Goal: Information Seeking & Learning: Find specific fact

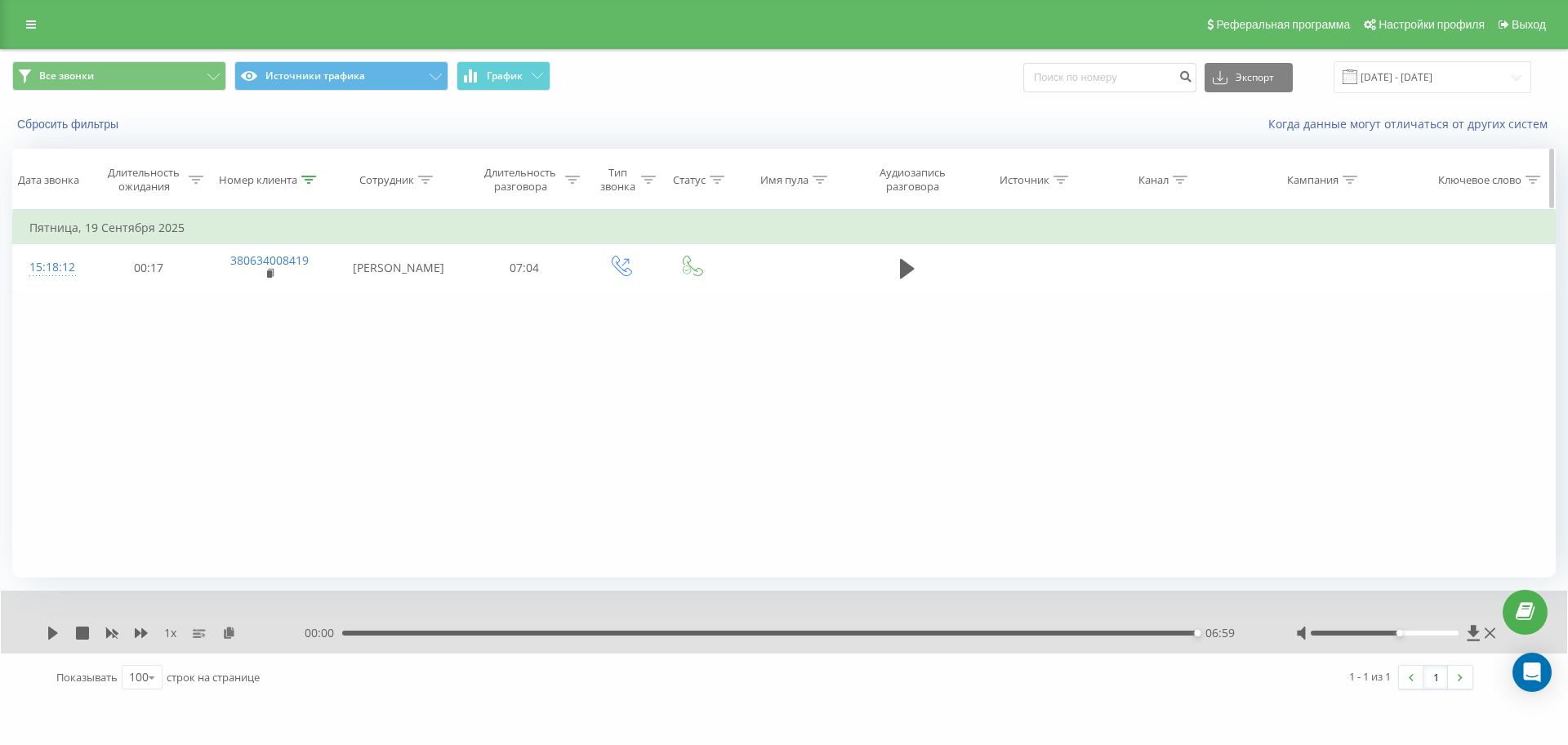
click at [311, 179] on icon at bounding box center [308, 179] width 15 height 8
drag, startPoint x: 283, startPoint y: 301, endPoint x: 100, endPoint y: 299, distance: 183.0
click at [102, 300] on div "Фильтровать по условию Равно Отмена OK Фильтровать по условию Содержит 38063400…" at bounding box center [784, 394] width 1544 height 368
paste input "98636269"
click button "OK" at bounding box center [304, 329] width 70 height 20
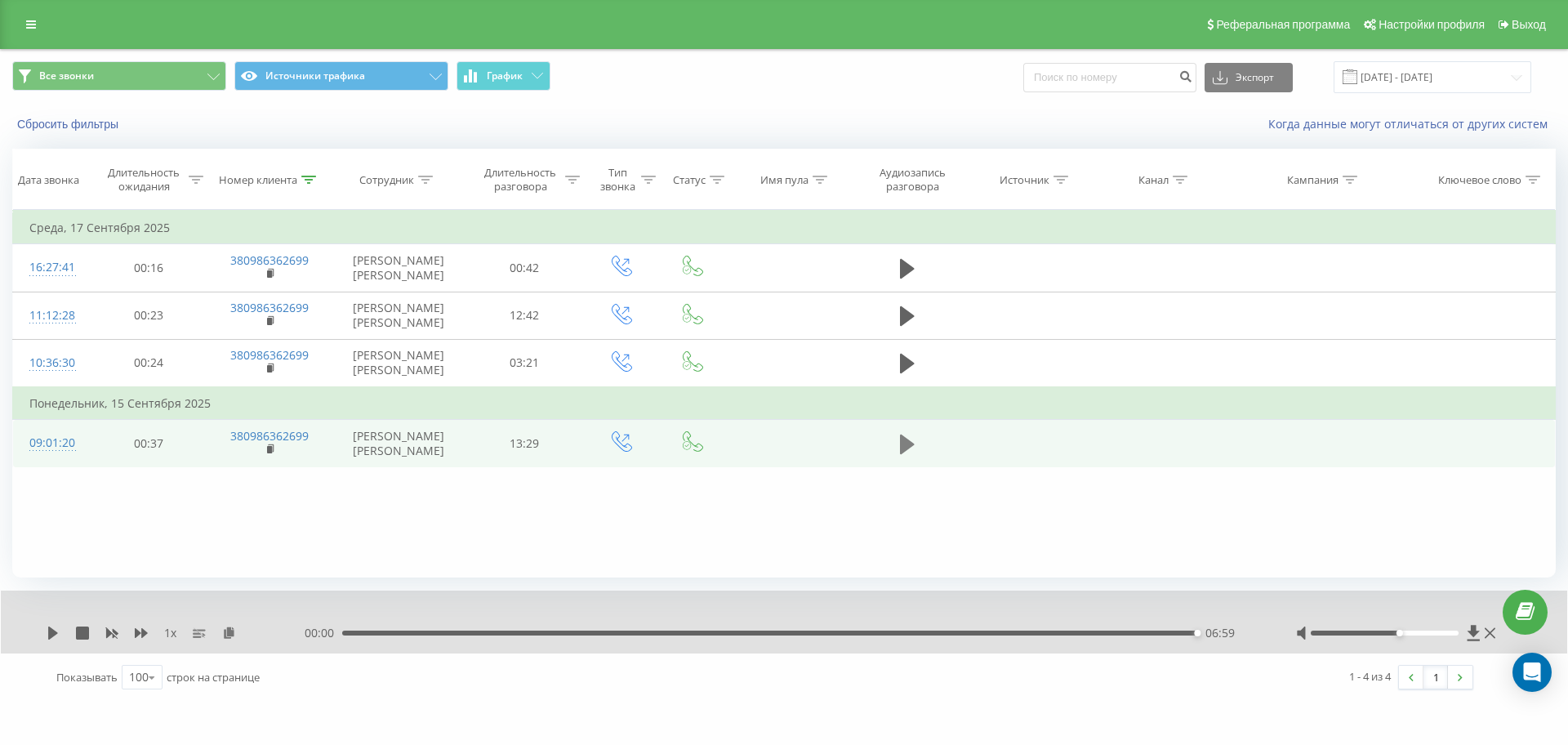
click at [909, 453] on icon at bounding box center [907, 444] width 15 height 20
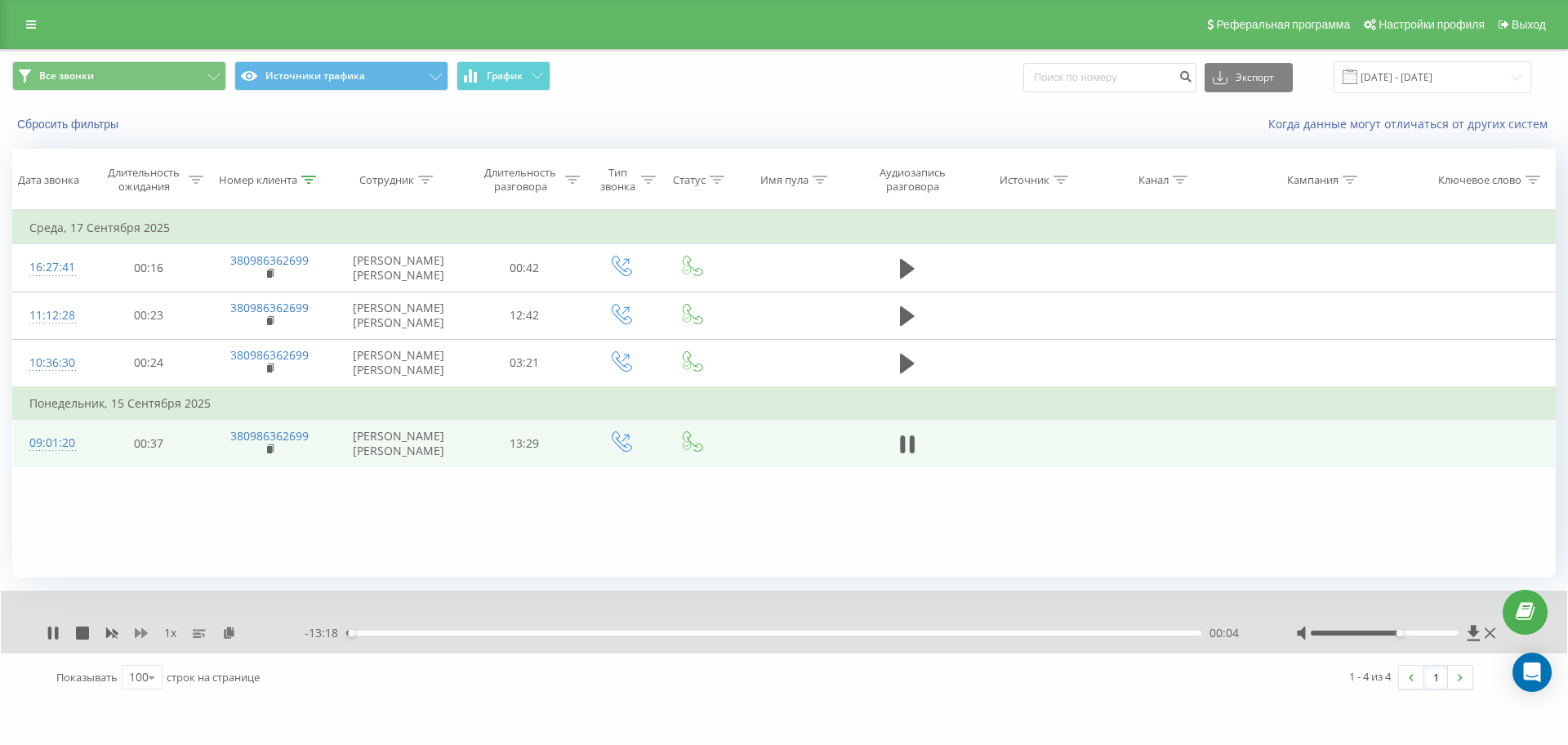
click at [141, 635] on icon at bounding box center [141, 633] width 13 height 13
click at [141, 632] on icon at bounding box center [141, 633] width 13 height 13
click at [229, 629] on icon at bounding box center [229, 632] width 14 height 11
click at [730, 634] on div "06:01" at bounding box center [774, 633] width 855 height 5
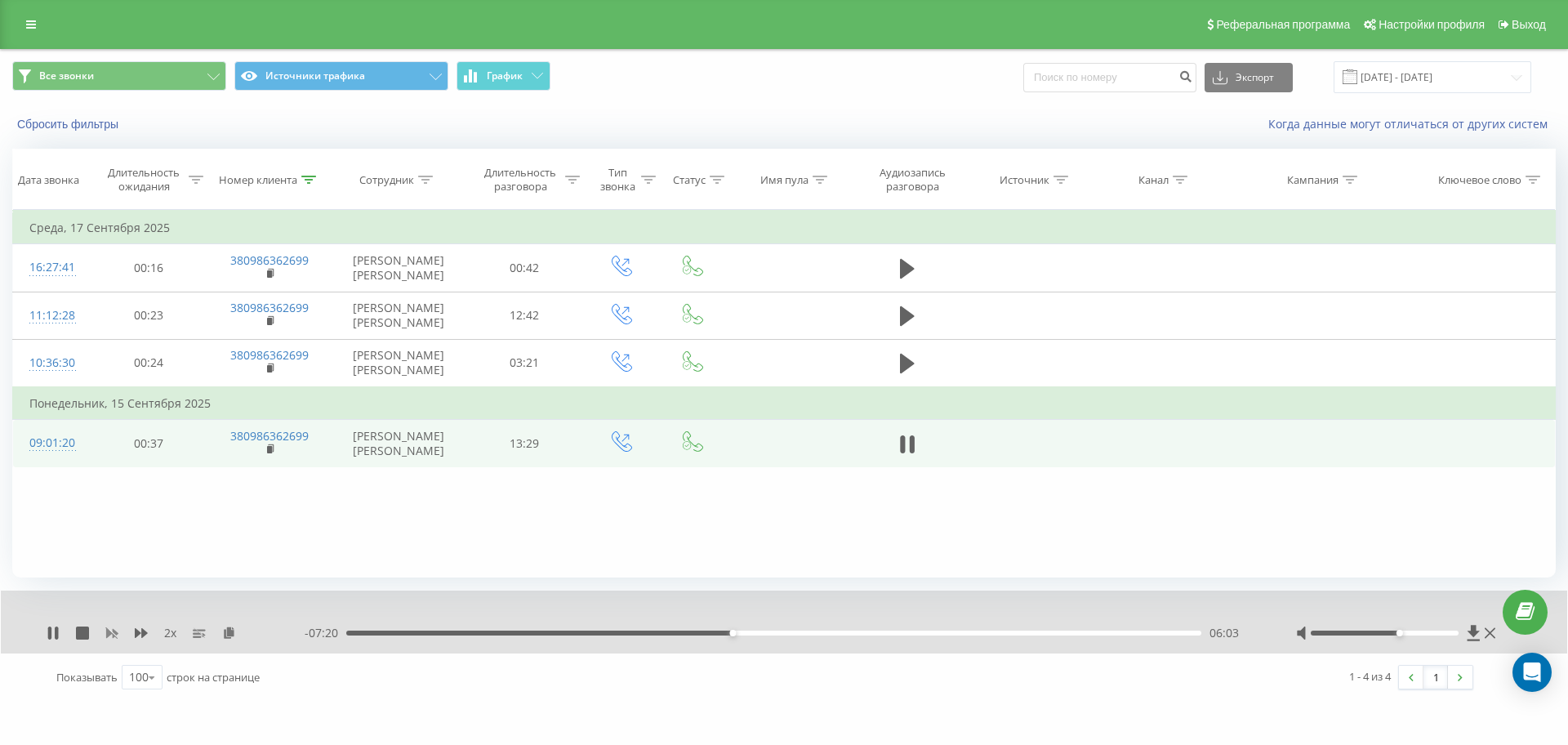
click at [108, 633] on icon at bounding box center [112, 633] width 12 height 10
click at [137, 632] on icon at bounding box center [141, 633] width 13 height 10
click at [55, 633] on icon at bounding box center [52, 633] width 13 height 13
click at [47, 635] on icon at bounding box center [52, 633] width 13 height 13
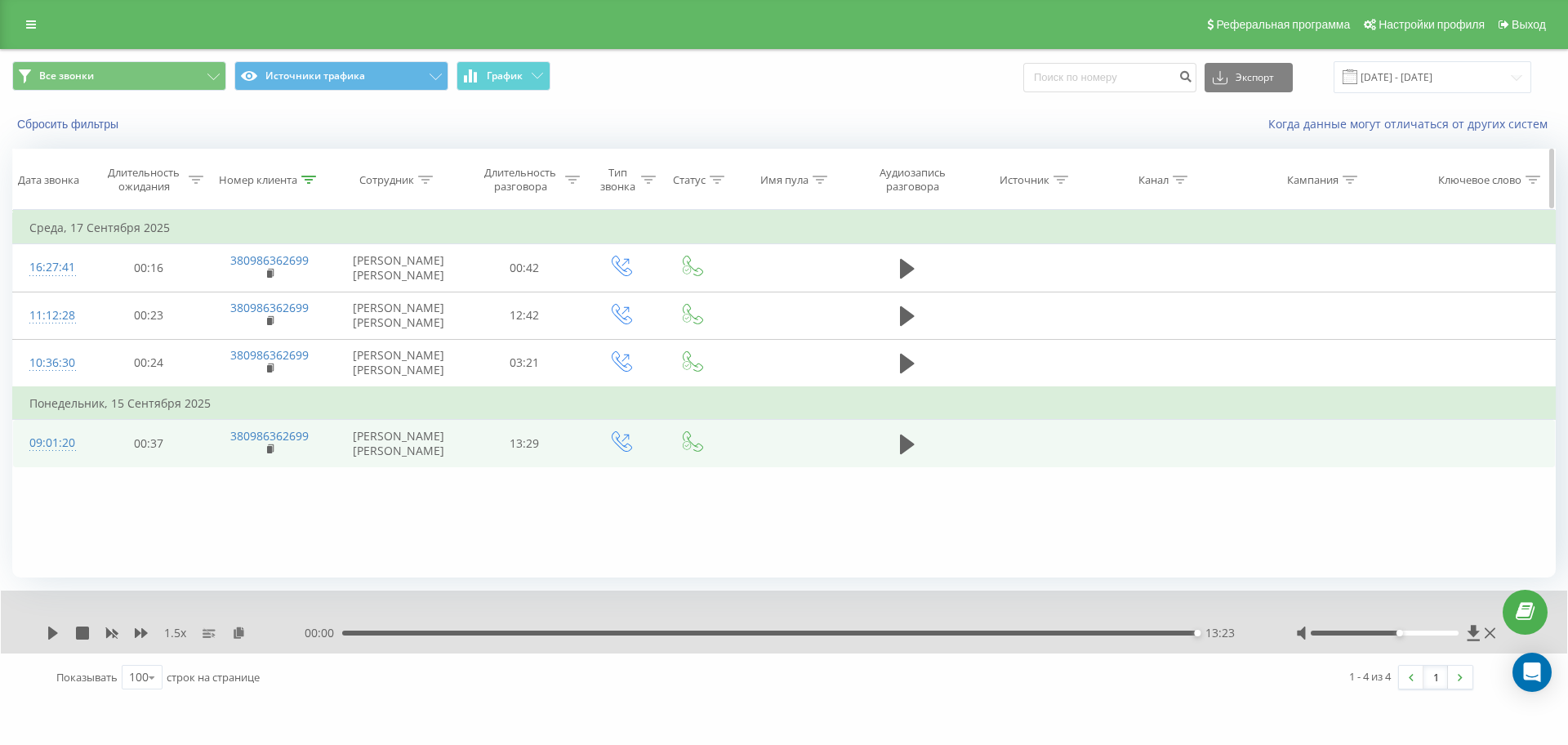
click at [301, 173] on div at bounding box center [308, 180] width 15 height 14
drag, startPoint x: 51, startPoint y: 291, endPoint x: 0, endPoint y: 288, distance: 51.1
click at [0, 288] on div "Все звонки Источники трафика График Экспорт .csv .xls .xlsx 01.08.2025 - 22.09.…" at bounding box center [784, 375] width 1568 height 653
paste input "50806230"
click button "OK" at bounding box center [304, 329] width 70 height 20
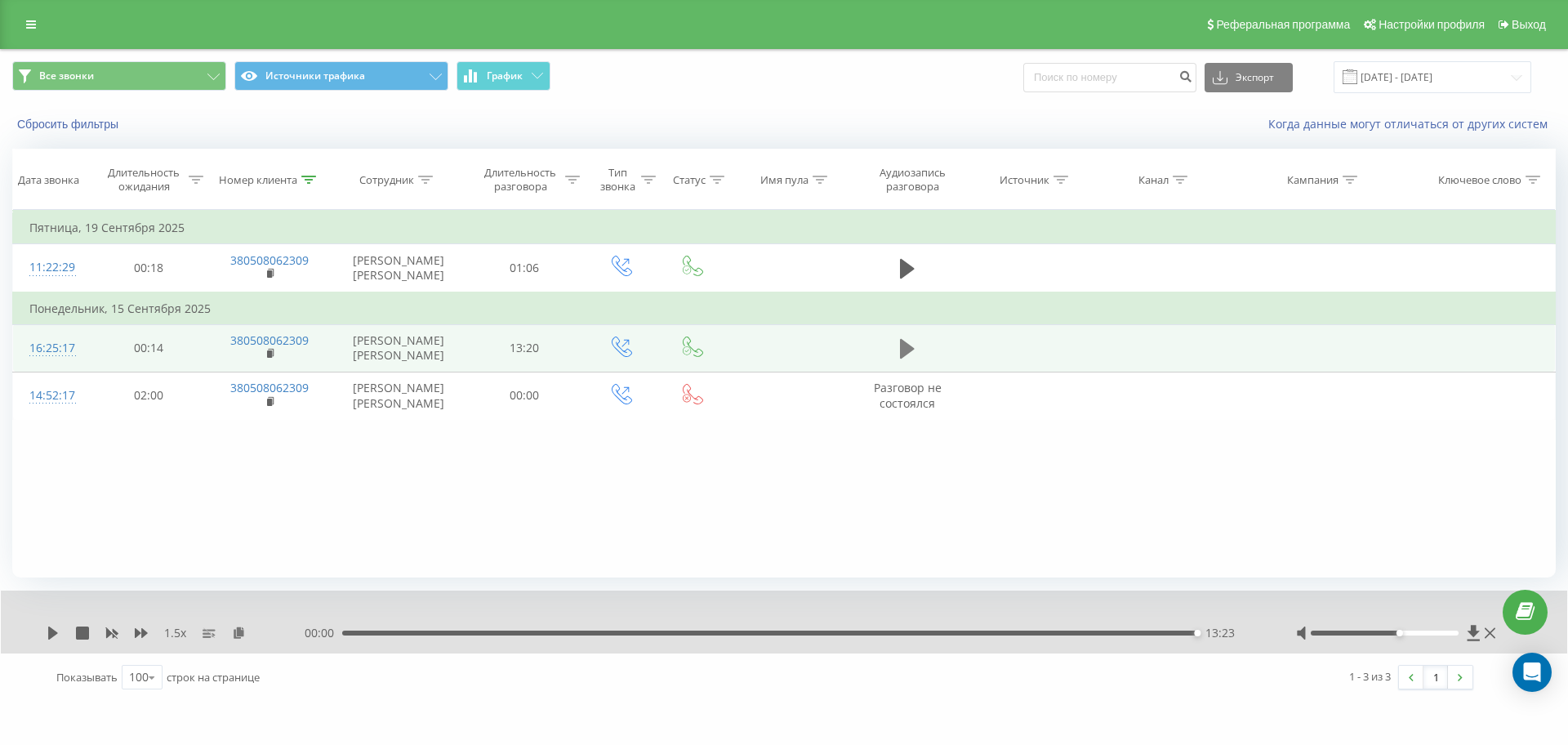
drag, startPoint x: 903, startPoint y: 350, endPoint x: 898, endPoint y: 362, distance: 13.0
click at [901, 350] on td at bounding box center [907, 348] width 114 height 47
click at [898, 361] on button at bounding box center [908, 349] width 24 height 24
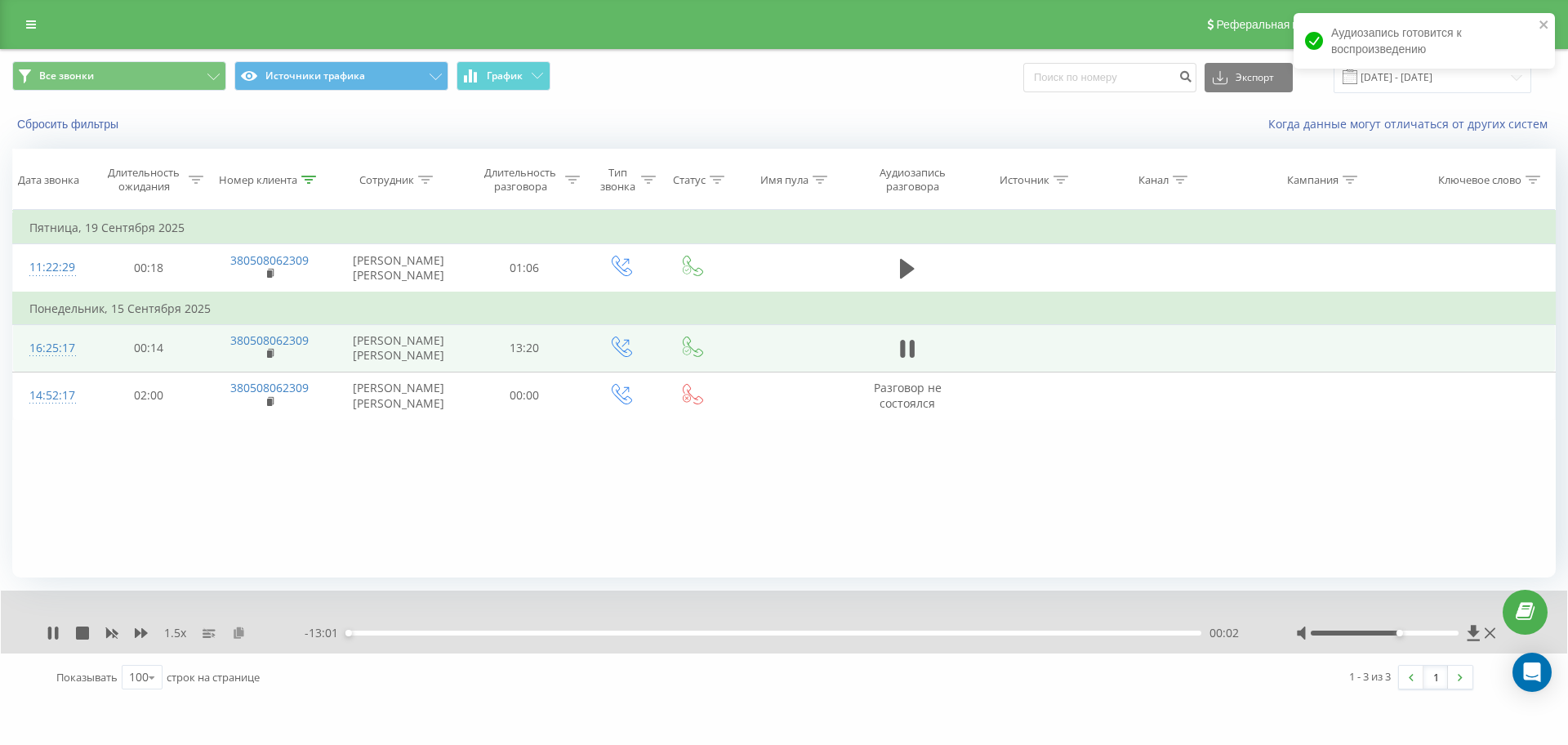
click at [239, 634] on icon at bounding box center [239, 632] width 14 height 11
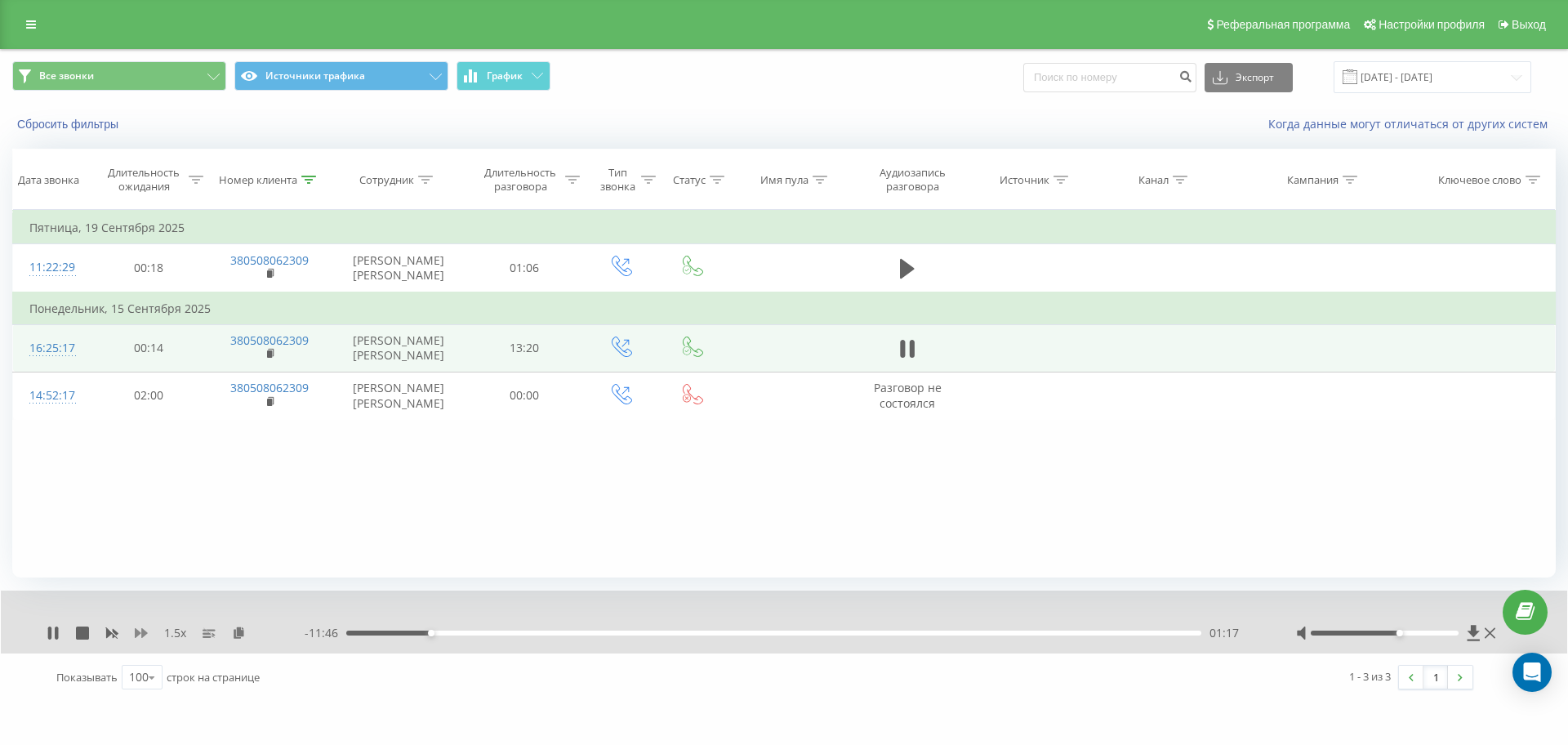
click at [142, 633] on icon at bounding box center [141, 633] width 13 height 10
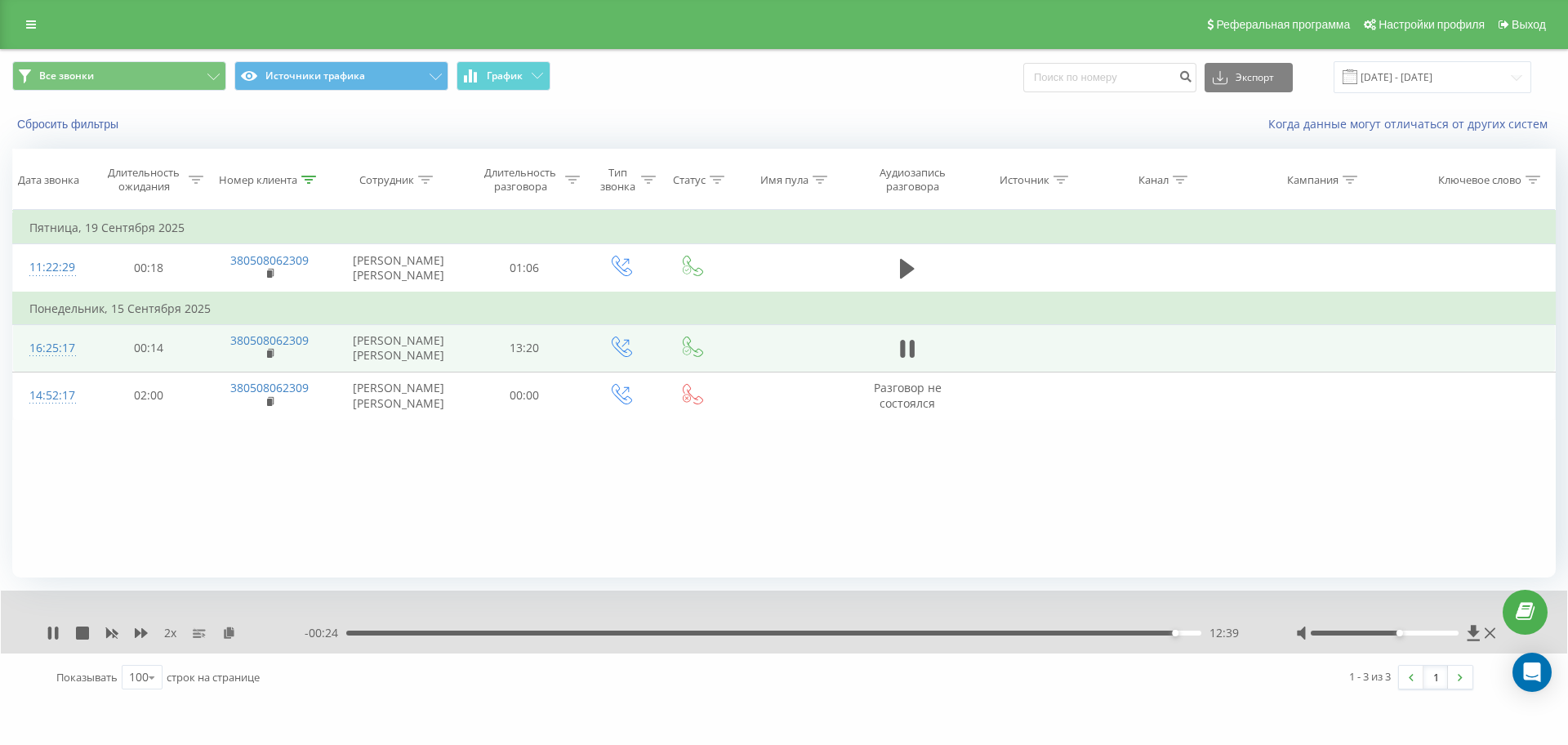
drag, startPoint x: 112, startPoint y: 633, endPoint x: 131, endPoint y: 635, distance: 19.1
click at [114, 634] on rect at bounding box center [113, 633] width 7 height 7
click at [139, 633] on icon at bounding box center [141, 633] width 13 height 10
click at [308, 178] on icon at bounding box center [308, 179] width 15 height 8
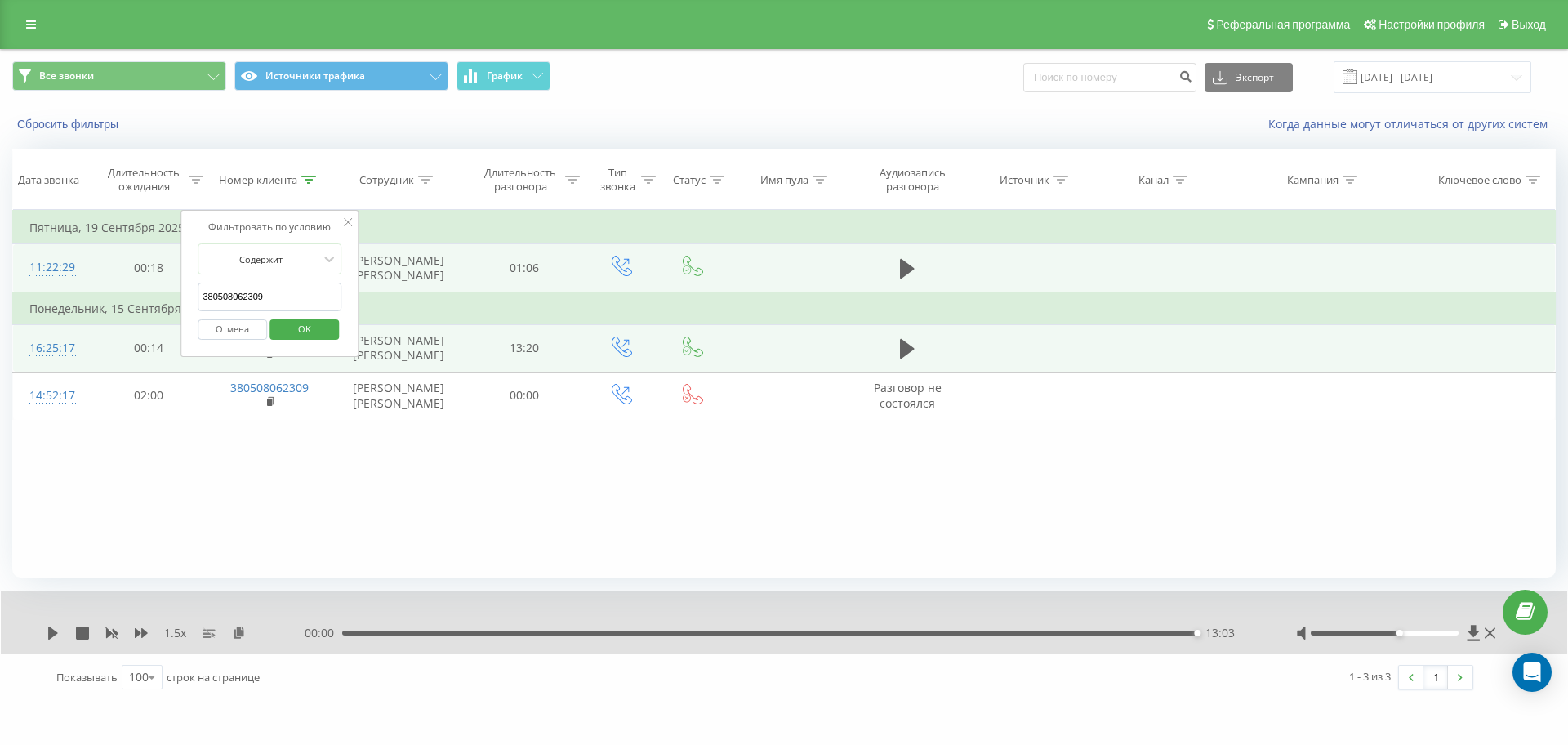
drag, startPoint x: 292, startPoint y: 297, endPoint x: 76, endPoint y: 292, distance: 216.1
click at [78, 292] on table "Фильтровать по условию Равно Отмена OK Фильтровать по условию Содержит 38050806…" at bounding box center [784, 315] width 1544 height 210
paste input "969899672"
click button "OK" at bounding box center [304, 329] width 70 height 20
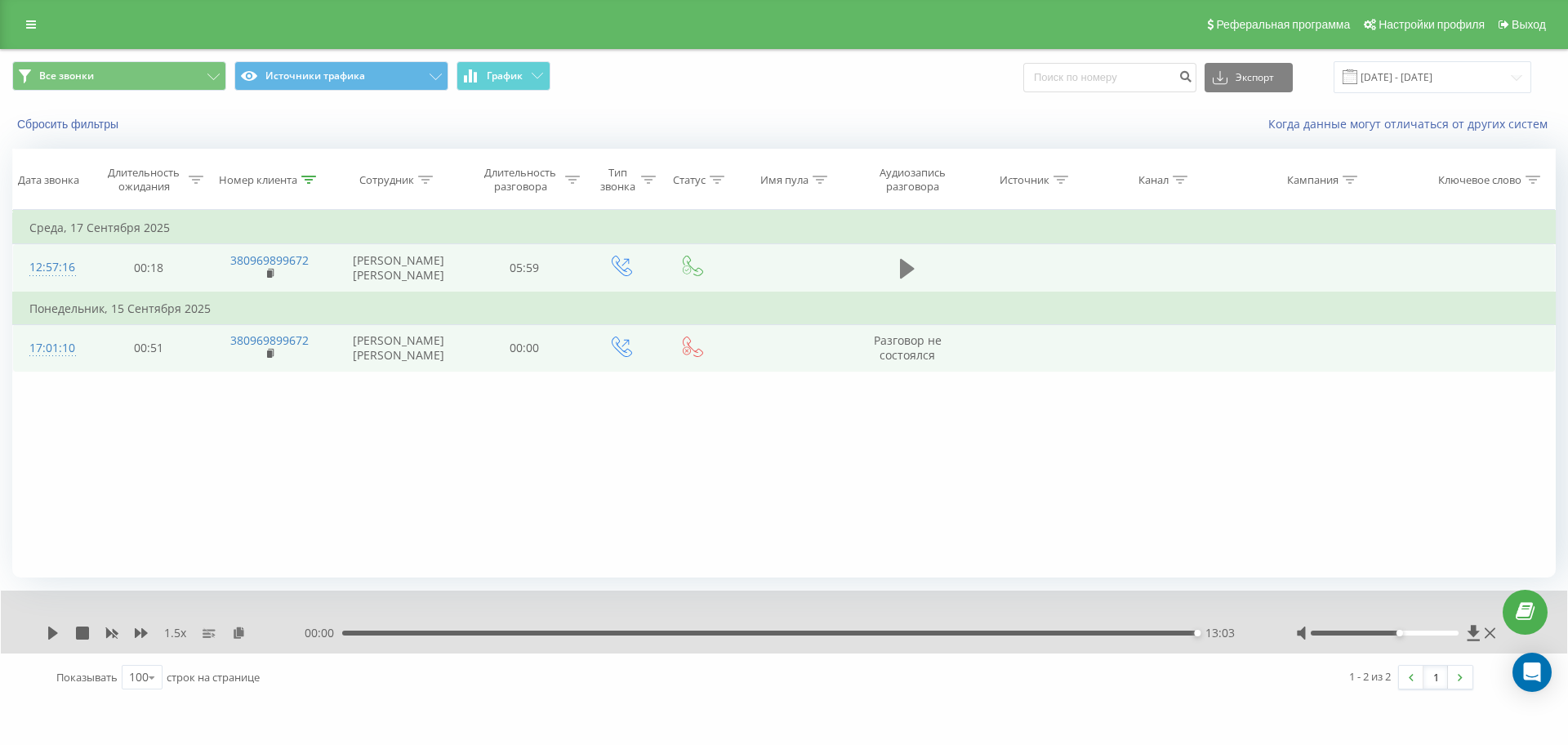
click at [902, 274] on icon at bounding box center [907, 268] width 15 height 20
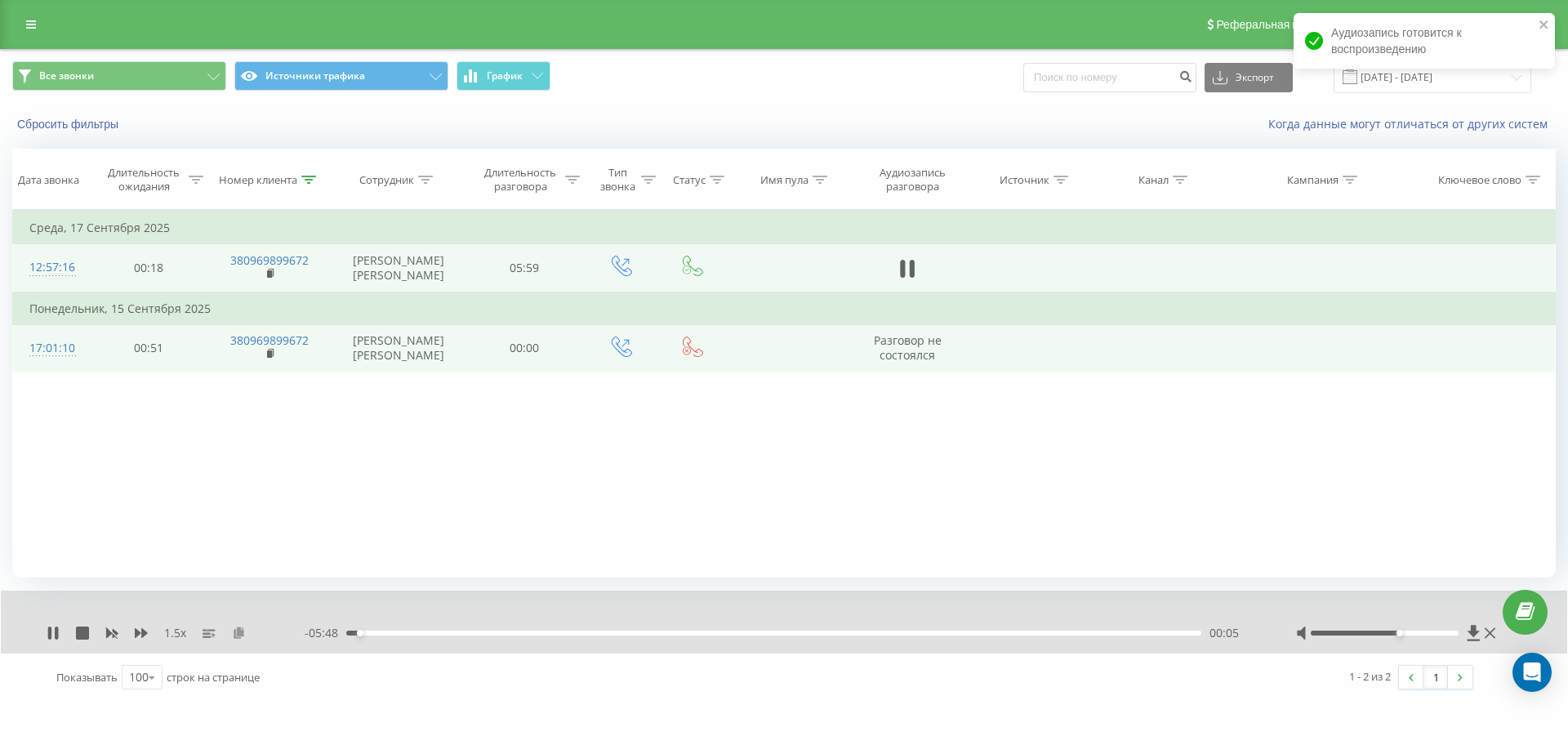
click at [237, 633] on icon at bounding box center [239, 632] width 14 height 11
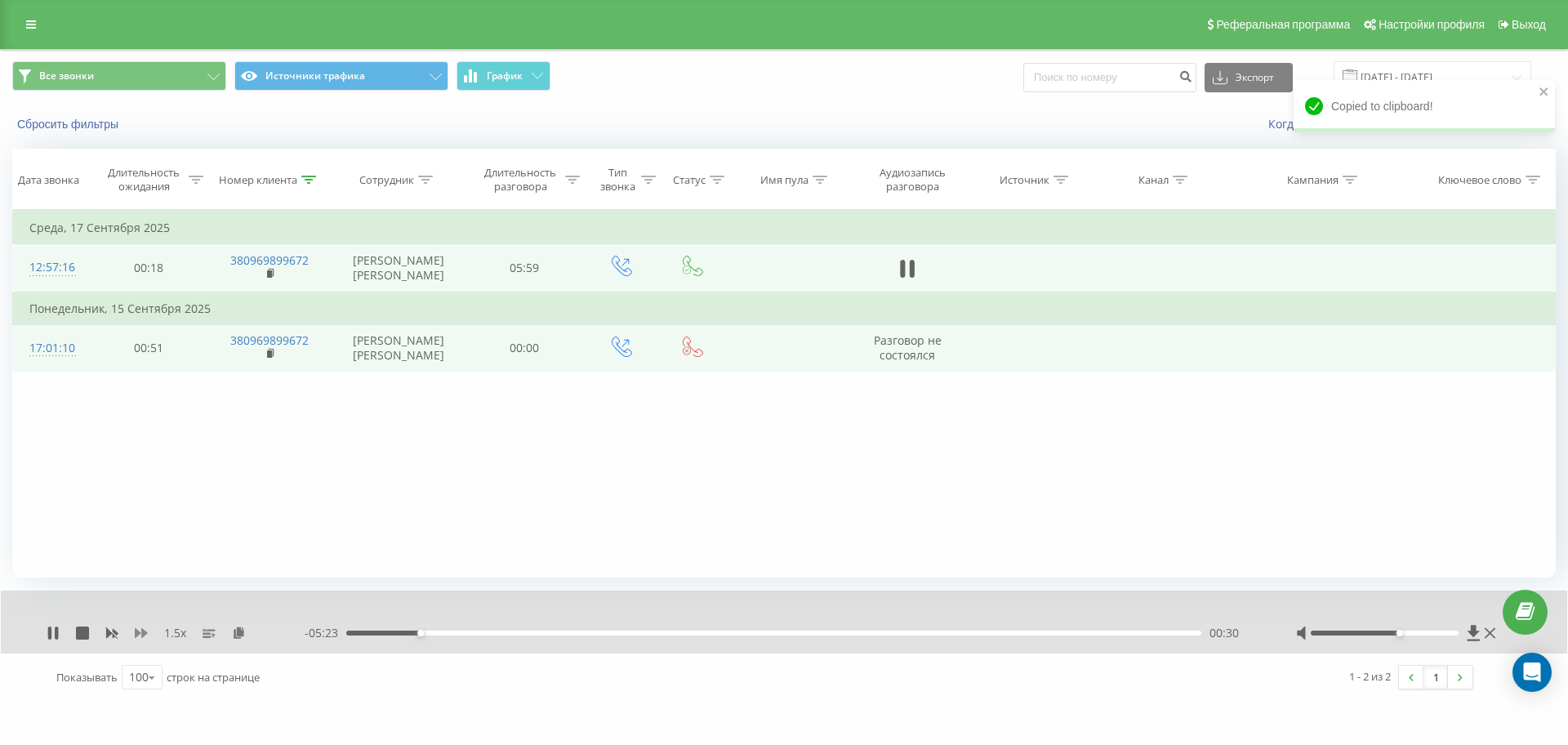
click at [144, 628] on icon at bounding box center [141, 633] width 13 height 13
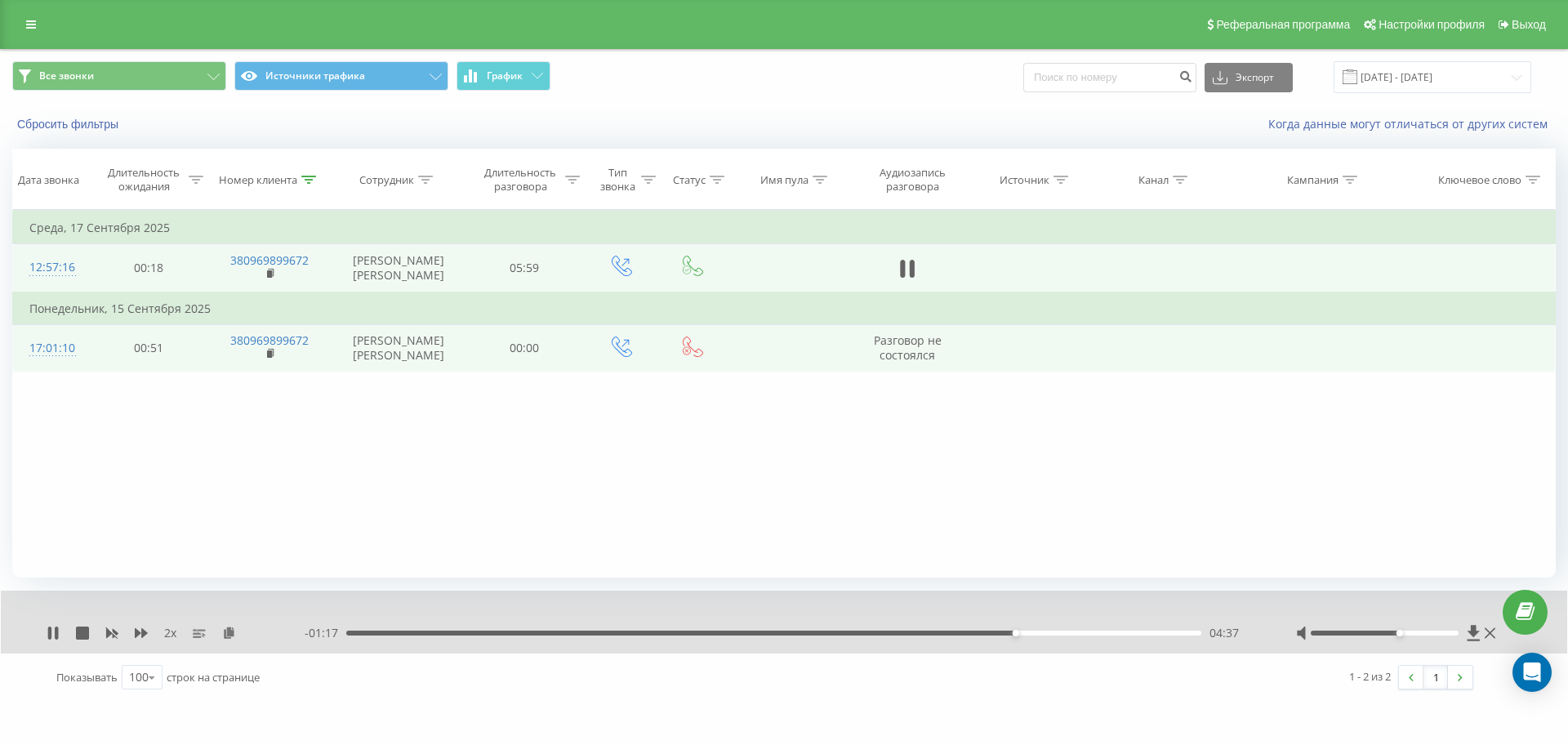
click at [799, 633] on div "04:37" at bounding box center [774, 633] width 855 height 5
click at [46, 628] on div "2 x - 00:54 05:00 05:00" at bounding box center [784, 622] width 1566 height 63
click at [50, 630] on icon at bounding box center [50, 633] width 3 height 13
click at [51, 627] on icon at bounding box center [52, 633] width 13 height 13
click at [1157, 634] on div "05:36" at bounding box center [774, 633] width 855 height 5
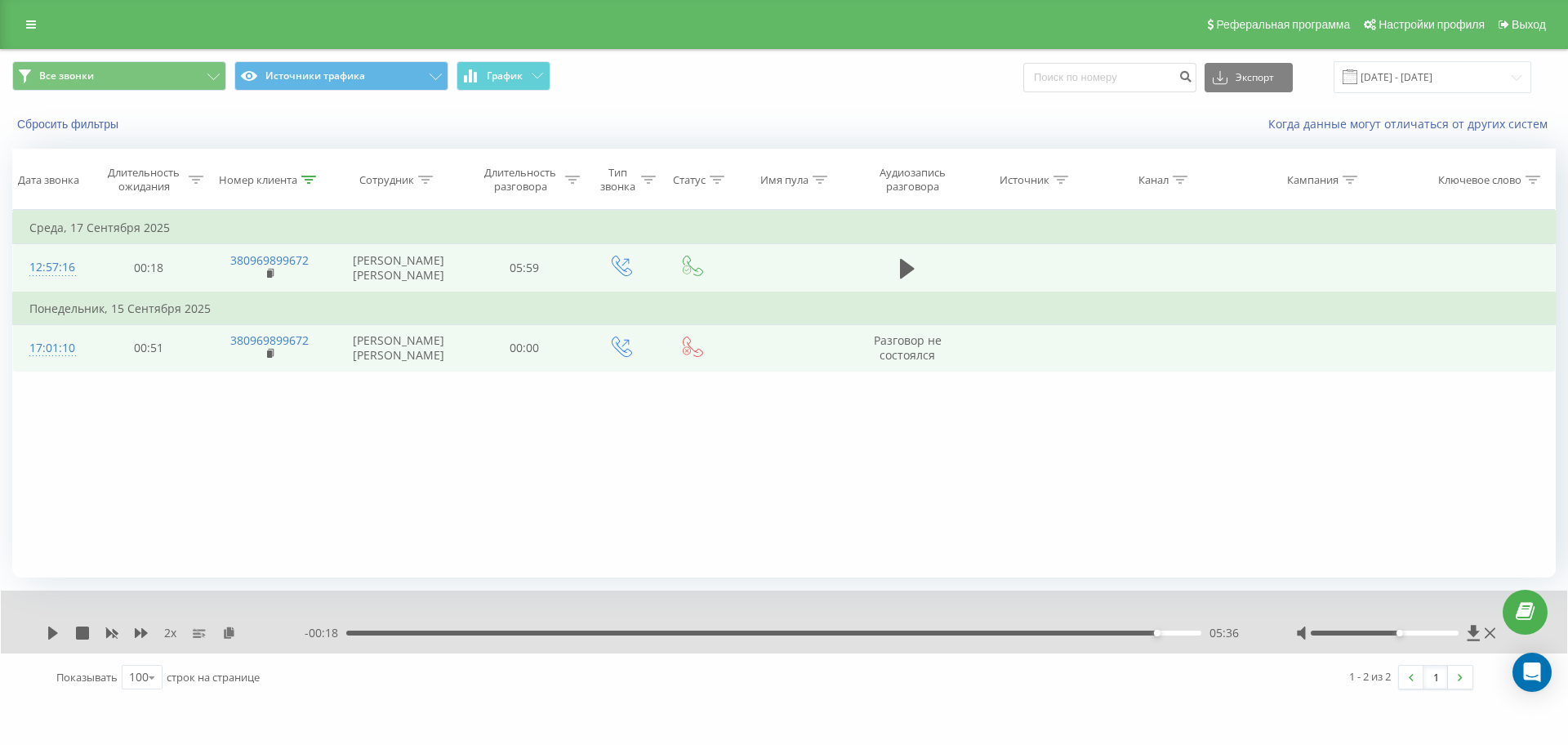
click at [46, 633] on div "2 x - 00:18 05:36 05:36" at bounding box center [784, 622] width 1566 height 63
click at [54, 632] on icon at bounding box center [52, 633] width 10 height 13
click at [1144, 636] on div "- 00:16 05:37 05:37" at bounding box center [780, 633] width 950 height 17
click at [1139, 631] on div "05:28" at bounding box center [774, 633] width 855 height 5
click at [1120, 631] on div "05:30" at bounding box center [774, 633] width 855 height 5
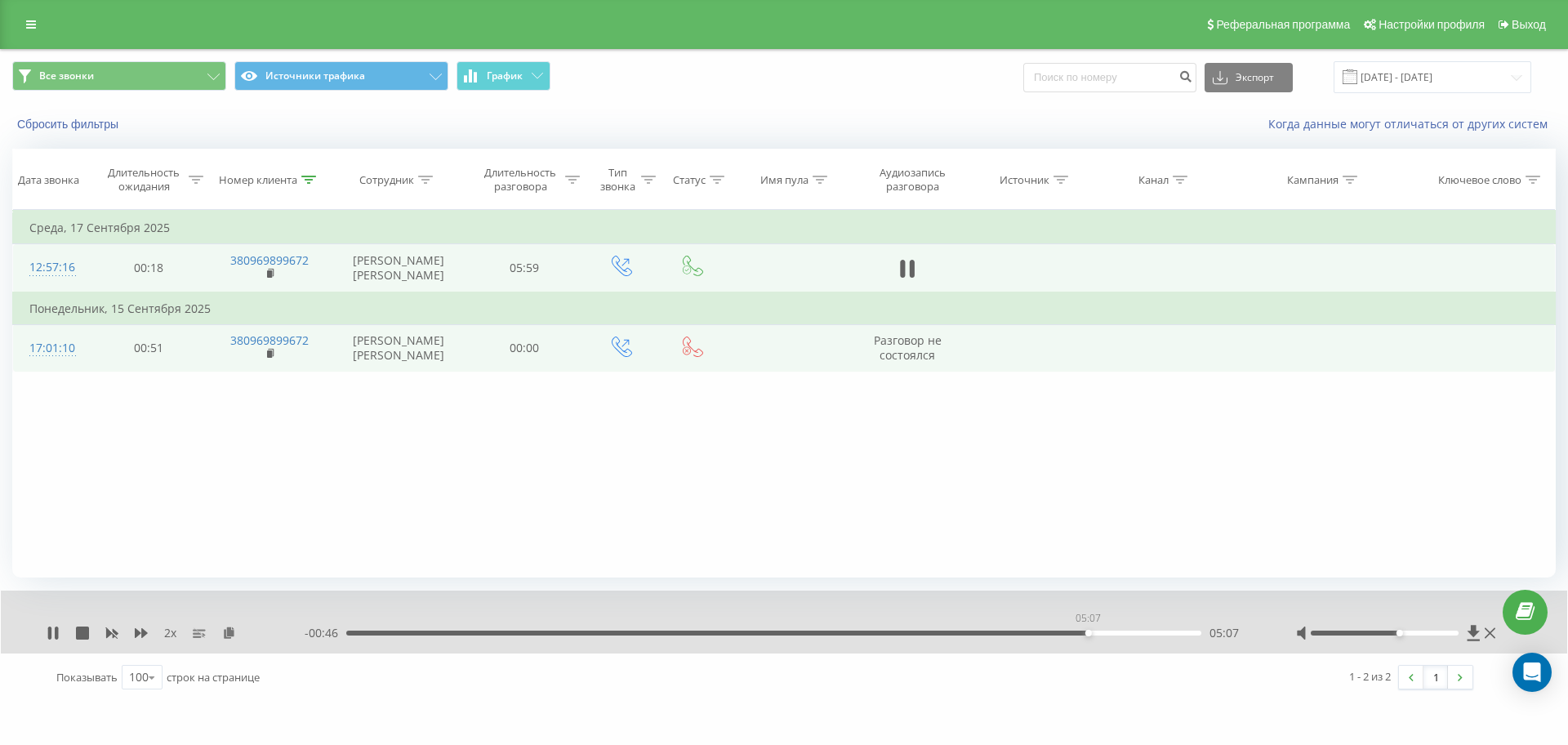
click at [1088, 633] on div "05:07" at bounding box center [774, 633] width 855 height 5
click at [318, 181] on div "Номер клиента" at bounding box center [270, 180] width 125 height 14
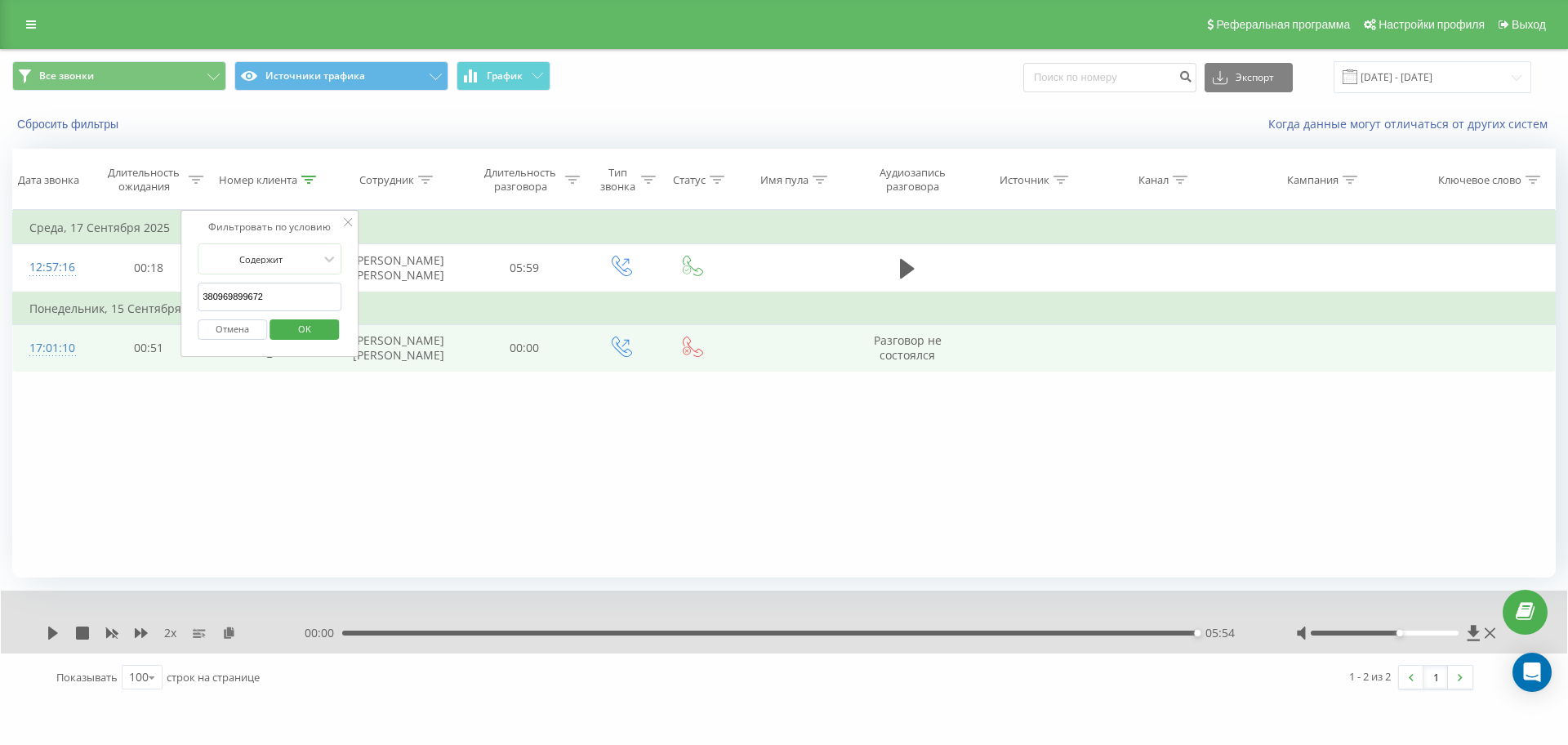
drag, startPoint x: 44, startPoint y: 289, endPoint x: 0, endPoint y: 289, distance: 44.0
click at [0, 289] on div "Все звонки Источники трафика График Экспорт .csv .xls .xlsx 01.08.2025 - 22.09.…" at bounding box center [784, 375] width 1568 height 653
paste input "85973117"
click button "OK" at bounding box center [304, 329] width 70 height 20
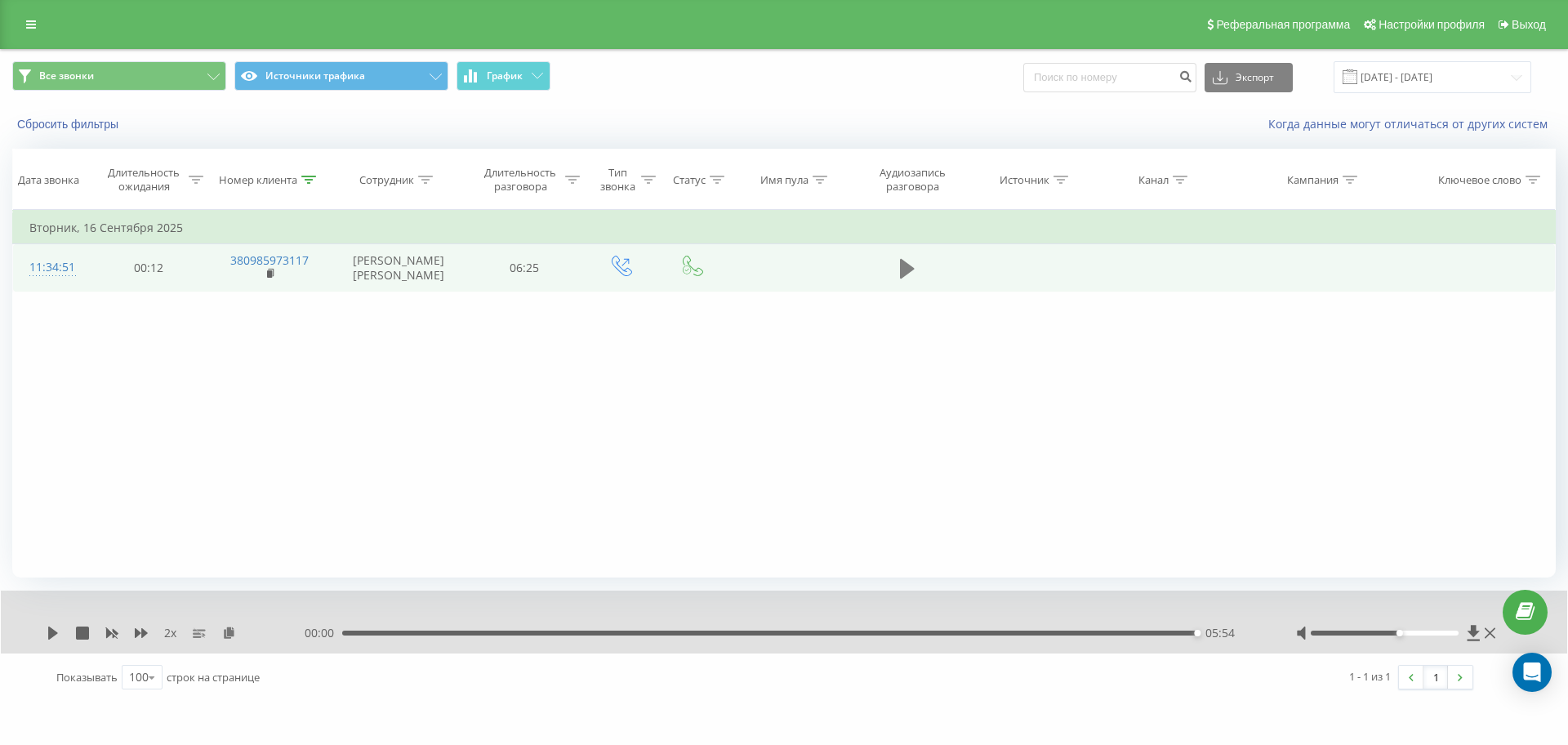
click at [909, 277] on icon at bounding box center [907, 268] width 15 height 20
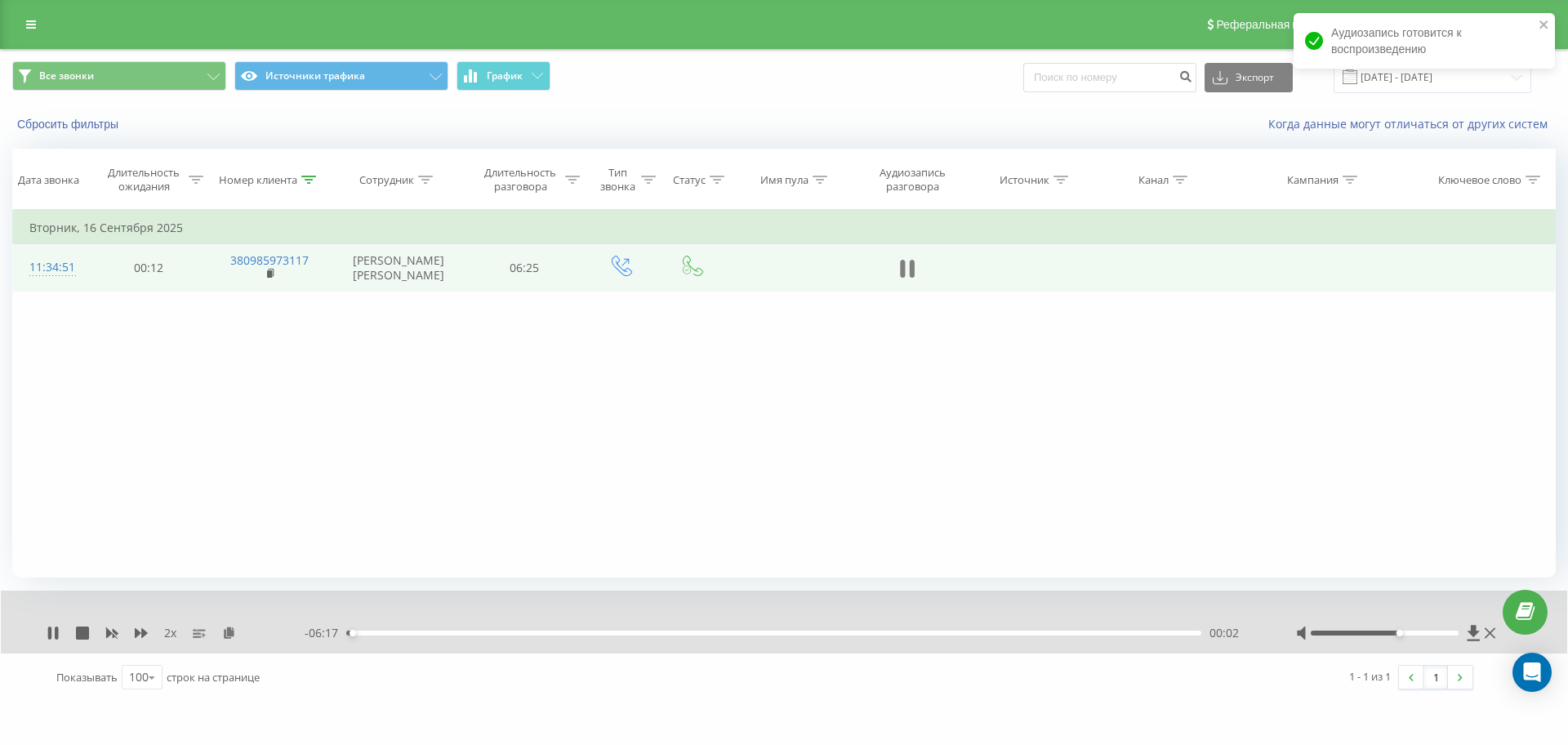
click at [910, 278] on icon at bounding box center [913, 268] width 5 height 18
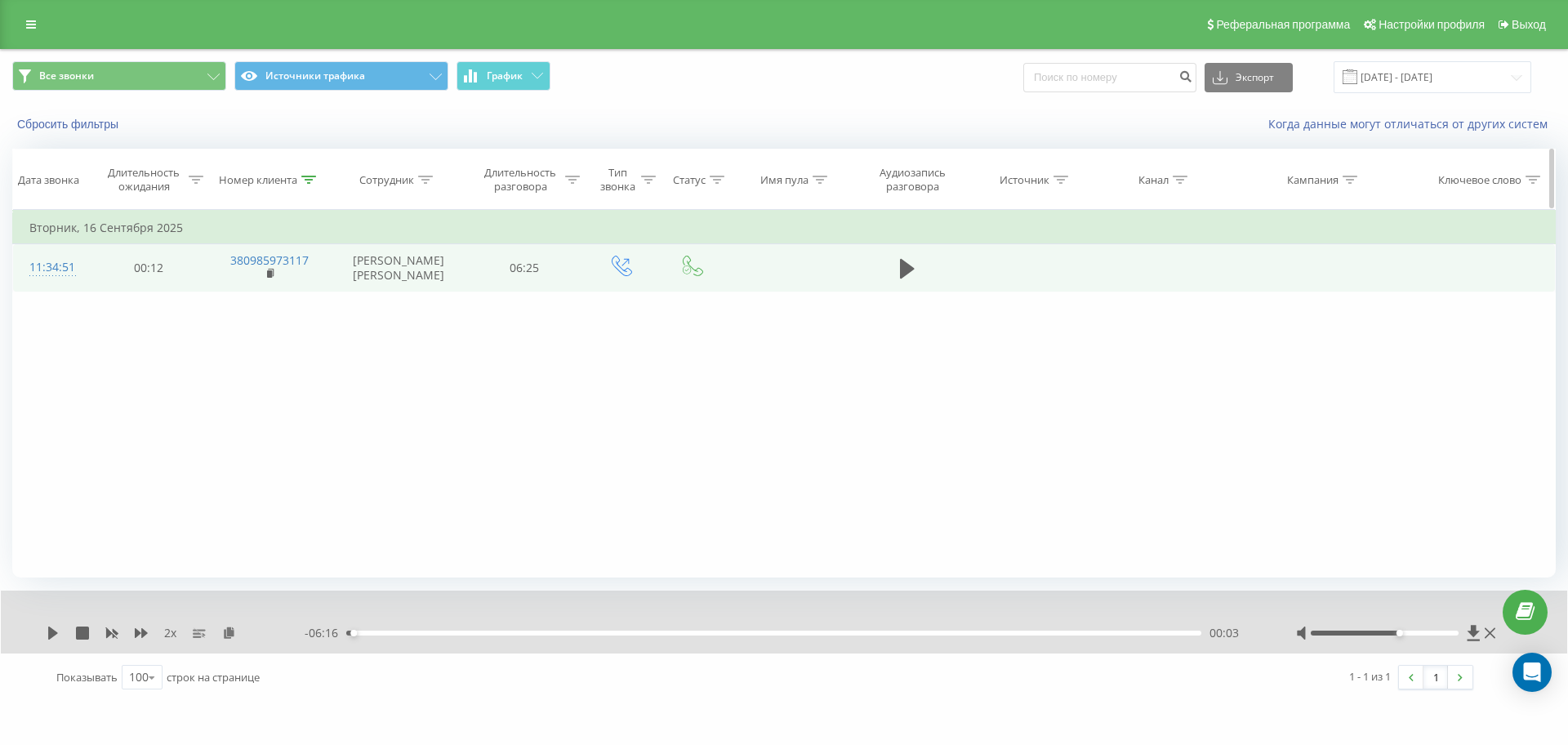
click at [316, 177] on div "Номер клиента" at bounding box center [270, 180] width 125 height 14
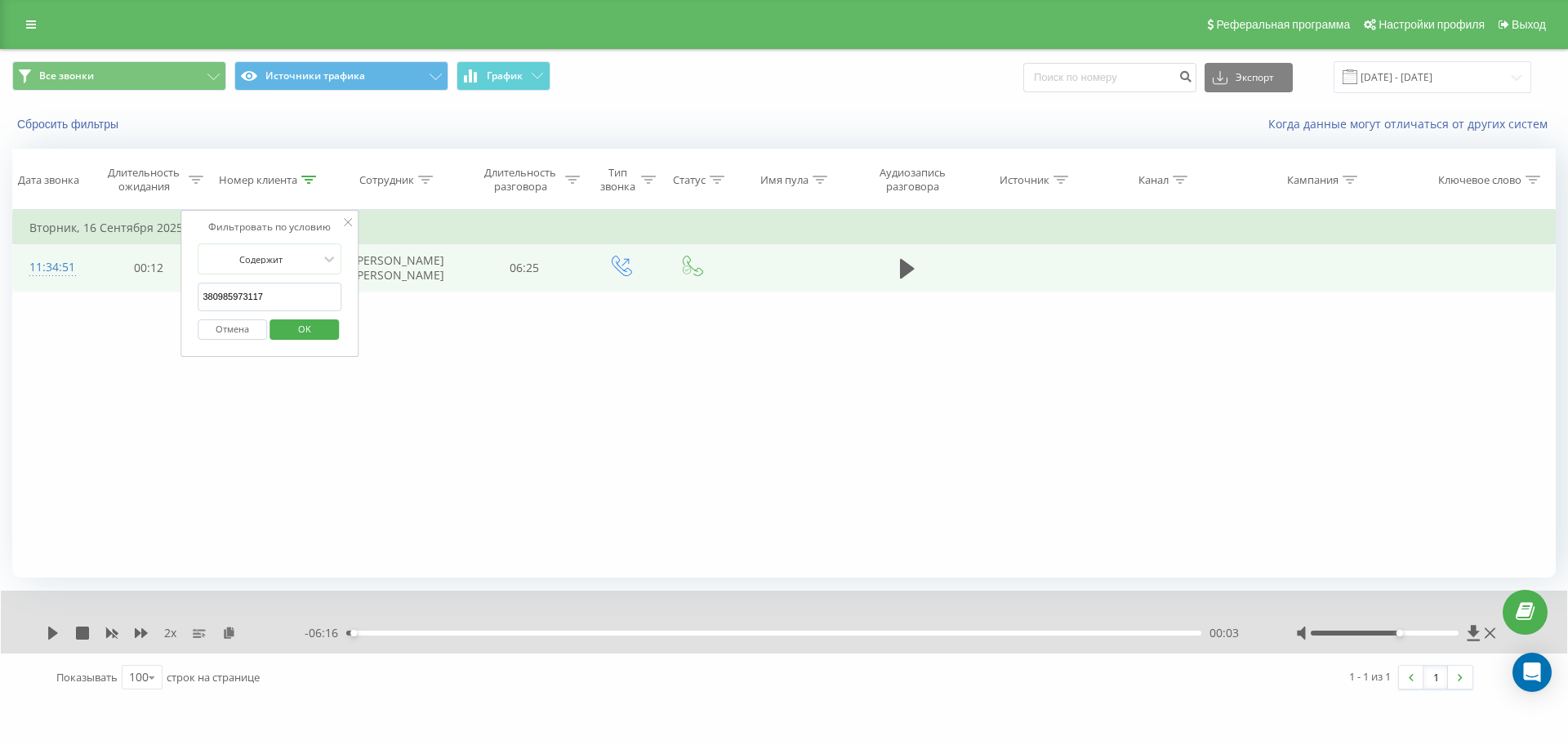
drag, startPoint x: 269, startPoint y: 309, endPoint x: 138, endPoint y: 306, distance: 131.0
click at [138, 306] on div "Фильтровать по условию Равно Отмена OK Фильтровать по условию Содержит 38098597…" at bounding box center [784, 394] width 1544 height 368
paste input "677142116"
click button "OK" at bounding box center [304, 329] width 70 height 20
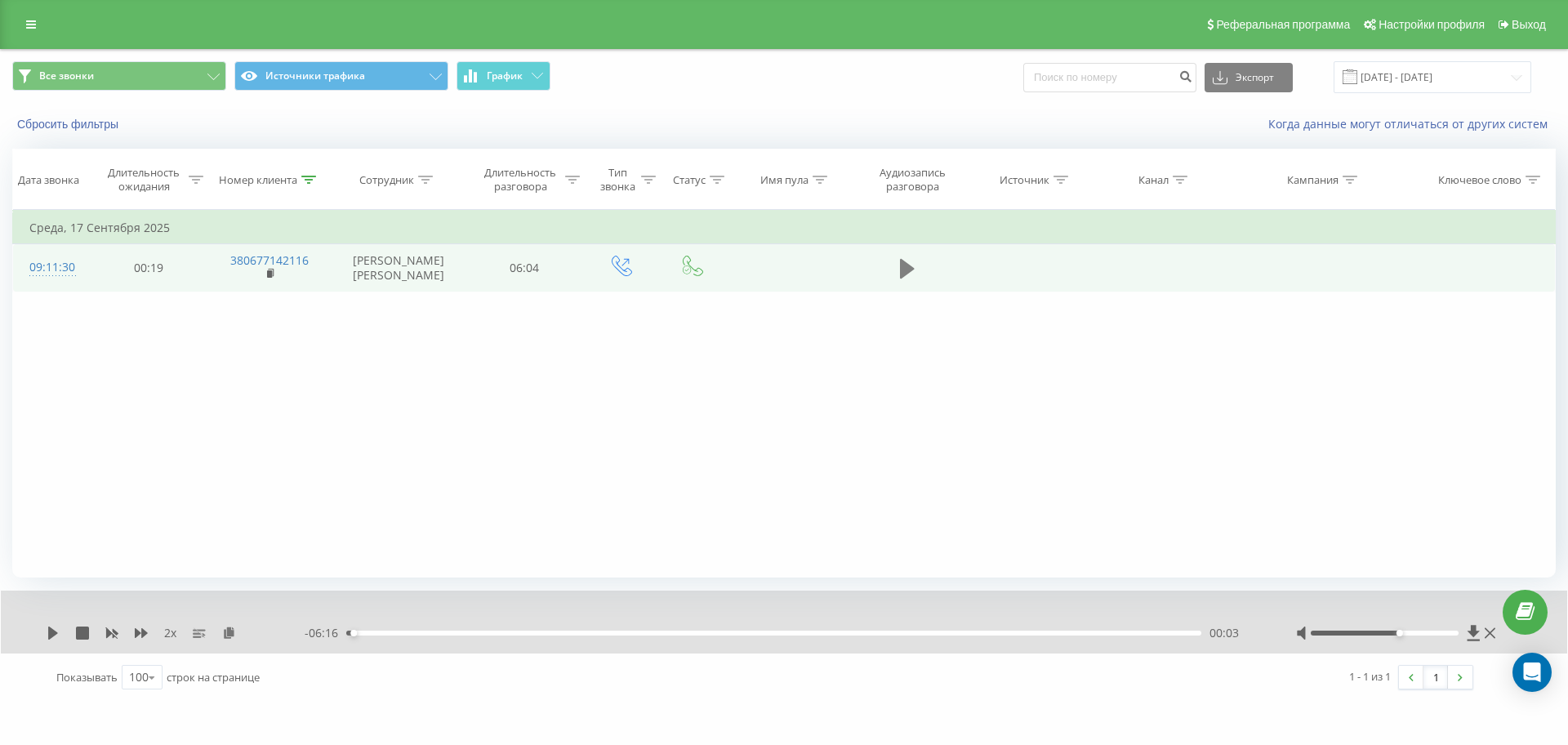
click at [912, 281] on icon at bounding box center [907, 268] width 15 height 23
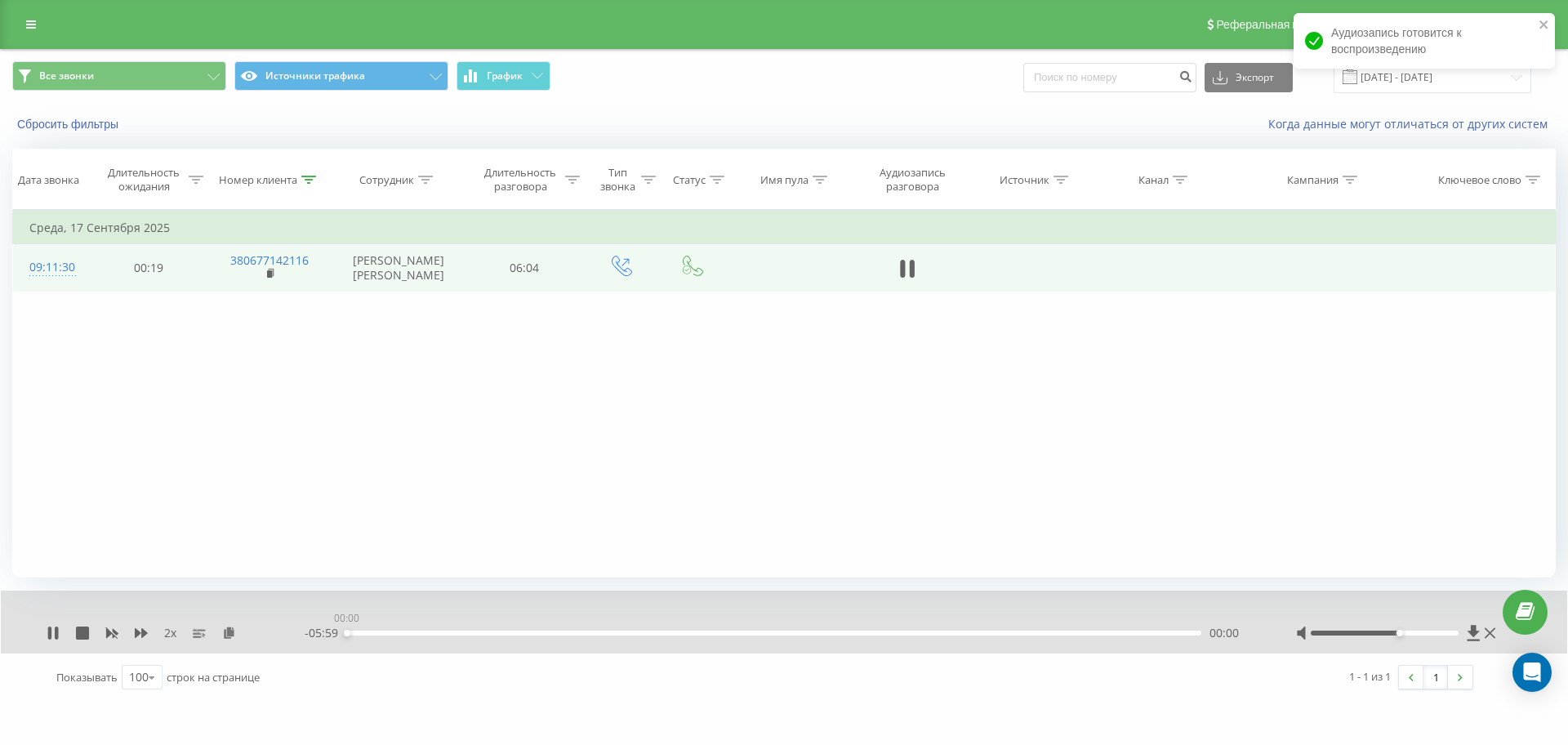
click at [347, 633] on div "00:00" at bounding box center [774, 633] width 855 height 5
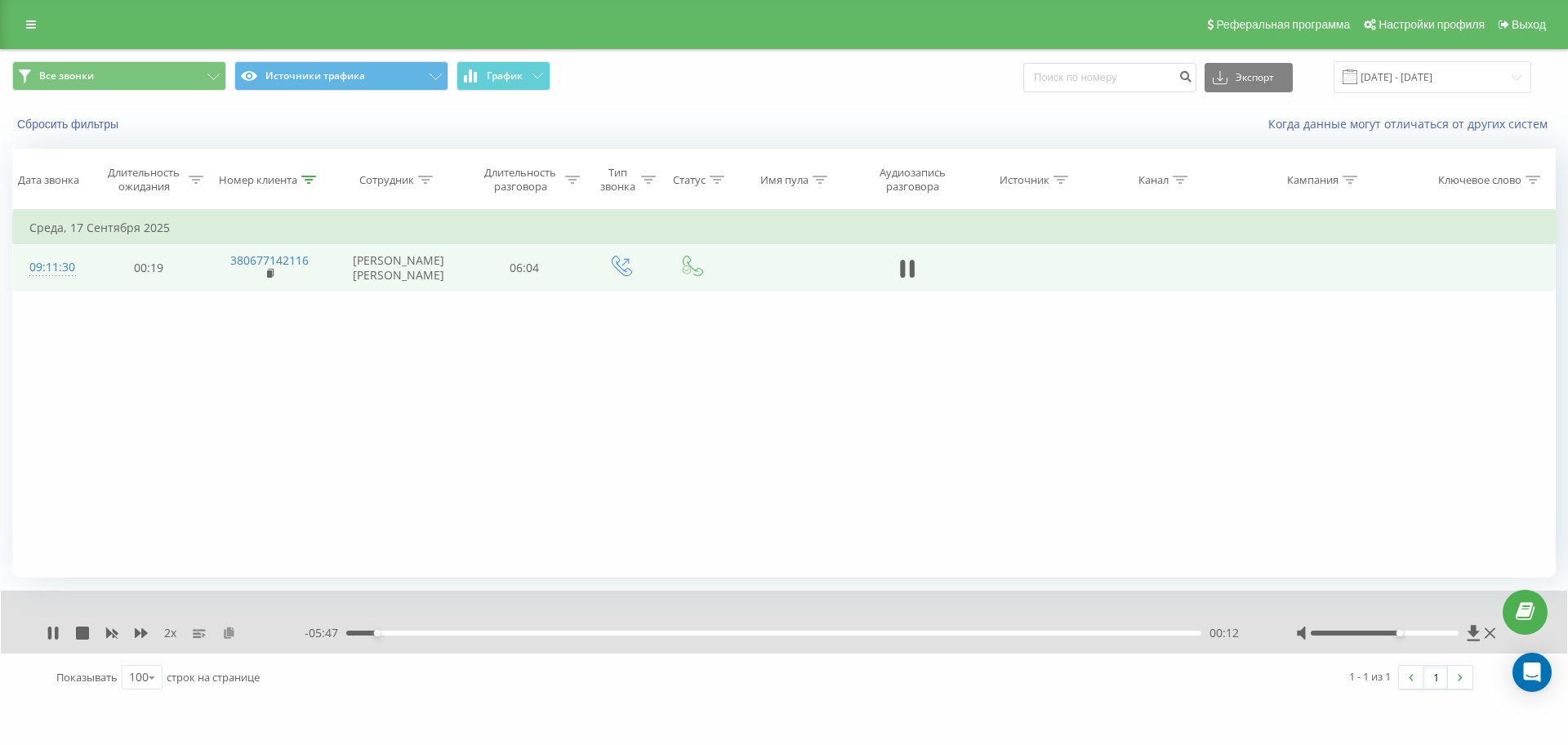
click at [224, 634] on icon at bounding box center [229, 632] width 14 height 11
drag, startPoint x: 52, startPoint y: 631, endPoint x: 338, endPoint y: 182, distance: 532.4
click at [51, 631] on icon at bounding box center [52, 633] width 13 height 13
click at [52, 637] on icon at bounding box center [52, 633] width 10 height 13
click at [531, 631] on div "01:33" at bounding box center [774, 633] width 855 height 5
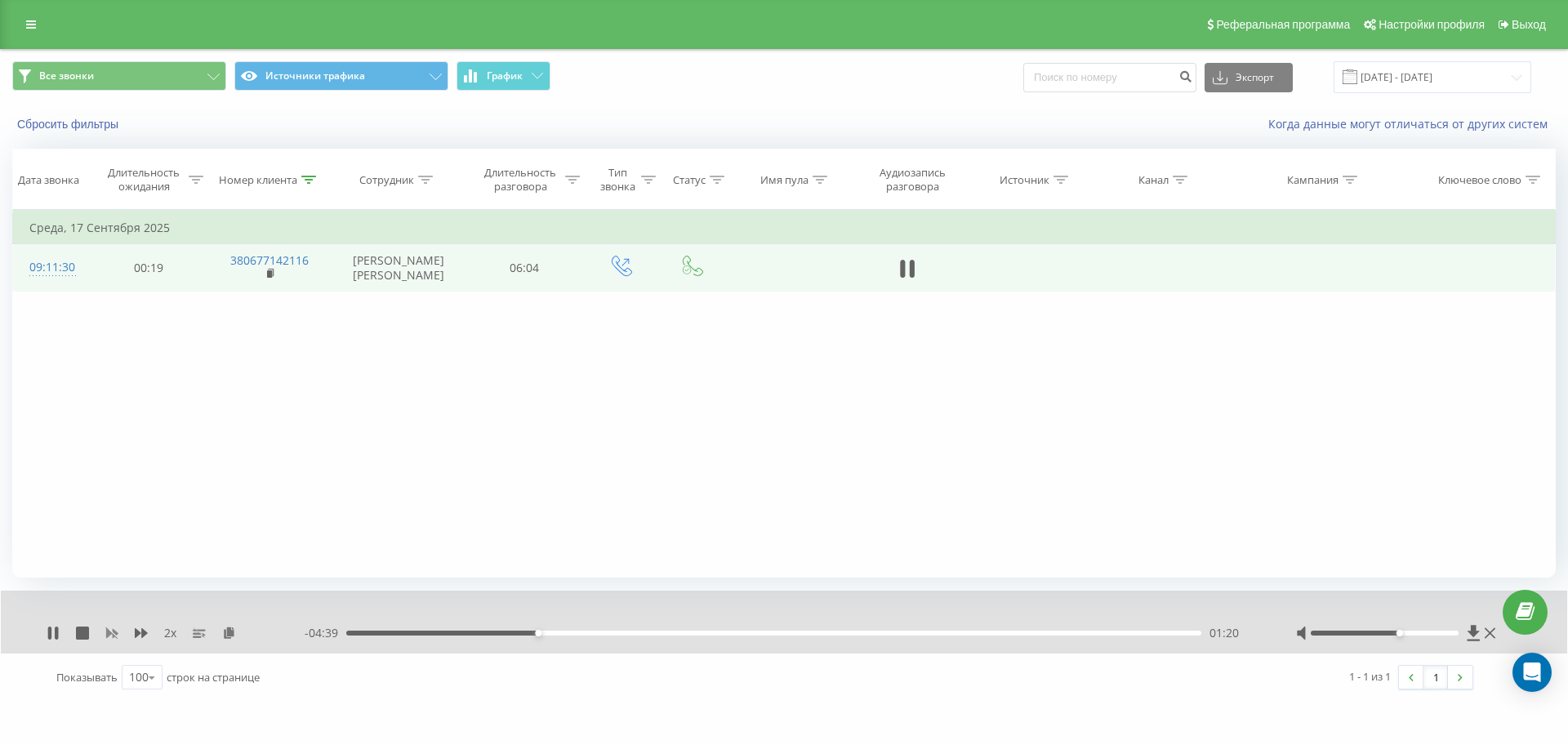
click at [111, 634] on icon at bounding box center [112, 633] width 12 height 10
click at [134, 633] on div "1 x" at bounding box center [175, 633] width 258 height 17
click at [138, 633] on icon at bounding box center [141, 633] width 13 height 10
click at [911, 273] on icon at bounding box center [913, 268] width 5 height 18
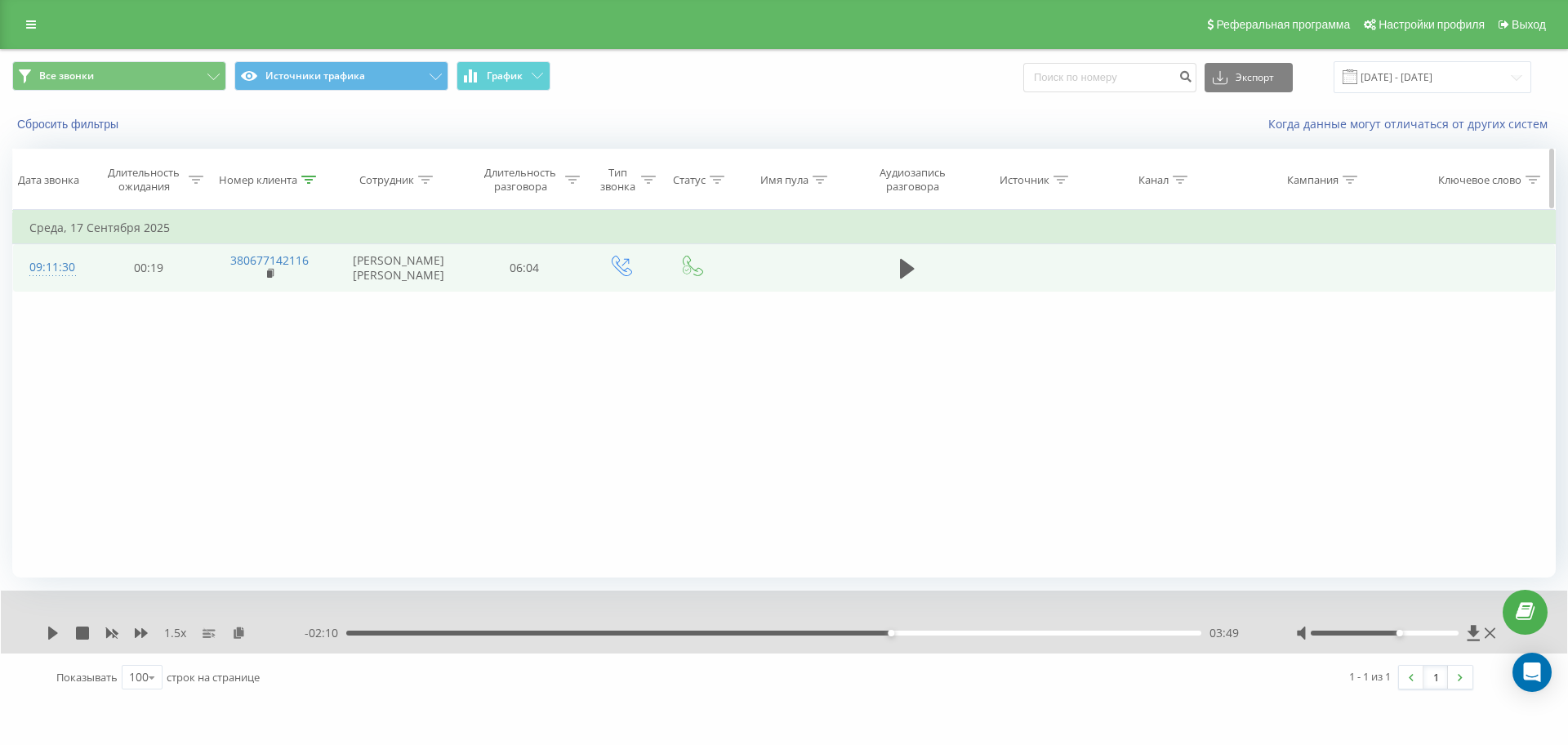
click at [318, 180] on div "Номер клиента" at bounding box center [270, 180] width 125 height 14
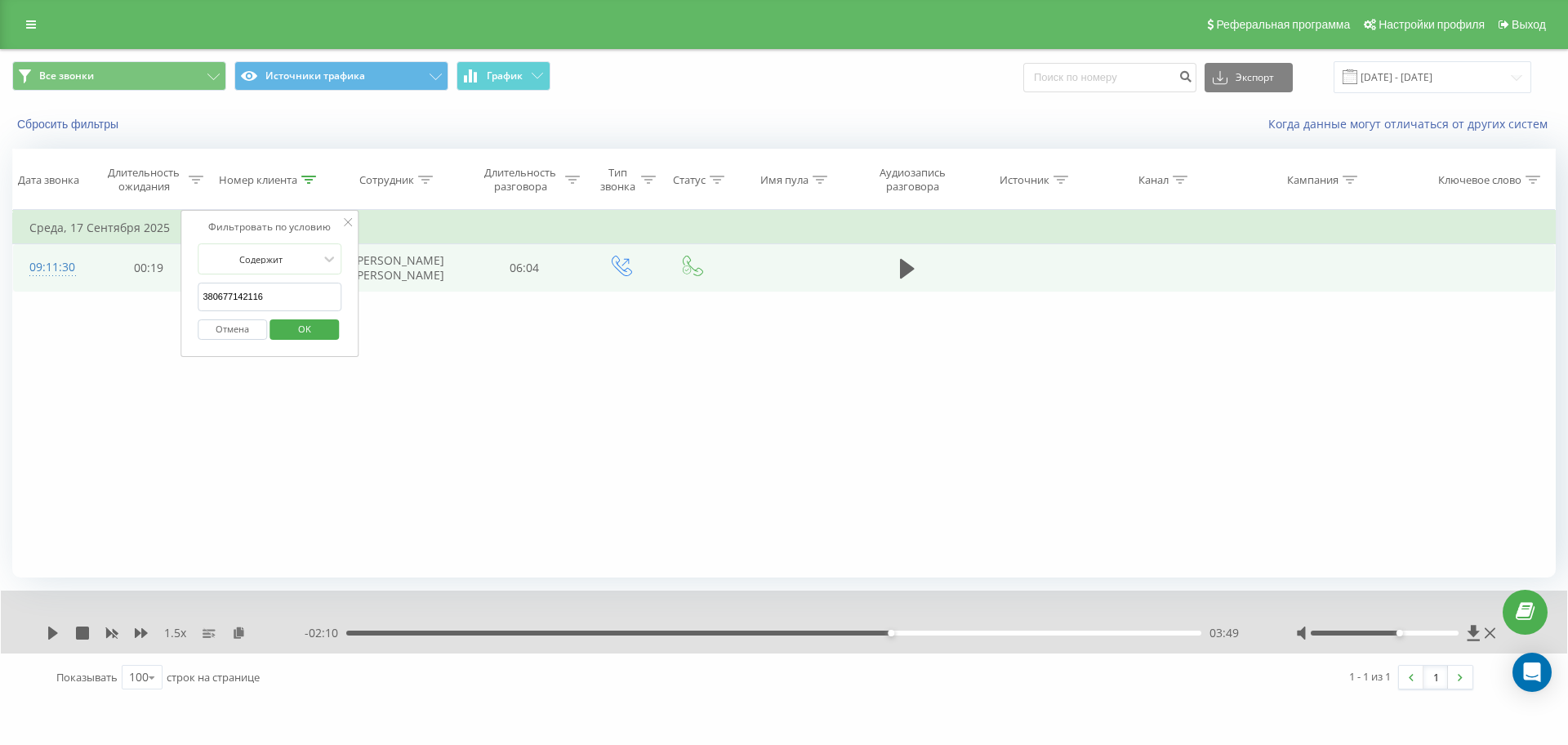
drag, startPoint x: 275, startPoint y: 302, endPoint x: 10, endPoint y: 282, distance: 265.8
click at [10, 282] on div "Все звонки Источники трафика График Экспорт .csv .xls .xlsx 01.08.2025 - 22.09.…" at bounding box center [784, 375] width 1568 height 653
paste input "507841709"
click button "OK" at bounding box center [304, 329] width 70 height 20
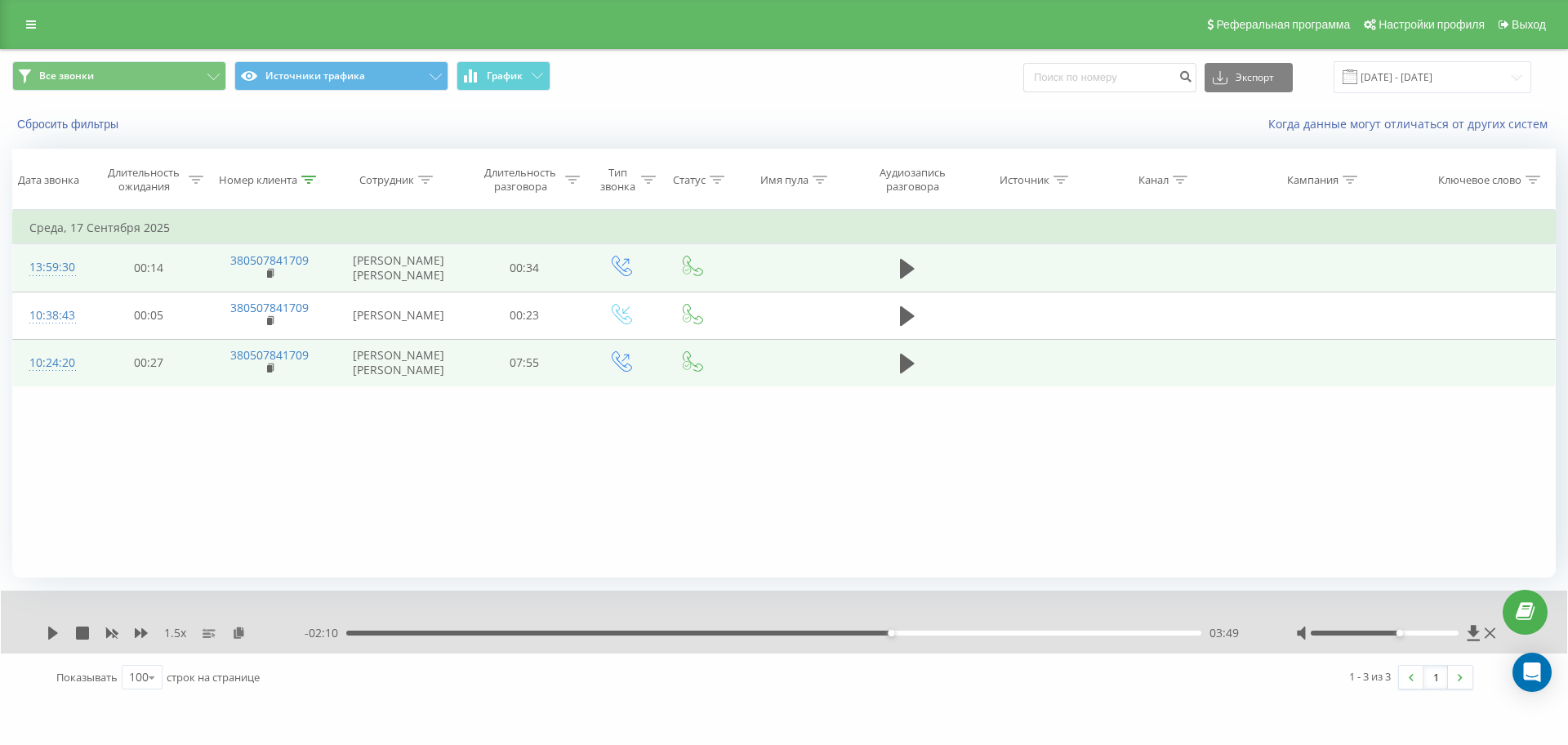
click at [900, 365] on td at bounding box center [907, 362] width 114 height 47
click at [907, 374] on icon at bounding box center [907, 363] width 15 height 20
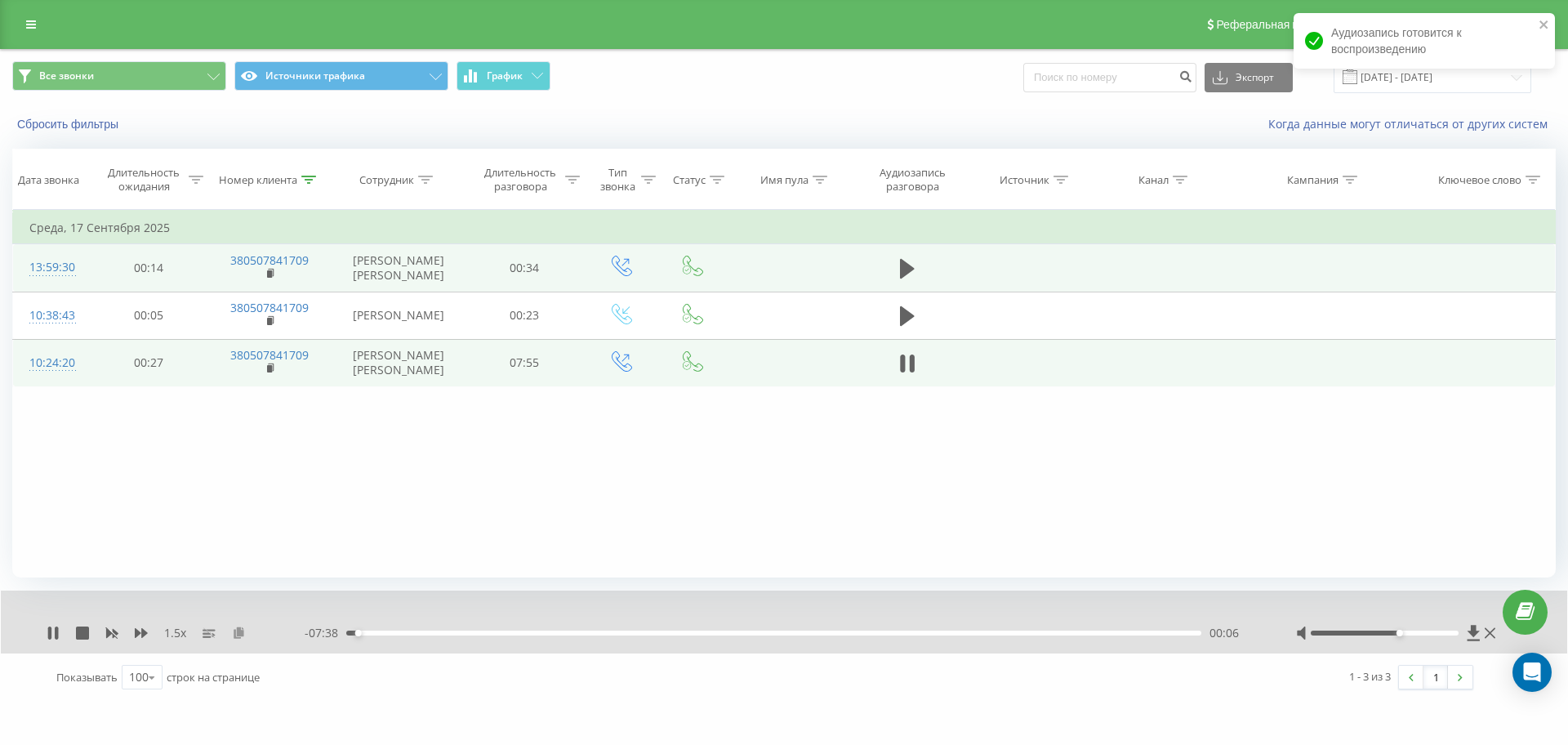
click at [238, 633] on icon at bounding box center [239, 632] width 14 height 11
click at [909, 375] on icon at bounding box center [907, 363] width 15 height 23
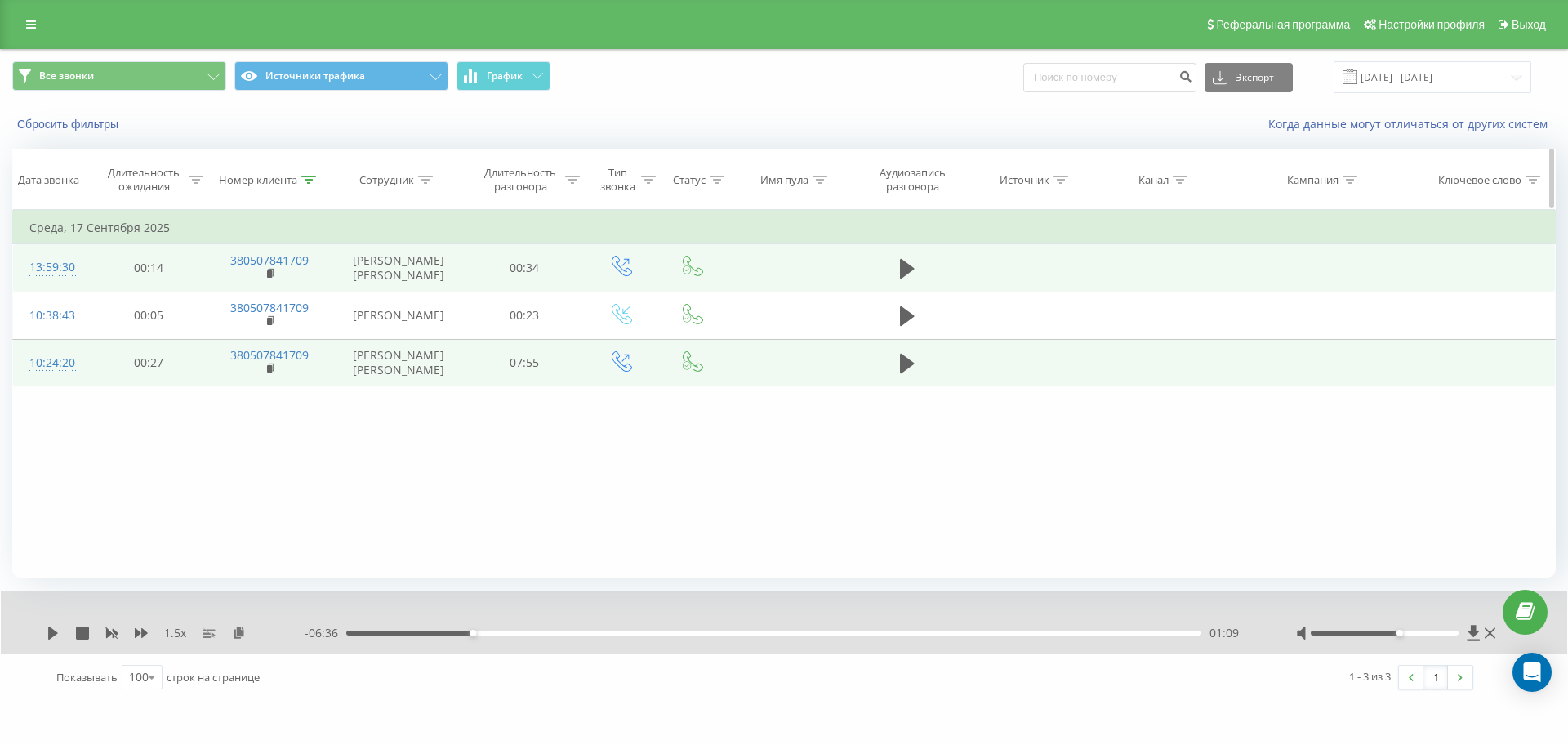
click at [304, 178] on icon at bounding box center [308, 179] width 15 height 8
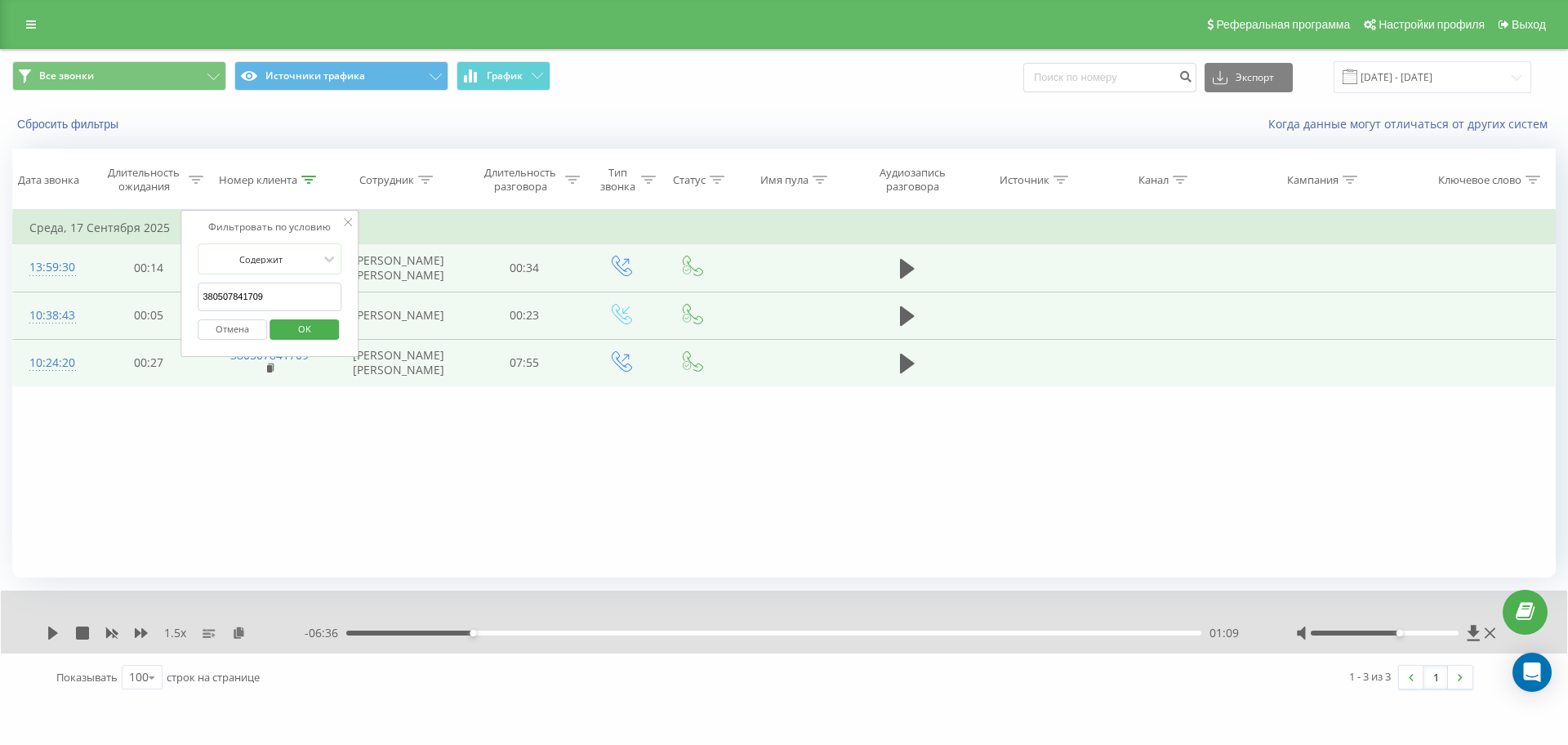
drag, startPoint x: 287, startPoint y: 299, endPoint x: 37, endPoint y: 312, distance: 250.3
click at [57, 312] on table "Фильтровать по условию Равно Отмена OK Фильтровать по условию Содержит 38050784…" at bounding box center [784, 298] width 1544 height 177
paste input "998332452"
click button "OK" at bounding box center [304, 329] width 70 height 20
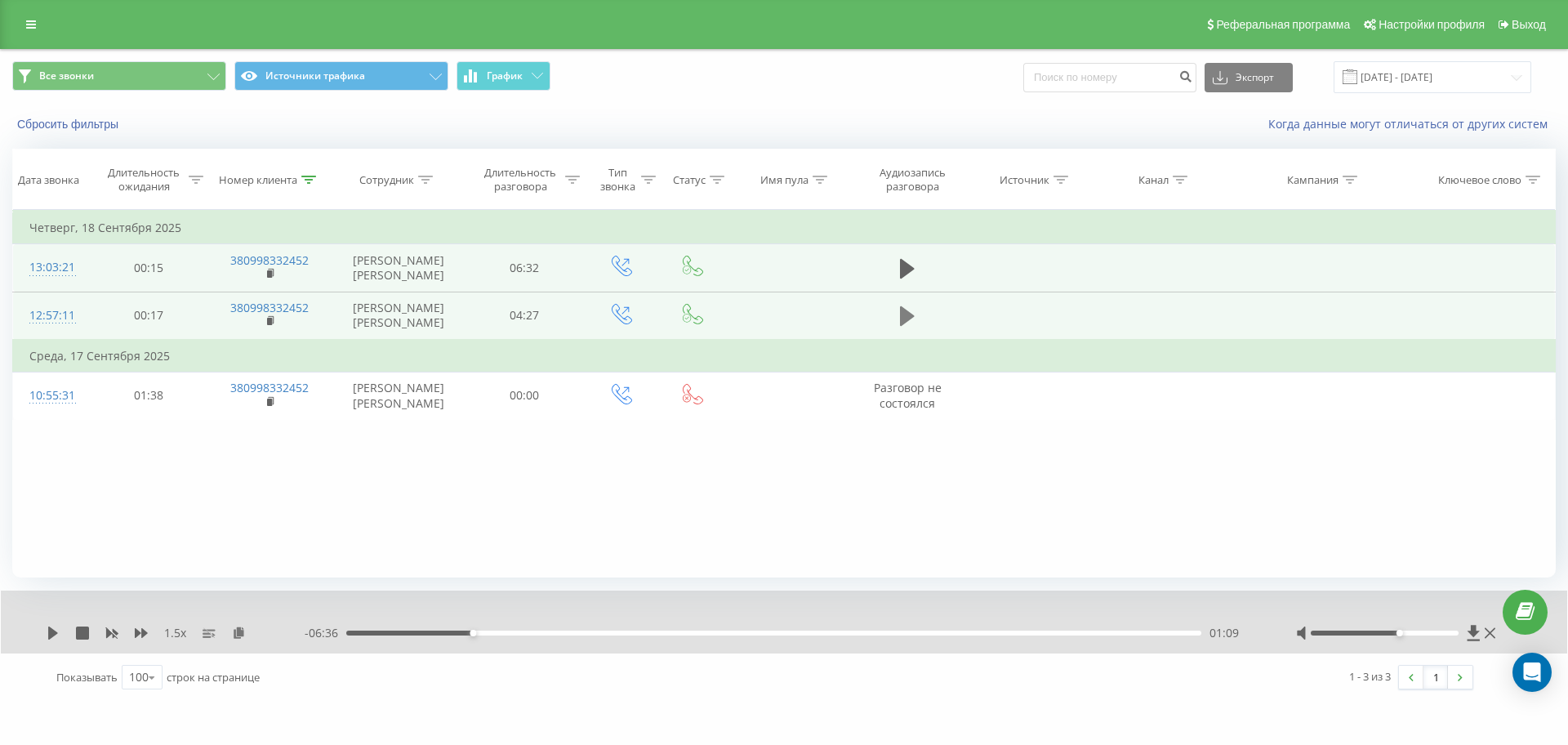
click at [919, 335] on td at bounding box center [907, 315] width 114 height 48
click at [900, 328] on icon at bounding box center [907, 316] width 15 height 23
click at [233, 627] on icon at bounding box center [239, 632] width 14 height 11
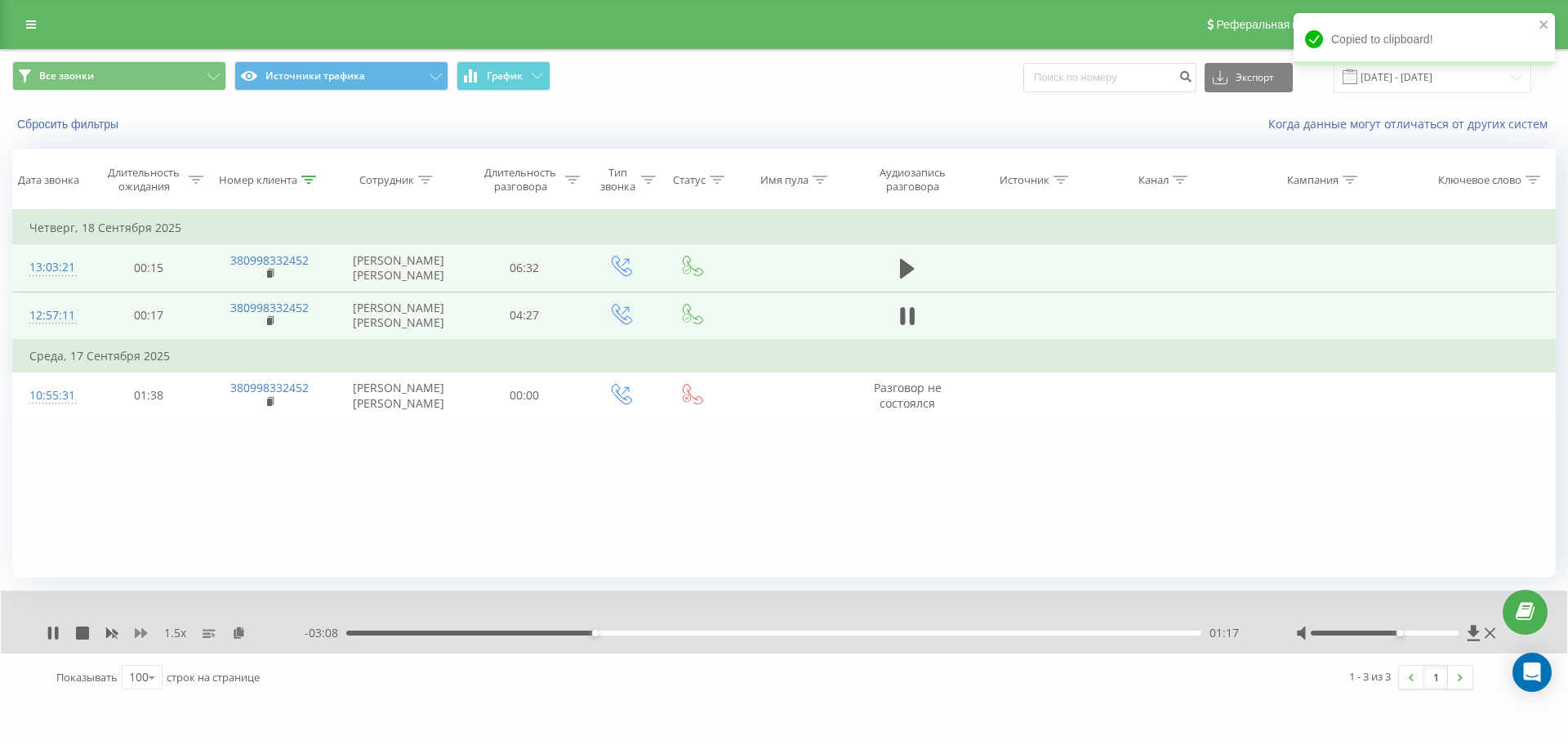
click at [146, 636] on icon at bounding box center [141, 633] width 13 height 13
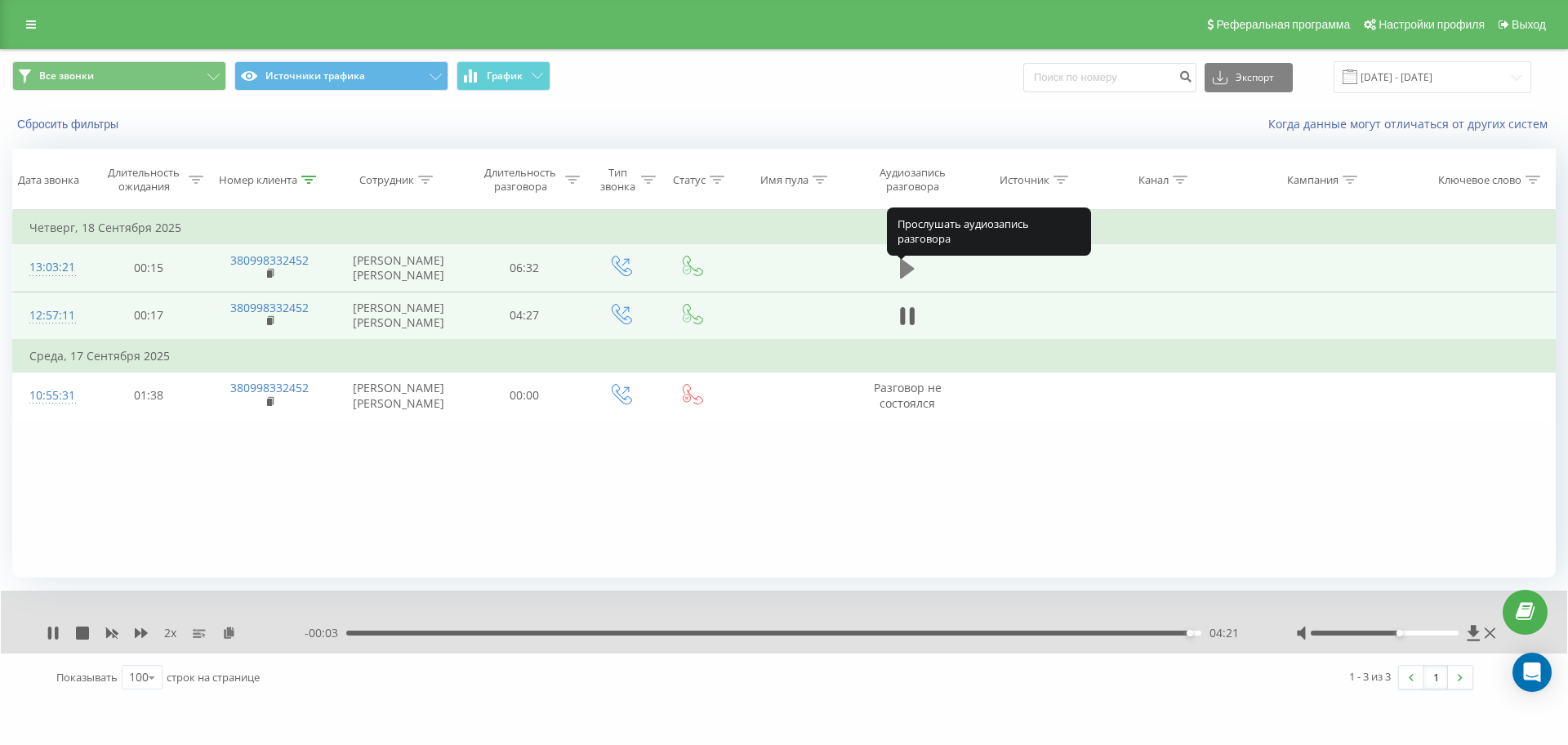
click at [905, 277] on icon at bounding box center [907, 268] width 15 height 20
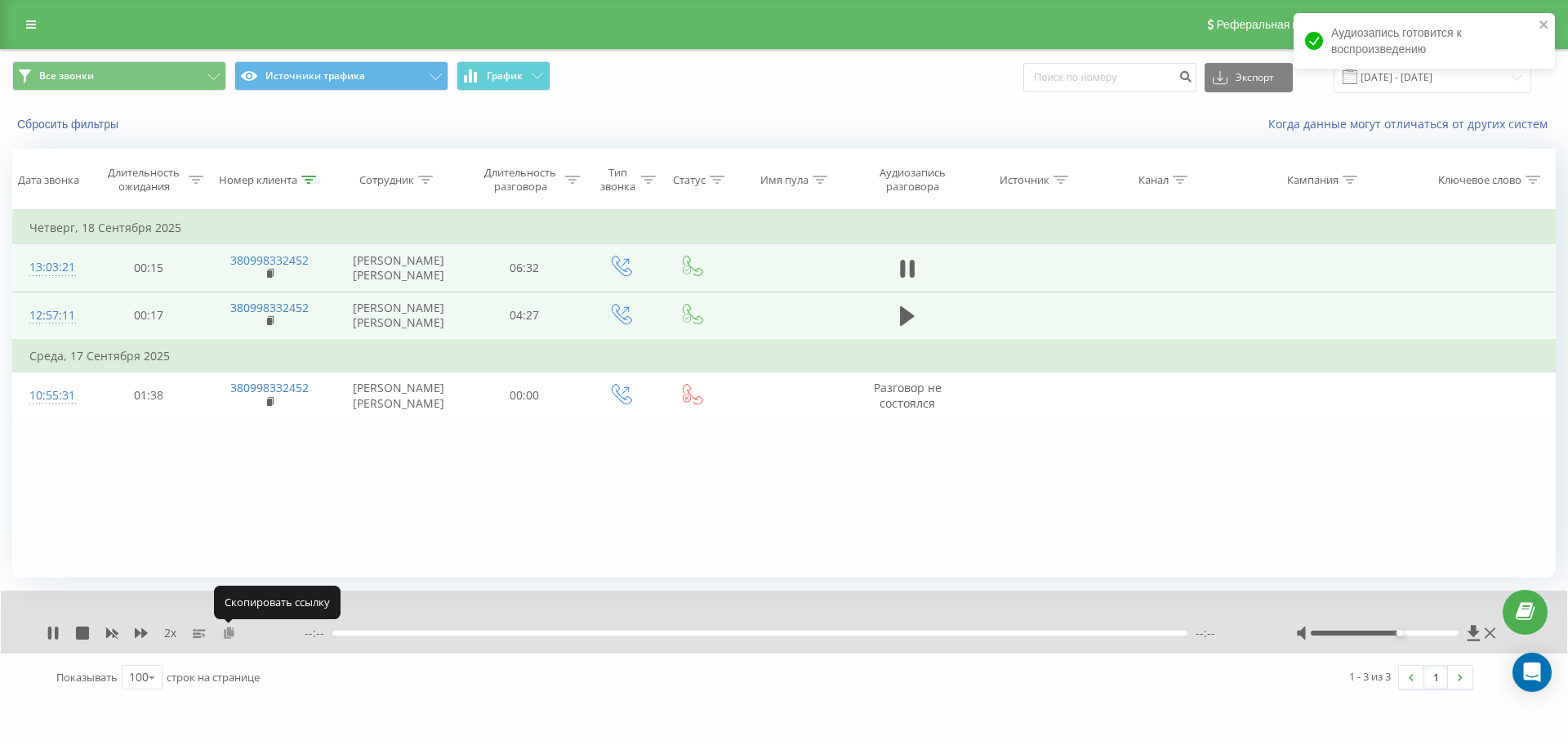
click at [229, 632] on icon at bounding box center [229, 632] width 14 height 11
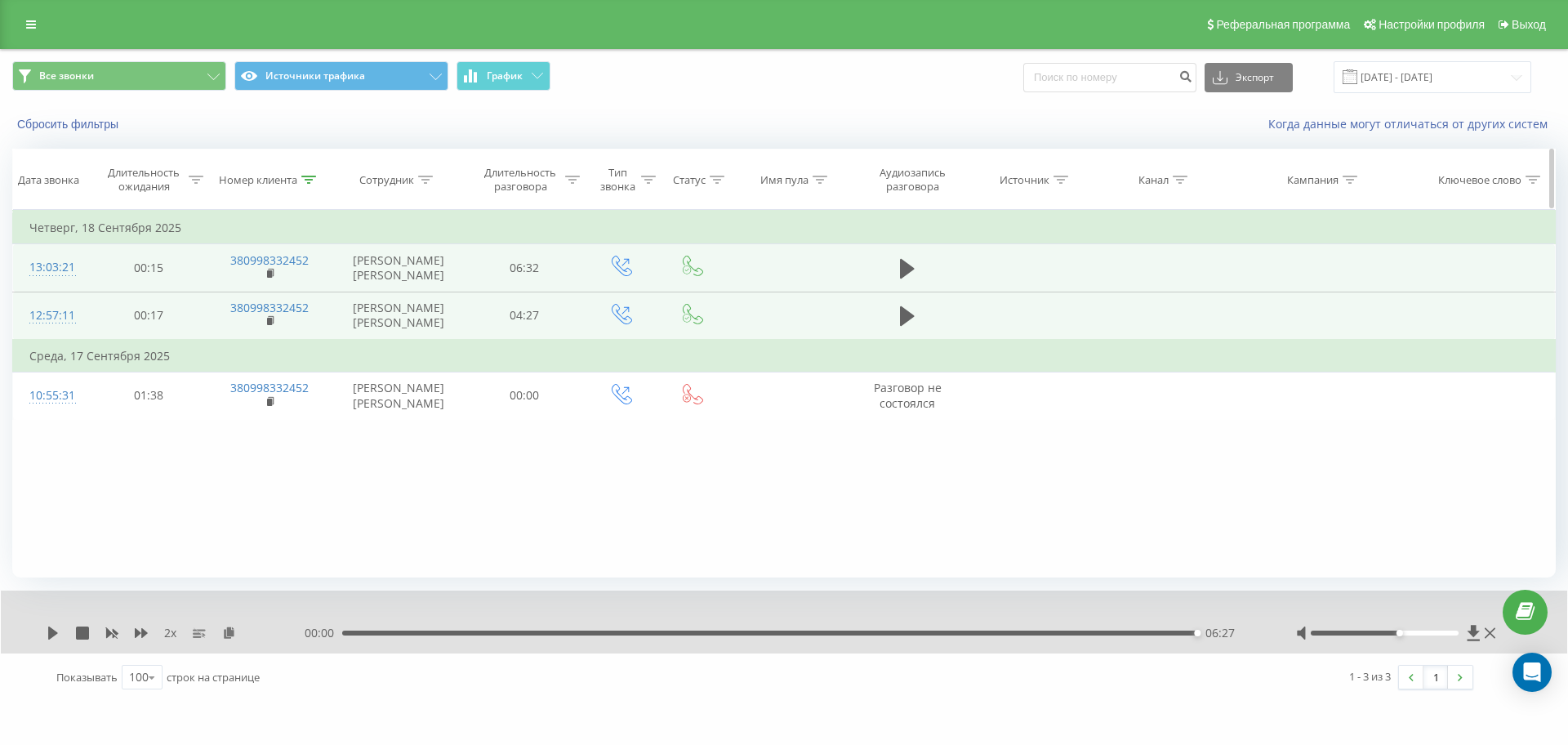
click at [307, 179] on icon at bounding box center [308, 179] width 15 height 8
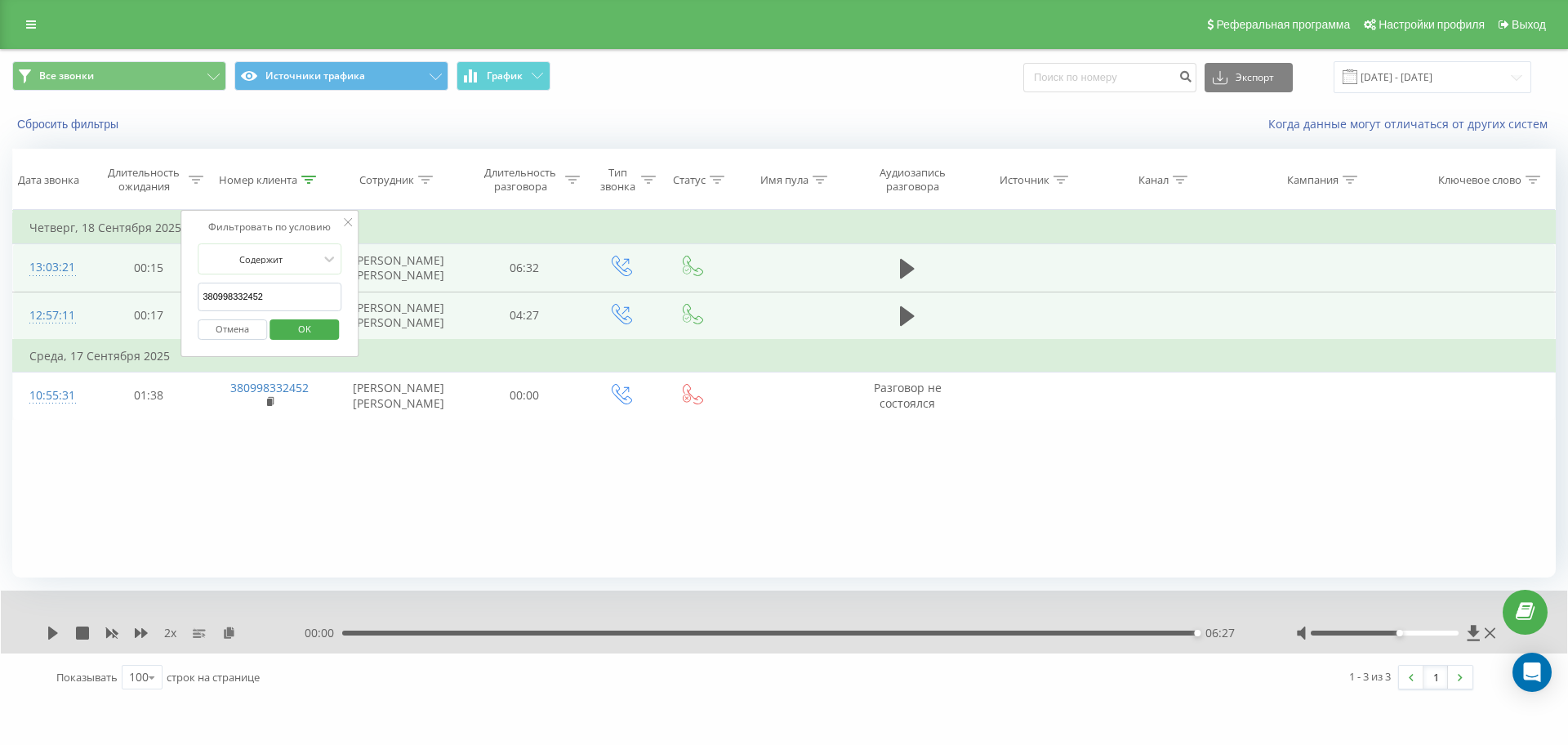
drag, startPoint x: 82, startPoint y: 298, endPoint x: 27, endPoint y: 297, distance: 55.0
click at [33, 297] on table "Фильтровать по условию Равно Отмена OK Фильтровать по условию Содержит 38099833…" at bounding box center [784, 315] width 1544 height 210
paste input "505861694"
click button "OK" at bounding box center [304, 329] width 70 height 20
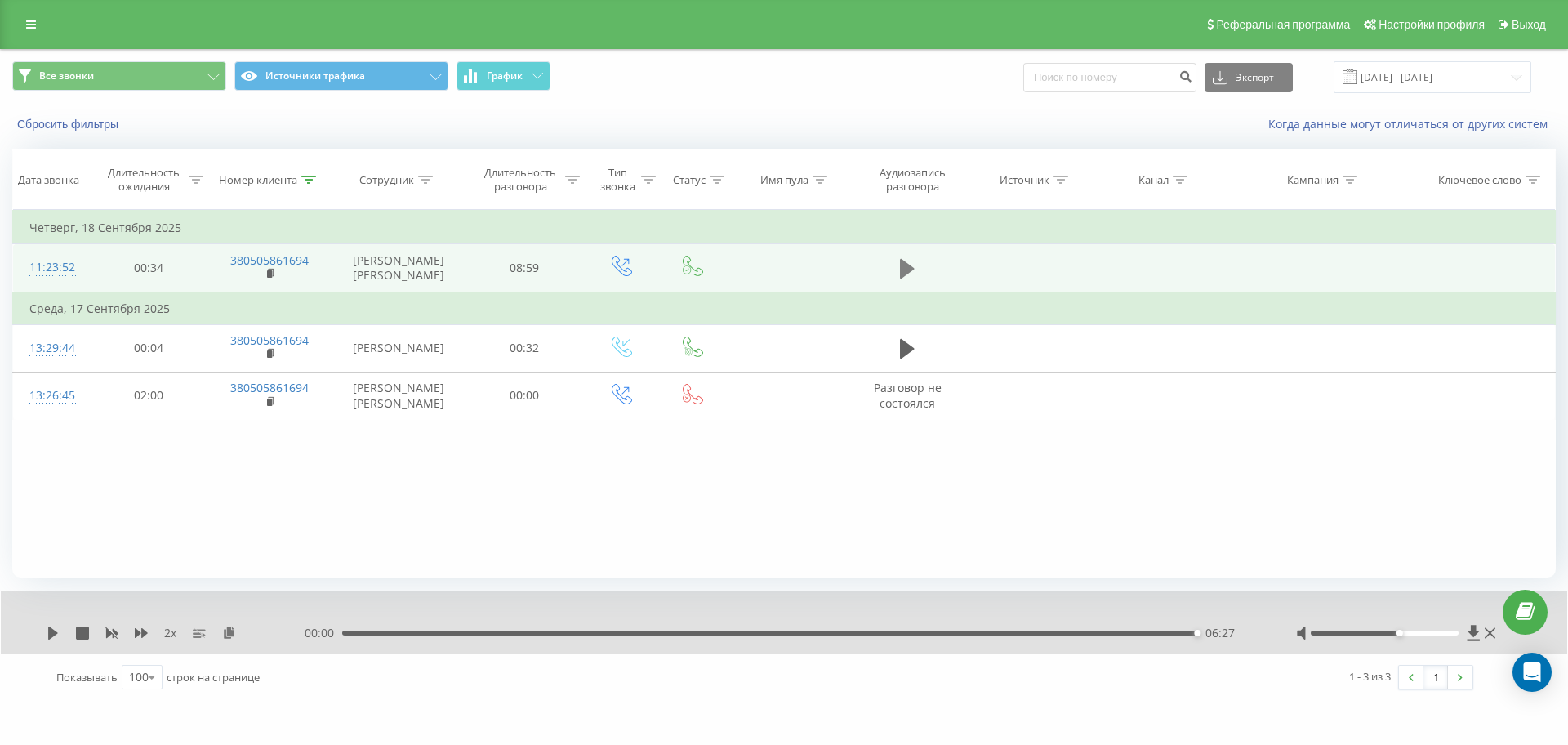
click at [911, 281] on button at bounding box center [908, 268] width 24 height 24
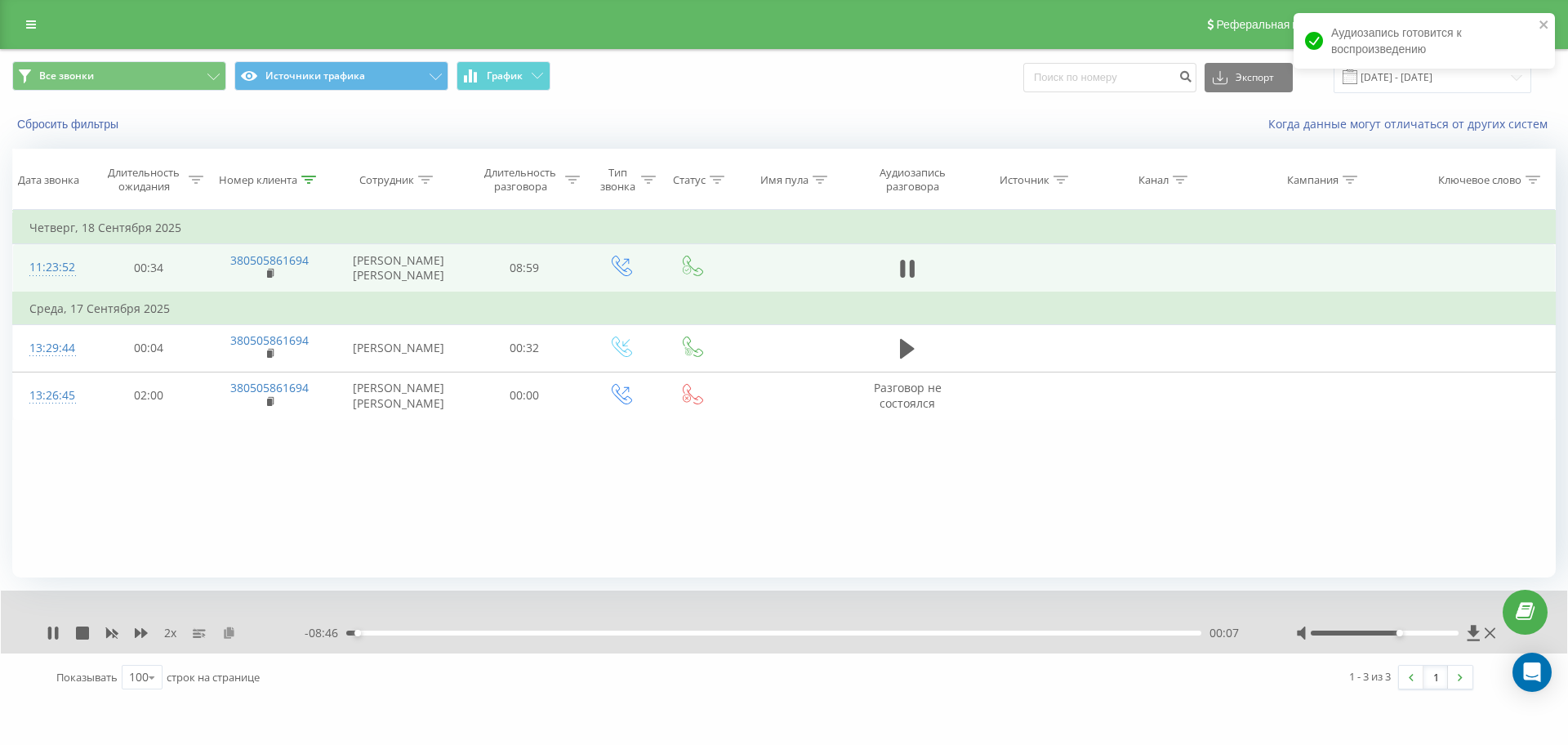
click at [231, 630] on icon at bounding box center [229, 632] width 14 height 11
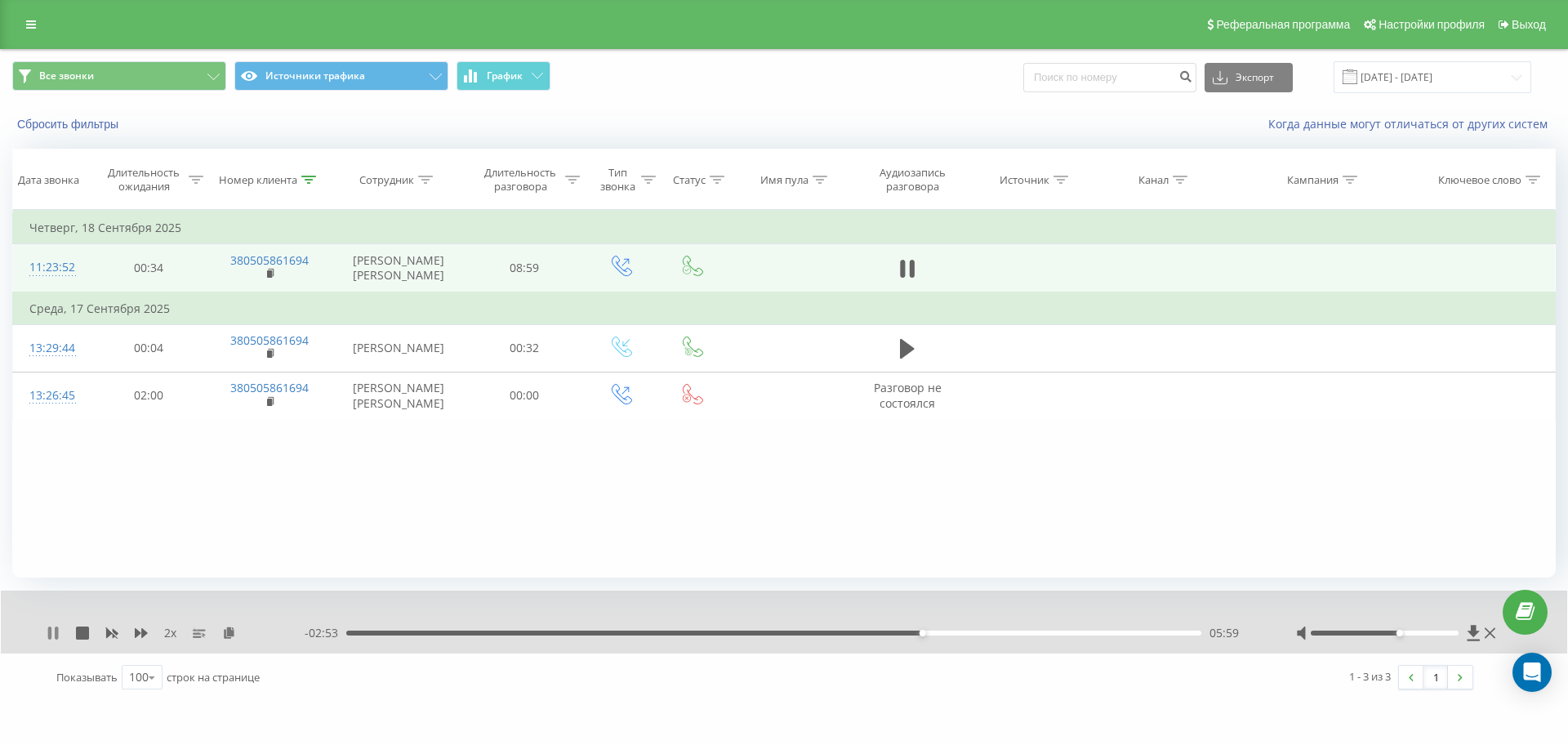
click at [57, 635] on icon at bounding box center [57, 633] width 3 height 13
click at [902, 633] on div "05:47" at bounding box center [774, 633] width 855 height 5
click at [57, 633] on icon at bounding box center [52, 633] width 13 height 13
click at [116, 626] on icon at bounding box center [112, 633] width 13 height 13
click at [111, 631] on rect at bounding box center [113, 633] width 7 height 7
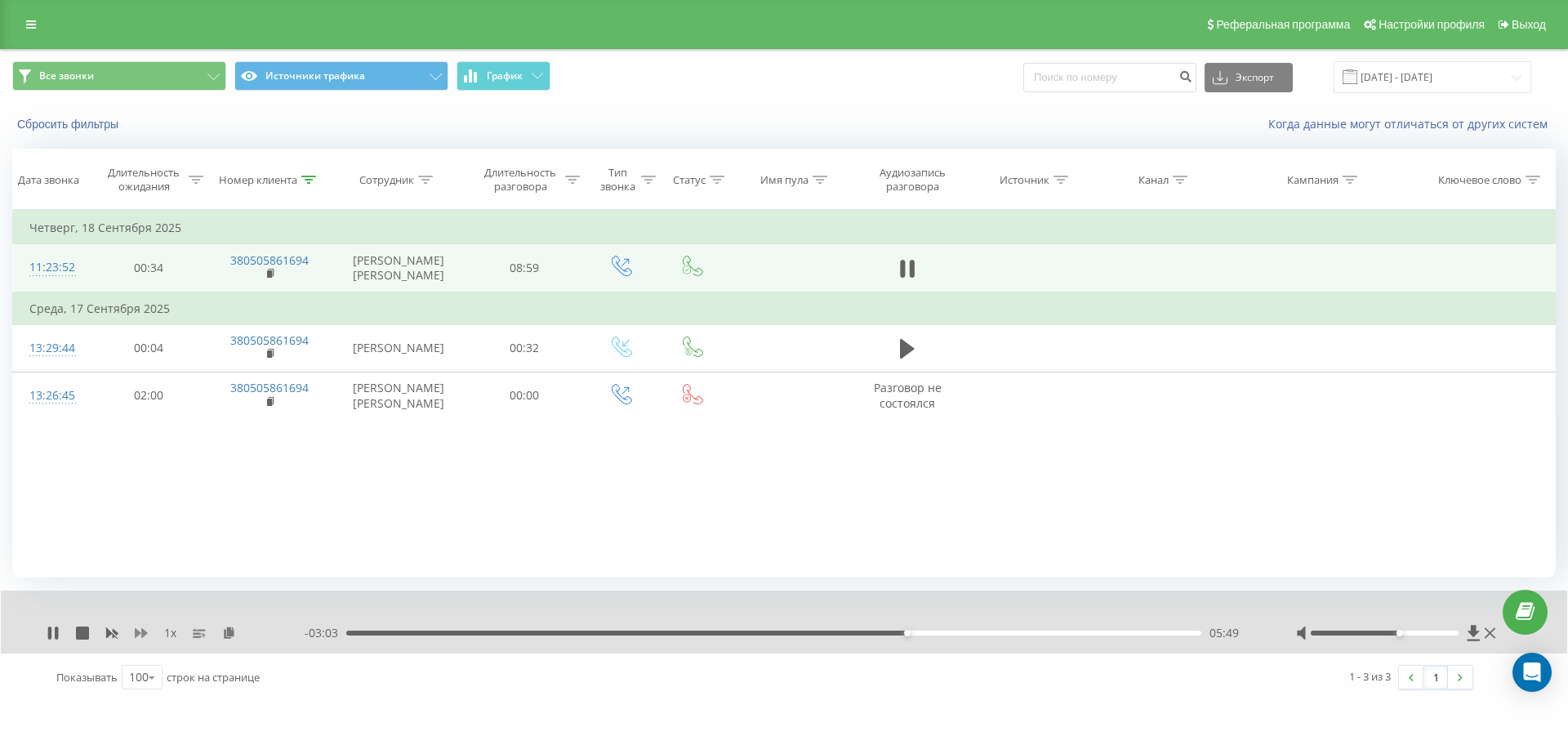
click at [138, 632] on icon at bounding box center [141, 633] width 13 height 10
click at [47, 641] on div "1.5 x - 01:42 07:10 07:10" at bounding box center [784, 622] width 1566 height 63
click at [48, 631] on icon at bounding box center [50, 633] width 3 height 13
click at [49, 626] on icon at bounding box center [52, 633] width 10 height 13
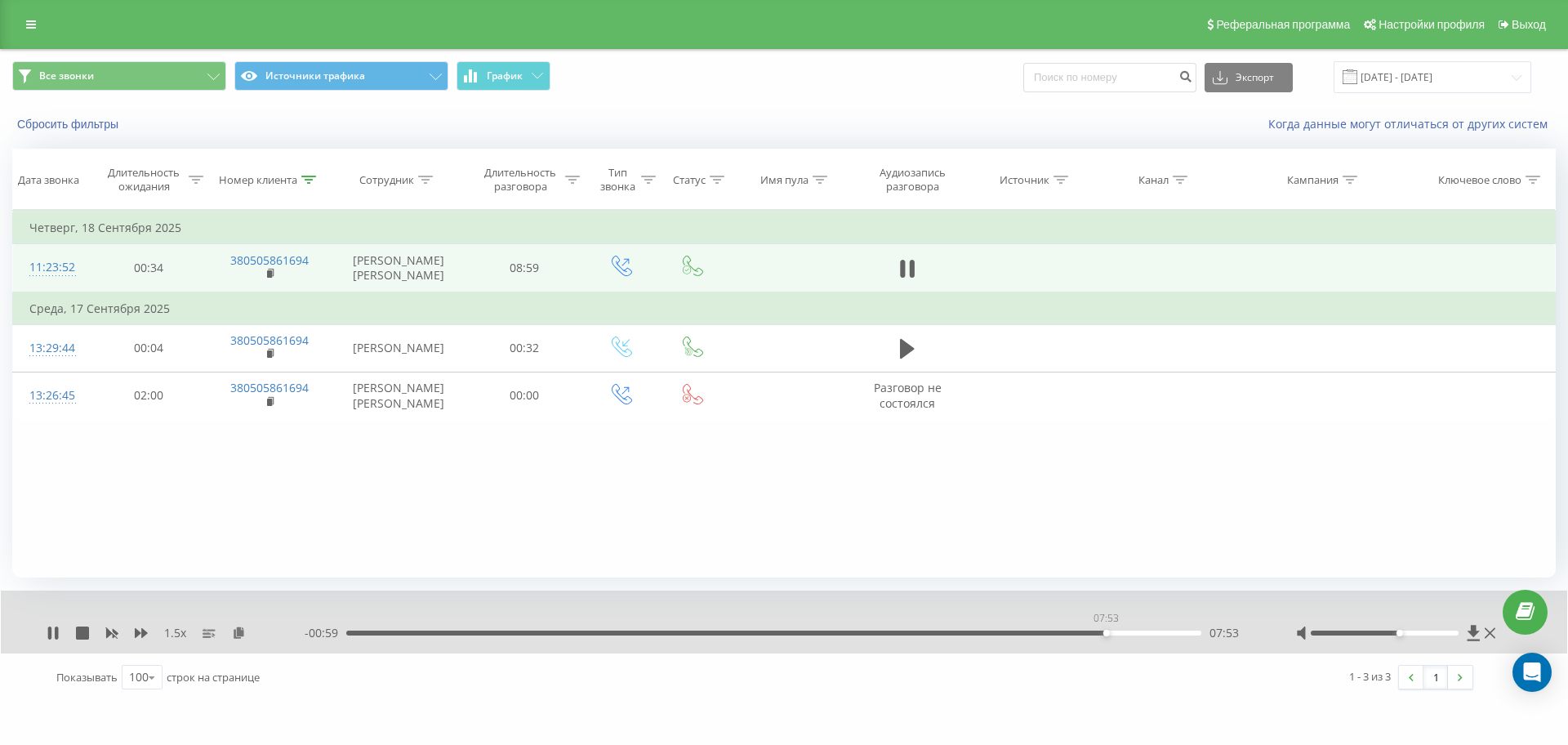
click at [1106, 635] on div "07:53" at bounding box center [774, 633] width 855 height 5
click at [1079, 636] on div "- 00:47 08:06 08:06" at bounding box center [780, 633] width 950 height 17
drag, startPoint x: 1010, startPoint y: 629, endPoint x: 1002, endPoint y: 631, distance: 8.2
click at [1009, 629] on div "- 00:45 08:07 08:07" at bounding box center [780, 633] width 950 height 17
click at [1002, 632] on div "08:07" at bounding box center [774, 633] width 855 height 5
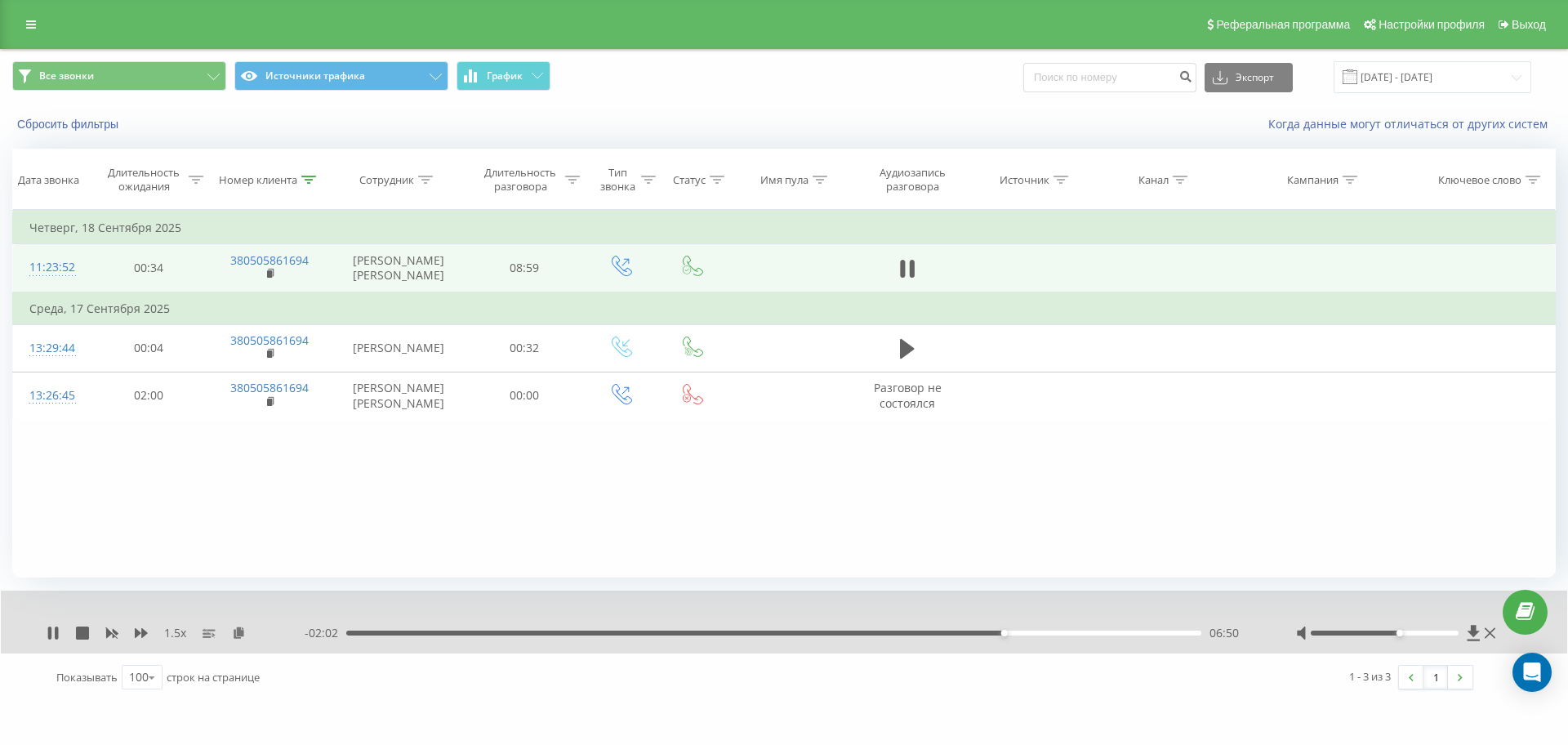
click at [956, 629] on div "- 02:02 06:50 06:50" at bounding box center [780, 633] width 950 height 17
click at [937, 633] on div "06:09" at bounding box center [774, 633] width 855 height 5
drag, startPoint x: 910, startPoint y: 641, endPoint x: 898, endPoint y: 636, distance: 13.0
click at [909, 641] on div "1.5 x - 02:15 06:37 06:37" at bounding box center [784, 622] width 1566 height 63
click at [887, 637] on div "- 02:14 06:38 06:38" at bounding box center [780, 633] width 950 height 17
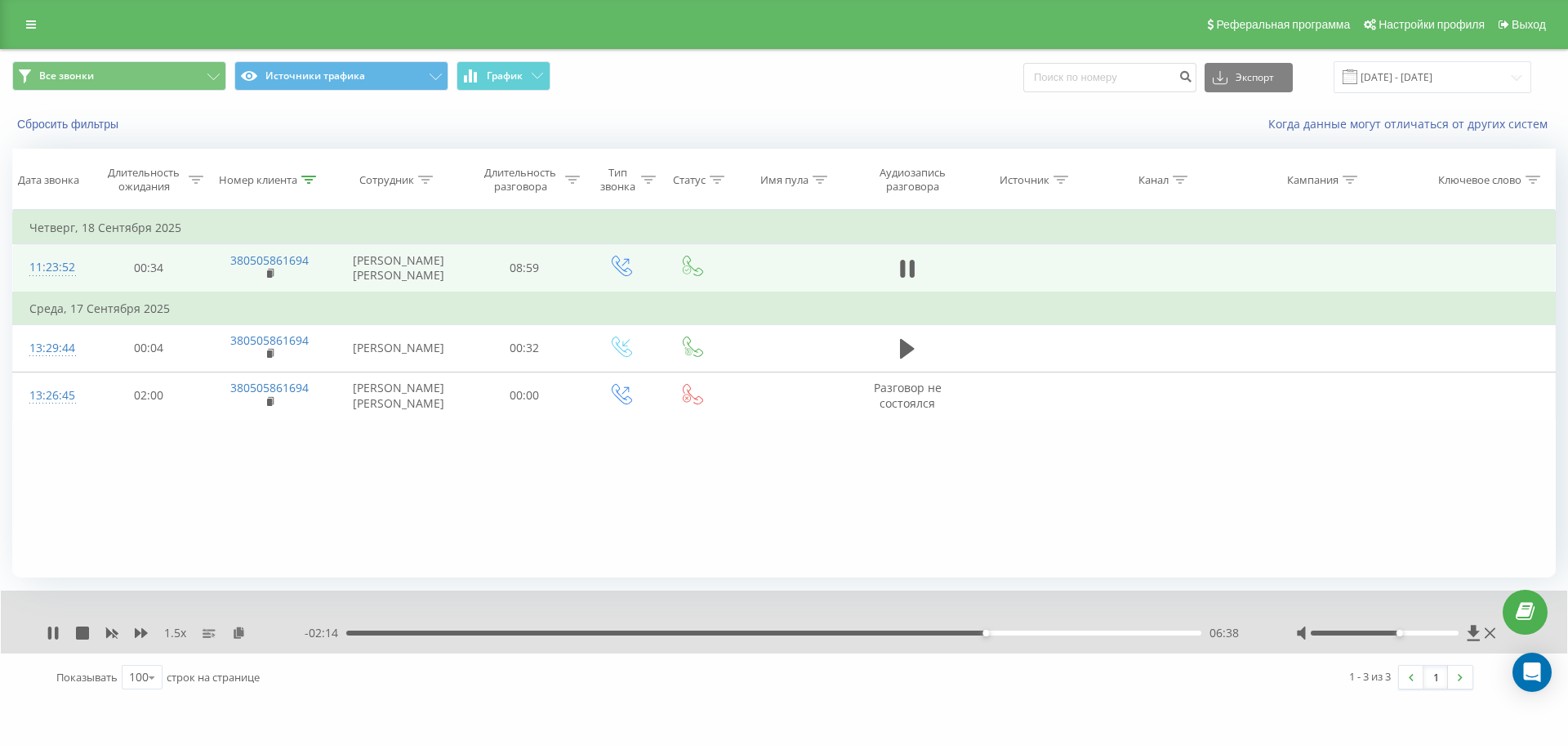
click at [885, 634] on div "06:38" at bounding box center [774, 633] width 855 height 5
click at [1036, 633] on div "07:10" at bounding box center [774, 633] width 855 height 5
click at [1025, 634] on div "07:03" at bounding box center [774, 633] width 855 height 5
click at [50, 635] on icon at bounding box center [50, 633] width 3 height 13
click at [52, 633] on icon at bounding box center [52, 633] width 10 height 13
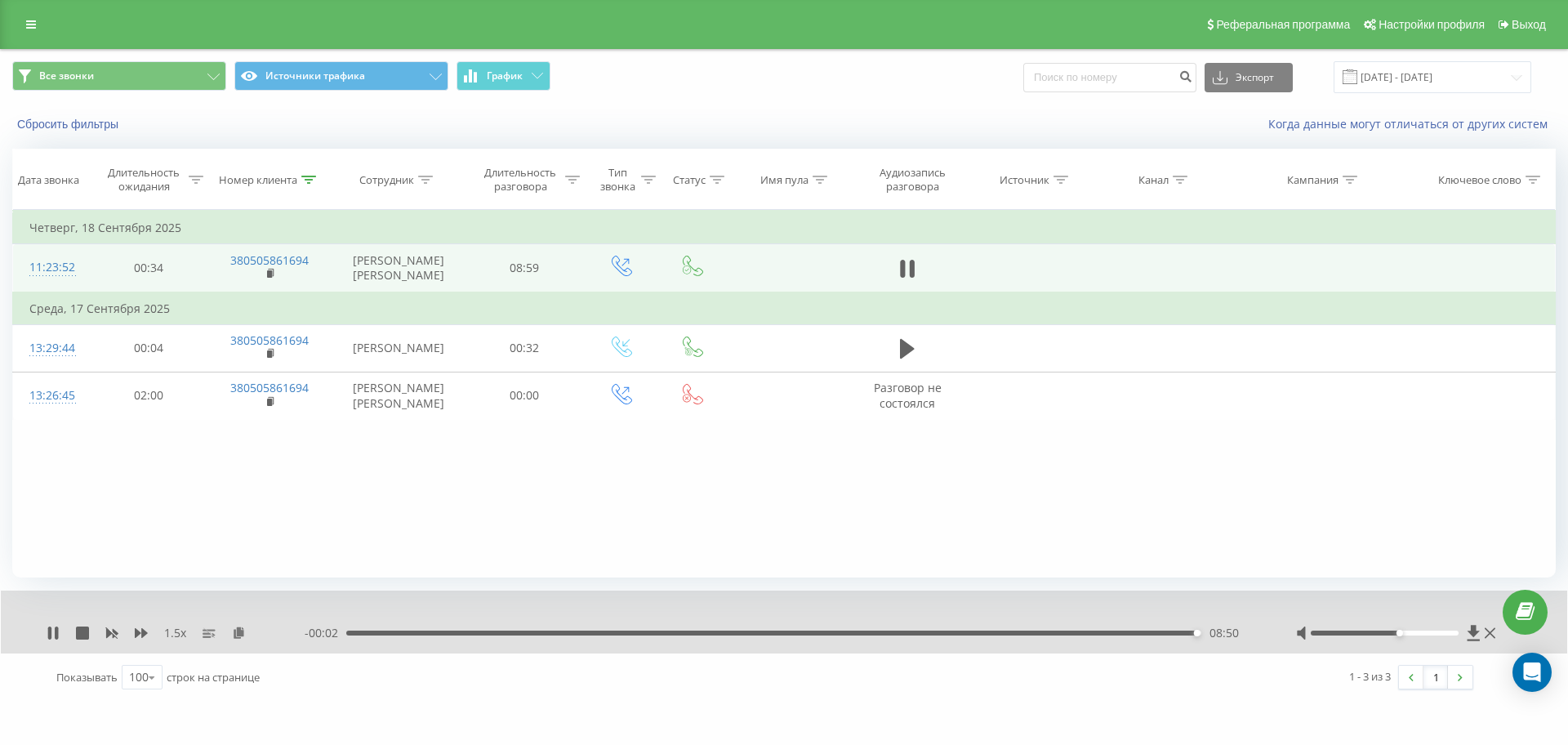
click at [1135, 636] on div "- 00:02 08:50 08:50" at bounding box center [780, 633] width 950 height 17
click at [1128, 633] on div "08:51" at bounding box center [774, 633] width 855 height 5
click at [1111, 631] on div "08:08" at bounding box center [774, 633] width 855 height 5
click at [1107, 632] on div "07:54" at bounding box center [774, 633] width 855 height 5
click at [51, 632] on icon at bounding box center [50, 633] width 3 height 13
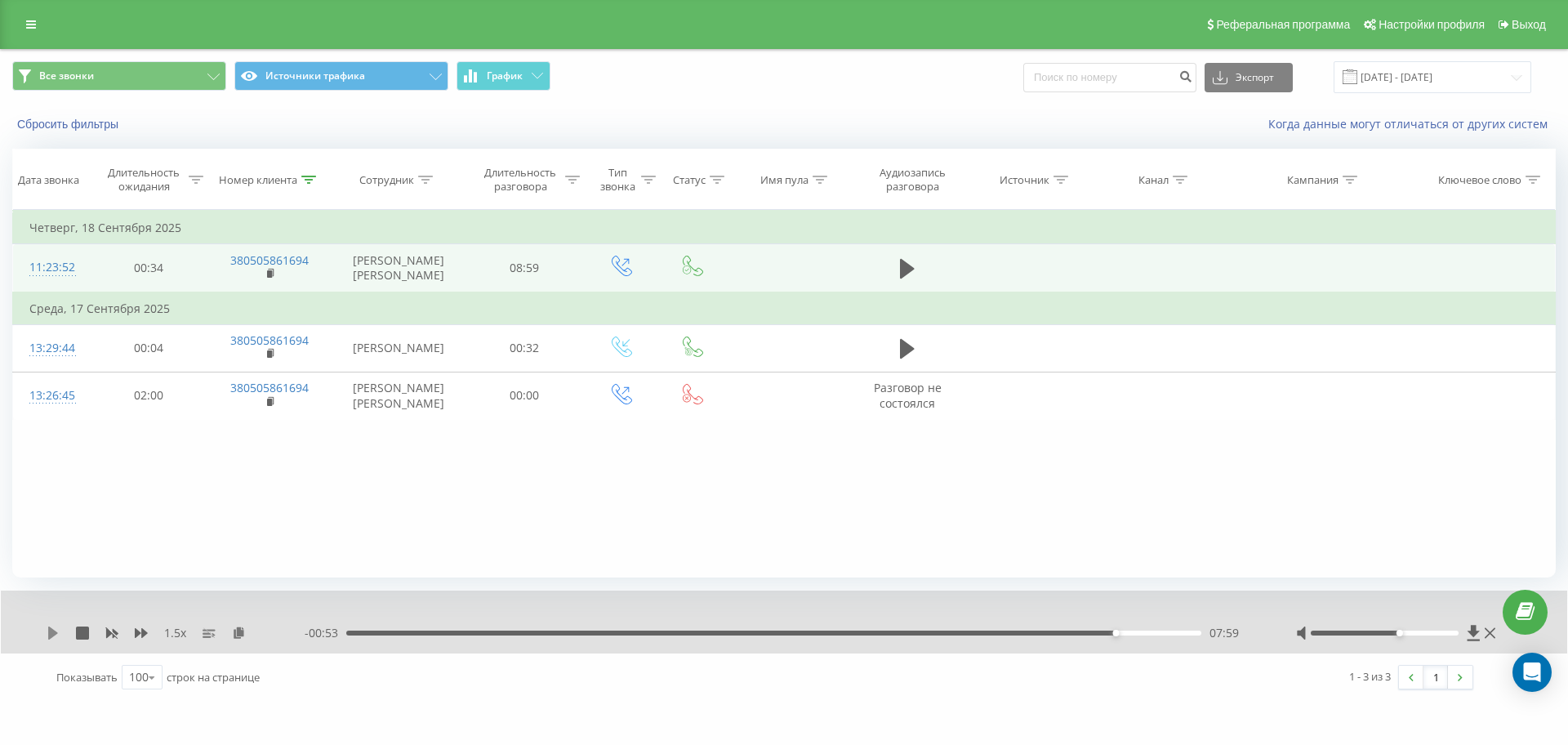
click at [51, 633] on icon at bounding box center [52, 633] width 10 height 13
click at [51, 626] on icon at bounding box center [52, 633] width 13 height 13
click at [308, 177] on icon at bounding box center [308, 179] width 15 height 8
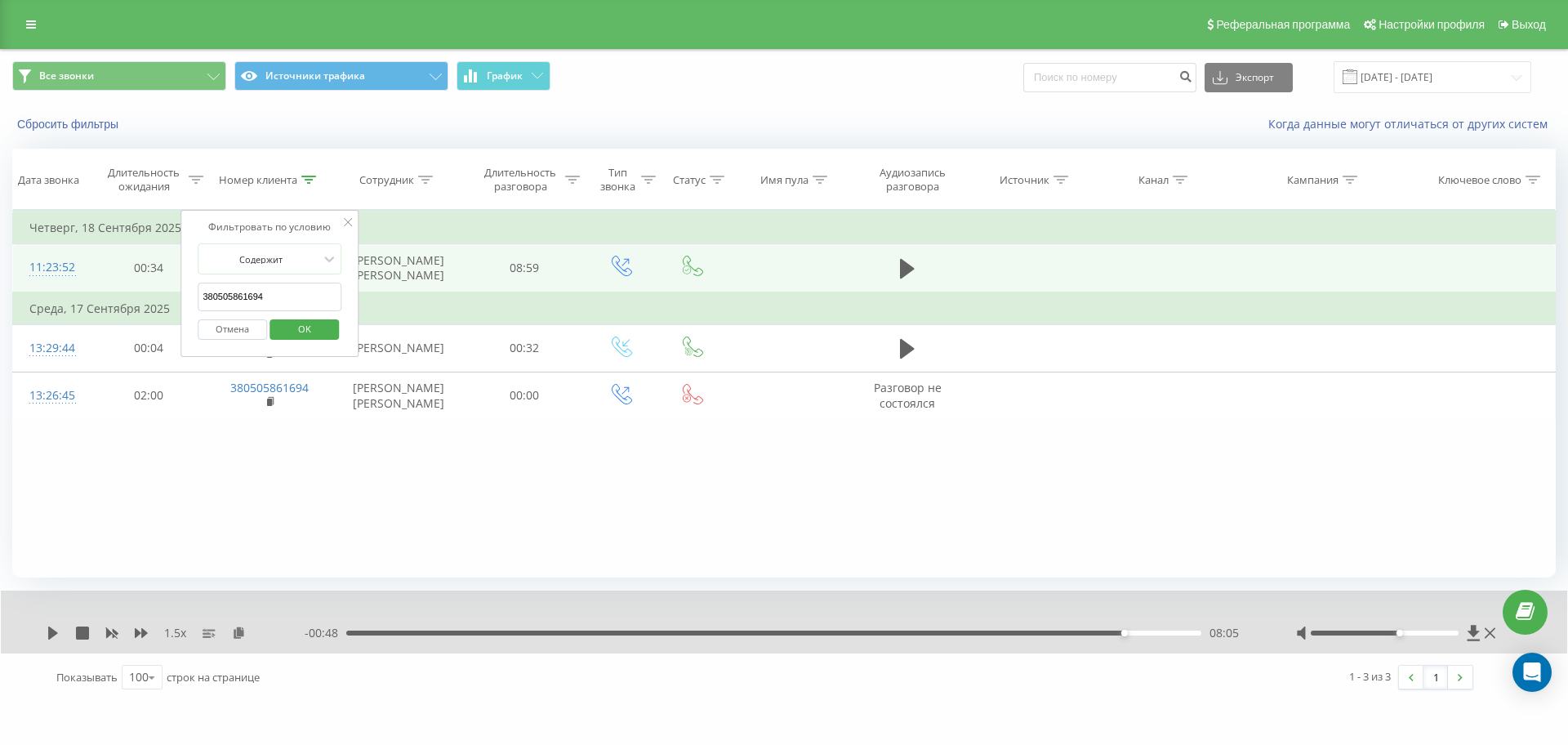
drag, startPoint x: 88, startPoint y: 288, endPoint x: 47, endPoint y: 283, distance: 41.3
click at [57, 284] on table "Фильтровать по условию Равно Отмена OK Фильтровать по условию Содержит 38050586…" at bounding box center [784, 315] width 1544 height 210
paste input "980905762"
click button "OK" at bounding box center [304, 329] width 70 height 20
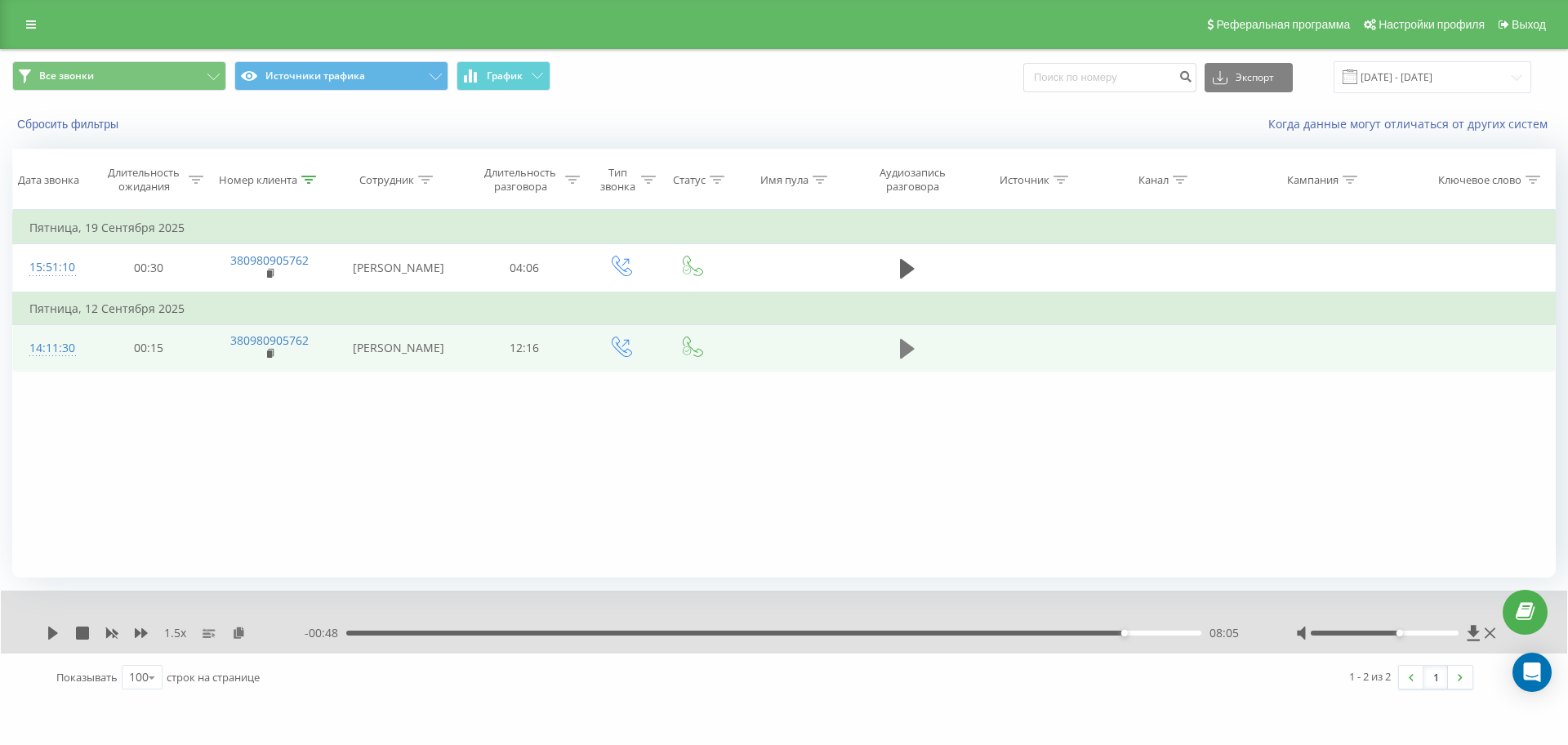
click at [901, 344] on icon at bounding box center [907, 349] width 15 height 20
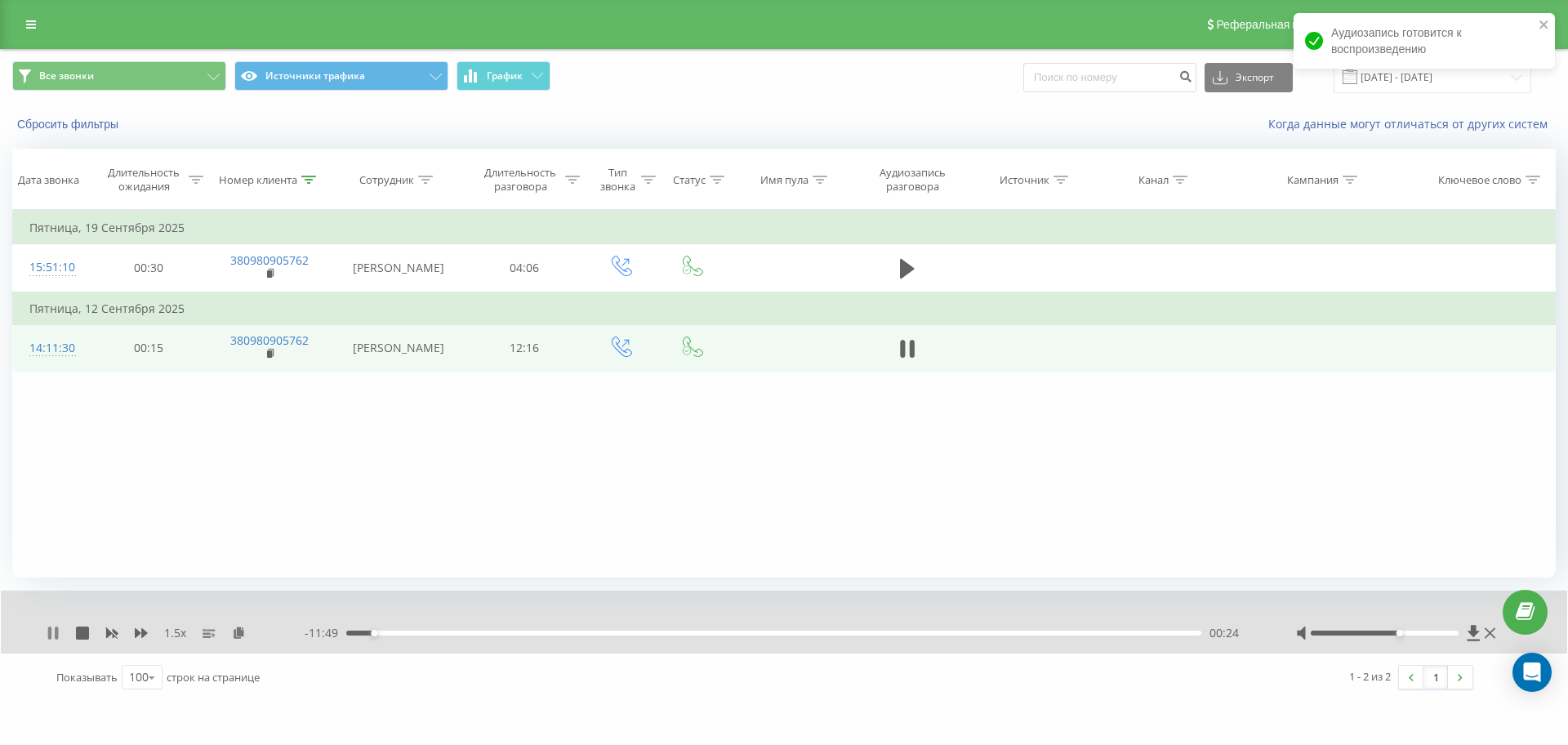
click at [57, 629] on icon at bounding box center [57, 633] width 3 height 13
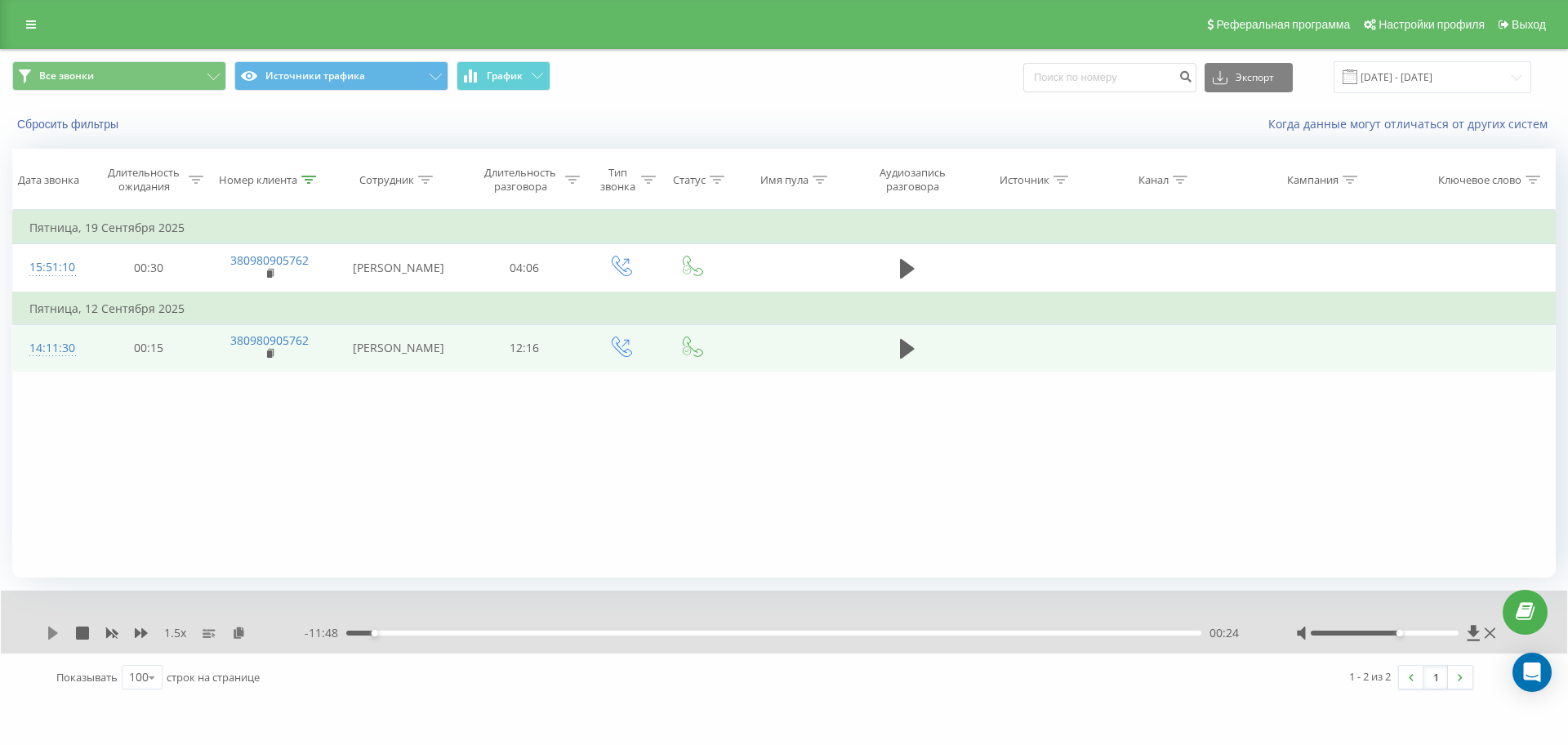
click at [49, 631] on icon at bounding box center [52, 633] width 10 height 13
click at [240, 634] on icon at bounding box center [239, 632] width 14 height 11
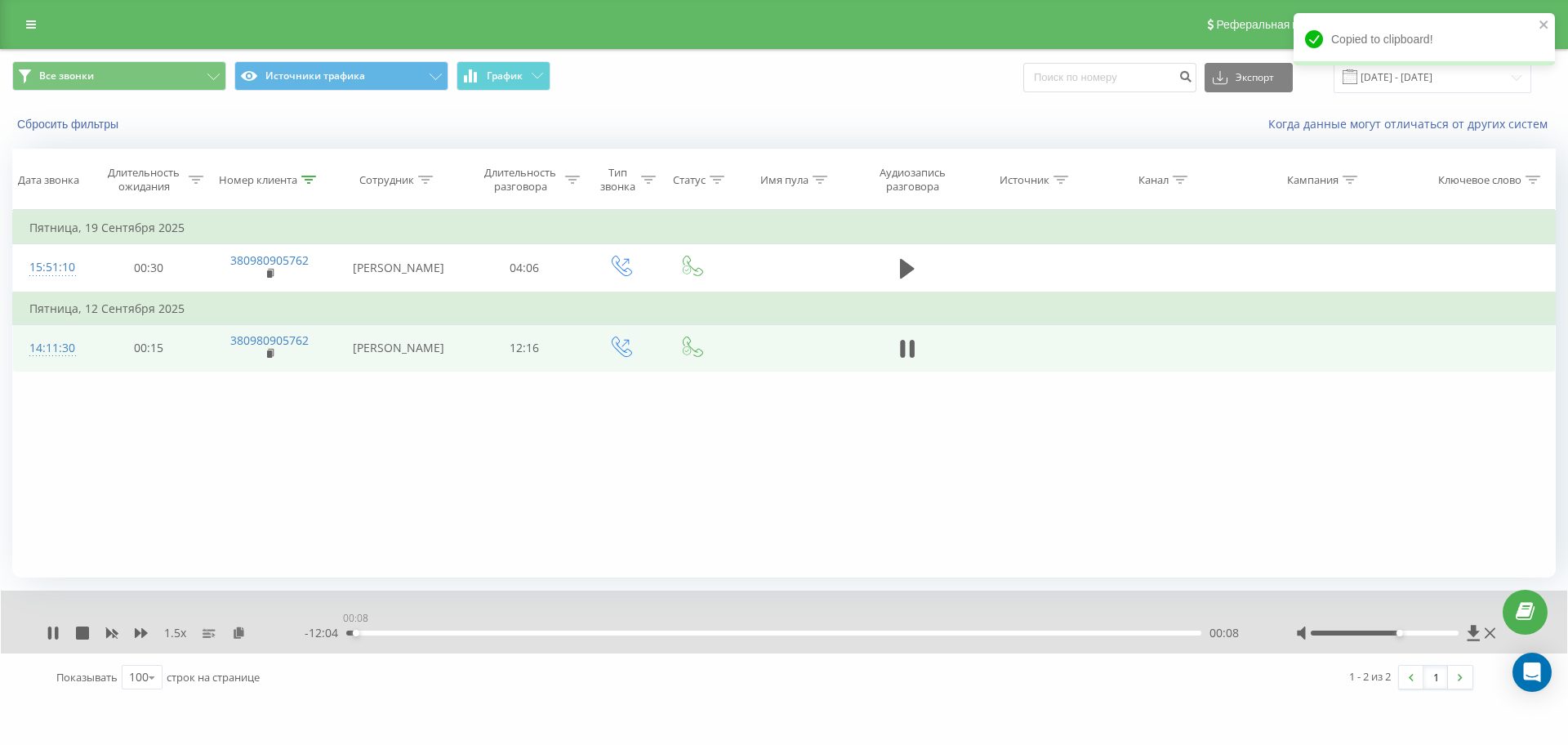
click at [355, 635] on div "00:08" at bounding box center [774, 633] width 855 height 5
click at [52, 631] on icon at bounding box center [52, 633] width 13 height 13
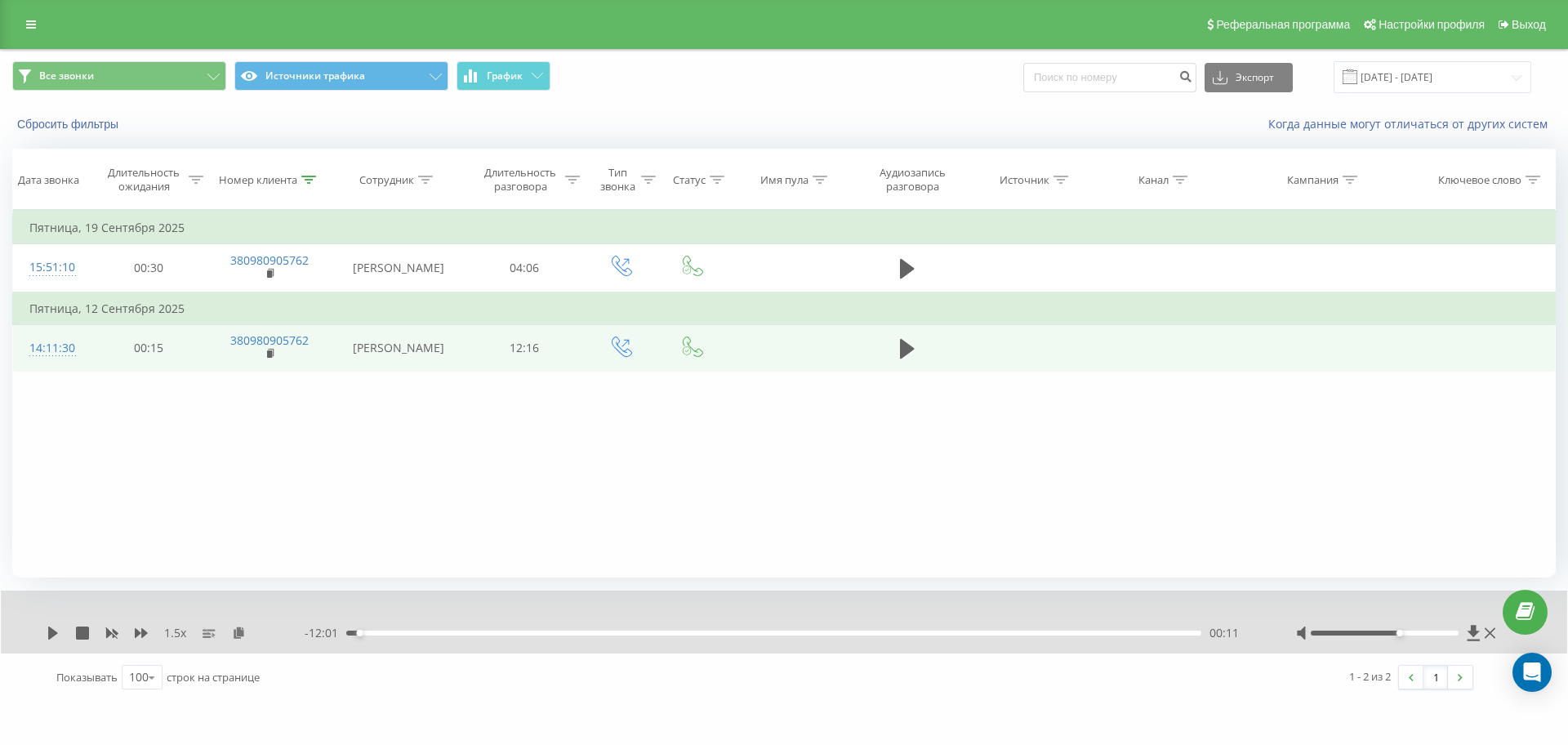
click at [47, 642] on div "1.5 x - 12:01 00:11 00:11" at bounding box center [784, 622] width 1566 height 63
click at [47, 636] on icon at bounding box center [52, 633] width 13 height 13
click at [55, 633] on icon at bounding box center [52, 633] width 13 height 13
click at [58, 633] on icon at bounding box center [52, 633] width 13 height 13
click at [55, 631] on icon at bounding box center [52, 633] width 13 height 13
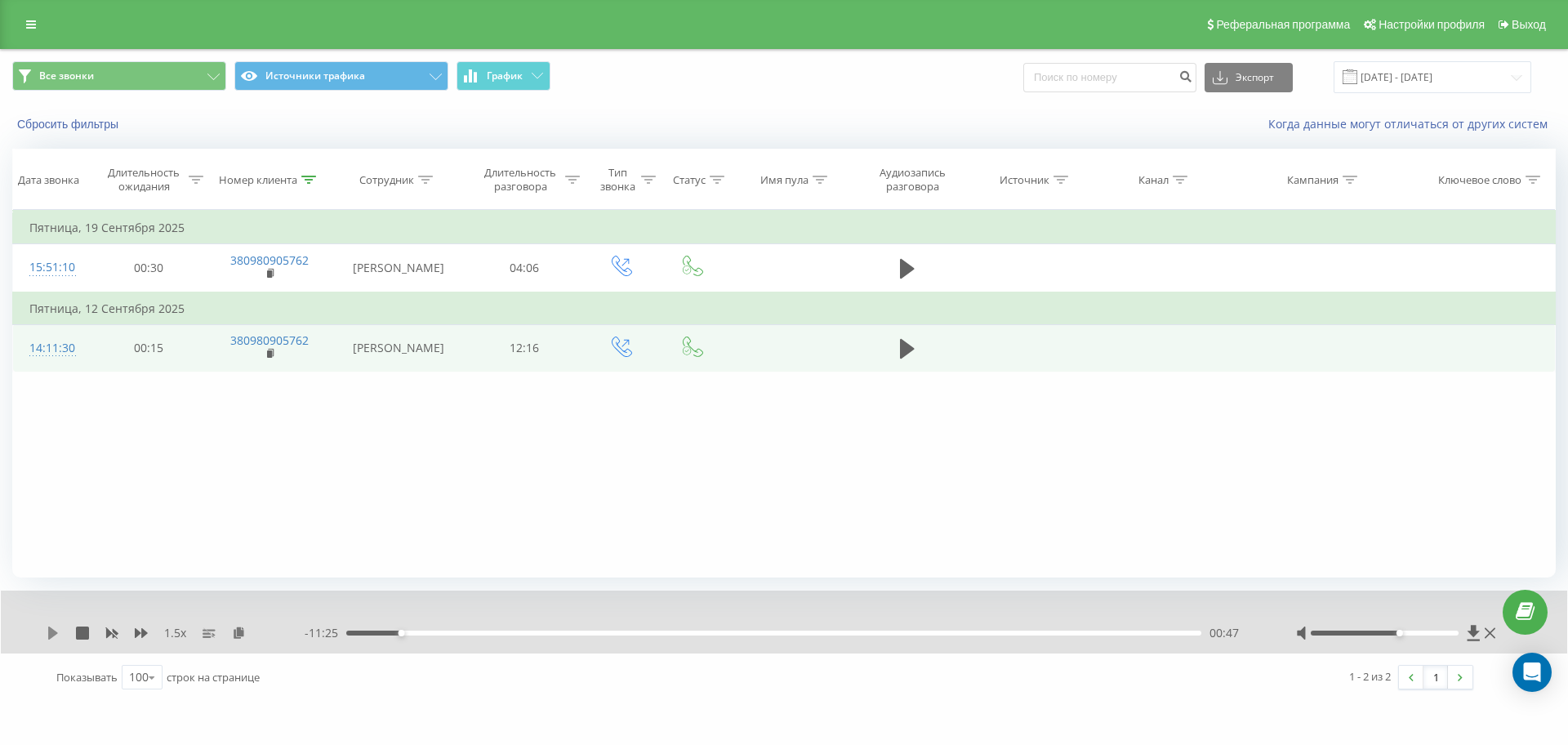
click at [57, 634] on icon at bounding box center [52, 633] width 13 height 13
click at [399, 631] on div "01:18" at bounding box center [774, 633] width 855 height 5
click at [139, 636] on icon at bounding box center [141, 633] width 13 height 13
click at [50, 627] on icon at bounding box center [50, 633] width 3 height 13
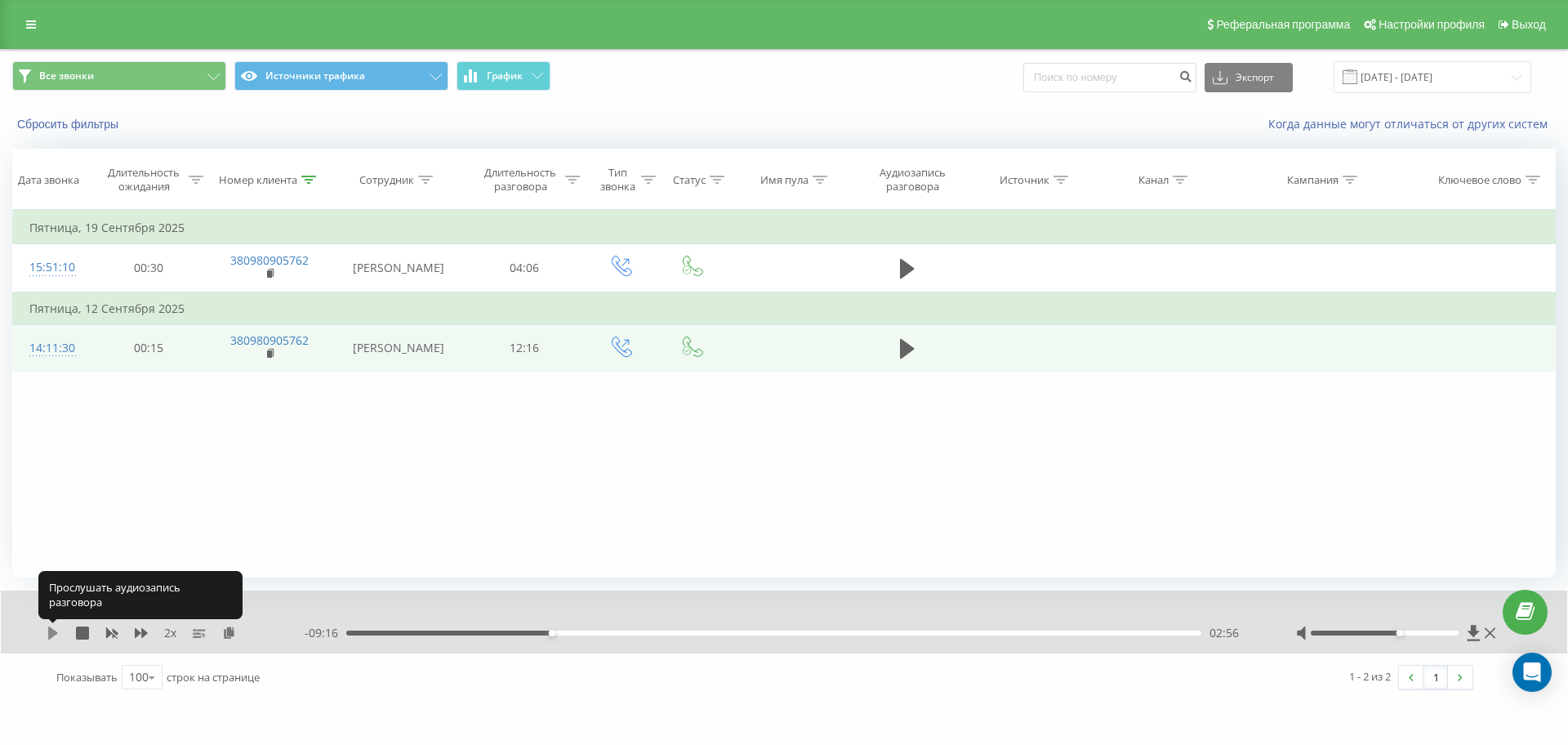
click at [49, 629] on icon at bounding box center [52, 633] width 10 height 13
click at [49, 629] on icon at bounding box center [50, 633] width 3 height 13
click at [57, 639] on icon at bounding box center [52, 633] width 13 height 13
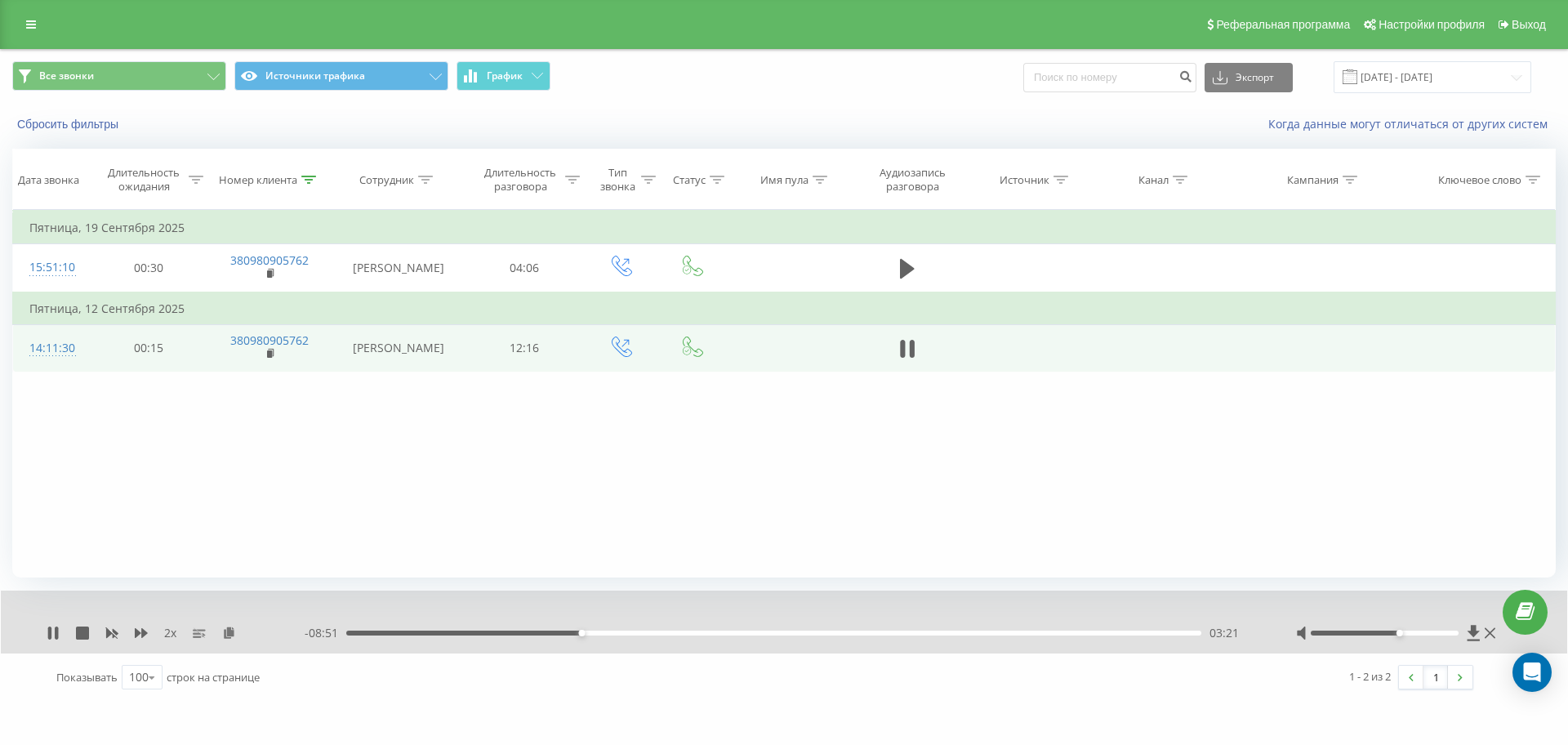
click at [355, 633] on div "03:21" at bounding box center [774, 633] width 855 height 5
click at [53, 633] on icon at bounding box center [52, 633] width 13 height 13
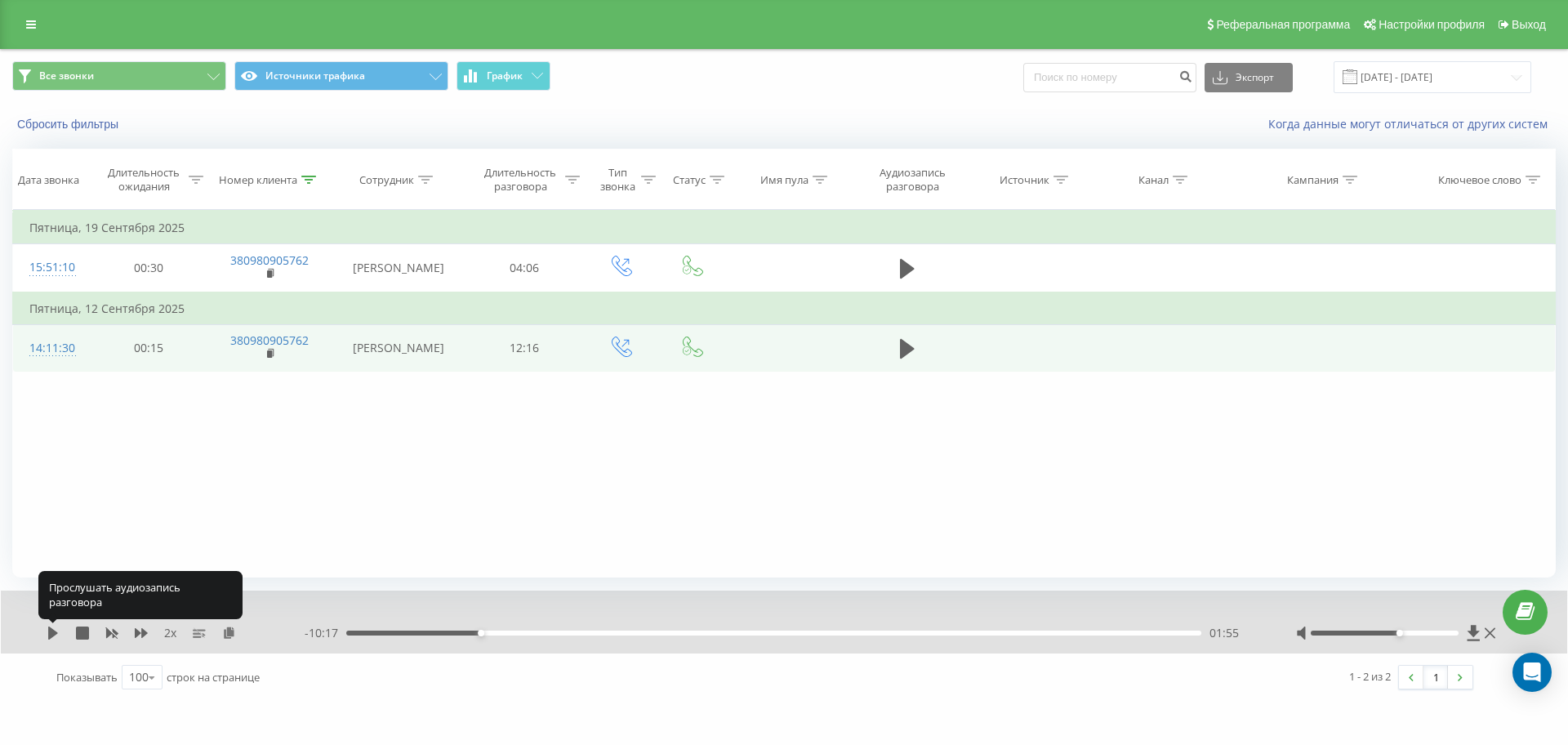
click at [52, 632] on icon at bounding box center [52, 633] width 10 height 13
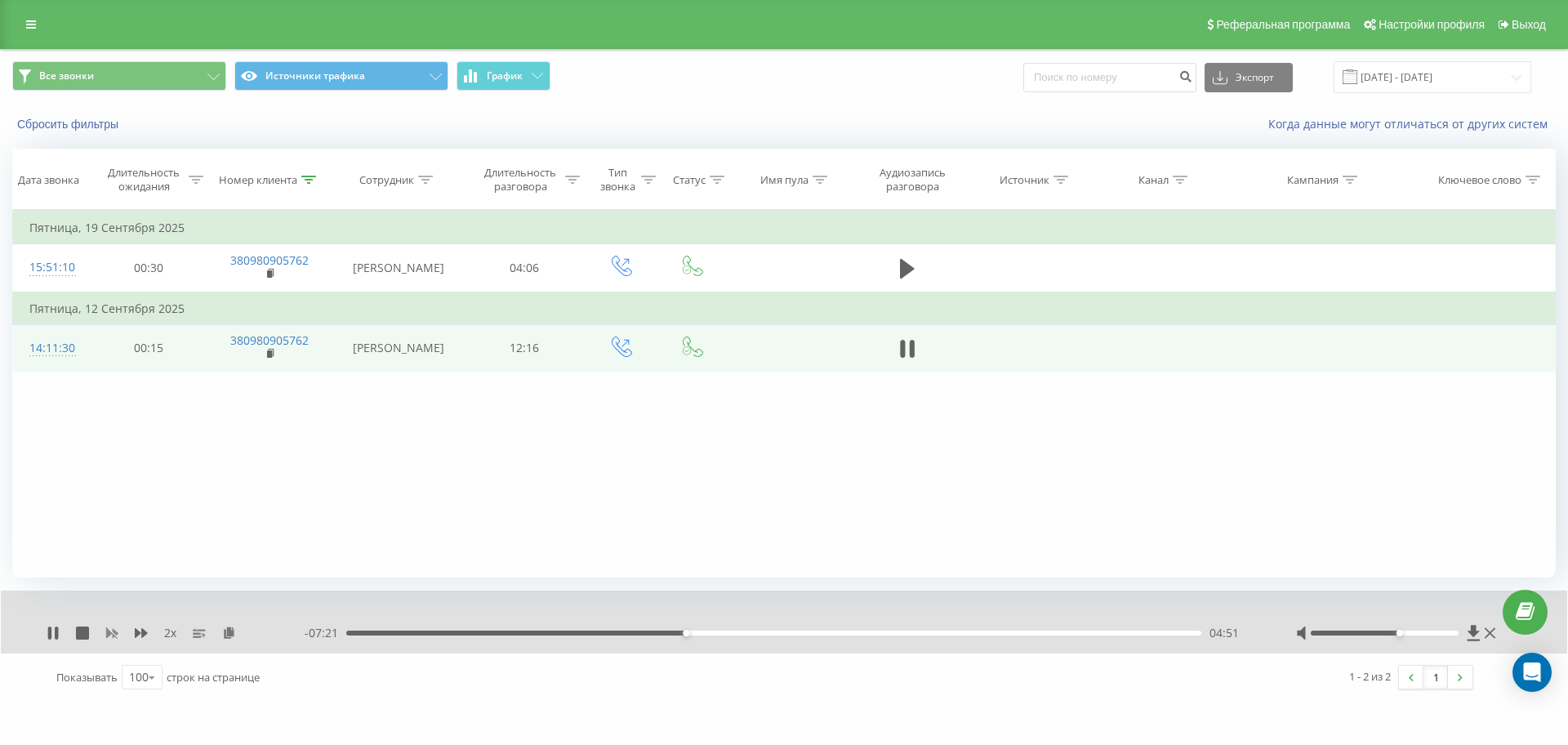
click at [112, 630] on icon at bounding box center [112, 633] width 13 height 13
click at [143, 632] on icon at bounding box center [141, 633] width 13 height 10
click at [49, 626] on icon at bounding box center [52, 633] width 13 height 13
click at [57, 635] on icon at bounding box center [52, 633] width 13 height 13
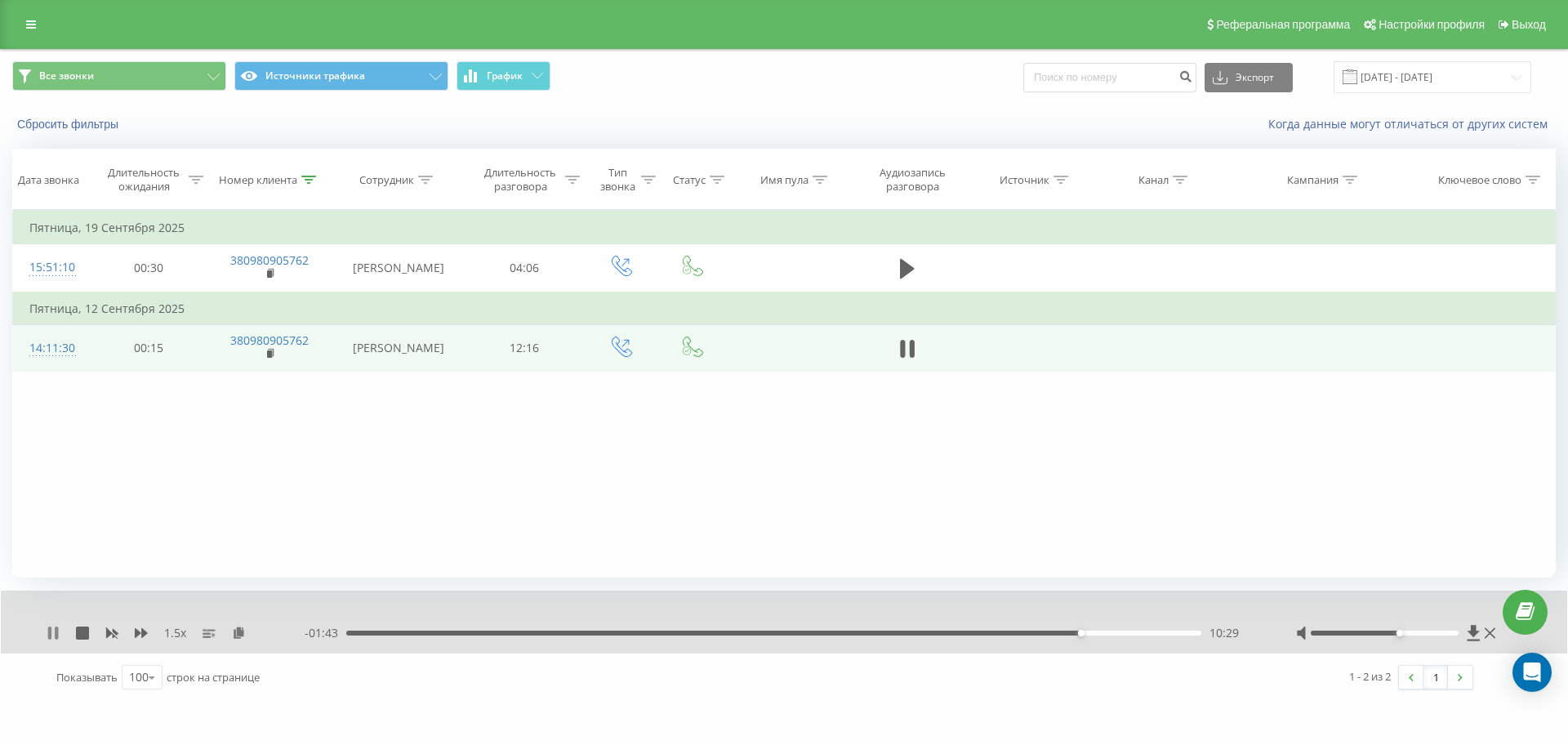
click at [57, 634] on icon at bounding box center [57, 633] width 3 height 13
click at [53, 642] on div "1.5 x - 01:42 10:30 10:30" at bounding box center [784, 622] width 1566 height 63
click at [51, 640] on div "1.5 x" at bounding box center [175, 633] width 258 height 17
click at [51, 633] on icon at bounding box center [52, 633] width 10 height 13
click at [51, 640] on div "1.5 x" at bounding box center [175, 633] width 258 height 17
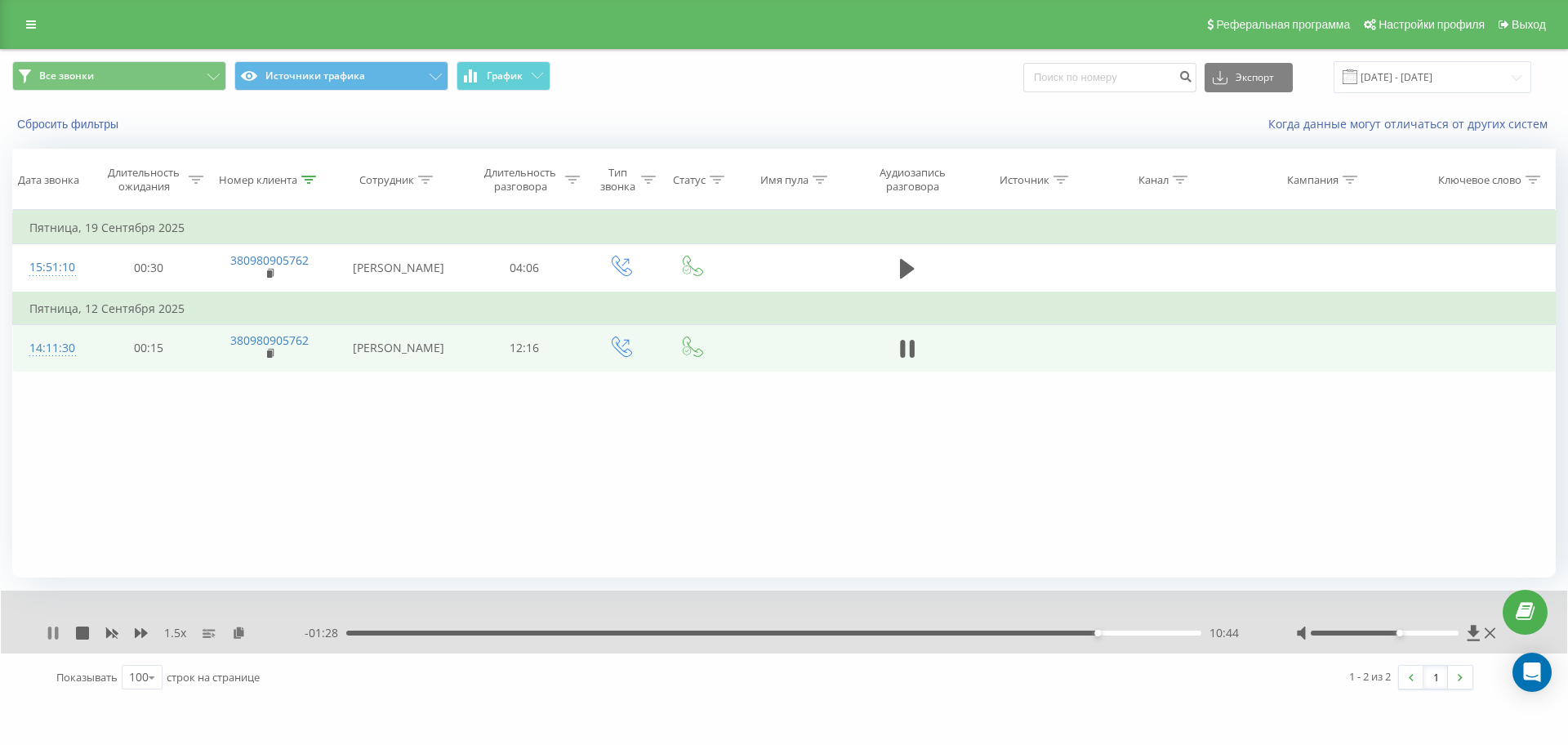
click at [51, 630] on icon at bounding box center [50, 633] width 3 height 13
click at [49, 633] on icon at bounding box center [52, 633] width 10 height 13
click at [1091, 640] on div "- 00:02 12:10 12:10" at bounding box center [780, 633] width 950 height 17
click at [1091, 627] on div "- 00:01 12:11 12:11" at bounding box center [780, 633] width 950 height 17
click at [1088, 634] on div "12:11" at bounding box center [774, 633] width 855 height 5
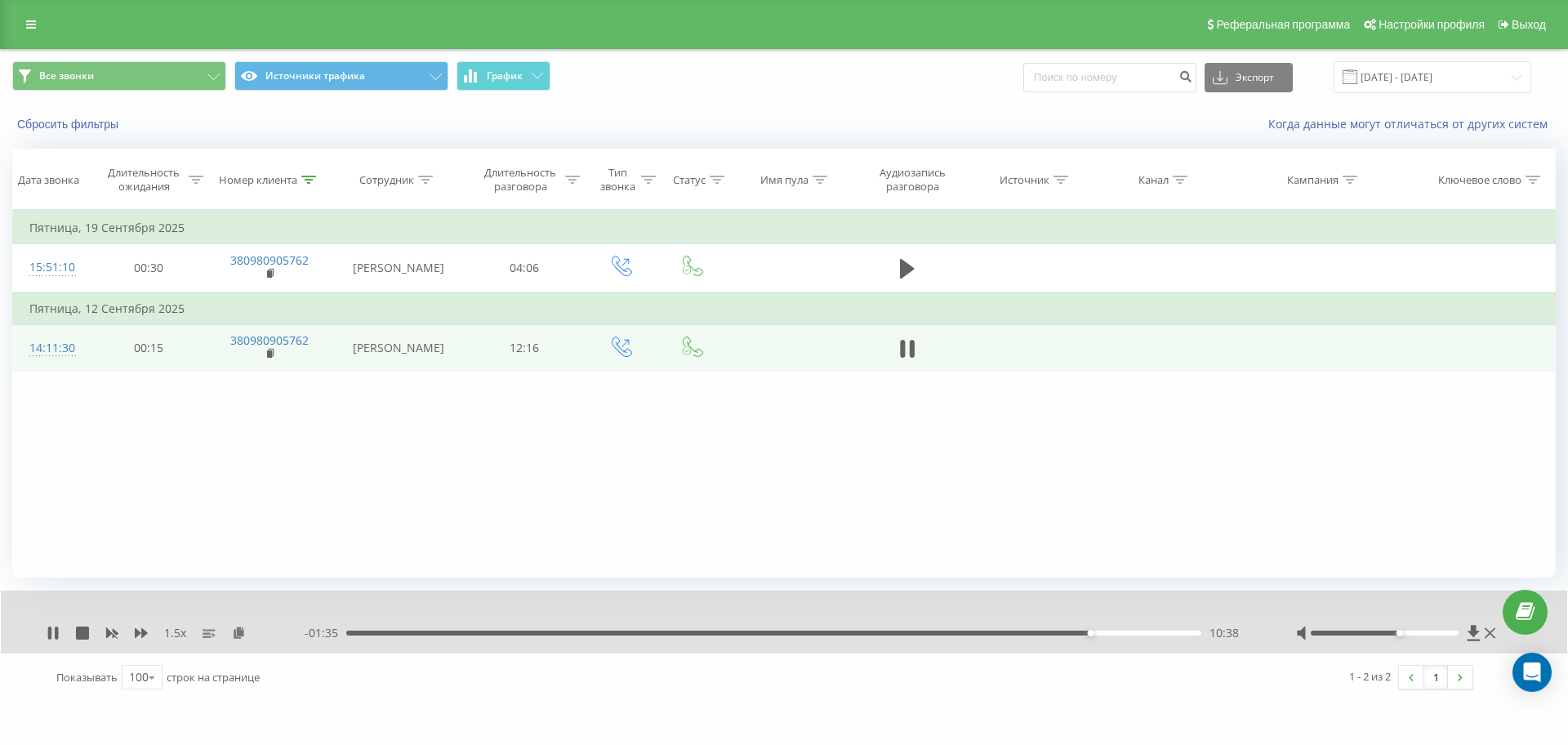
click at [1097, 633] on div "10:38" at bounding box center [774, 633] width 855 height 5
click at [1105, 631] on div "10:45" at bounding box center [774, 633] width 855 height 5
click at [308, 180] on icon at bounding box center [308, 179] width 15 height 8
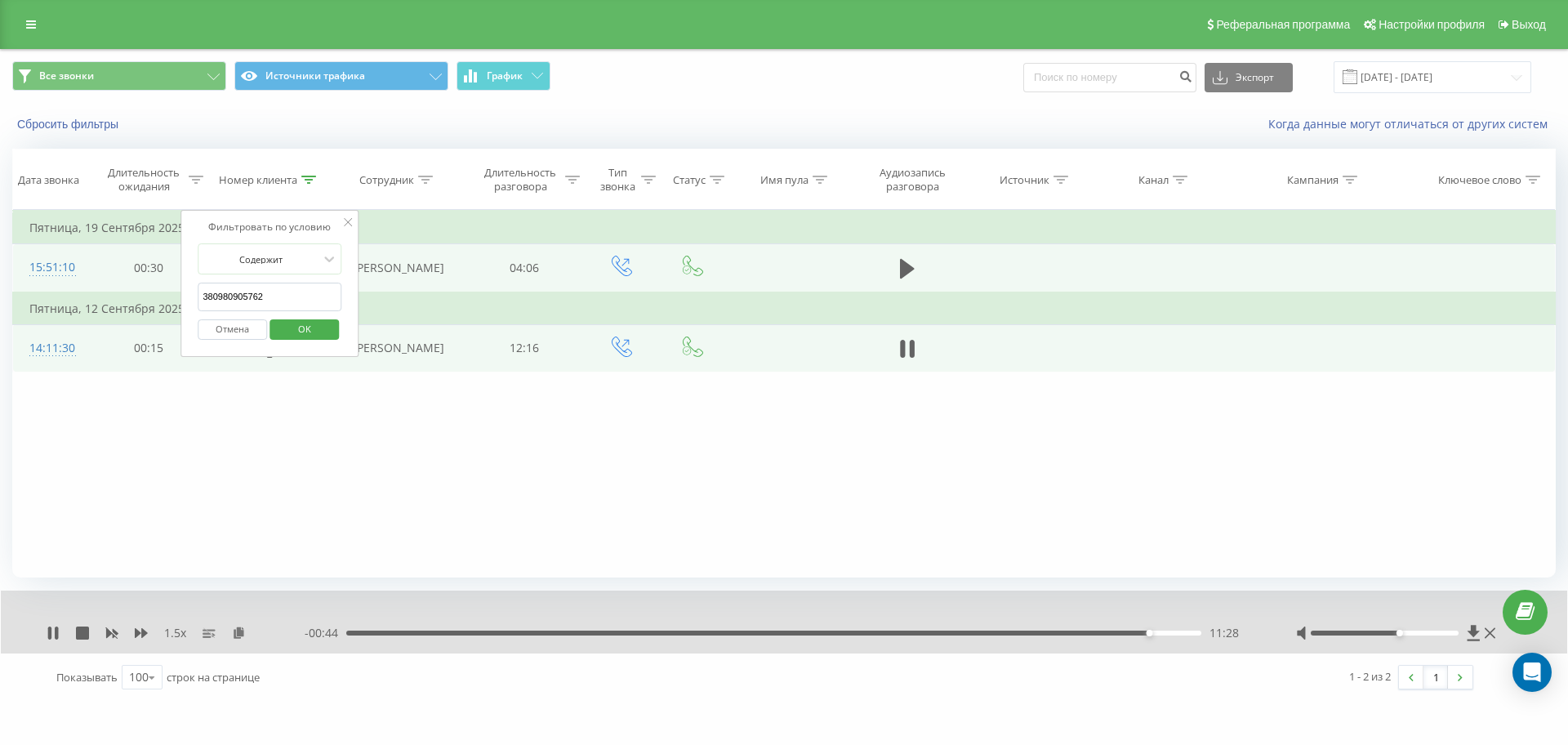
drag, startPoint x: 281, startPoint y: 293, endPoint x: 78, endPoint y: 283, distance: 203.2
click at [79, 283] on table "Фильтровать по условию Равно Отмена OK Фильтровать по условию Содержит 38098090…" at bounding box center [784, 291] width 1544 height 163
paste input "71752605"
type input "380971752605"
click button "OK" at bounding box center [304, 329] width 70 height 20
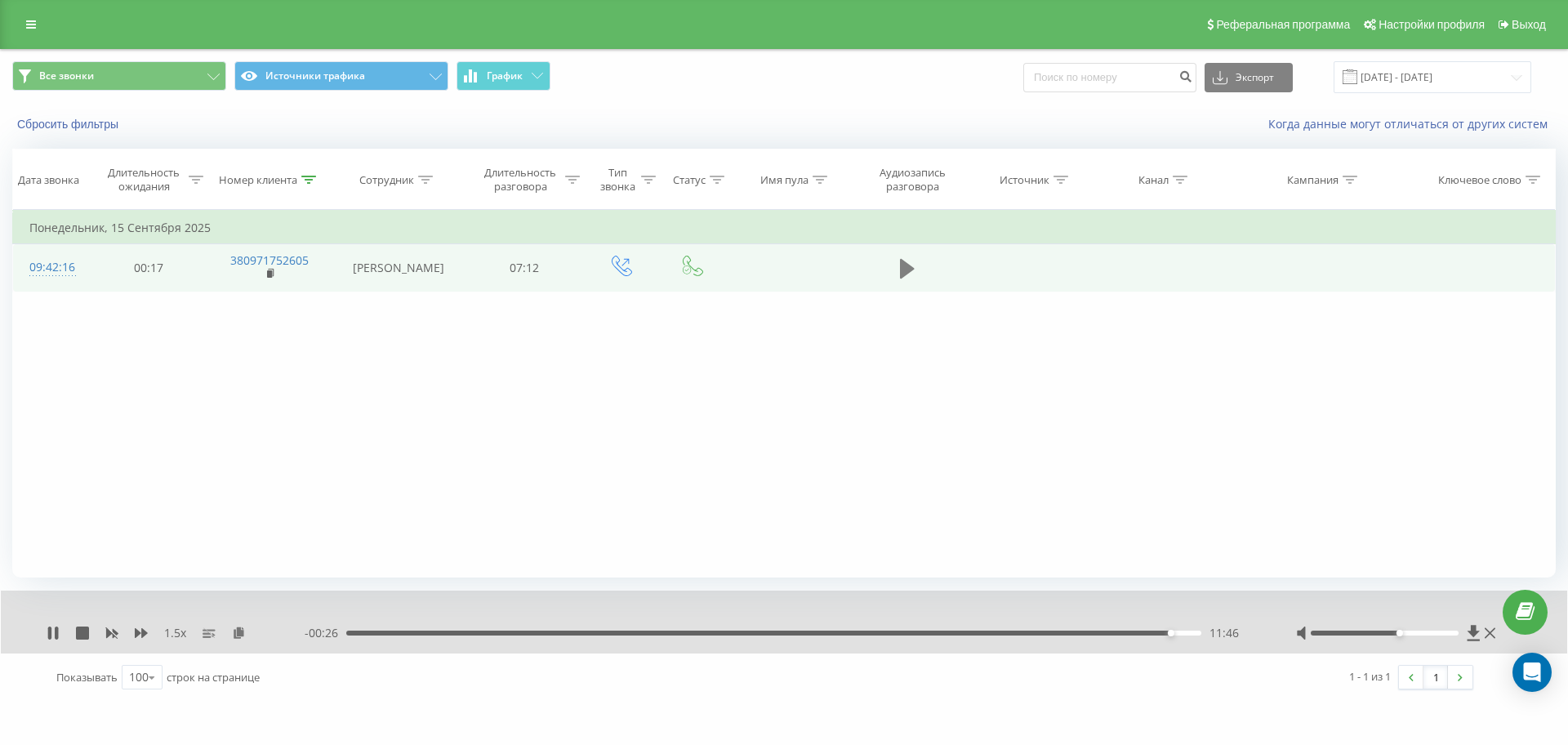
click at [903, 269] on icon at bounding box center [907, 268] width 15 height 20
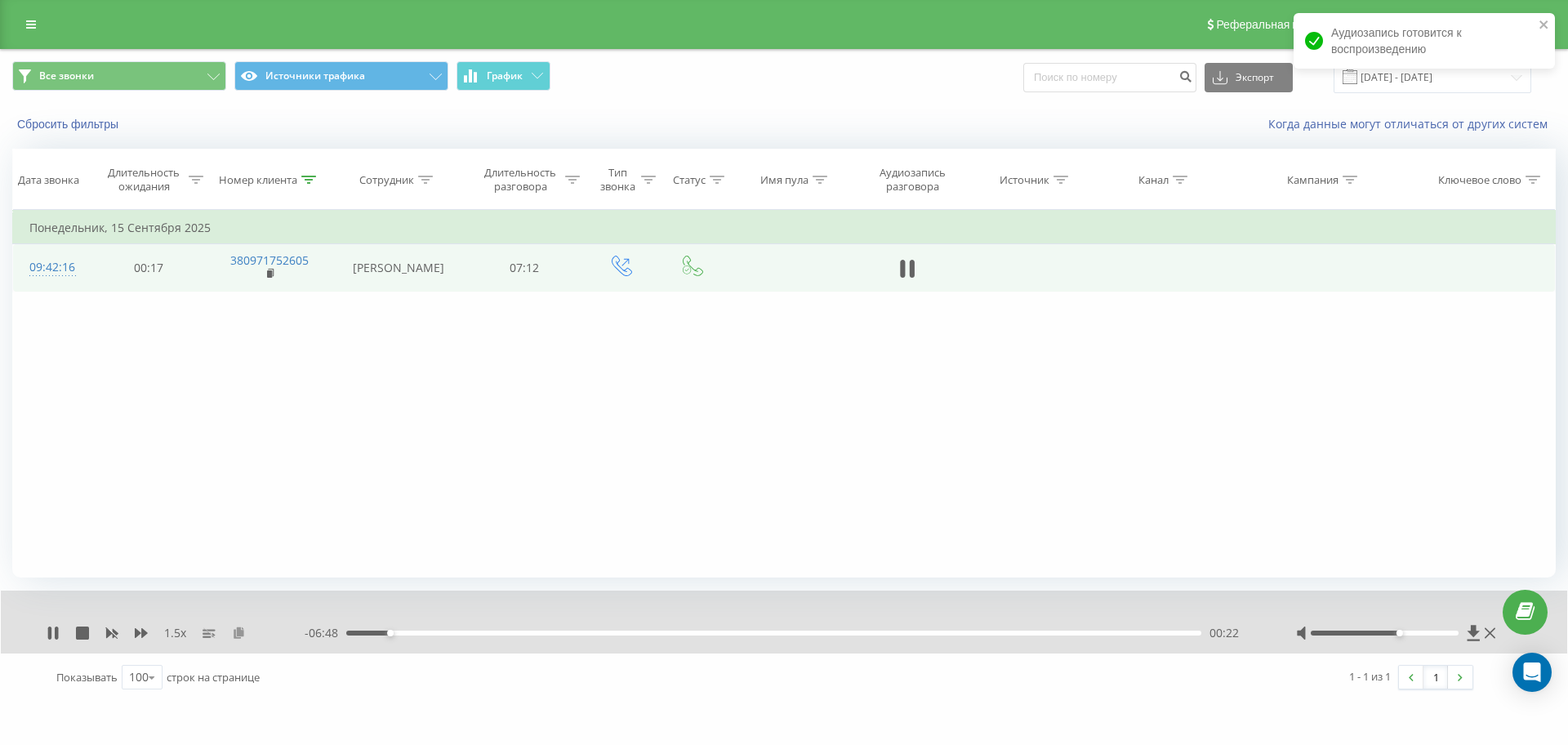
click at [240, 633] on icon at bounding box center [239, 632] width 14 height 11
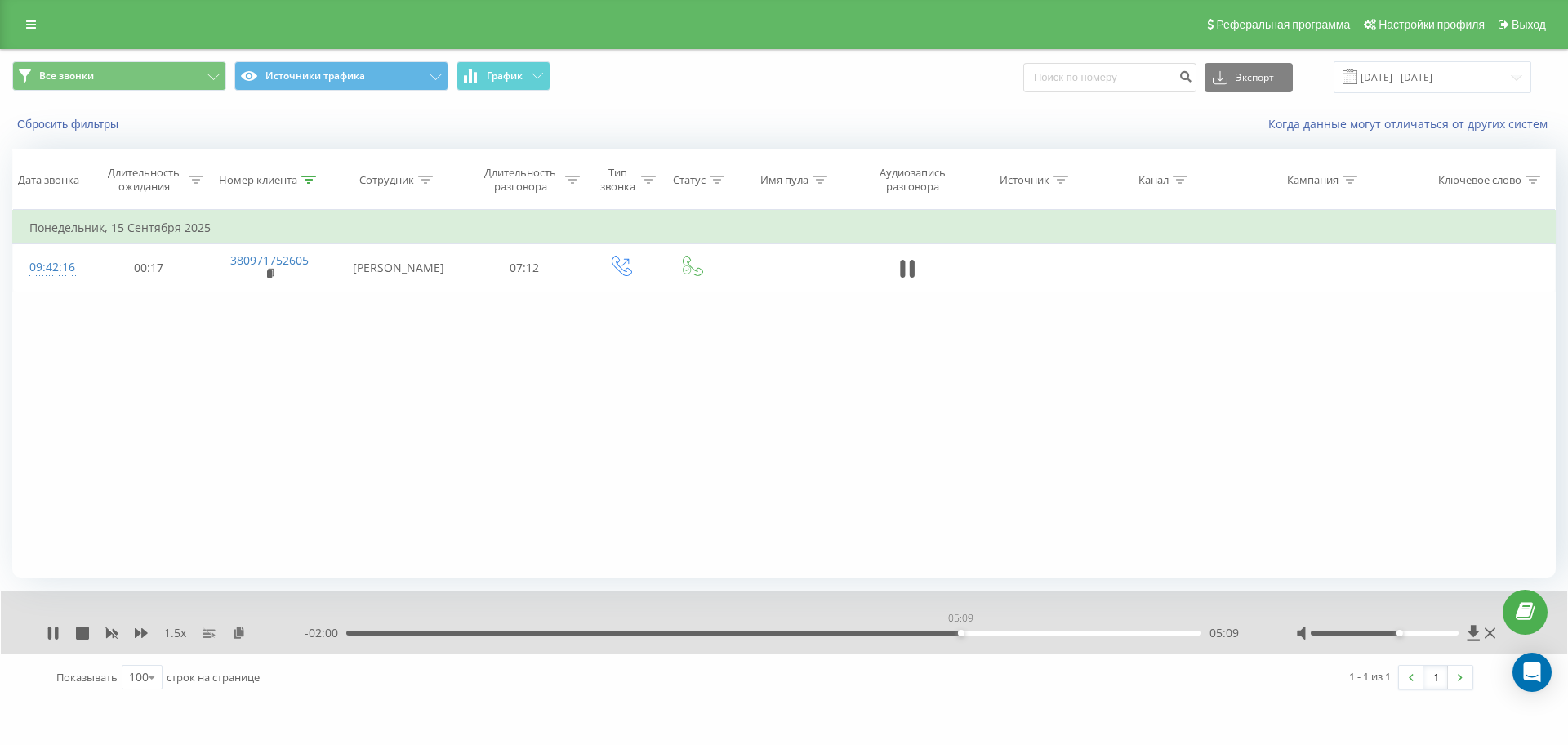
click at [961, 631] on div "05:09" at bounding box center [774, 633] width 855 height 5
click at [953, 633] on div "05:05" at bounding box center [774, 633] width 855 height 5
click at [942, 633] on div "04:59" at bounding box center [774, 633] width 855 height 5
click at [938, 626] on div "- 01:56 05:13 05:13" at bounding box center [780, 633] width 950 height 17
click at [941, 632] on div "04:59" at bounding box center [774, 633] width 855 height 5
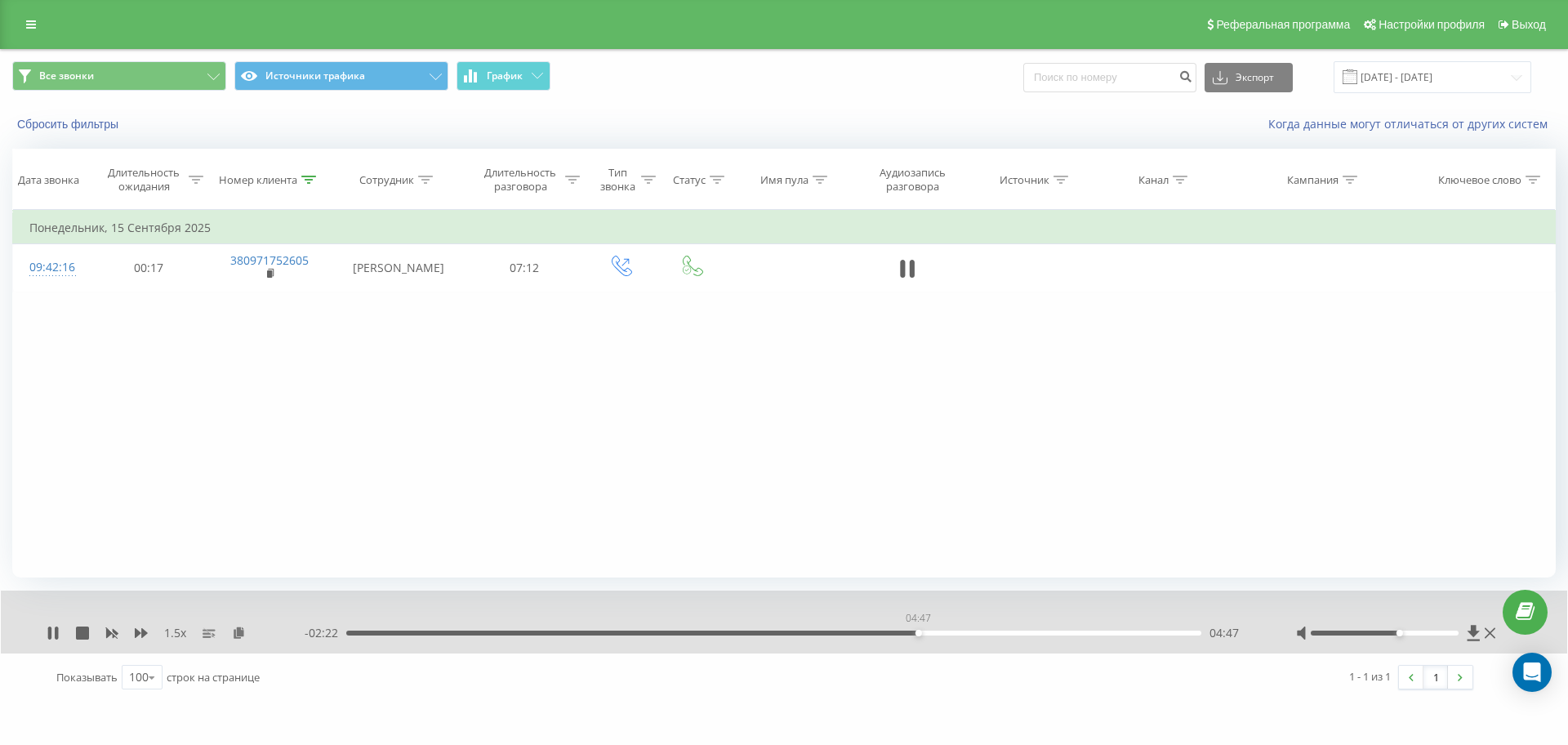
click at [918, 632] on div "04:47" at bounding box center [774, 633] width 855 height 5
click at [913, 631] on div "04:45" at bounding box center [774, 633] width 855 height 5
click at [51, 633] on icon at bounding box center [50, 633] width 3 height 13
click at [56, 634] on icon at bounding box center [52, 633] width 10 height 13
click at [311, 179] on icon at bounding box center [308, 179] width 15 height 8
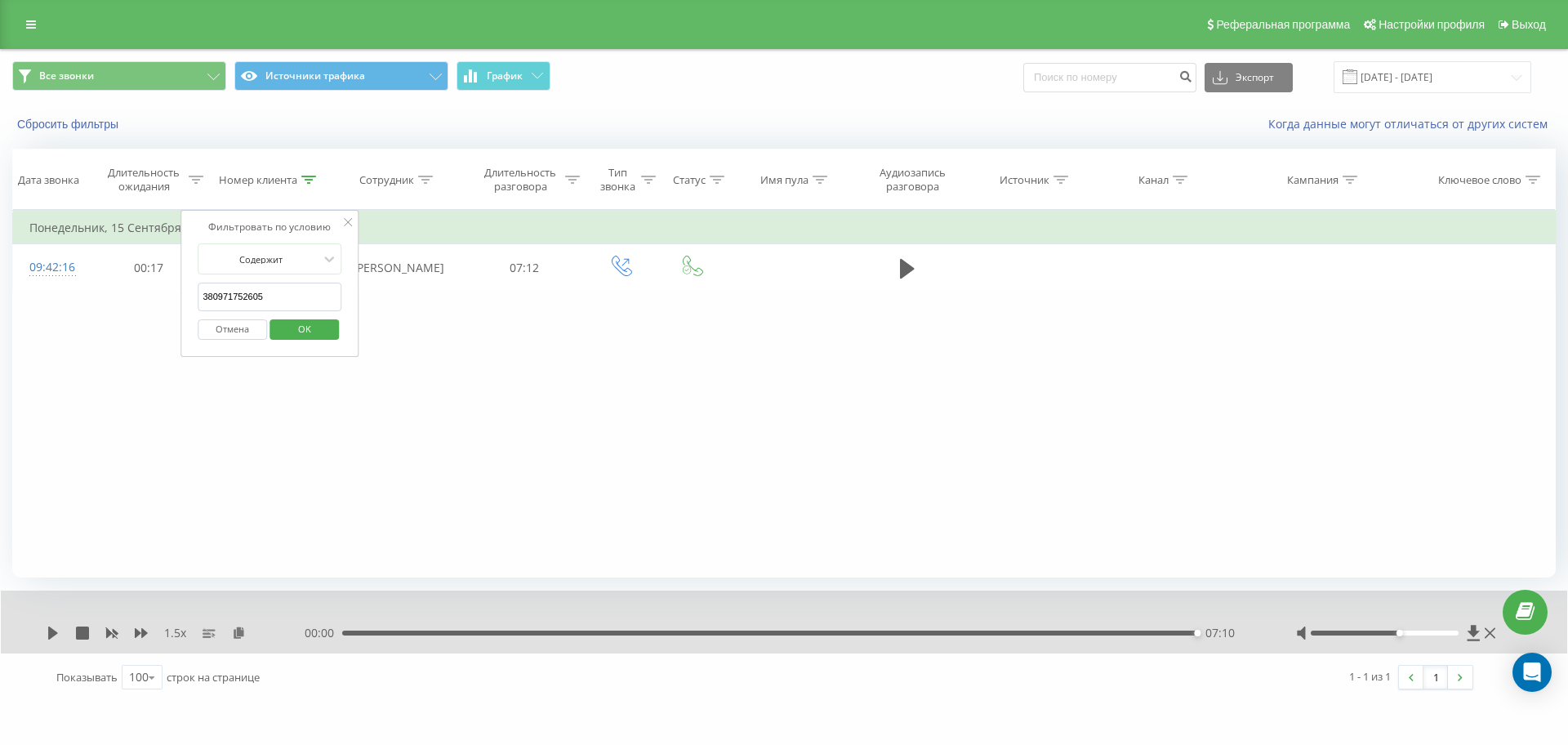
click at [0, 288] on div "Все звонки Источники трафика График Экспорт .csv .xls .xlsx 01.08.2025 - 22.09.…" at bounding box center [784, 375] width 1568 height 653
paste input "8907194"
click button "OK" at bounding box center [304, 329] width 70 height 20
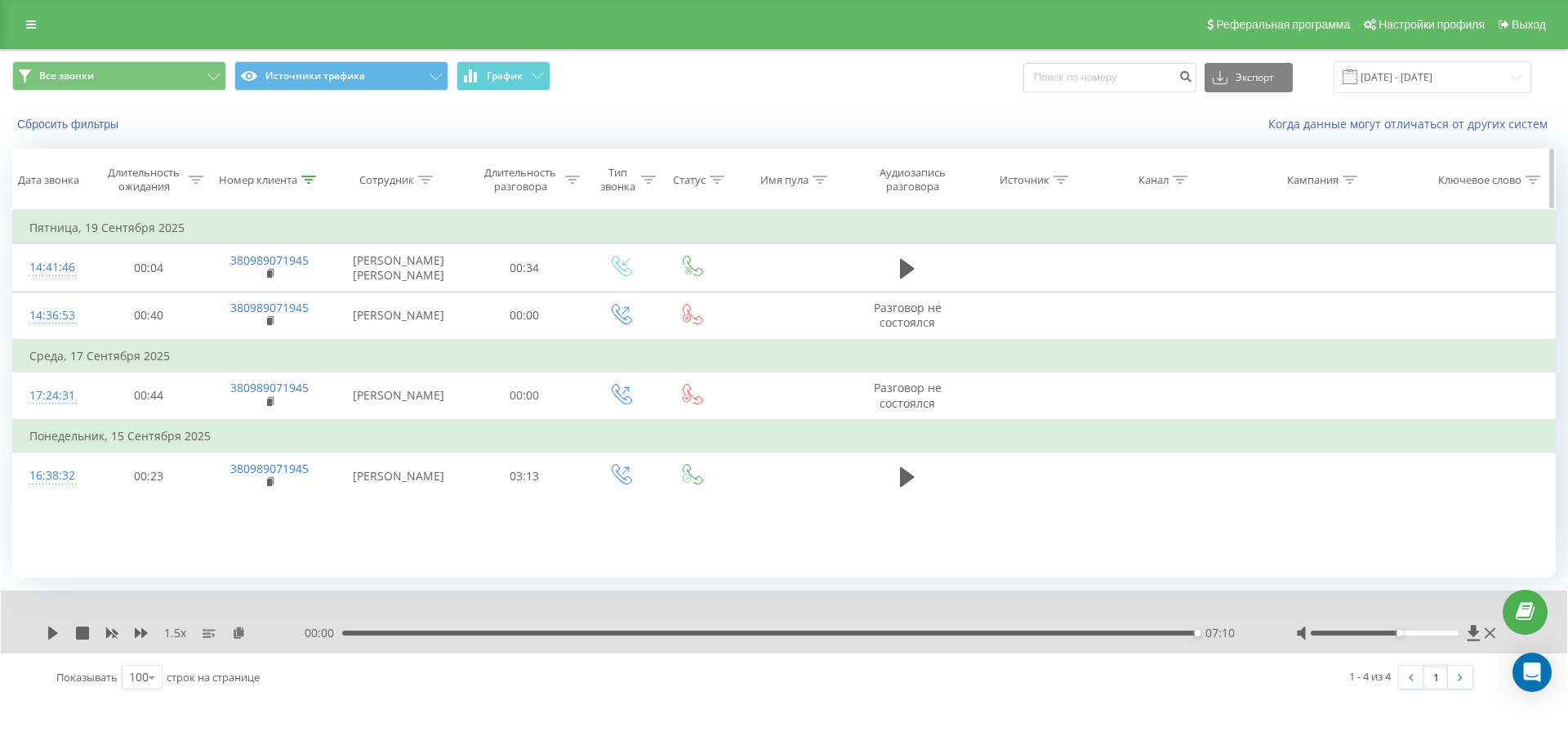
click at [306, 183] on icon at bounding box center [308, 179] width 15 height 8
drag, startPoint x: 295, startPoint y: 302, endPoint x: 274, endPoint y: 298, distance: 21.4
click at [274, 298] on input "380989071945" at bounding box center [269, 296] width 144 height 29
click at [352, 223] on div "Фильтровать по условию Содержит 380989071945 Отмена OK" at bounding box center [269, 283] width 178 height 147
click at [346, 220] on icon at bounding box center [348, 221] width 8 height 8
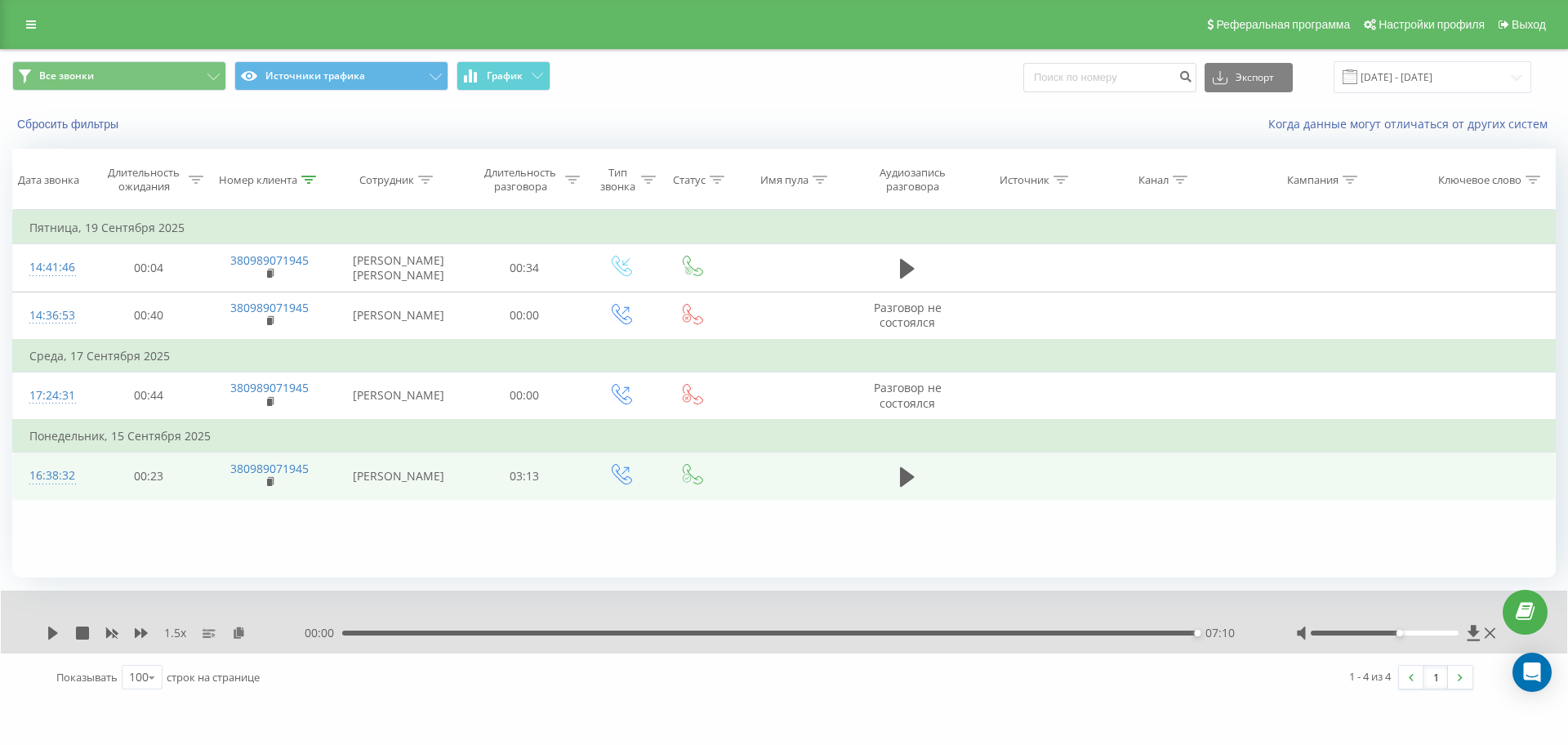
click at [900, 500] on td at bounding box center [907, 476] width 114 height 47
click at [909, 487] on icon at bounding box center [907, 477] width 15 height 20
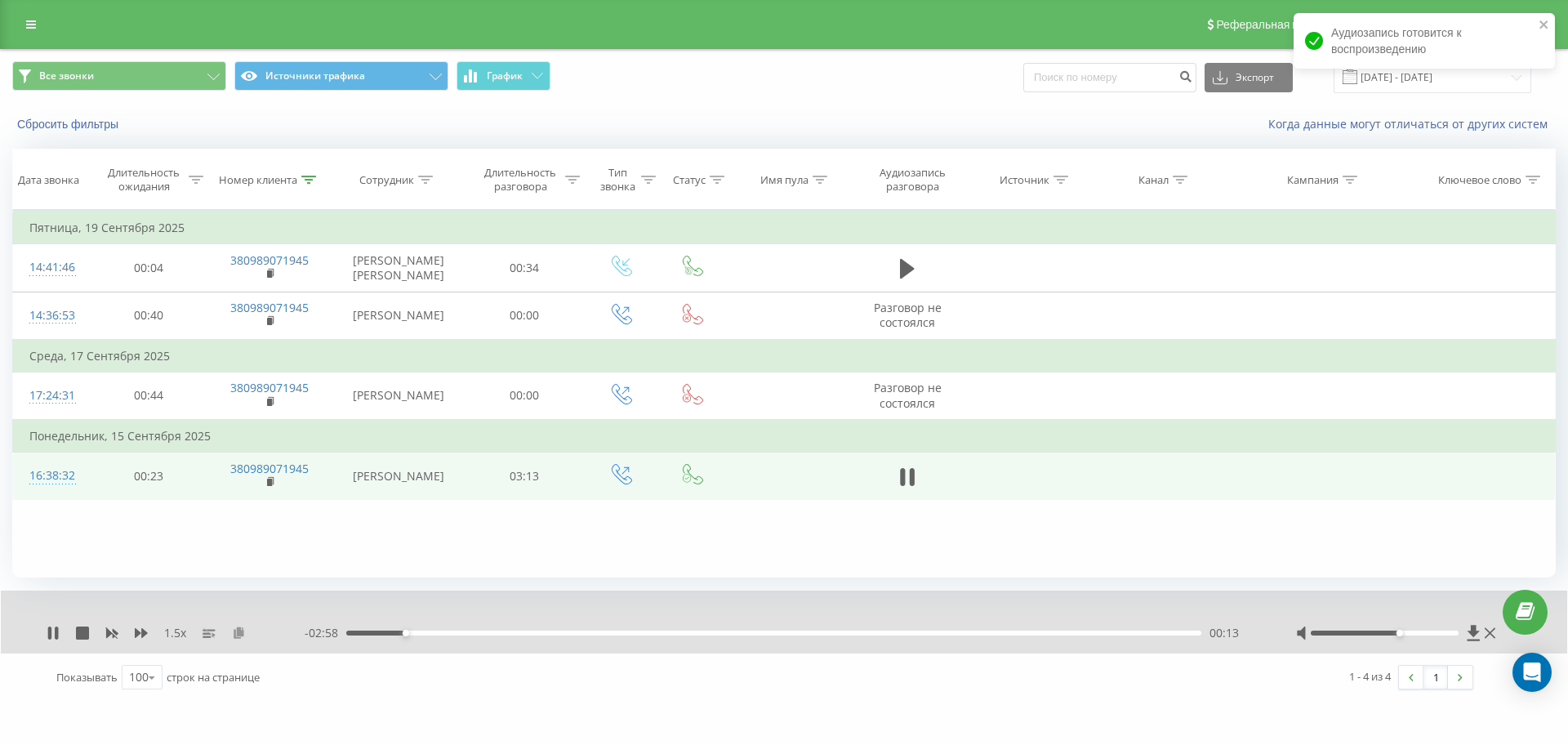
click at [243, 630] on icon at bounding box center [239, 632] width 14 height 11
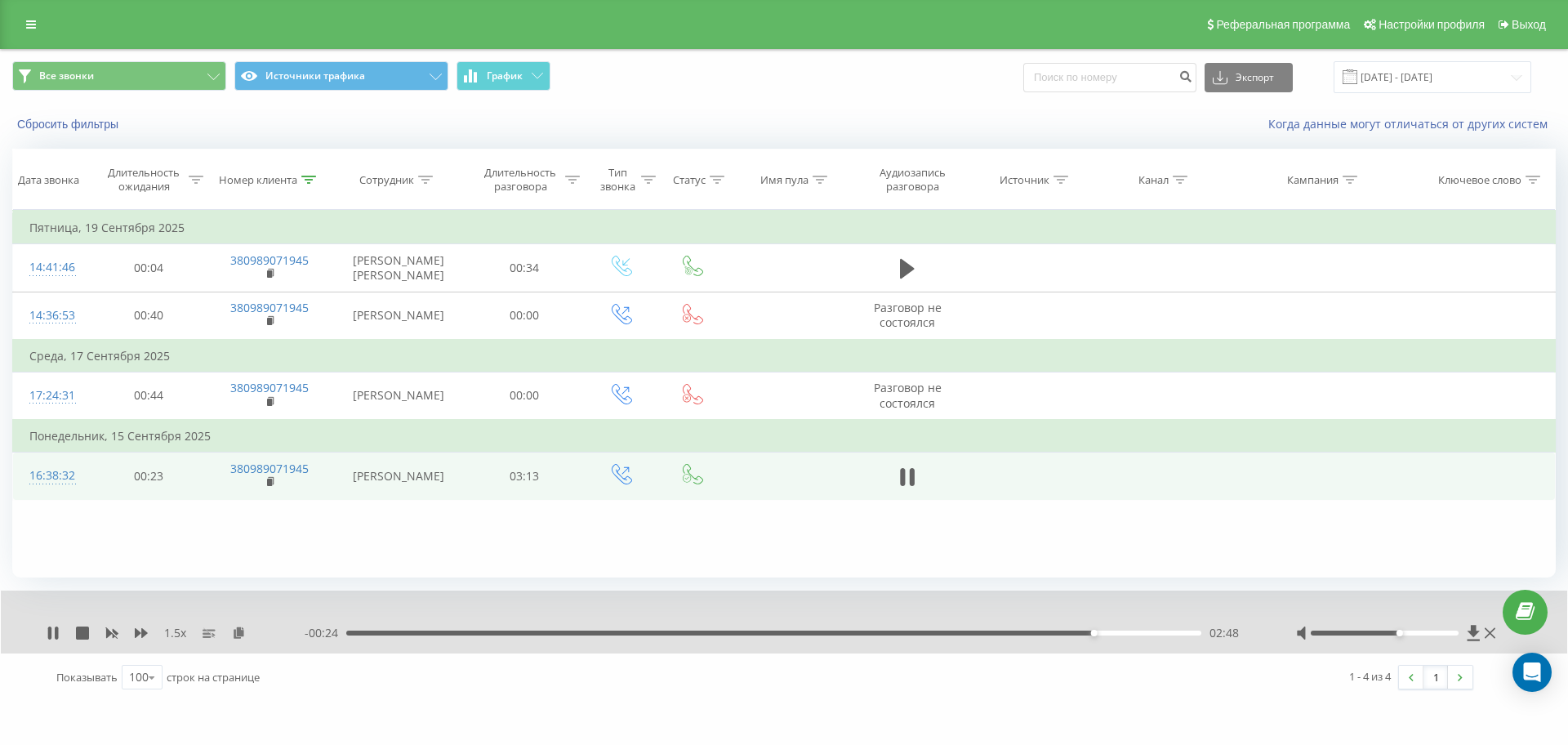
click at [353, 636] on div "02:48" at bounding box center [774, 633] width 855 height 5
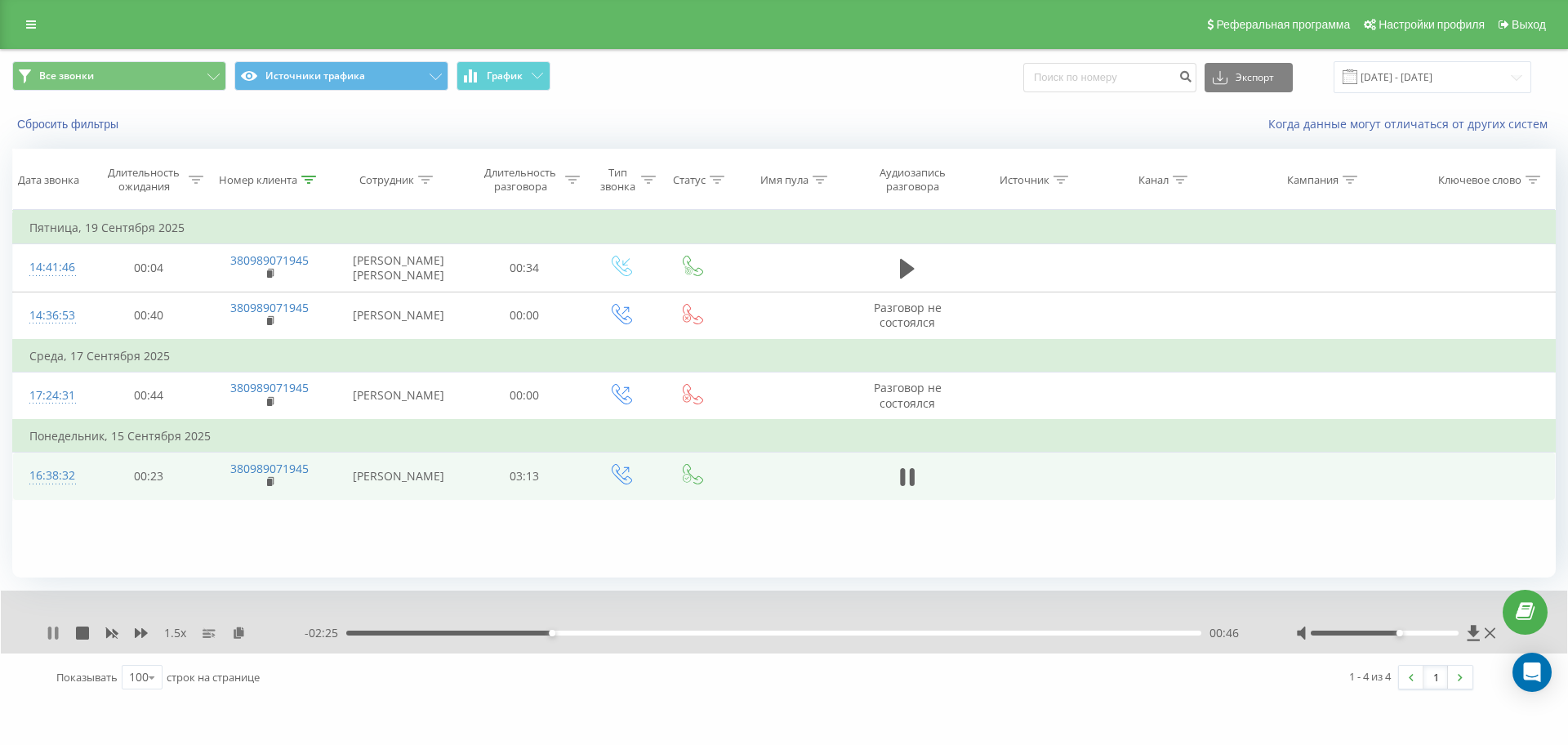
click at [46, 636] on icon at bounding box center [52, 633] width 13 height 13
click at [46, 636] on div "1.5 x - 02:25 00:46 00:46" at bounding box center [784, 622] width 1566 height 63
click at [47, 633] on icon at bounding box center [52, 633] width 13 height 13
click at [142, 634] on icon at bounding box center [141, 633] width 13 height 10
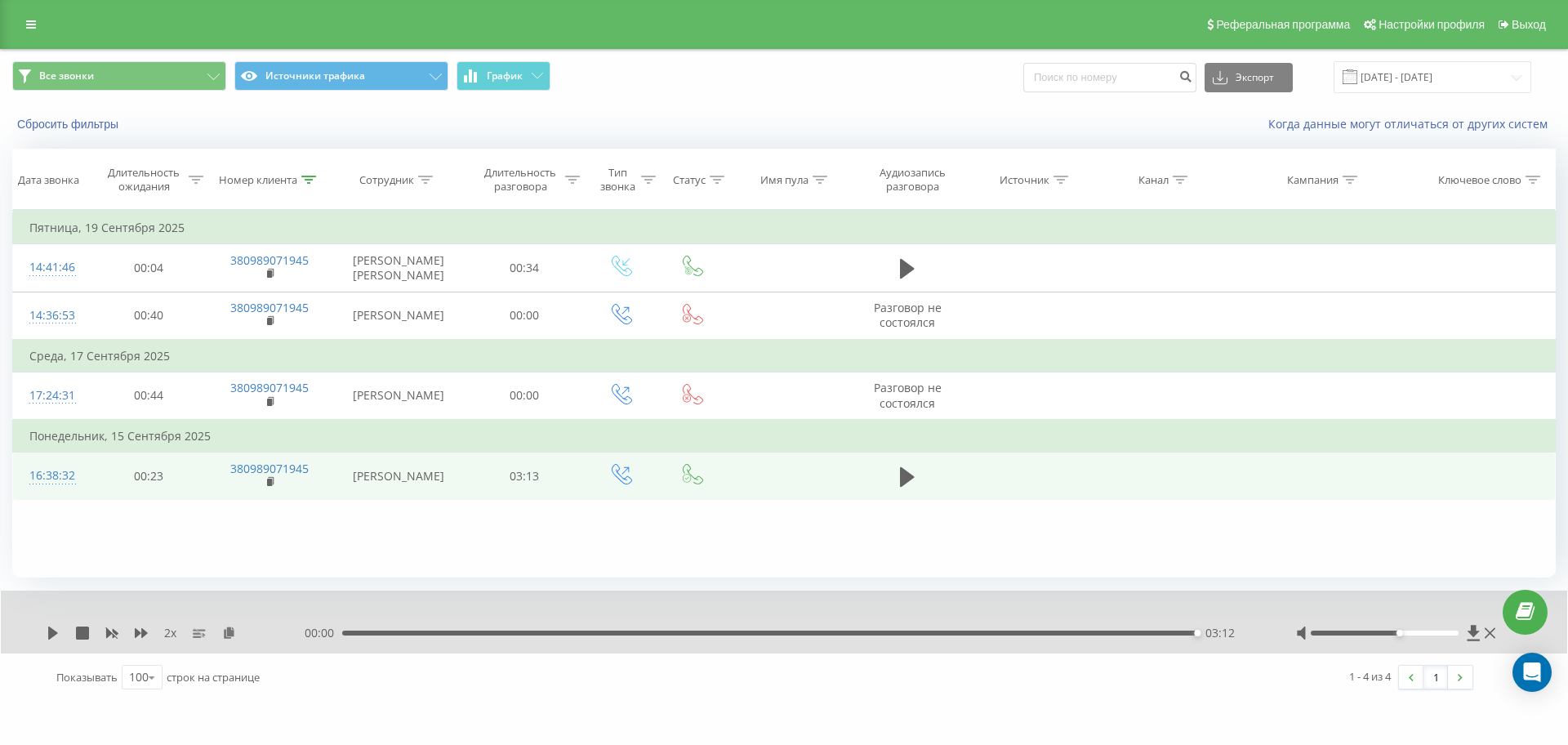
click at [1014, 631] on div "03:12" at bounding box center [770, 633] width 855 height 5
click at [45, 630] on div "2 x - 00:42 02:30 02:30" at bounding box center [784, 622] width 1566 height 63
click at [58, 637] on icon at bounding box center [52, 633] width 13 height 13
click at [937, 630] on div "- 00:40 02:31 02:31" at bounding box center [780, 633] width 950 height 17
click at [937, 633] on div "02:13" at bounding box center [774, 633] width 855 height 5
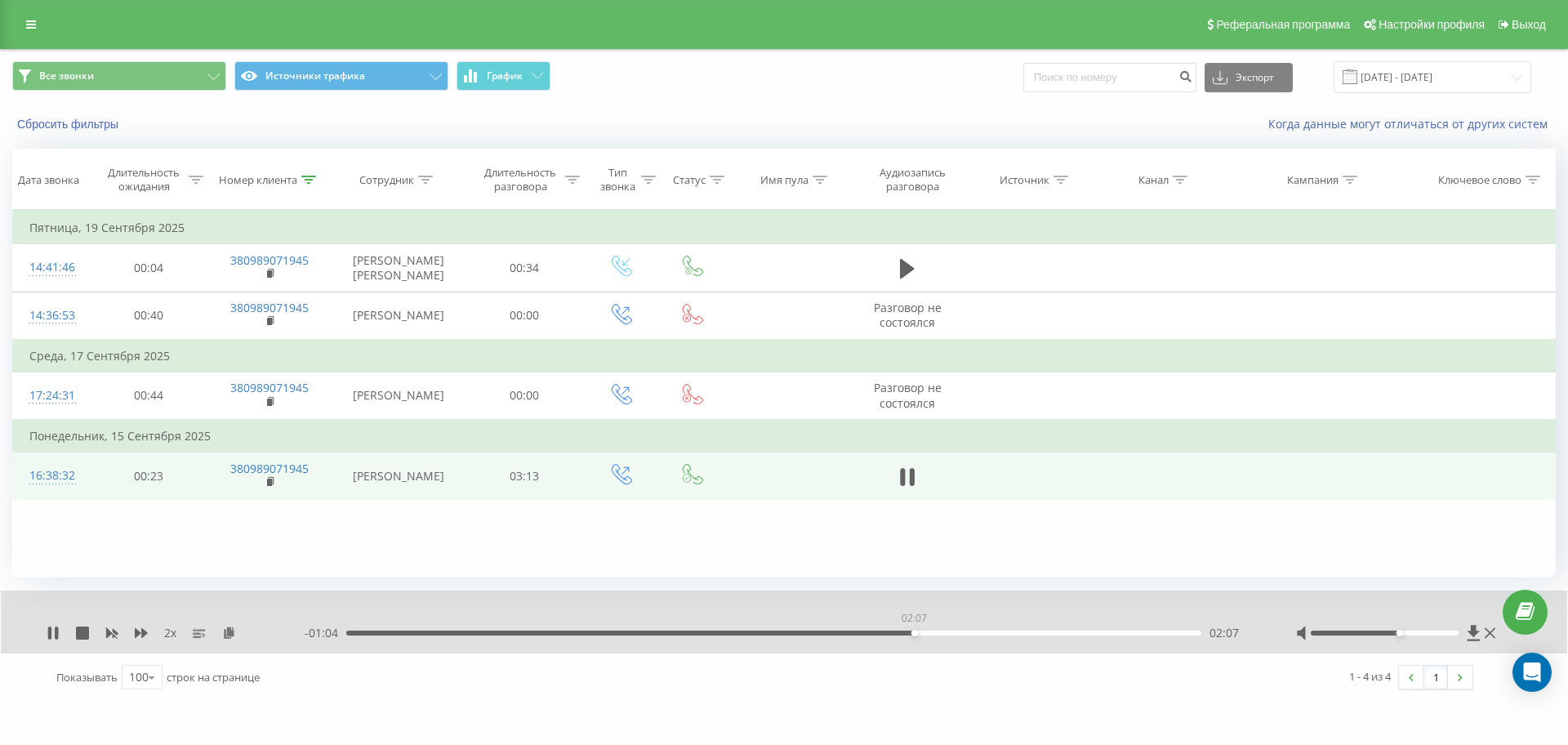
click at [914, 633] on div "02:07" at bounding box center [774, 633] width 855 height 5
click at [868, 633] on div "01:57" at bounding box center [774, 633] width 855 height 5
click at [840, 633] on div "01:51" at bounding box center [774, 633] width 855 height 5
click at [831, 629] on div "- 01:11 02:00 02:00" at bounding box center [780, 633] width 950 height 17
click at [831, 631] on div "02:01" at bounding box center [774, 633] width 855 height 5
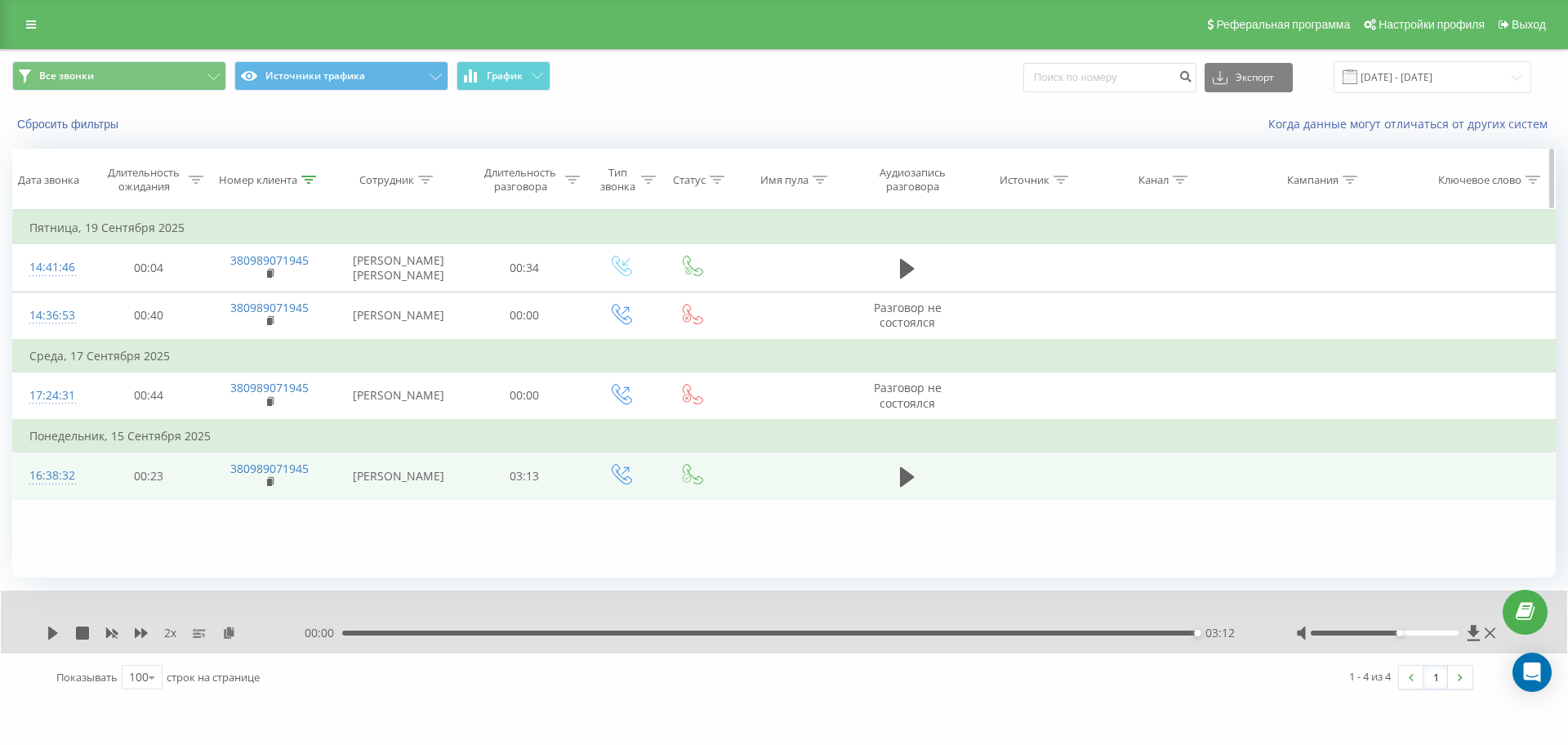
click at [308, 182] on icon at bounding box center [308, 179] width 15 height 8
drag, startPoint x: 142, startPoint y: 300, endPoint x: 0, endPoint y: 300, distance: 142.0
click at [0, 300] on div "Все звонки Источники трафика График Экспорт .csv .xls .xlsx 01.08.2025 - 22.09.…" at bounding box center [784, 375] width 1568 height 653
paste input "78467306"
click button "OK" at bounding box center [304, 329] width 70 height 20
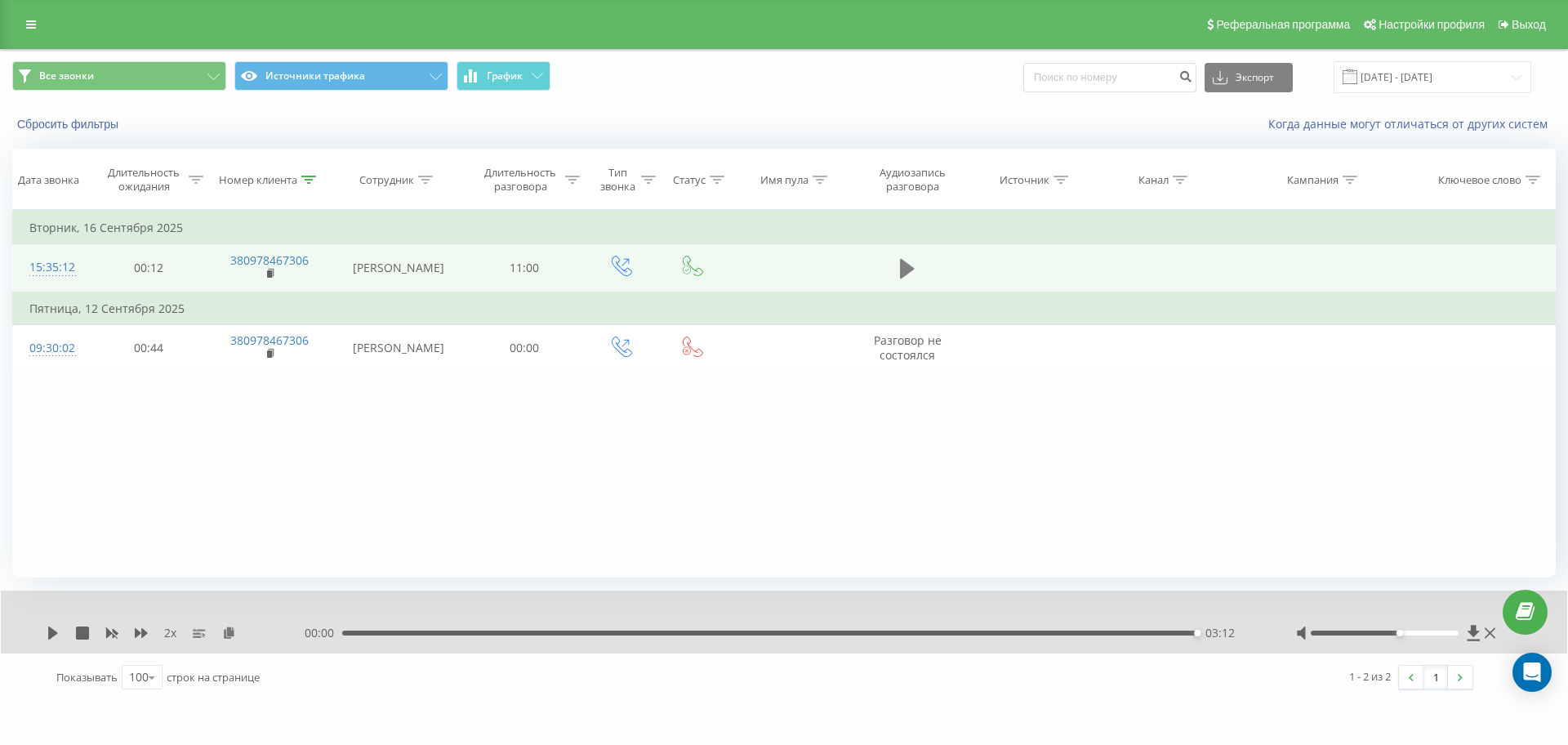
click at [916, 273] on button at bounding box center [908, 268] width 24 height 24
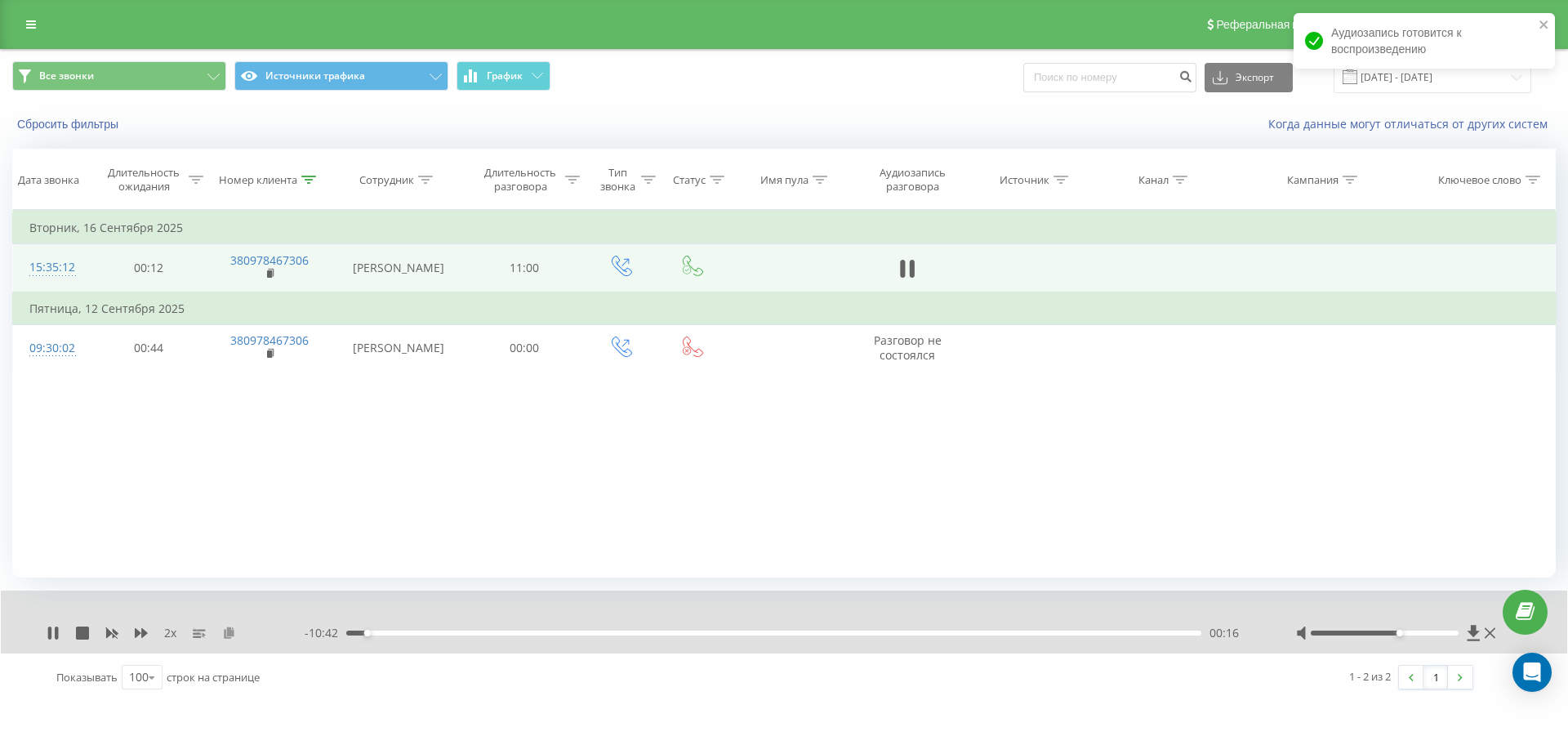
click at [230, 631] on icon at bounding box center [229, 632] width 14 height 11
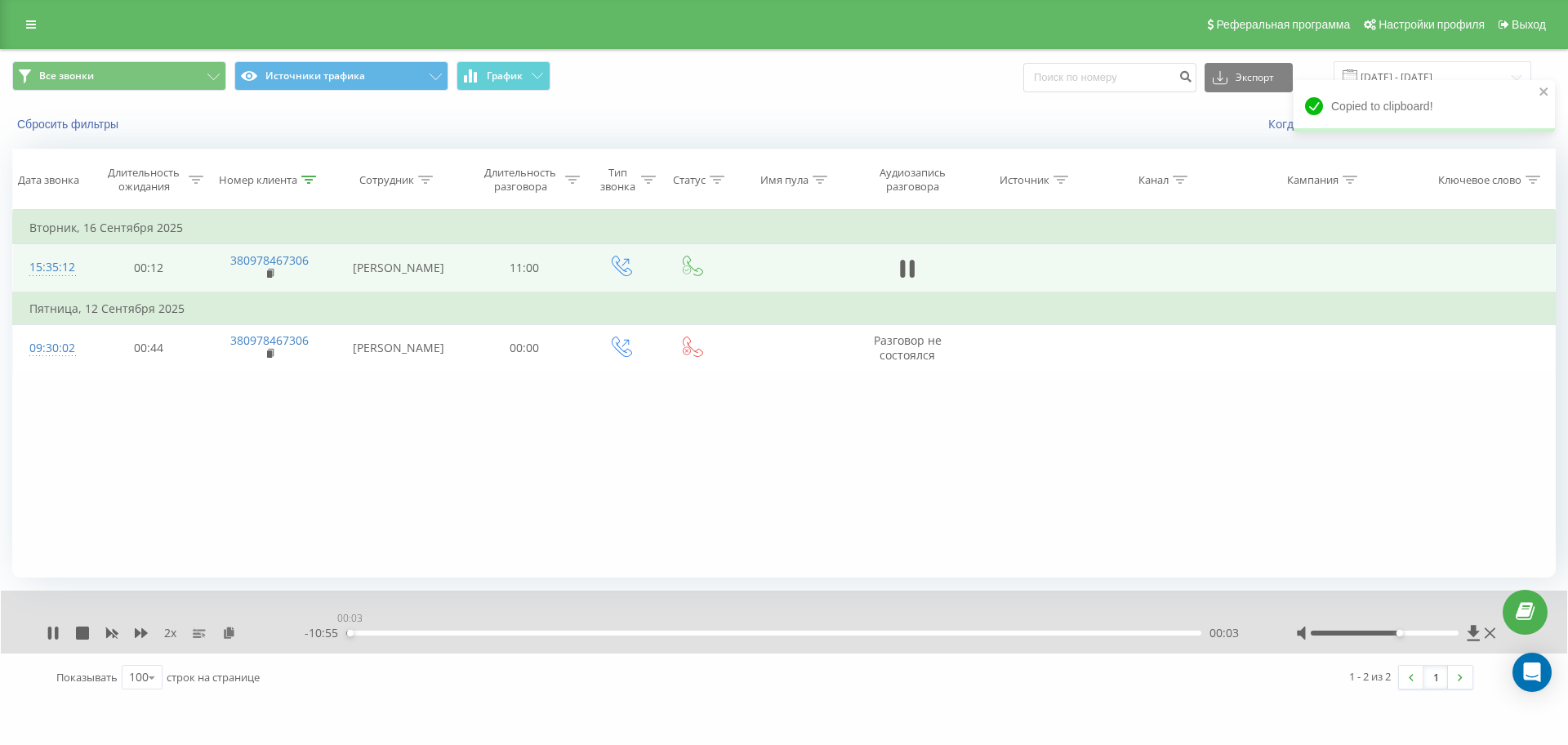
click at [349, 632] on div "00:03" at bounding box center [774, 633] width 855 height 5
click at [51, 633] on icon at bounding box center [50, 633] width 3 height 13
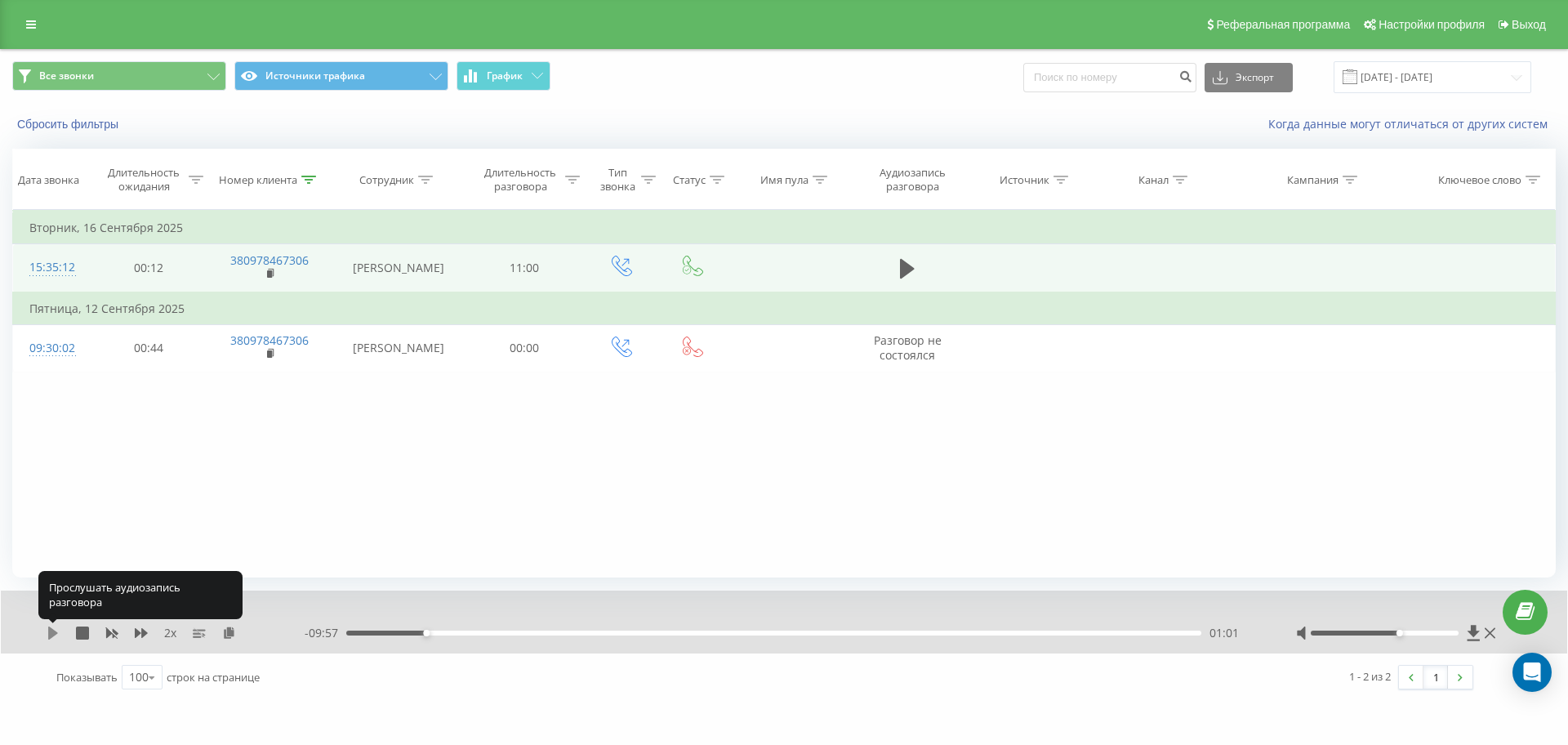
click at [51, 633] on icon at bounding box center [52, 633] width 10 height 13
click at [51, 633] on icon at bounding box center [50, 633] width 3 height 13
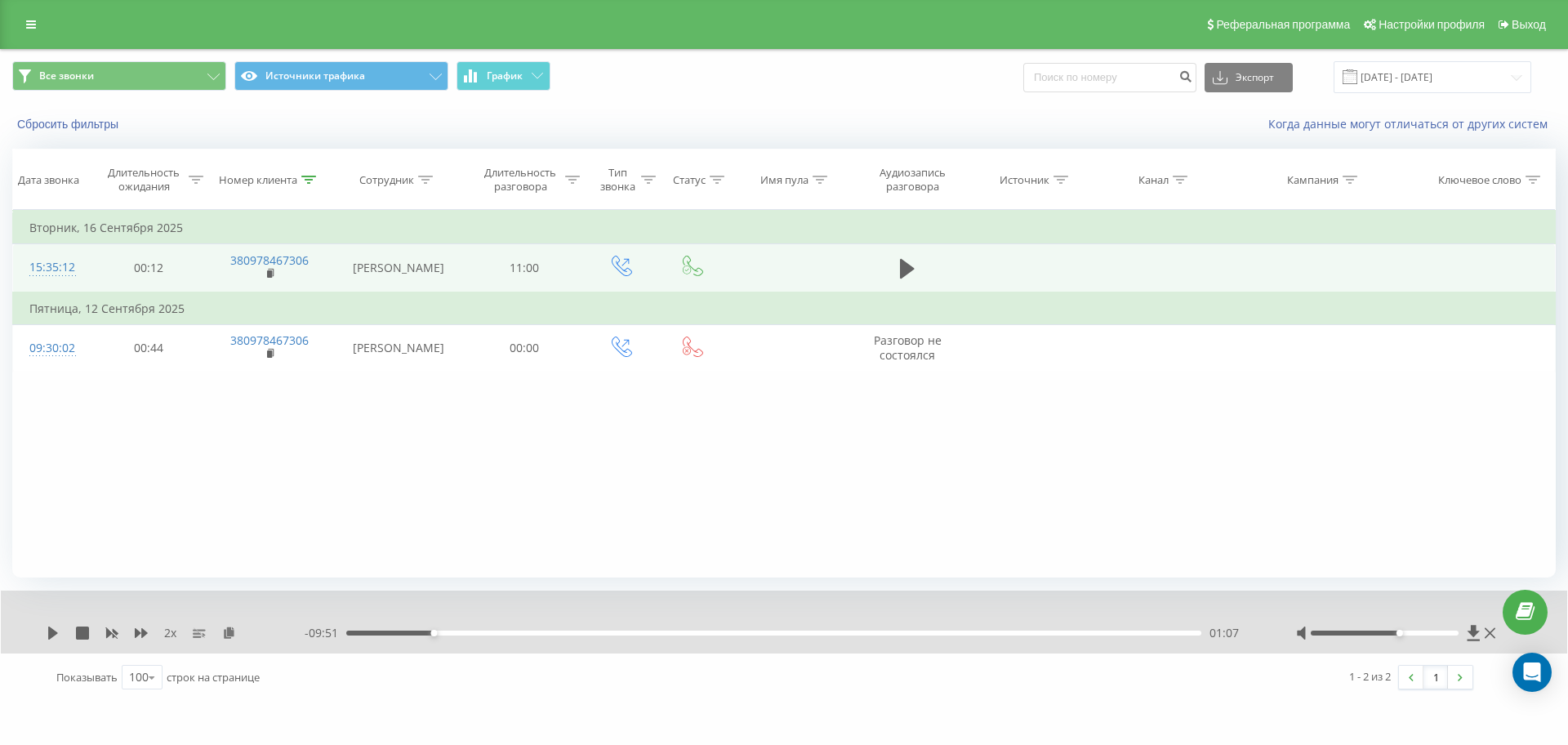
click at [51, 633] on icon at bounding box center [52, 633] width 10 height 13
click at [51, 631] on icon at bounding box center [50, 633] width 3 height 13
click at [311, 187] on th "Номер клиента" at bounding box center [270, 179] width 125 height 60
click at [305, 179] on icon at bounding box center [308, 179] width 15 height 8
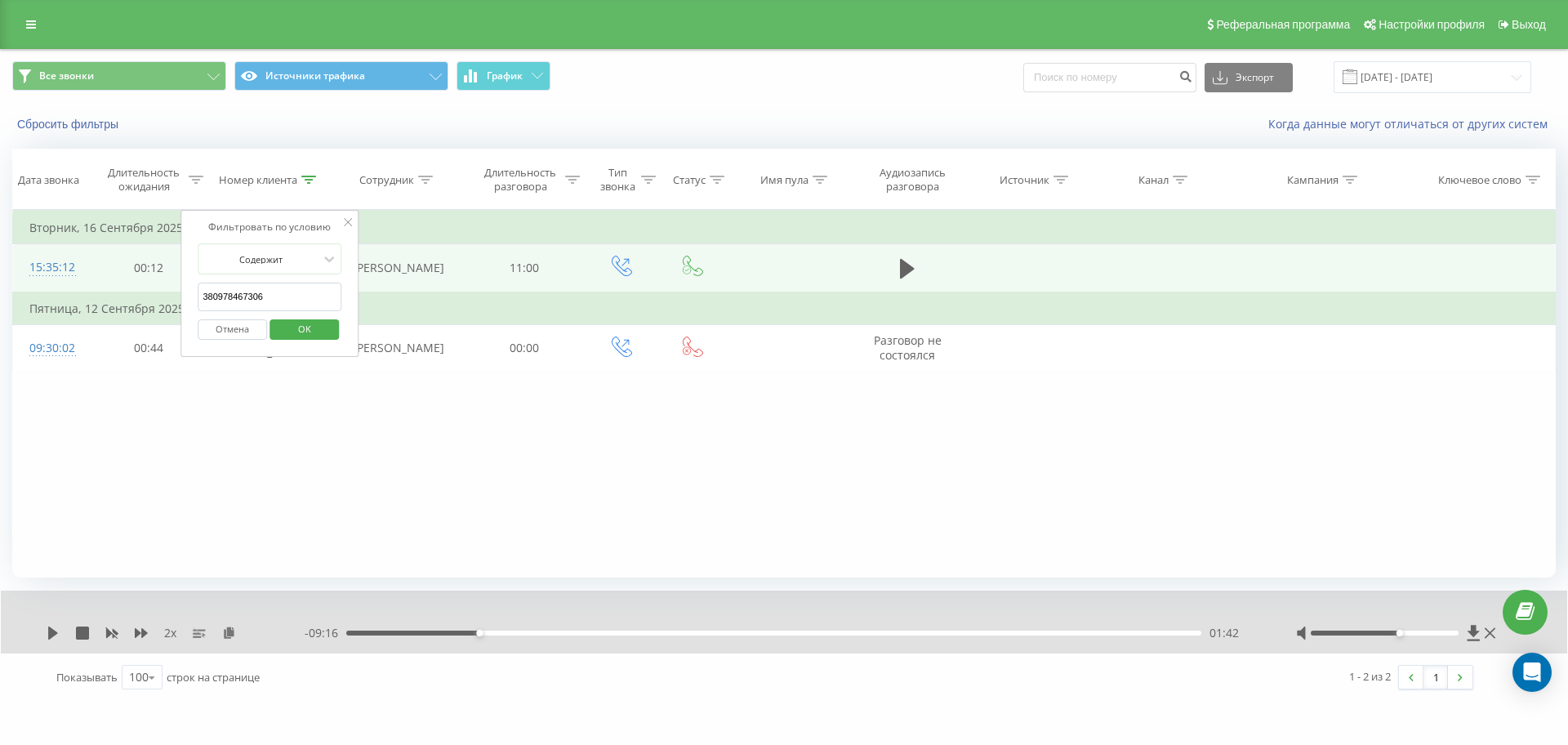
drag, startPoint x: 180, startPoint y: 291, endPoint x: 64, endPoint y: 288, distance: 116.0
click at [65, 288] on table "Фильтровать по условию Равно Отмена OK Фильтровать по условию Содержит 38097846…" at bounding box center [784, 291] width 1544 height 163
paste input "67286835"
click button "OK" at bounding box center [304, 329] width 70 height 20
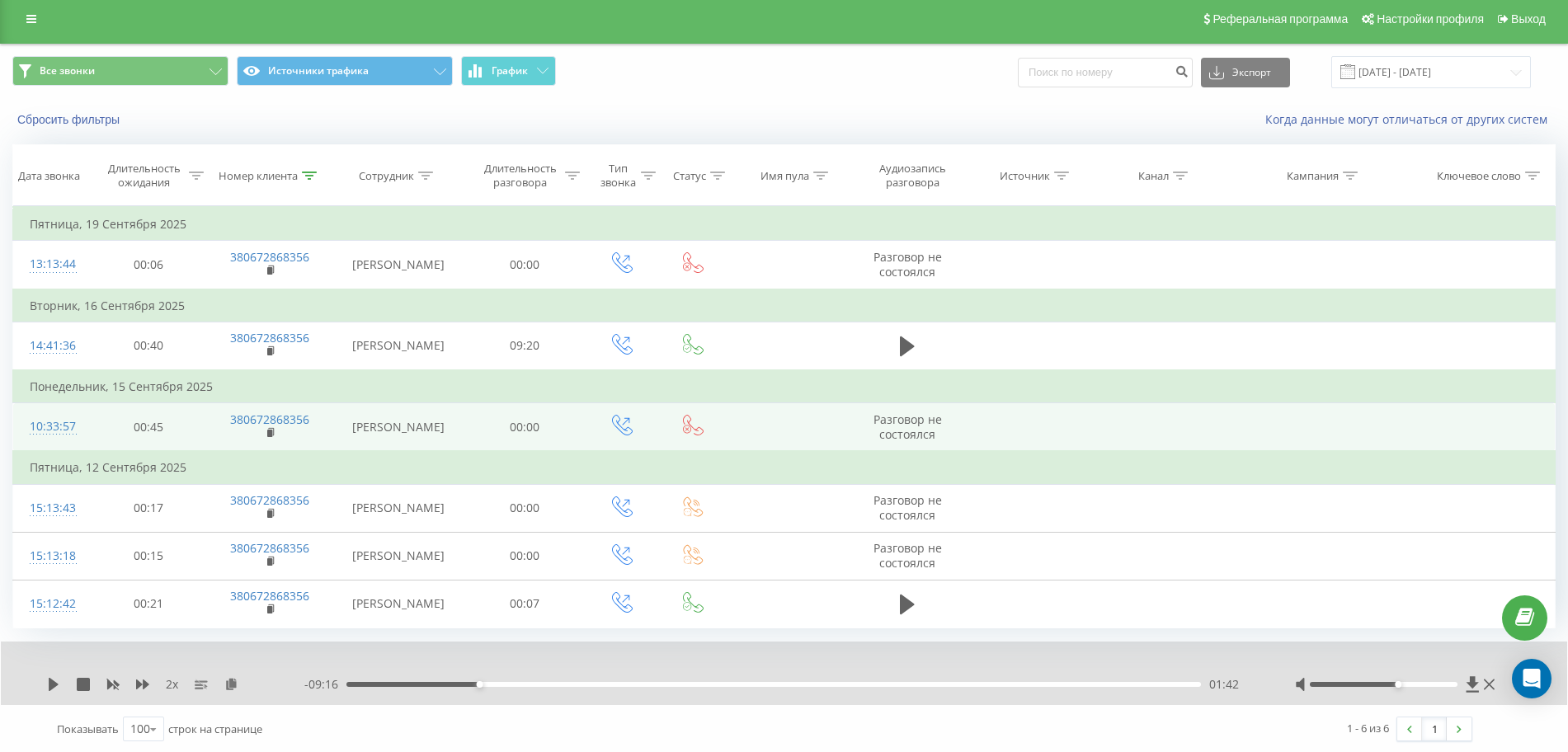
scroll to position [7, 0]
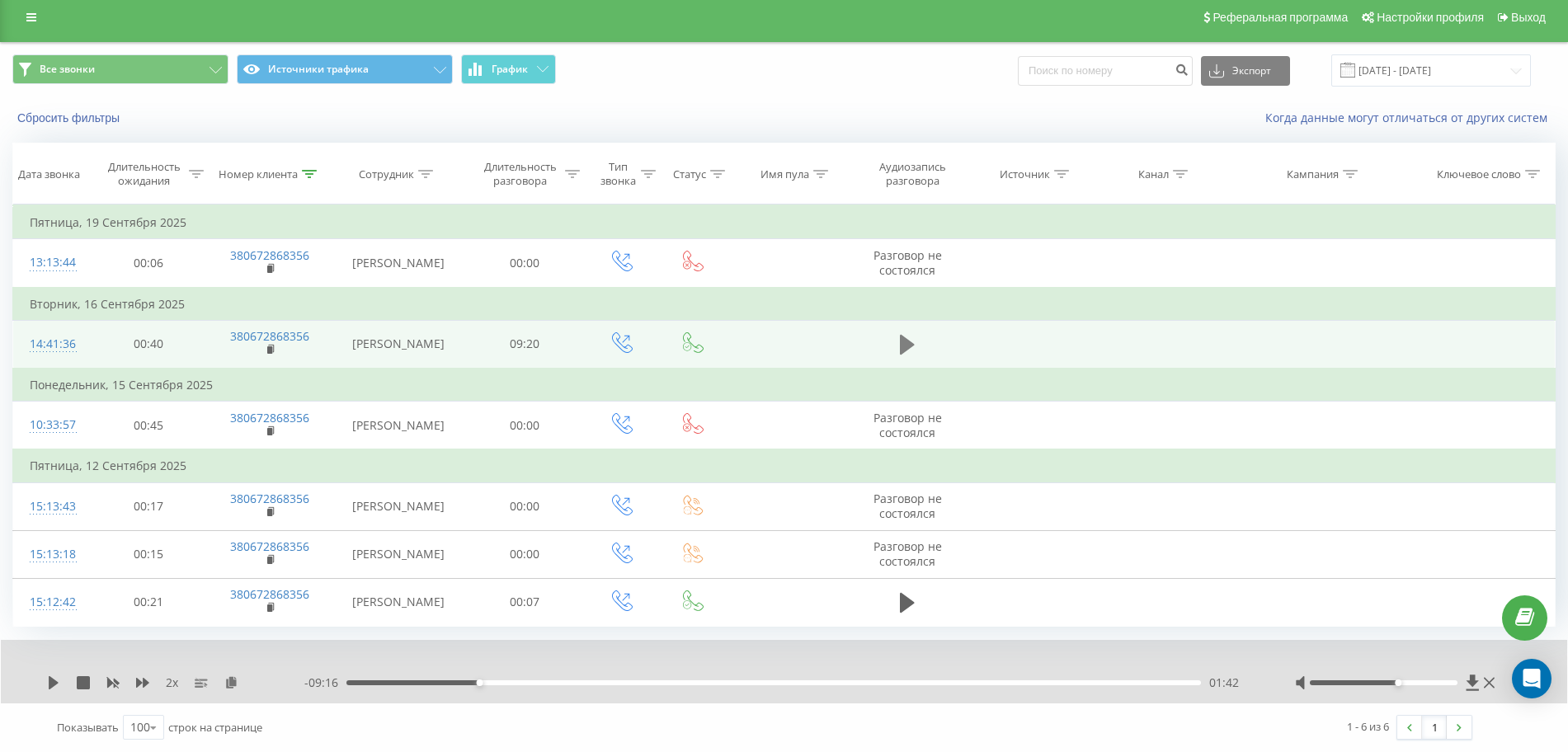
click at [912, 346] on icon at bounding box center [907, 345] width 15 height 20
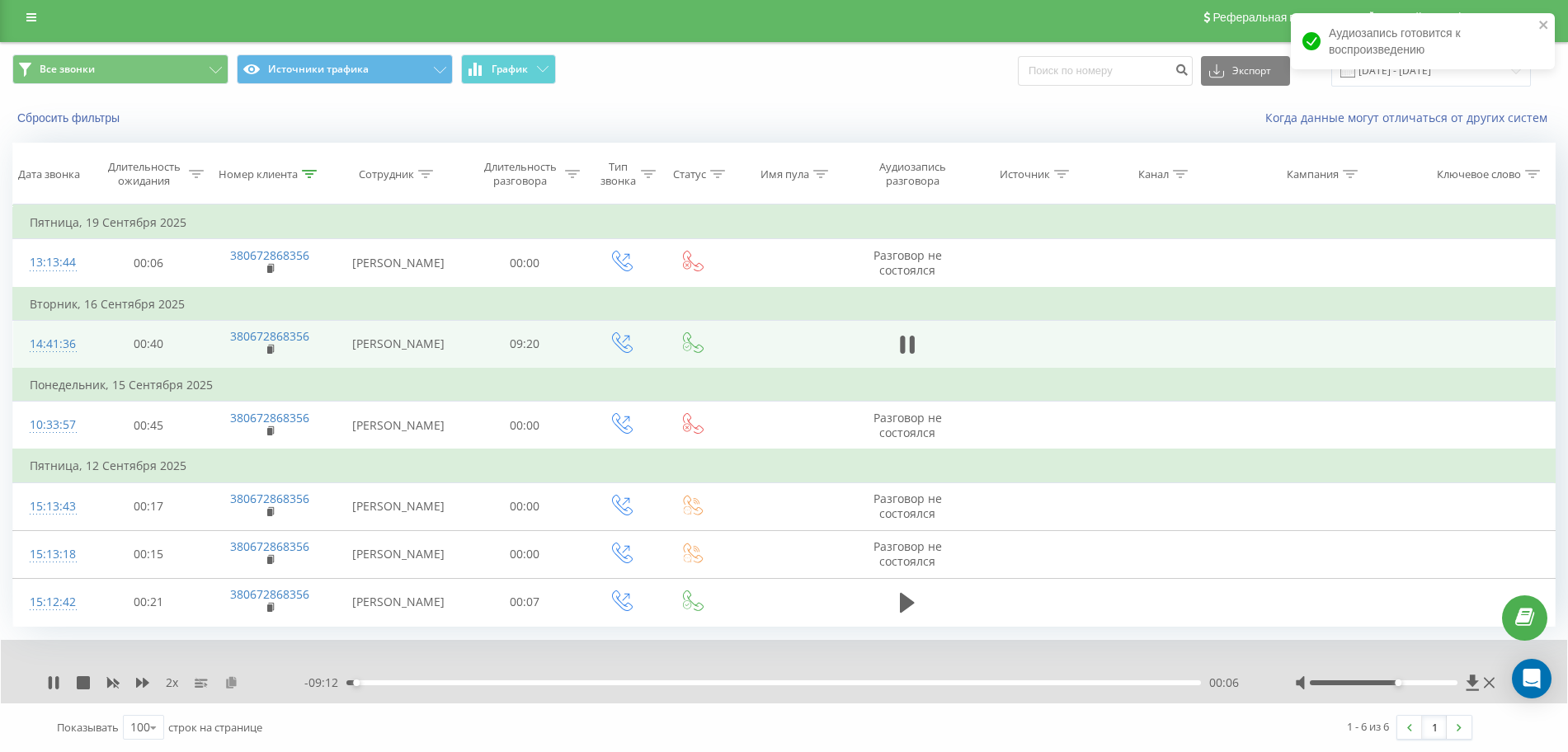
click at [233, 683] on icon at bounding box center [231, 682] width 14 height 11
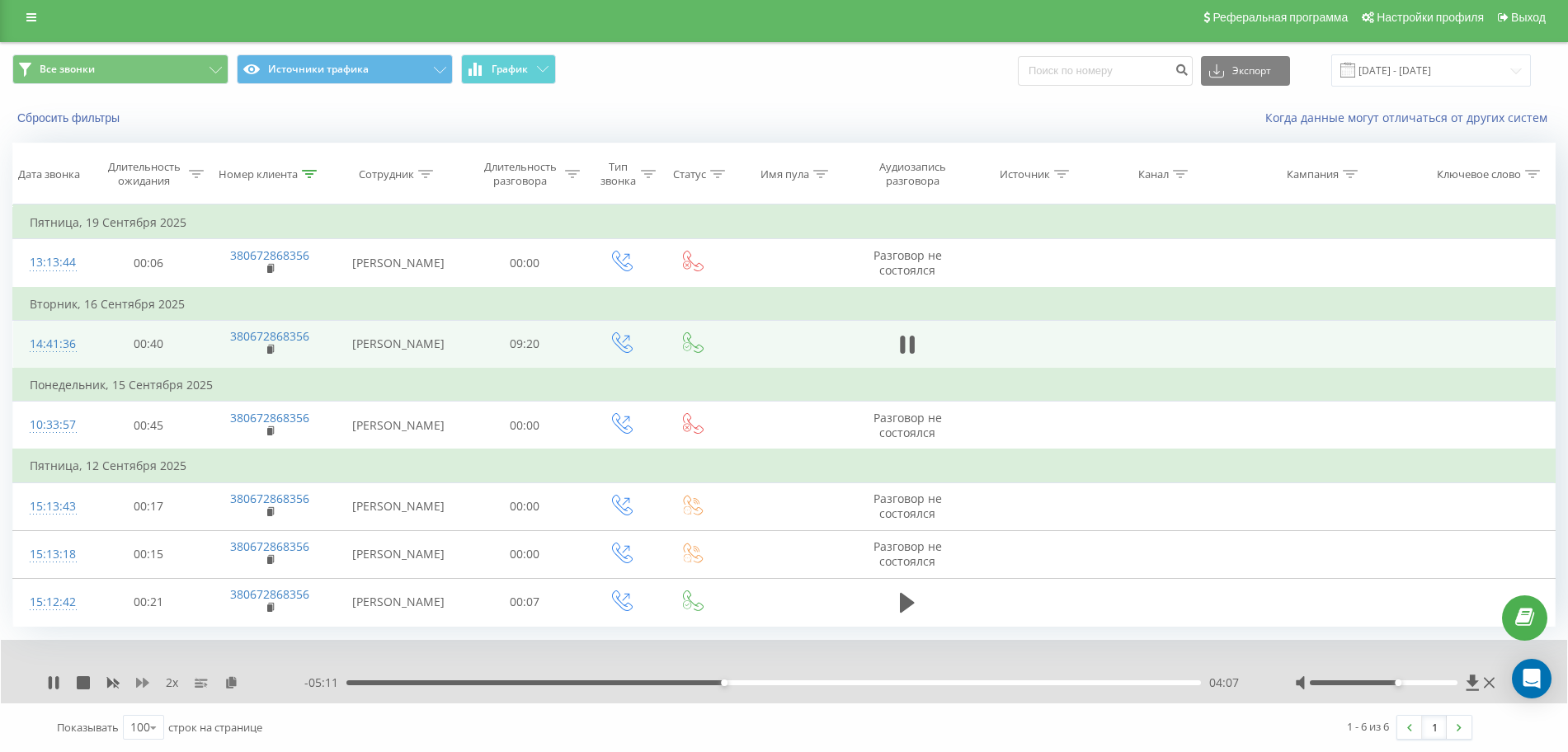
click at [141, 688] on icon at bounding box center [142, 683] width 13 height 13
click at [141, 687] on icon at bounding box center [142, 683] width 13 height 13
click at [535, 682] on div "04:31" at bounding box center [773, 683] width 854 height 5
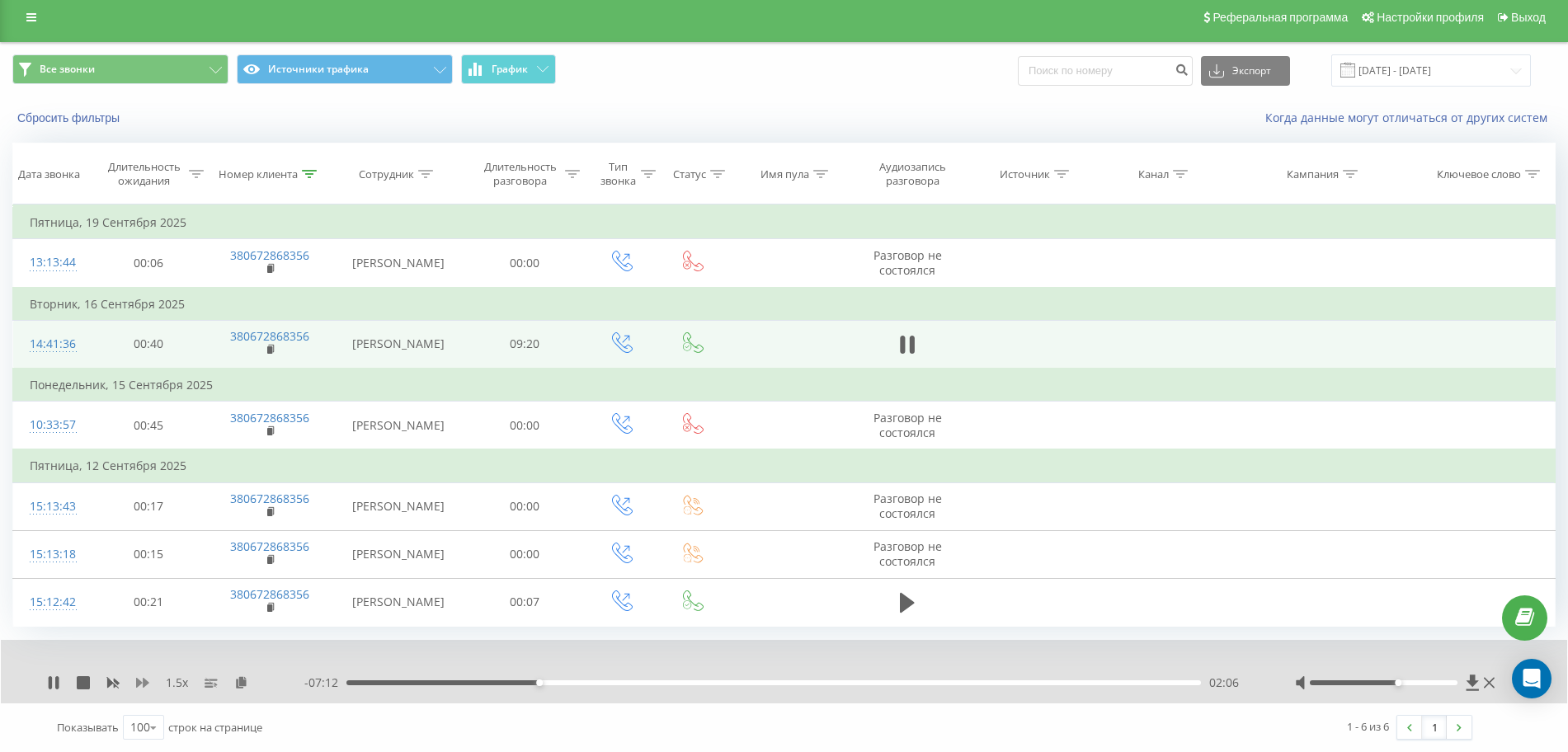
click at [138, 685] on icon at bounding box center [142, 683] width 13 height 10
click at [778, 683] on div "04:57" at bounding box center [773, 683] width 854 height 5
click at [113, 679] on icon at bounding box center [113, 683] width 13 height 13
click at [140, 683] on icon at bounding box center [142, 683] width 13 height 10
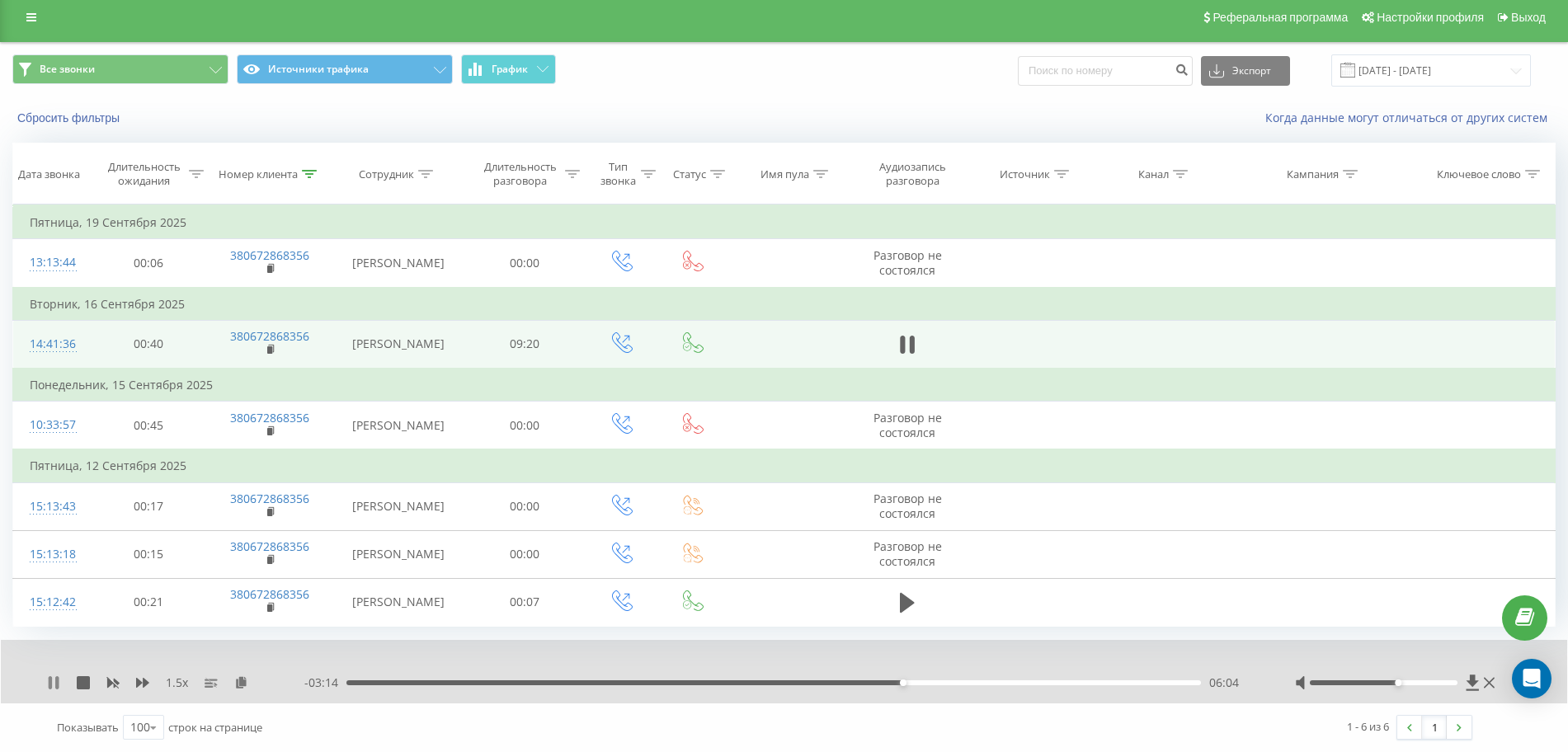
click at [54, 683] on icon at bounding box center [53, 683] width 13 height 13
click at [47, 682] on div "1.5 x - 03:14 06:04 06:04" at bounding box center [784, 672] width 1566 height 63
click at [48, 683] on icon at bounding box center [53, 683] width 13 height 13
click at [907, 683] on div "06:29" at bounding box center [773, 683] width 854 height 5
click at [992, 683] on div "07:02" at bounding box center [773, 683] width 854 height 5
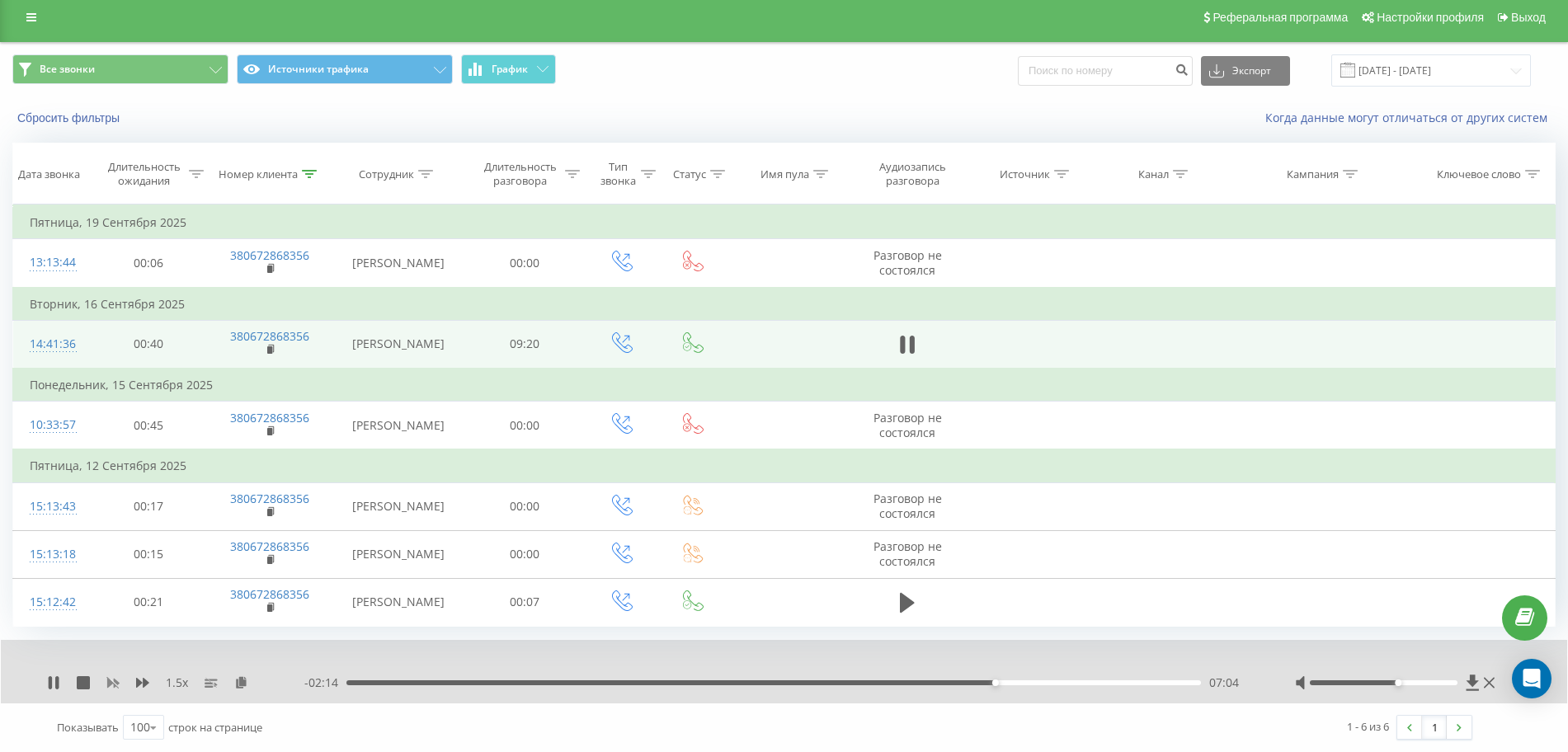
click at [107, 682] on icon at bounding box center [113, 683] width 12 height 10
click at [997, 676] on div "- 02:09 07:09 07:09" at bounding box center [778, 683] width 949 height 17
click at [995, 681] on div "07:04" at bounding box center [773, 683] width 854 height 5
click at [47, 682] on icon at bounding box center [53, 683] width 13 height 13
click at [49, 682] on icon at bounding box center [53, 683] width 10 height 13
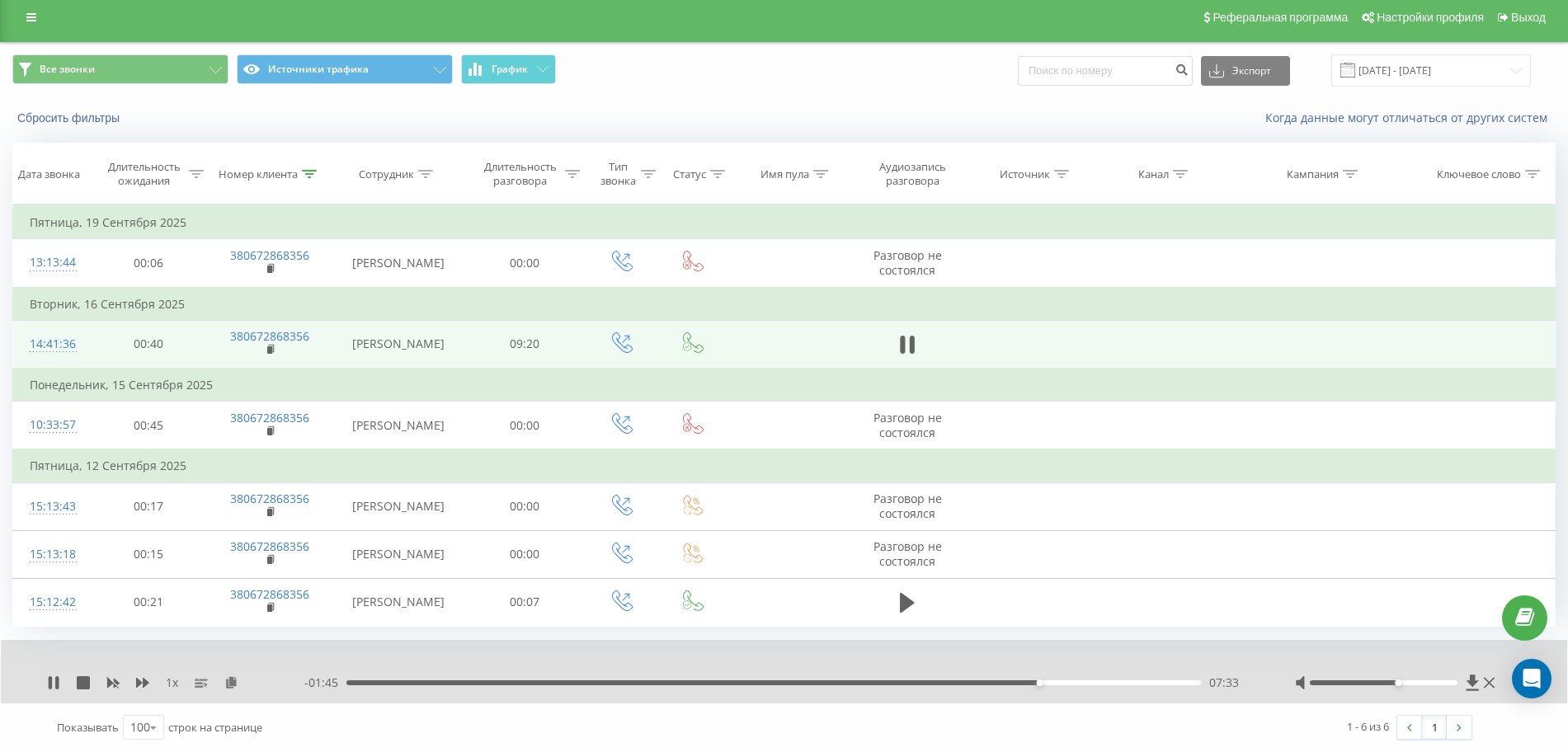
click at [1007, 681] on div "07:33" at bounding box center [773, 683] width 854 height 5
click at [48, 681] on icon at bounding box center [50, 683] width 4 height 13
click at [50, 683] on icon at bounding box center [53, 683] width 10 height 13
click at [957, 682] on div "07:22" at bounding box center [773, 683] width 854 height 5
click at [913, 679] on div "- 02:35 06:43 06:43" at bounding box center [778, 683] width 949 height 17
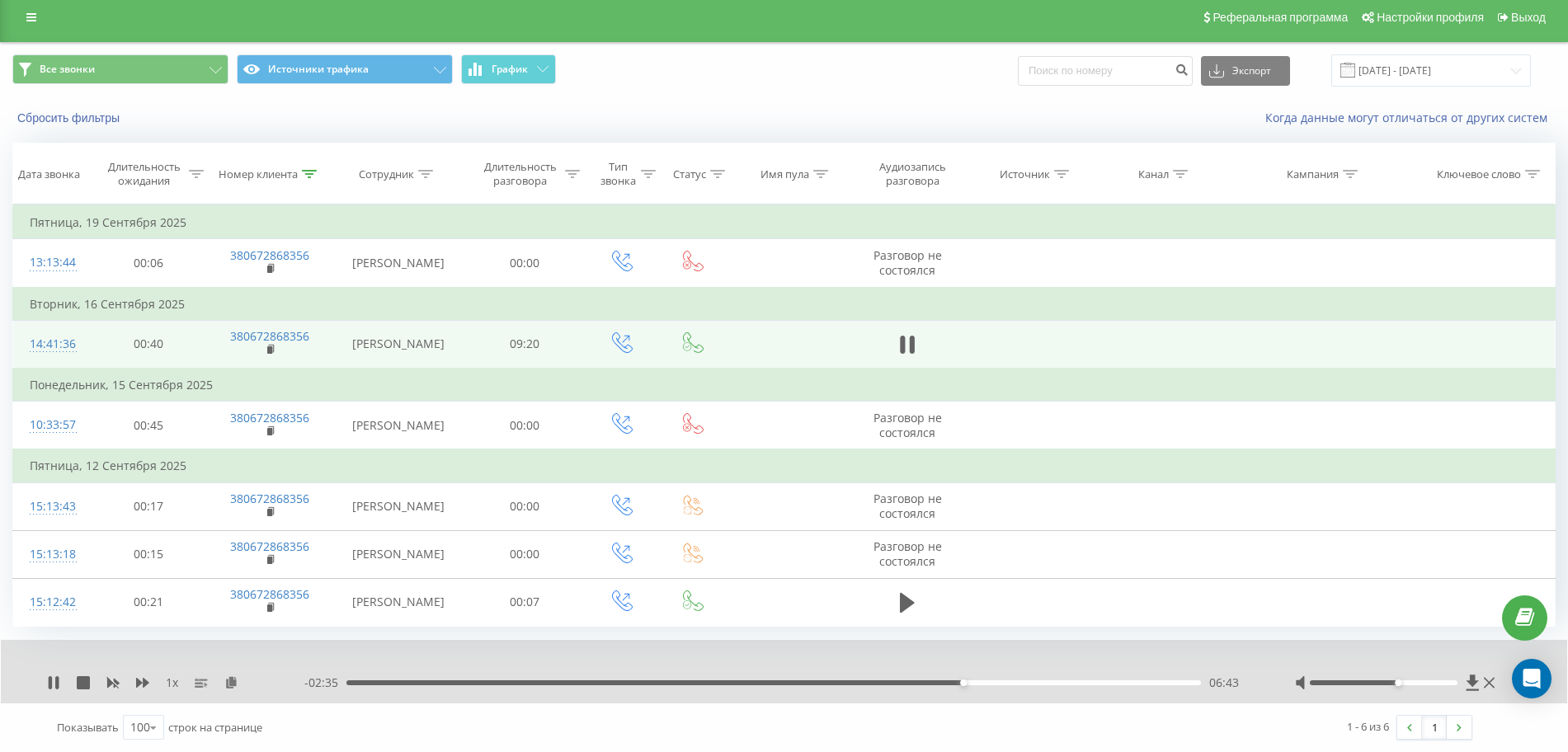
click at [915, 683] on div "06:43" at bounding box center [773, 683] width 854 height 5
click at [52, 683] on icon at bounding box center [50, 683] width 4 height 13
click at [47, 687] on icon at bounding box center [53, 683] width 13 height 13
click at [55, 680] on icon at bounding box center [53, 683] width 13 height 13
click at [51, 675] on div "1 x" at bounding box center [175, 683] width 258 height 17
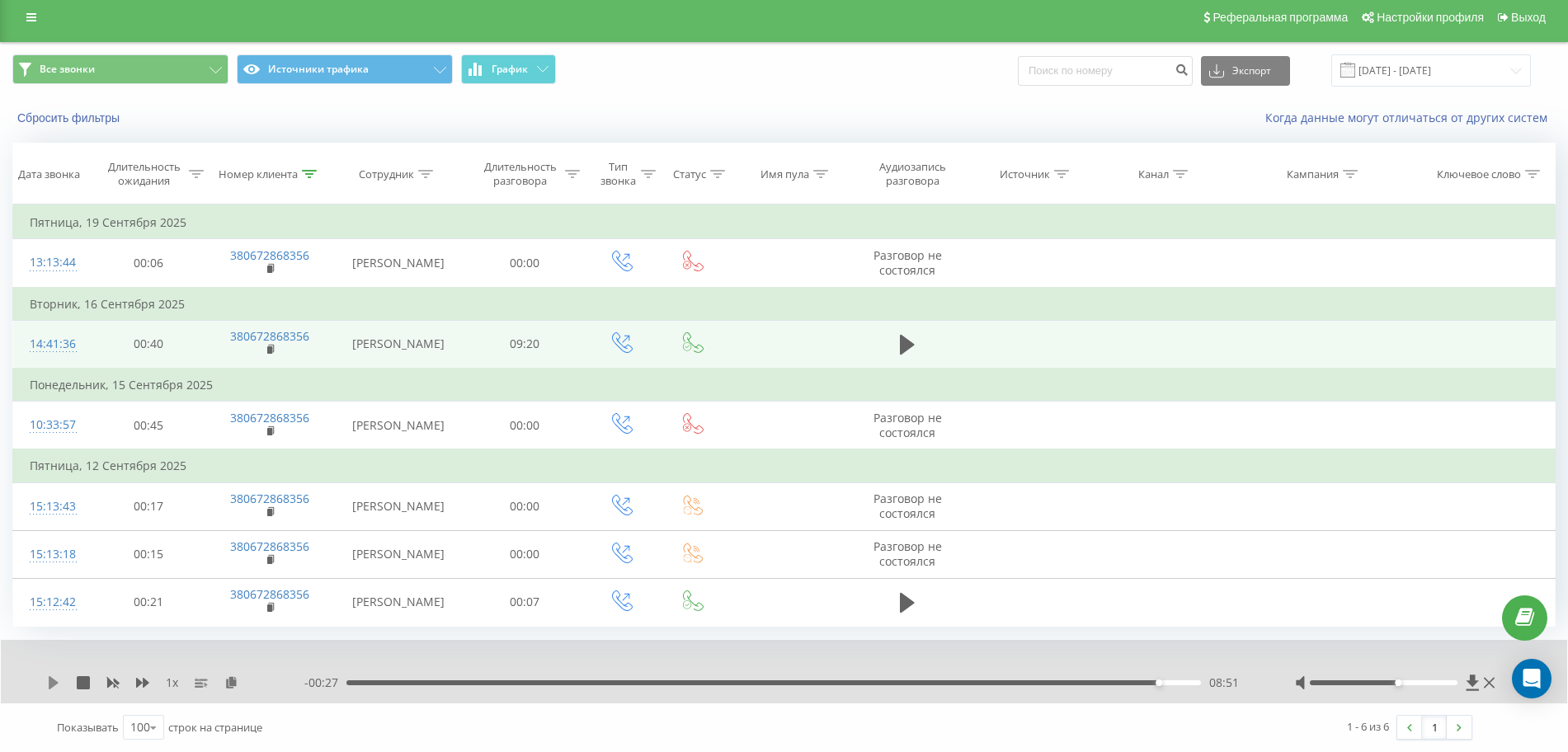
click at [51, 683] on icon at bounding box center [53, 683] width 10 height 13
click at [1039, 683] on div "09:18" at bounding box center [769, 683] width 854 height 5
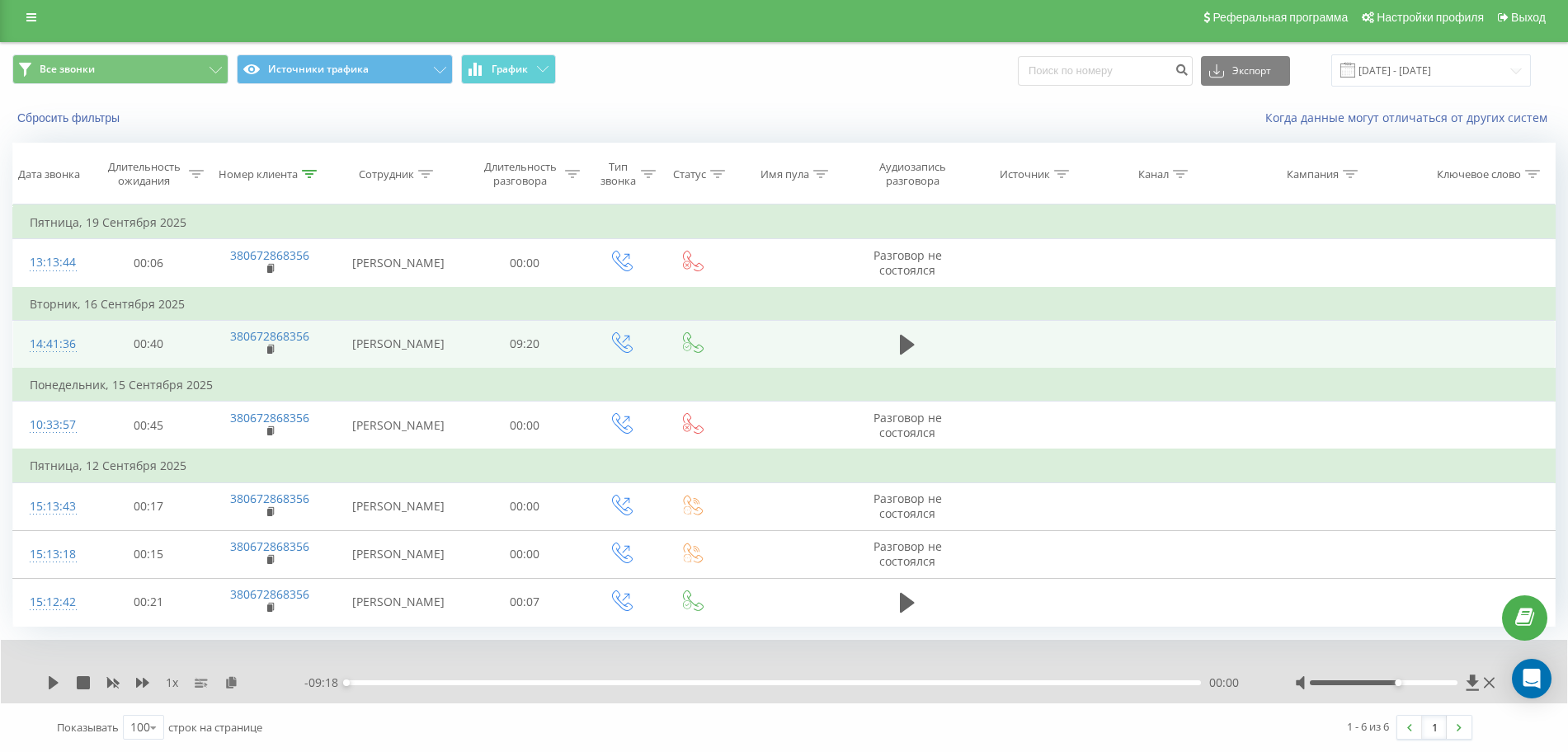
click at [1072, 685] on div "- 09:18 00:00 00:00" at bounding box center [778, 683] width 949 height 17
drag, startPoint x: 1071, startPoint y: 682, endPoint x: 1080, endPoint y: 685, distance: 9.5
click at [1080, 685] on div "- 09:18 00:00 00:00" at bounding box center [778, 683] width 949 height 17
click at [47, 682] on icon at bounding box center [53, 683] width 13 height 13
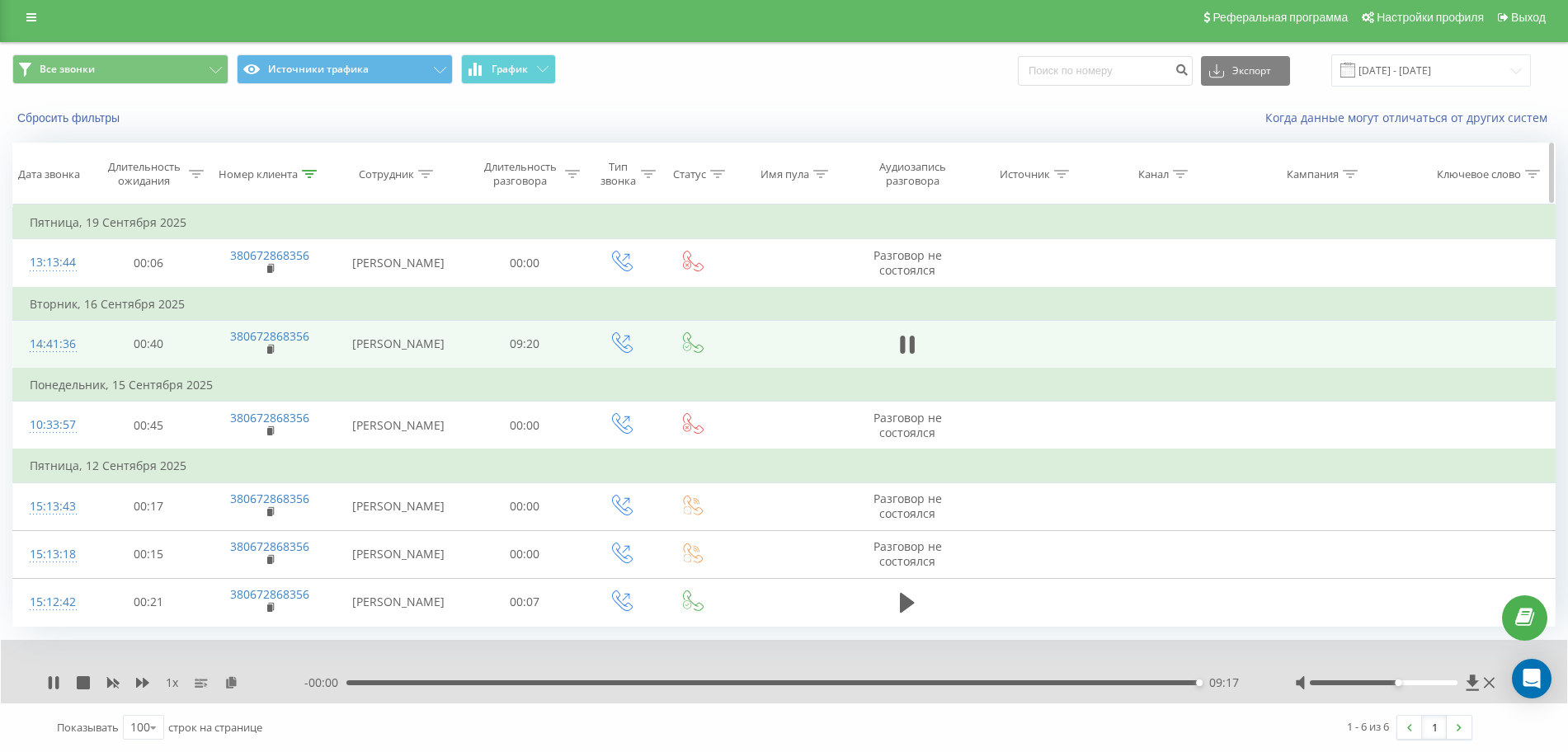
click at [311, 170] on icon at bounding box center [309, 173] width 15 height 8
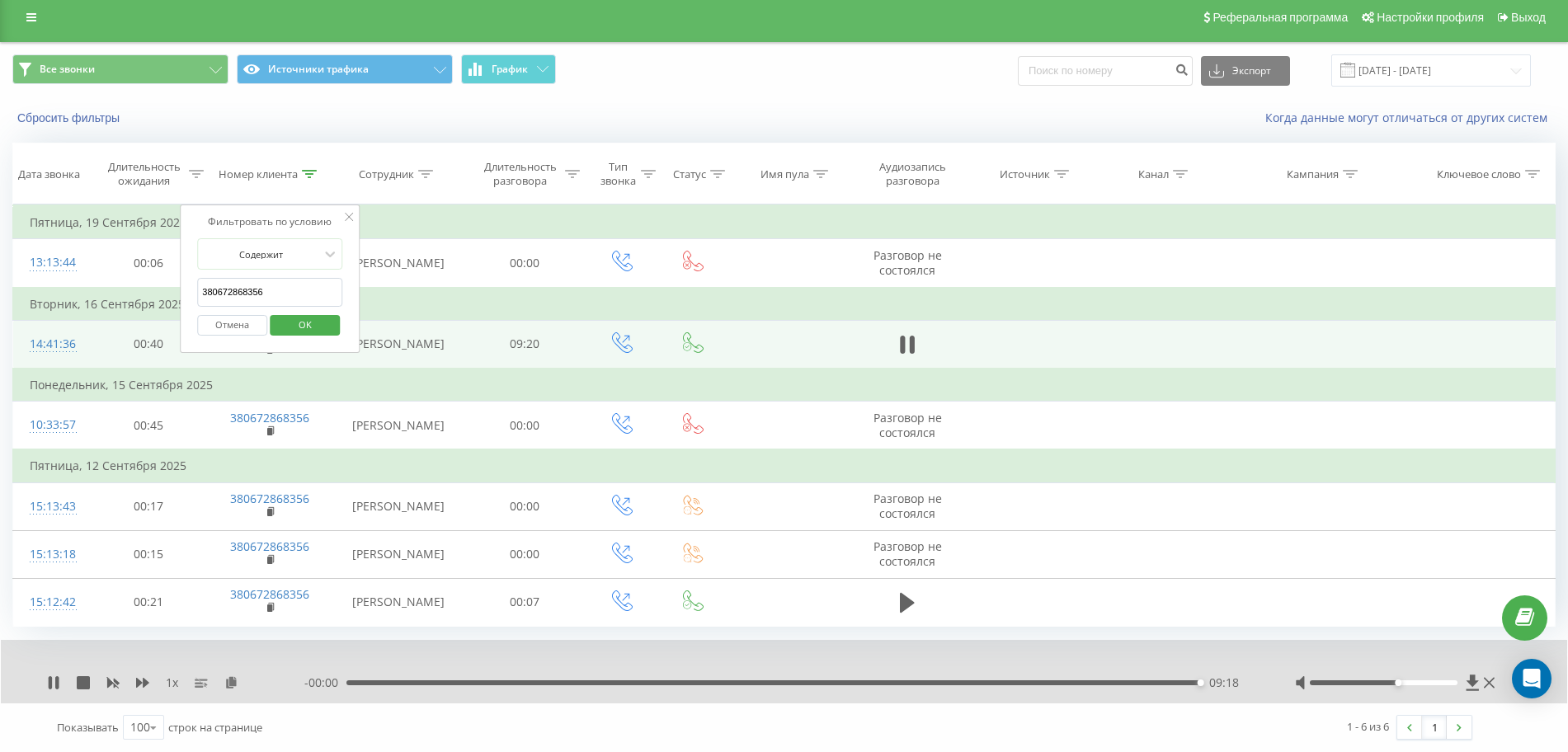
drag, startPoint x: 145, startPoint y: 301, endPoint x: 58, endPoint y: 301, distance: 87.0
click at [66, 301] on table "Фильтровать по условию Равно Отмена OK Фильтровать по условию Содержит 38067286…" at bounding box center [784, 416] width 1542 height 422
paste input "974800189"
click button "OK" at bounding box center [305, 325] width 70 height 20
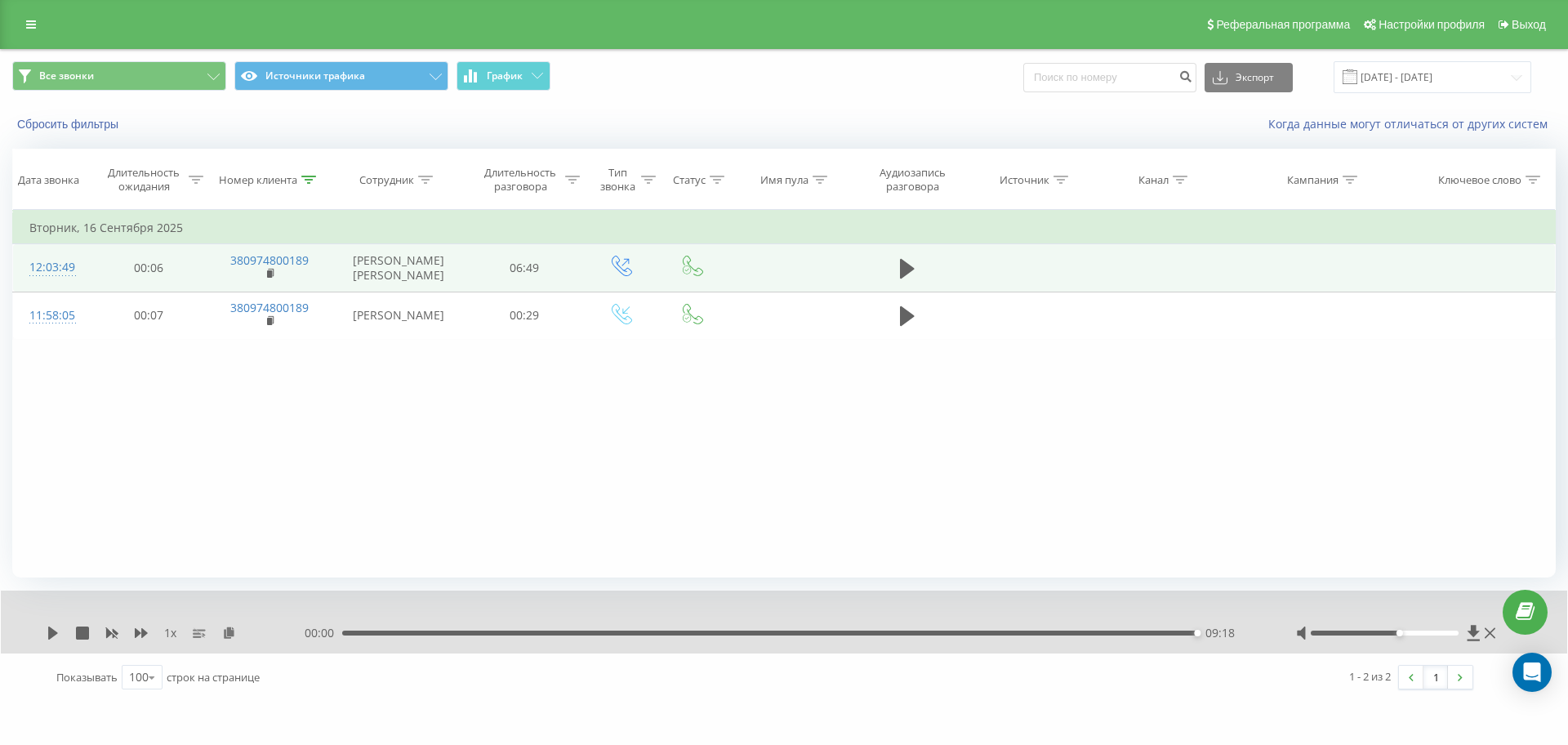
click at [917, 254] on td at bounding box center [907, 268] width 114 height 47
click at [903, 267] on icon at bounding box center [907, 268] width 15 height 20
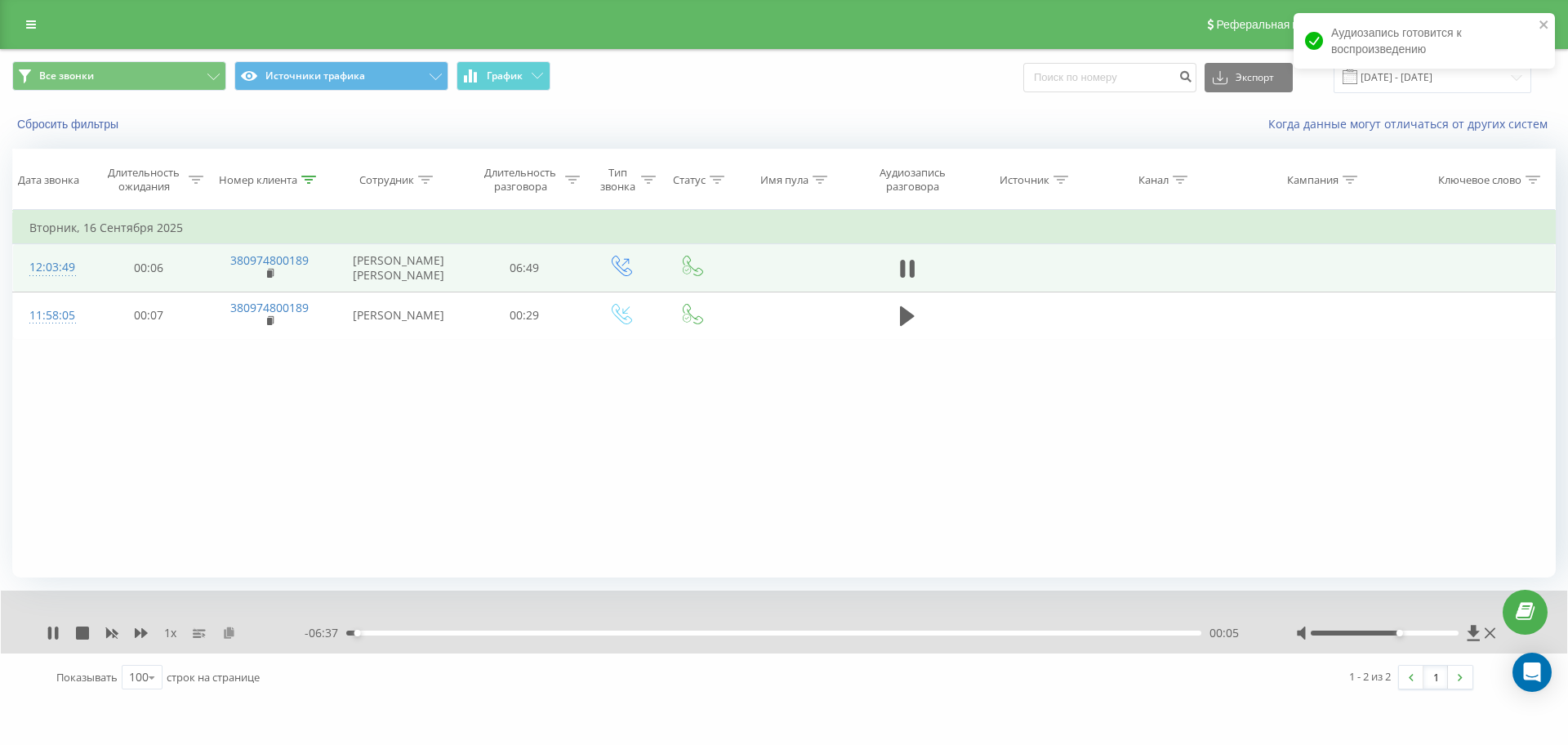
click at [228, 632] on icon at bounding box center [229, 632] width 14 height 11
click at [138, 631] on icon at bounding box center [141, 633] width 13 height 10
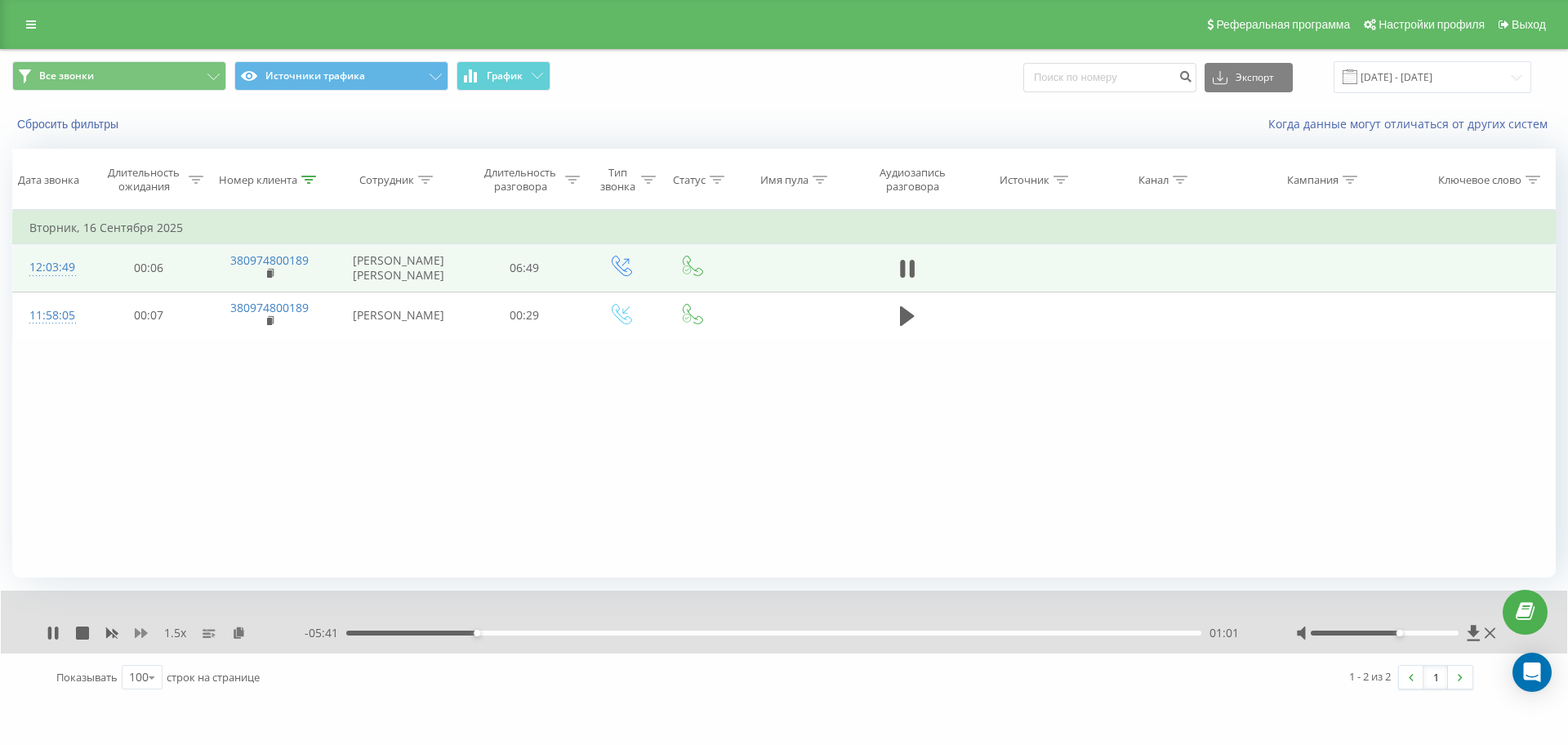
click at [145, 634] on icon at bounding box center [141, 633] width 13 height 10
click at [352, 632] on div "00:03" at bounding box center [774, 633] width 855 height 5
click at [136, 635] on icon at bounding box center [141, 633] width 13 height 10
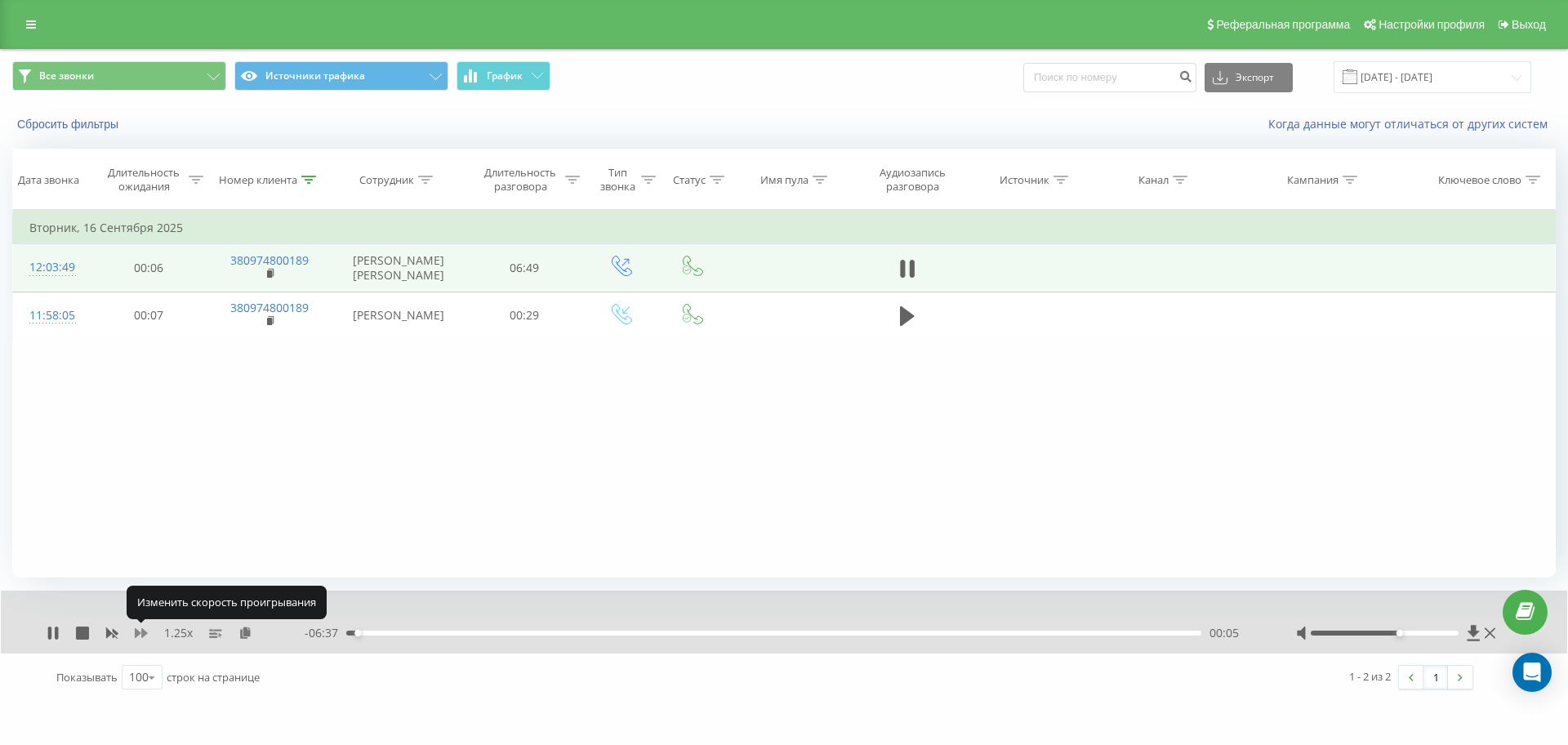
click at [136, 635] on icon at bounding box center [141, 633] width 13 height 10
click at [352, 631] on div "00:03" at bounding box center [774, 633] width 855 height 5
click at [355, 635] on div "00:04" at bounding box center [774, 633] width 855 height 5
click at [1429, 633] on div at bounding box center [1385, 633] width 149 height 5
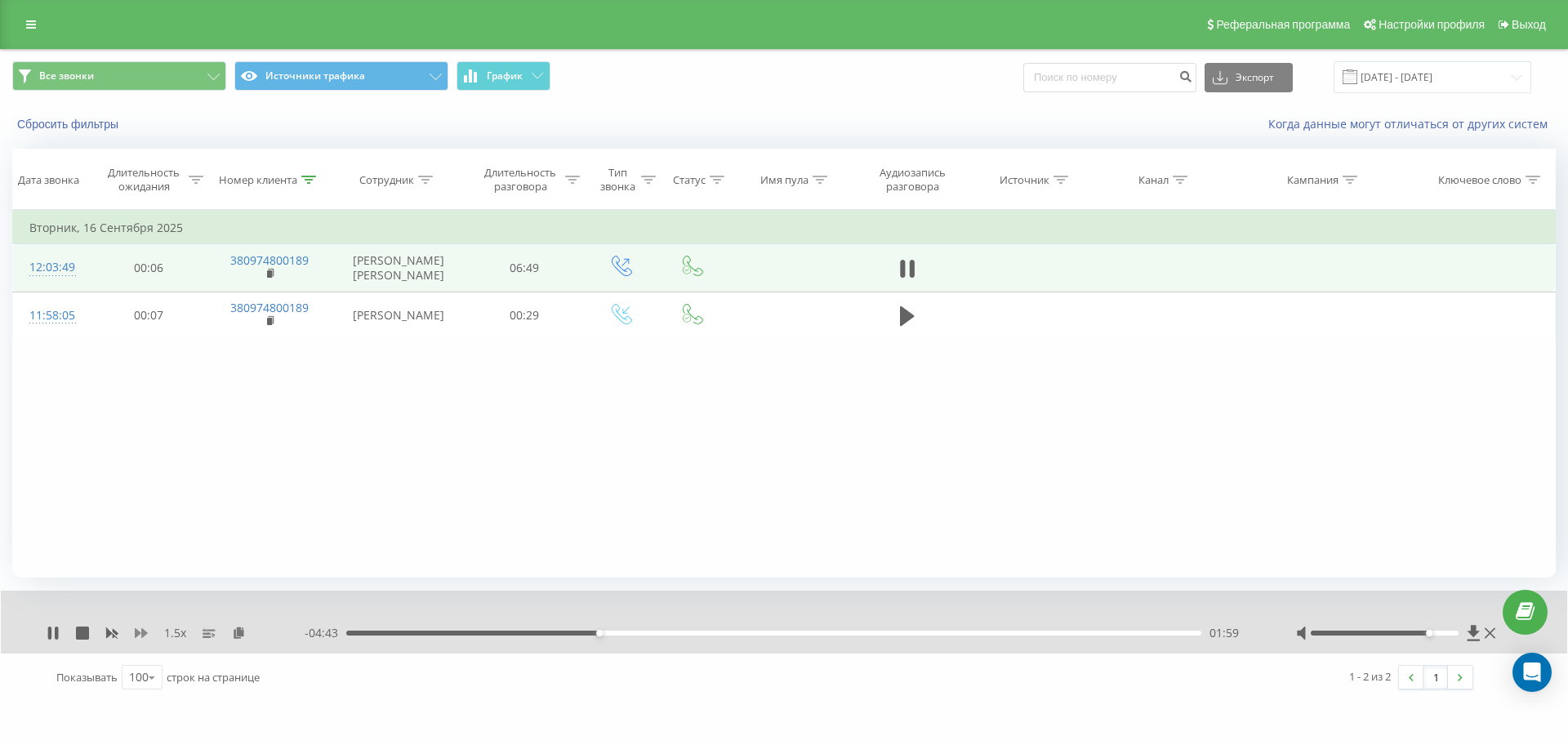
click at [144, 634] on icon at bounding box center [141, 633] width 13 height 10
click at [46, 634] on icon at bounding box center [52, 633] width 13 height 13
click at [55, 631] on icon at bounding box center [52, 633] width 10 height 13
click at [1090, 628] on div "- 00:38 06:04 06:04" at bounding box center [780, 633] width 950 height 17
click at [1091, 632] on div "05:50" at bounding box center [774, 633] width 855 height 5
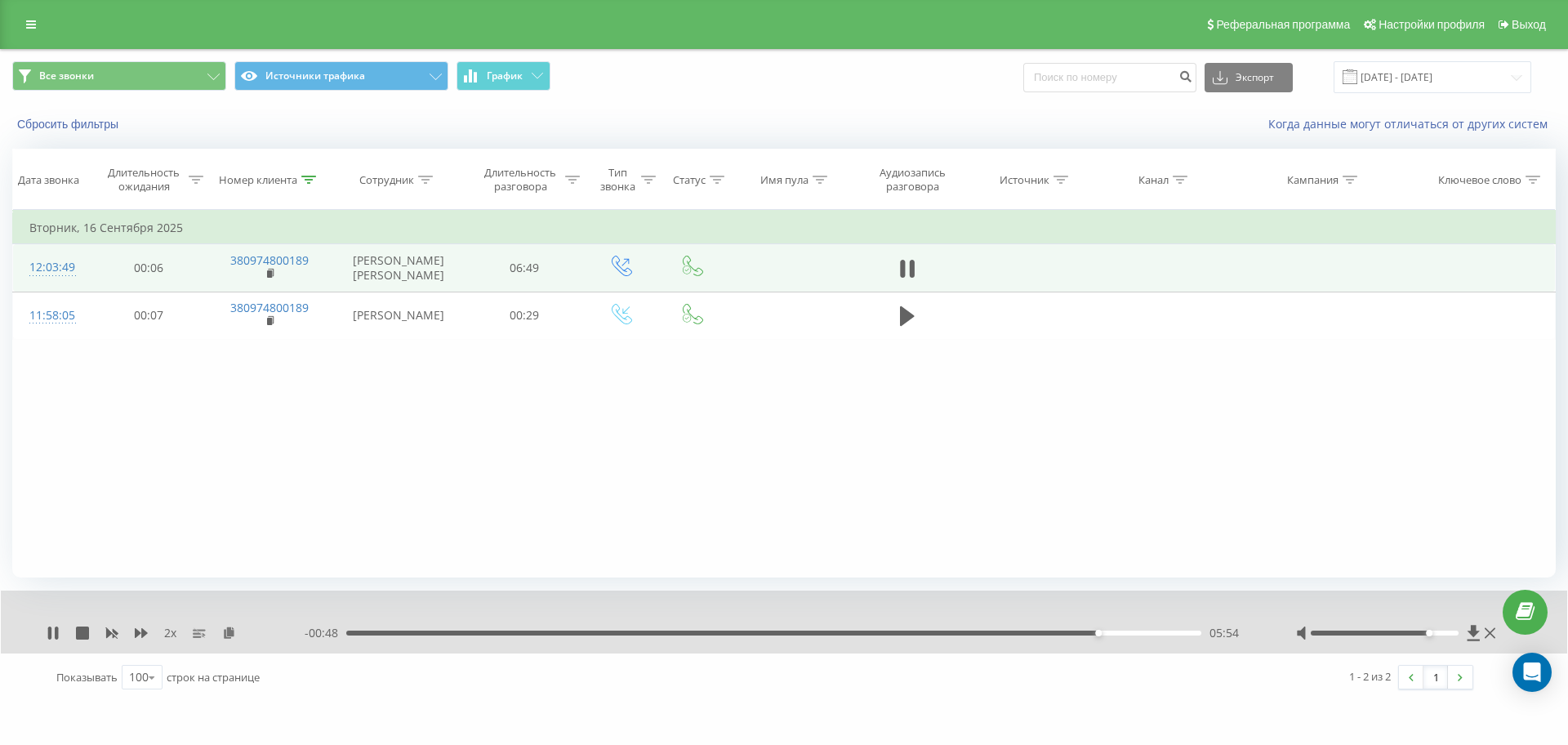
click at [1070, 636] on div "- 00:48 05:54 05:54" at bounding box center [780, 633] width 950 height 17
click at [1070, 633] on div "05:55" at bounding box center [774, 633] width 855 height 5
drag, startPoint x: 121, startPoint y: 630, endPoint x: 112, endPoint y: 634, distance: 9.8
click at [121, 630] on div "2 x" at bounding box center [175, 633] width 258 height 17
click at [112, 634] on rect at bounding box center [112, 633] width 12 height 12
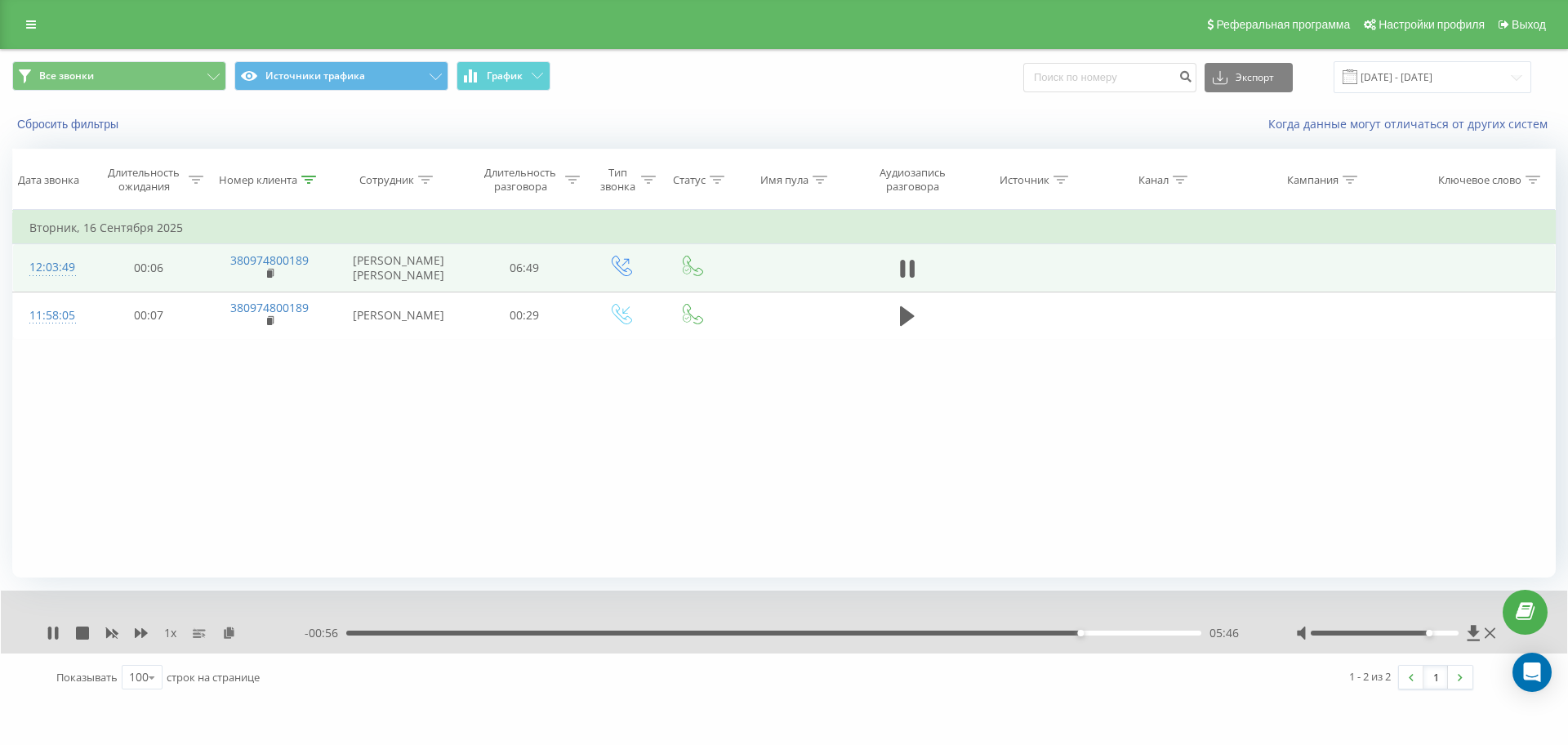
click at [1451, 631] on div at bounding box center [1397, 633] width 203 height 17
click at [1451, 634] on div at bounding box center [1385, 633] width 149 height 5
click at [1453, 633] on div at bounding box center [1385, 633] width 149 height 5
click at [56, 632] on icon at bounding box center [57, 633] width 3 height 13
click at [48, 632] on icon at bounding box center [52, 633] width 13 height 13
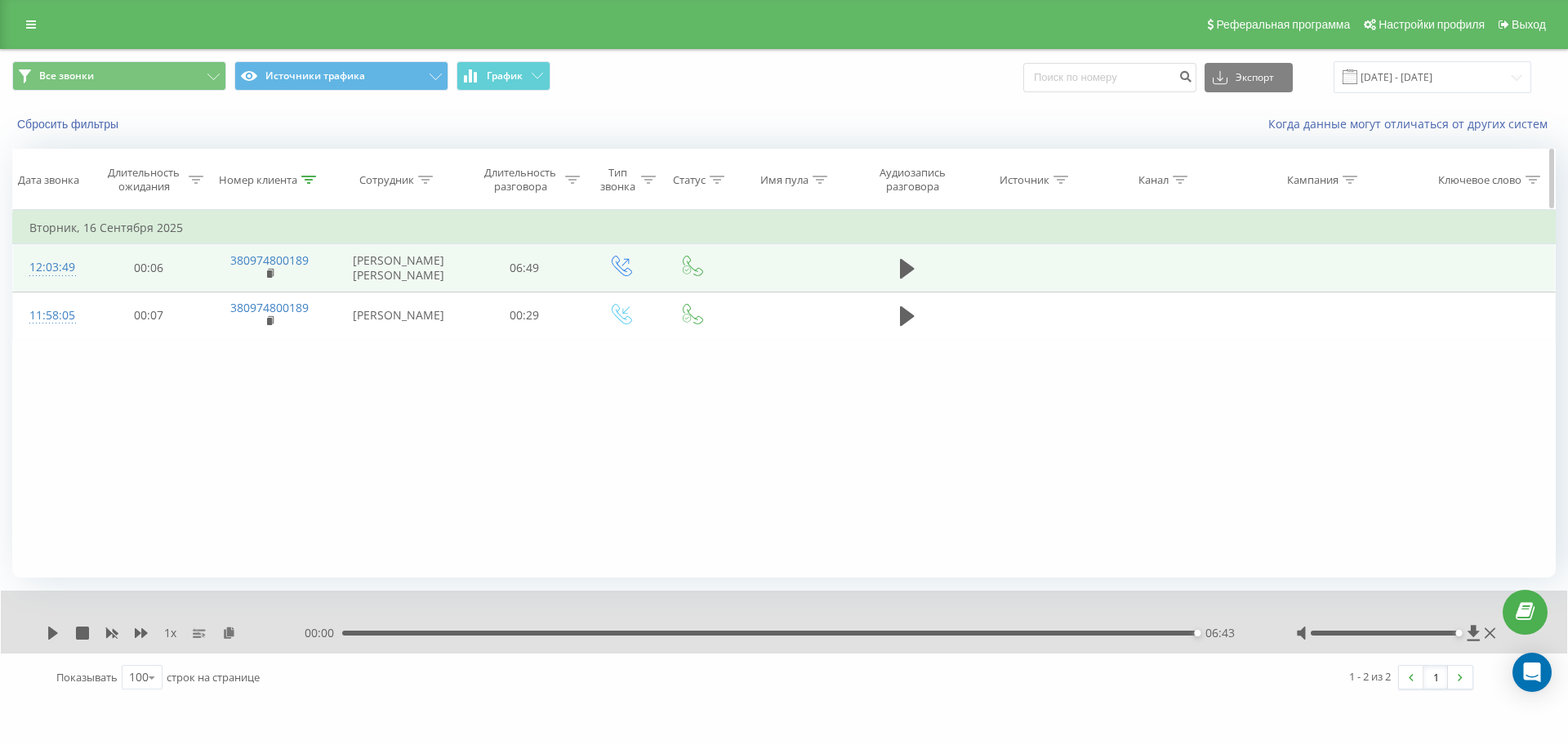
click at [312, 177] on icon at bounding box center [308, 179] width 15 height 8
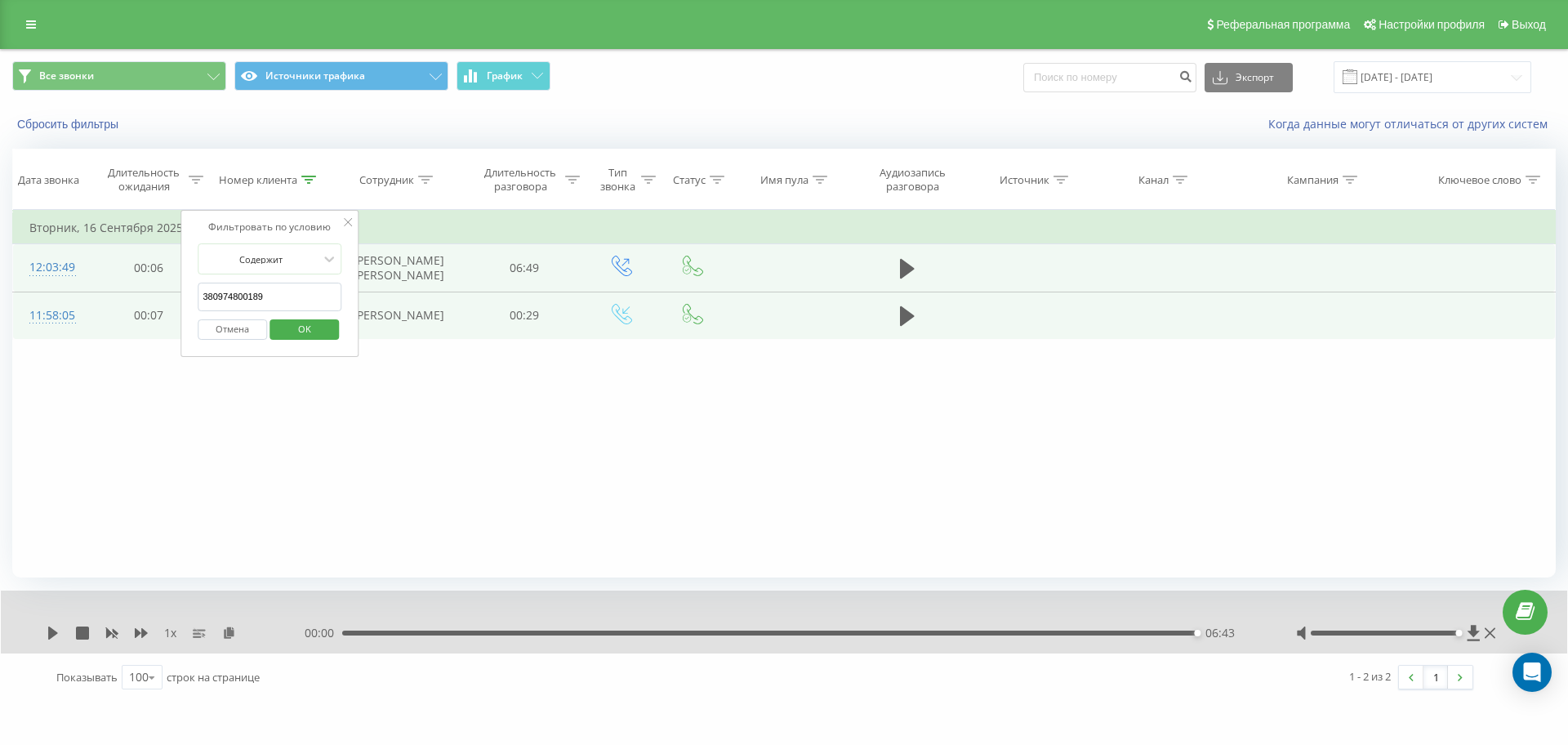
drag, startPoint x: 189, startPoint y: 299, endPoint x: 68, endPoint y: 299, distance: 121.0
click at [75, 299] on table "Фильтровать по условию Равно Отмена OK Фильтровать по условию Содержит 38097480…" at bounding box center [784, 274] width 1544 height 130
paste input "987715625"
click button "OK" at bounding box center [304, 329] width 70 height 20
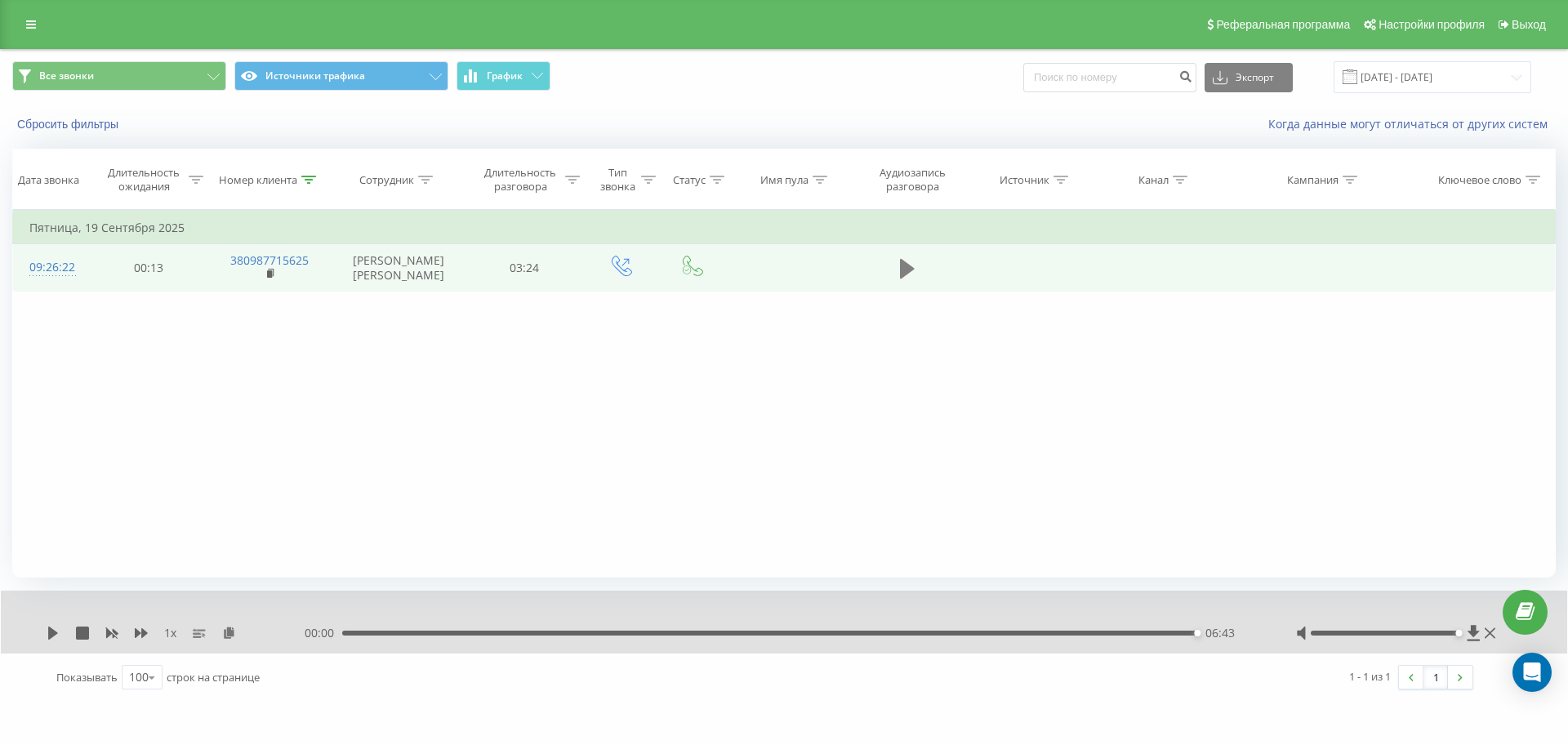
click at [911, 258] on icon at bounding box center [907, 268] width 15 height 23
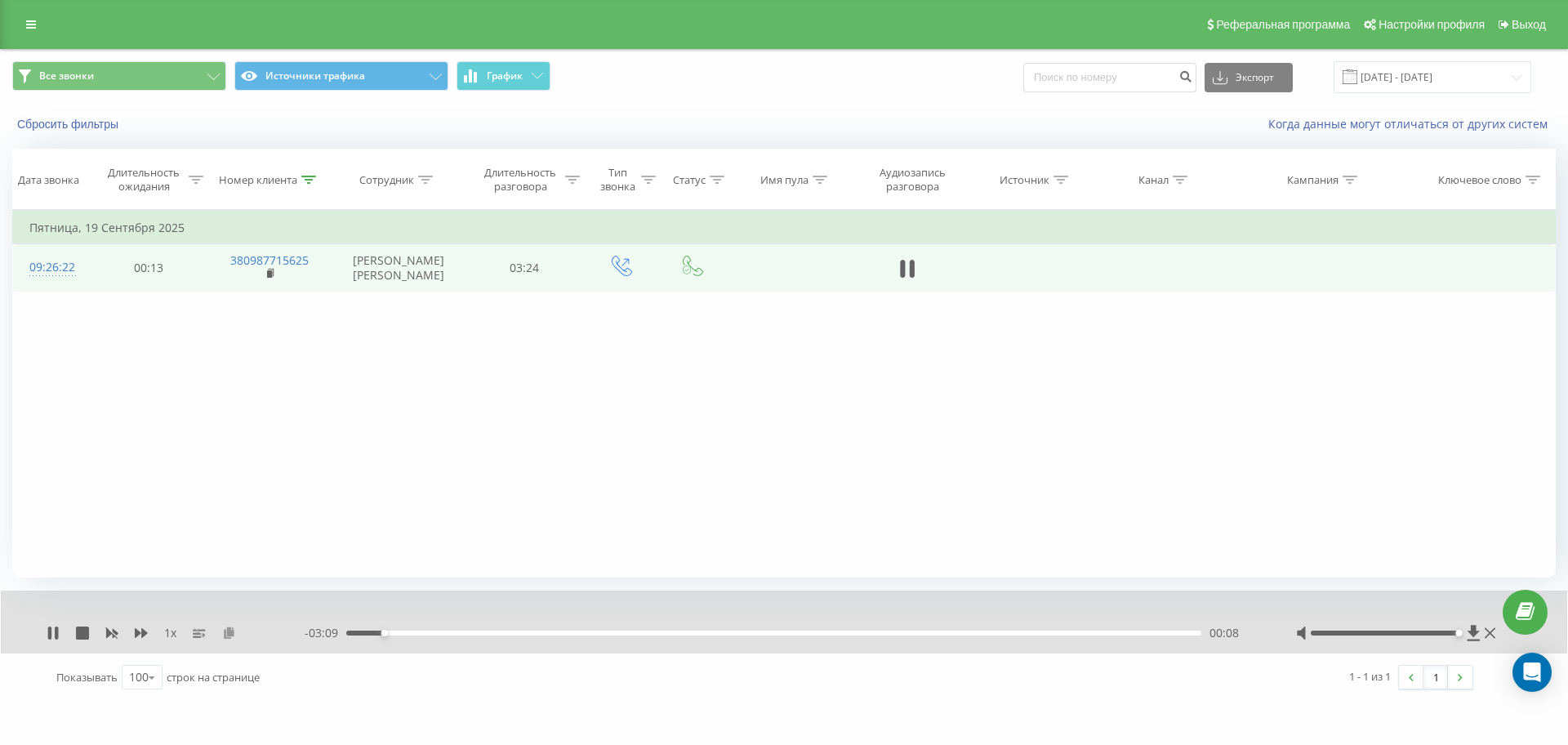
click at [234, 632] on icon at bounding box center [229, 632] width 14 height 11
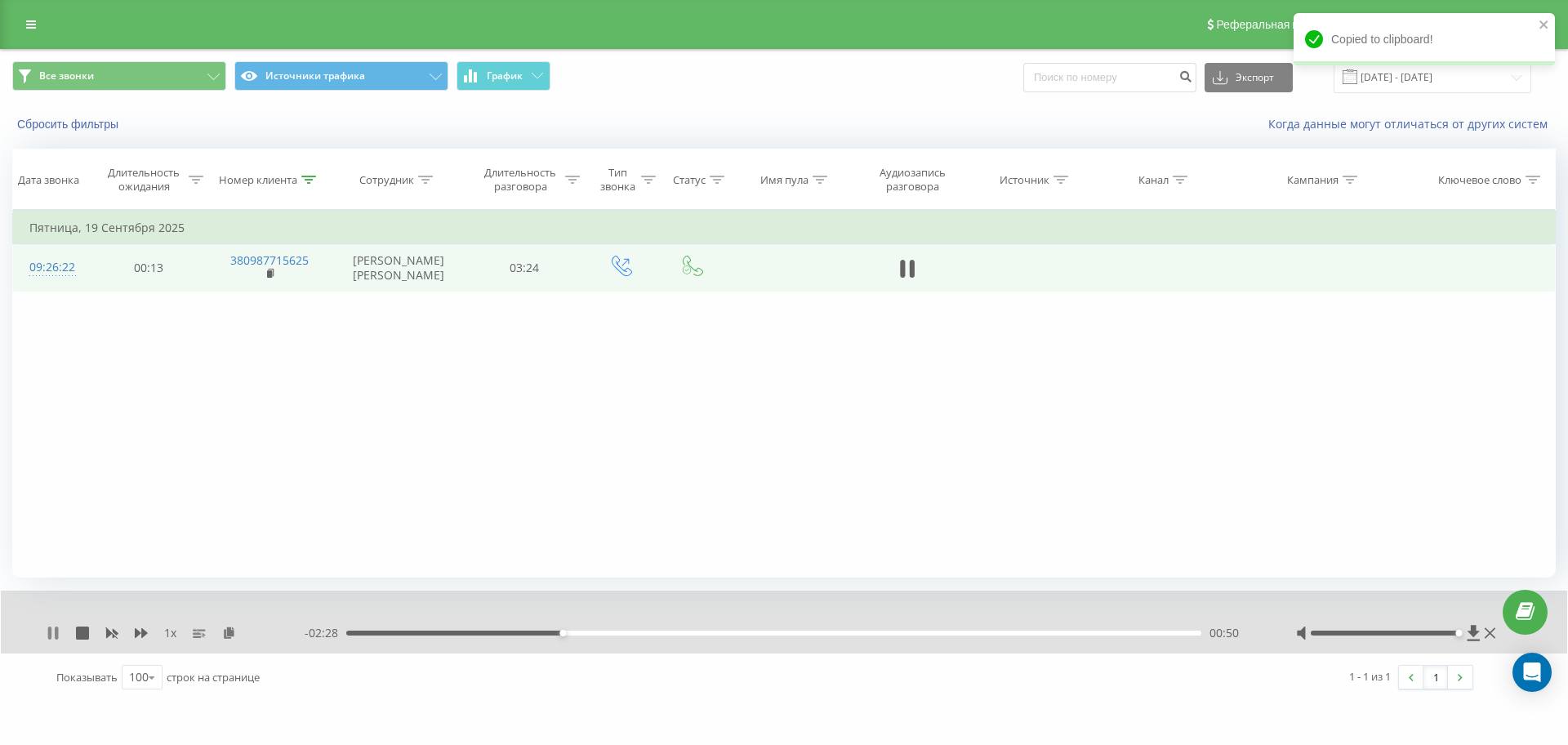
click at [57, 630] on icon at bounding box center [57, 633] width 3 height 13
click at [47, 634] on icon at bounding box center [52, 633] width 13 height 13
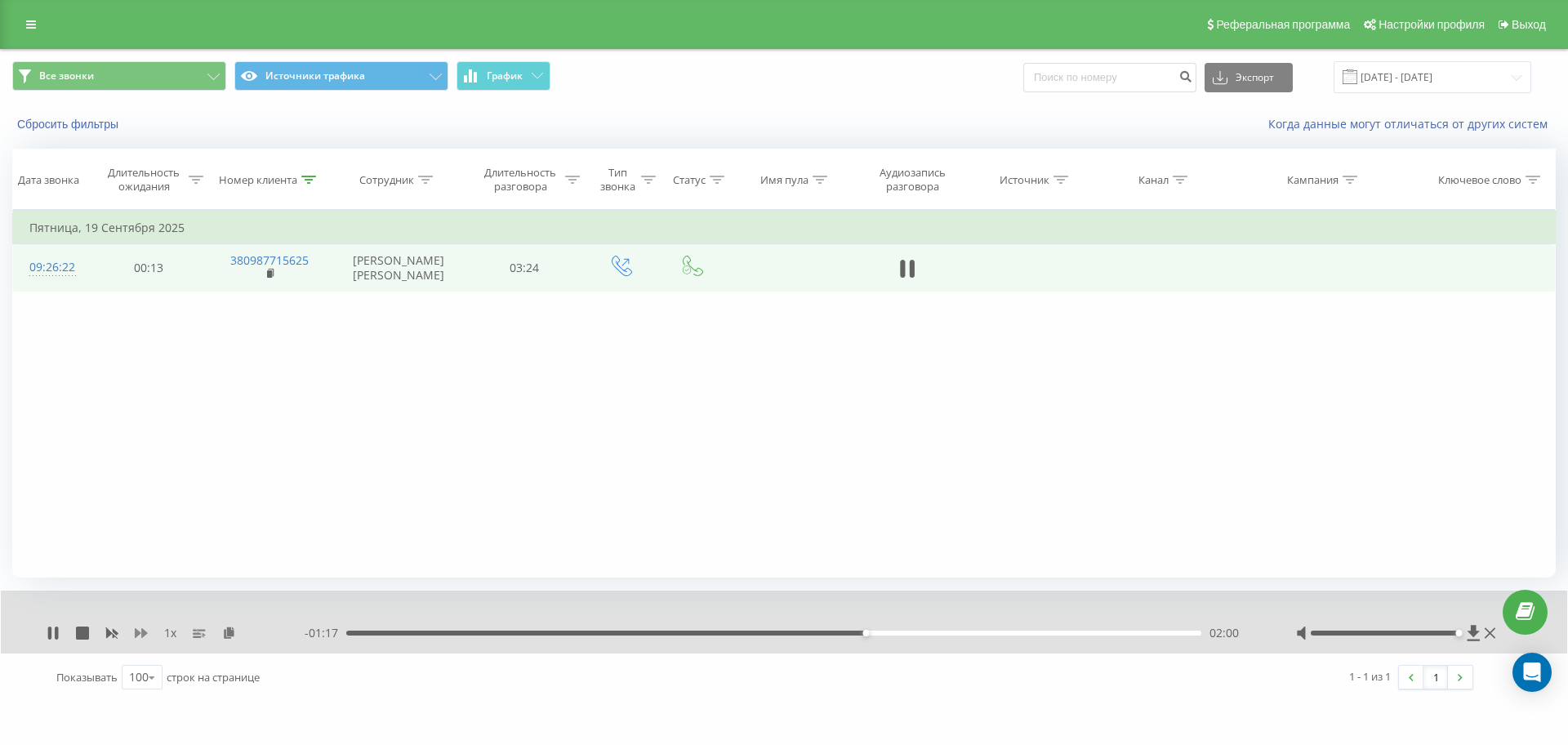
click at [141, 630] on icon at bounding box center [141, 633] width 13 height 13
click at [314, 176] on icon at bounding box center [308, 179] width 15 height 8
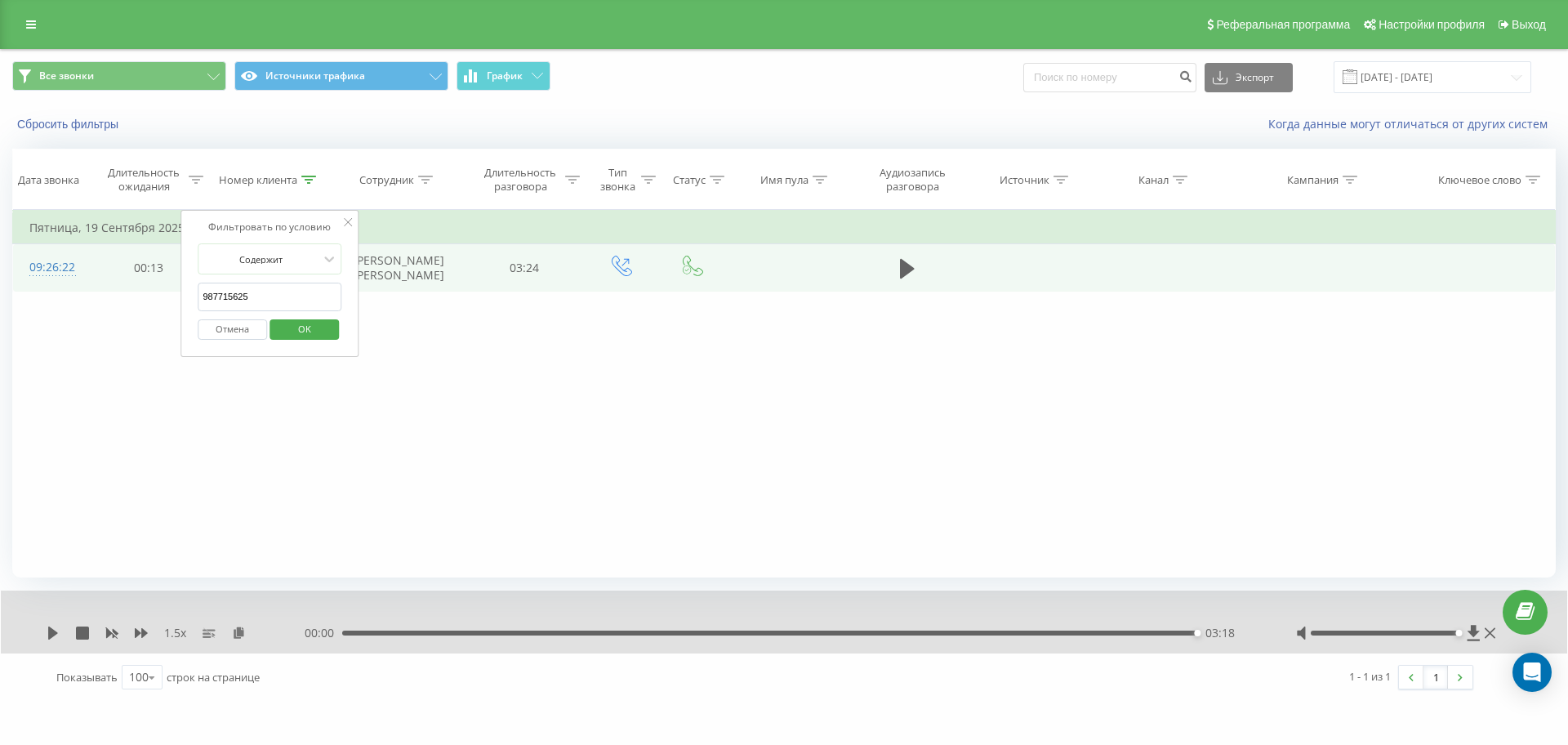
drag, startPoint x: 299, startPoint y: 295, endPoint x: 30, endPoint y: 298, distance: 269.0
click at [36, 299] on div "Фильтровать по условию Равно Отмена OK Фильтровать по условию Содержит 98771562…" at bounding box center [784, 394] width 1544 height 368
paste input "380982390940"
click button "OK" at bounding box center [304, 329] width 70 height 20
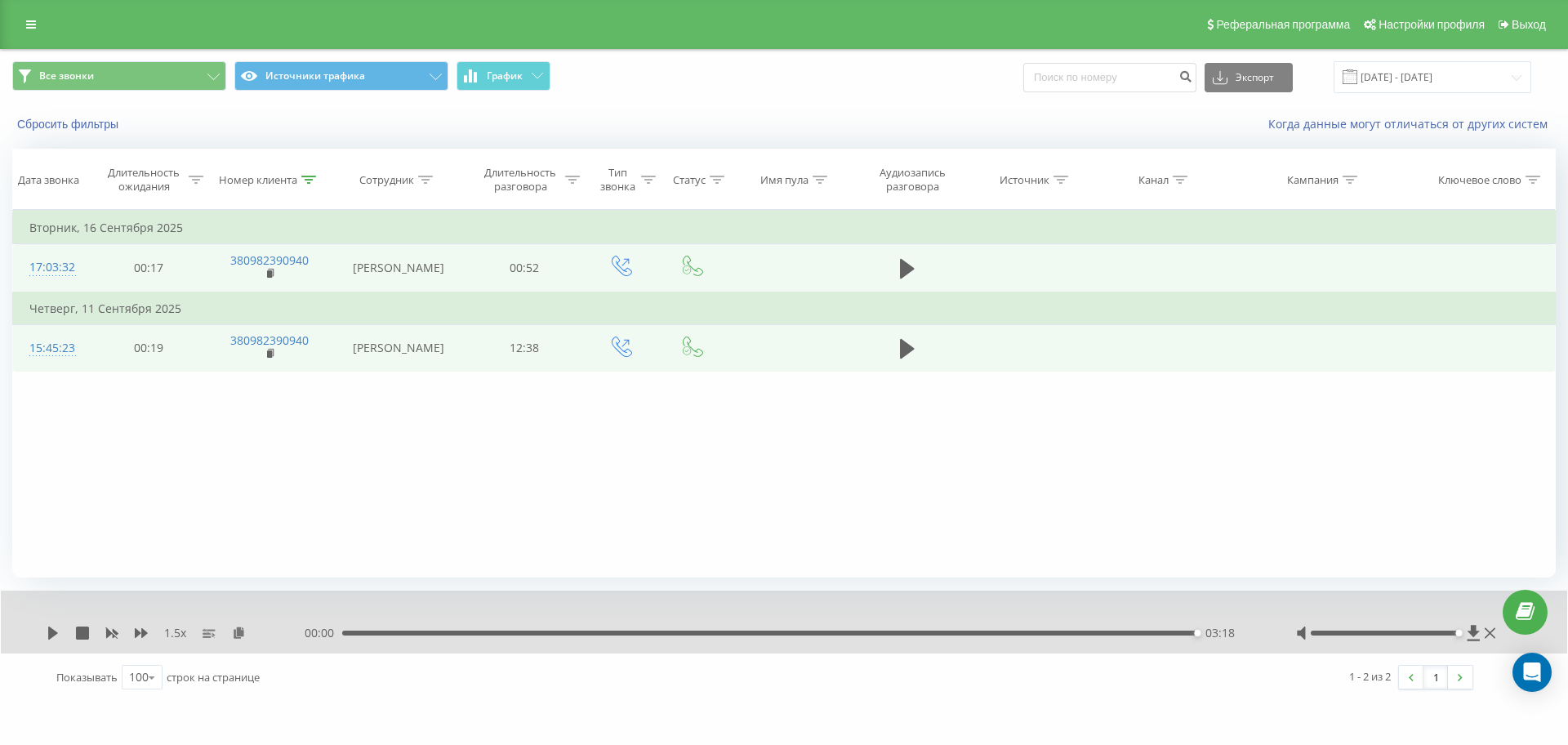
click at [895, 338] on td at bounding box center [907, 348] width 114 height 47
click at [909, 349] on icon at bounding box center [907, 349] width 15 height 20
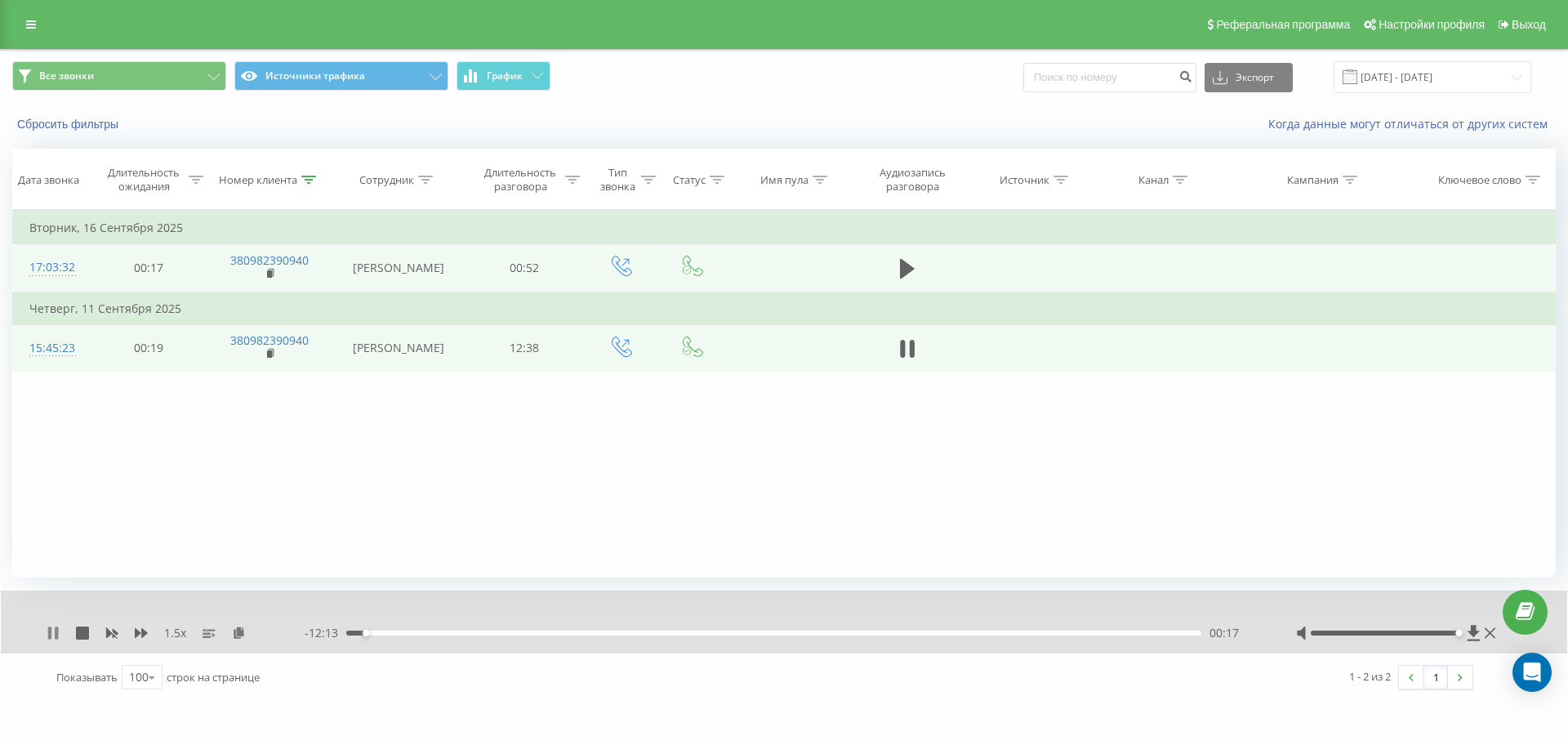
click at [49, 631] on icon at bounding box center [50, 633] width 3 height 13
click at [44, 641] on div "1.5 x - 12:12 00:17 00:17" at bounding box center [784, 622] width 1566 height 63
click at [51, 634] on icon at bounding box center [52, 633] width 10 height 13
click at [239, 629] on icon at bounding box center [239, 632] width 14 height 11
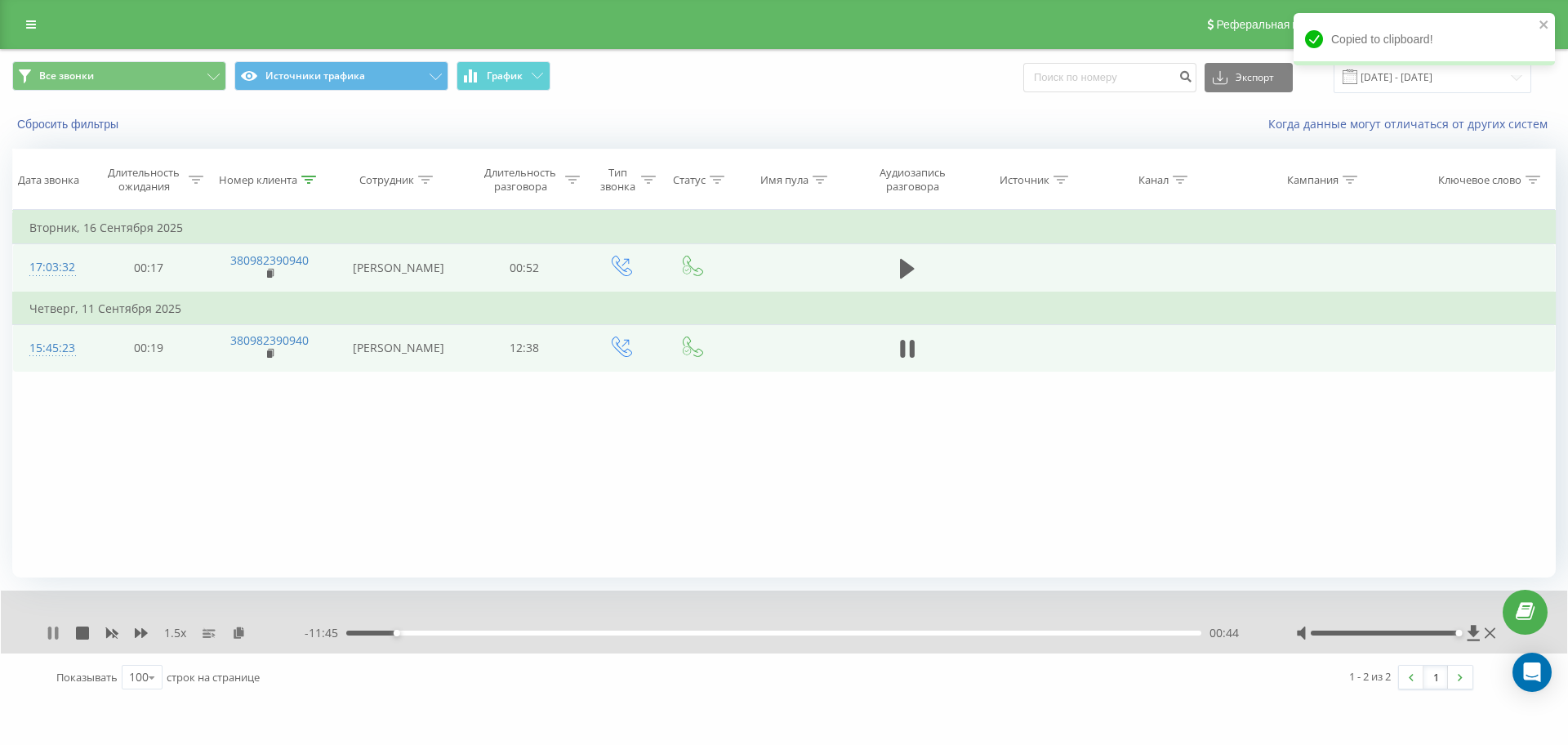
click at [53, 631] on icon at bounding box center [52, 633] width 13 height 13
click at [52, 633] on icon at bounding box center [52, 633] width 10 height 13
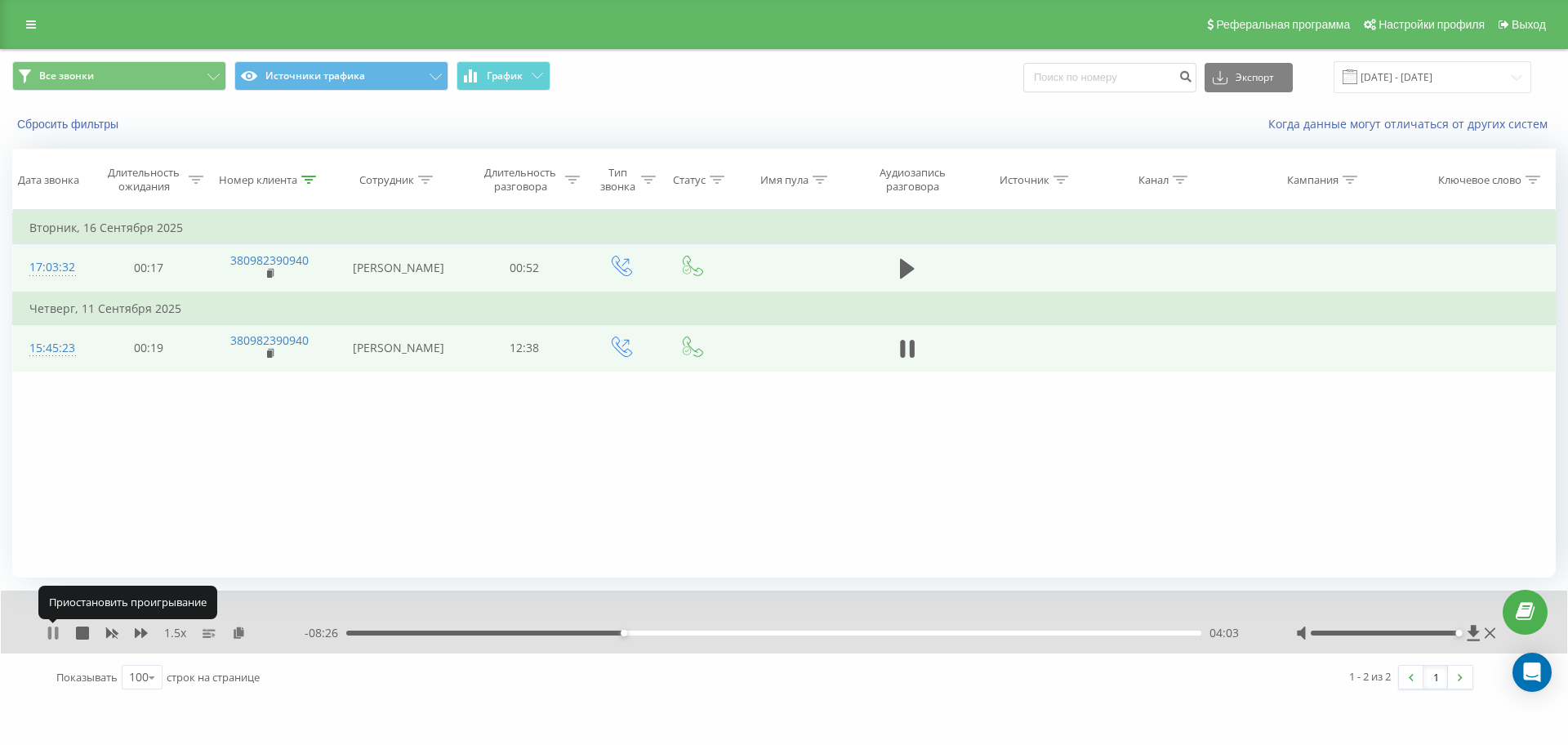
click at [54, 630] on icon at bounding box center [52, 633] width 13 height 13
click at [48, 632] on icon at bounding box center [52, 633] width 13 height 13
click at [54, 633] on icon at bounding box center [52, 633] width 13 height 13
click at [57, 633] on icon at bounding box center [52, 633] width 10 height 13
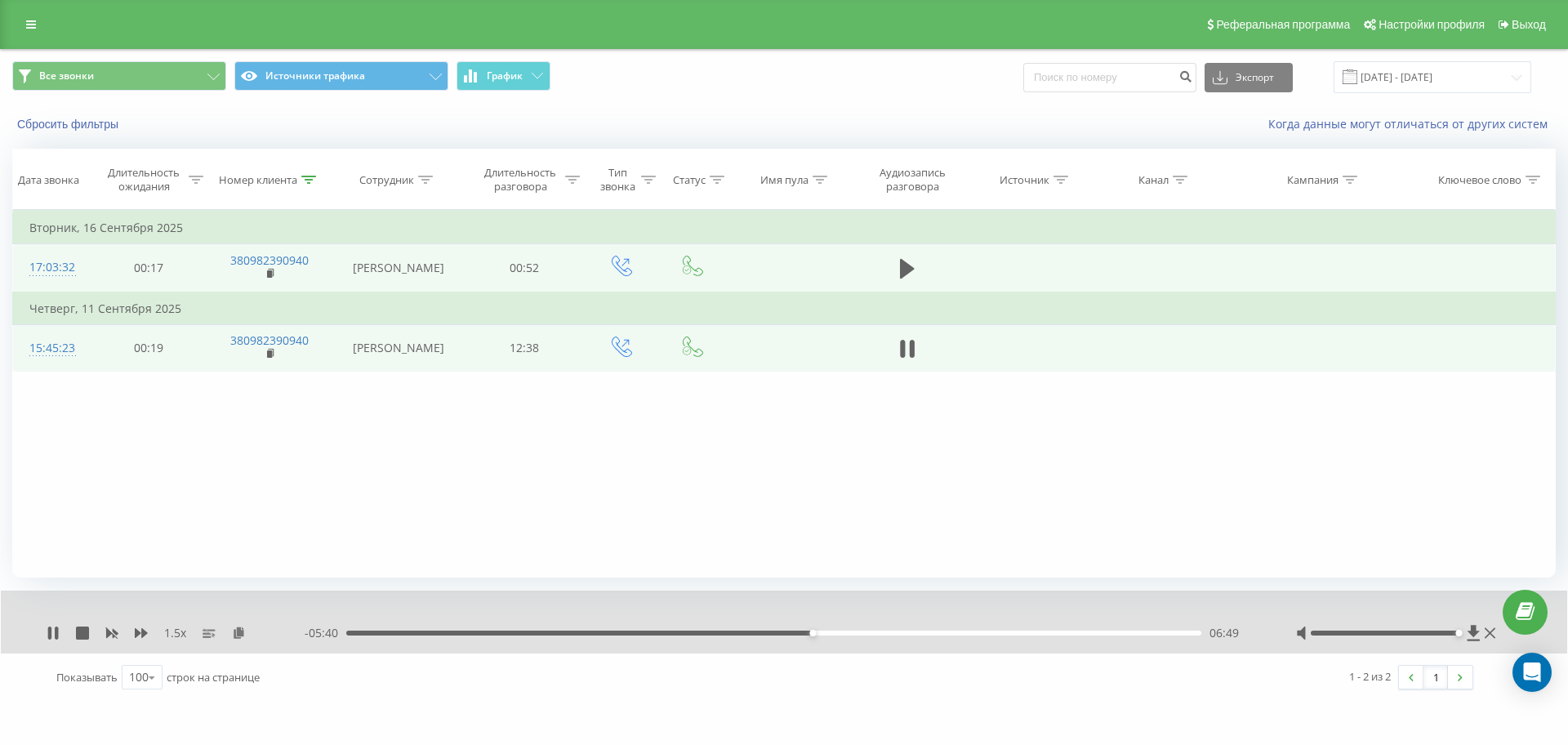
click at [775, 631] on div "06:49" at bounding box center [774, 633] width 855 height 5
click at [796, 635] on div "06:45" at bounding box center [774, 633] width 855 height 5
click at [791, 634] on div "06:30" at bounding box center [774, 633] width 855 height 5
click at [52, 633] on icon at bounding box center [52, 633] width 13 height 13
click at [54, 629] on icon at bounding box center [52, 633] width 13 height 13
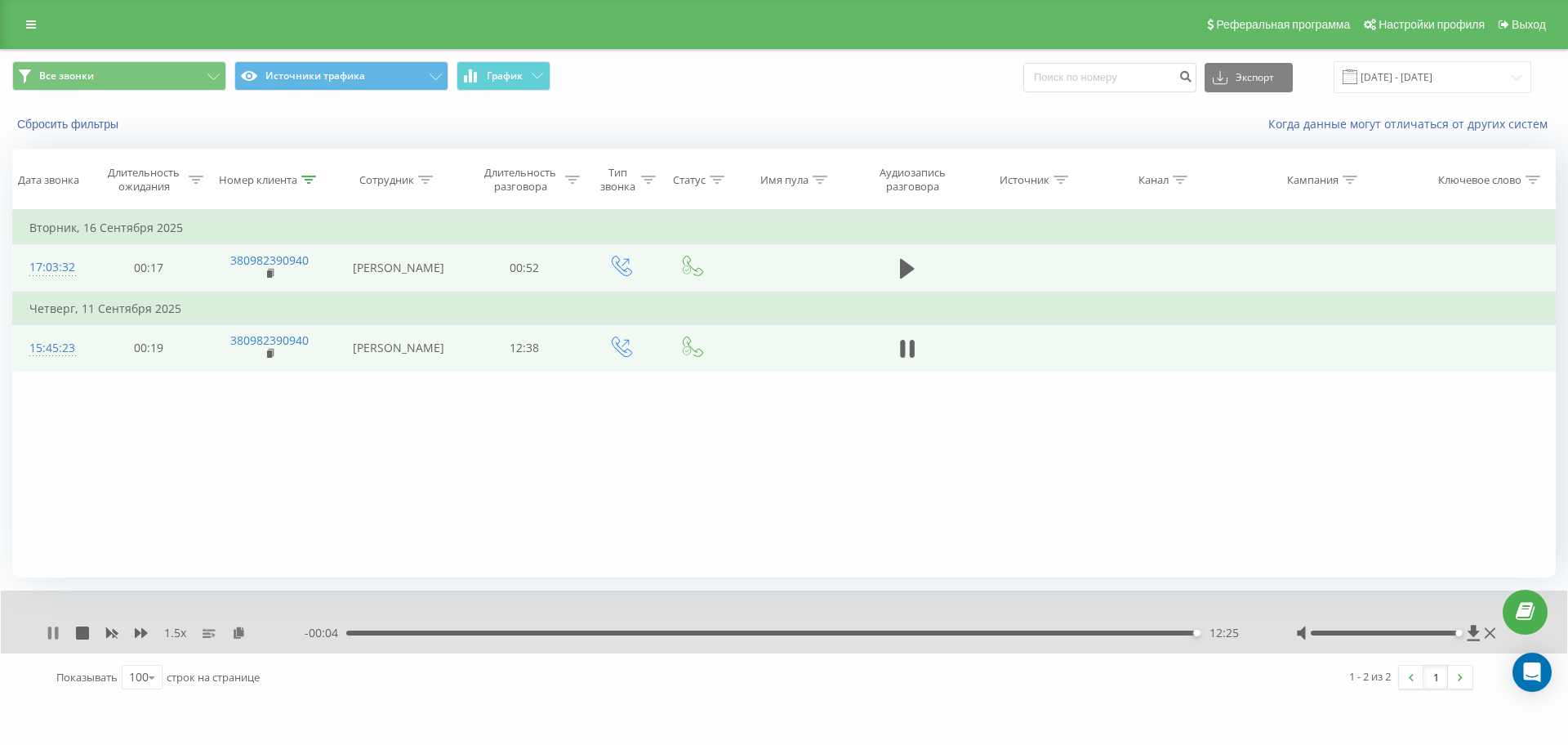
click at [54, 627] on icon at bounding box center [52, 633] width 13 height 13
click at [55, 634] on icon at bounding box center [52, 633] width 13 height 13
click at [47, 634] on icon at bounding box center [52, 633] width 13 height 13
click at [308, 177] on icon at bounding box center [308, 179] width 15 height 8
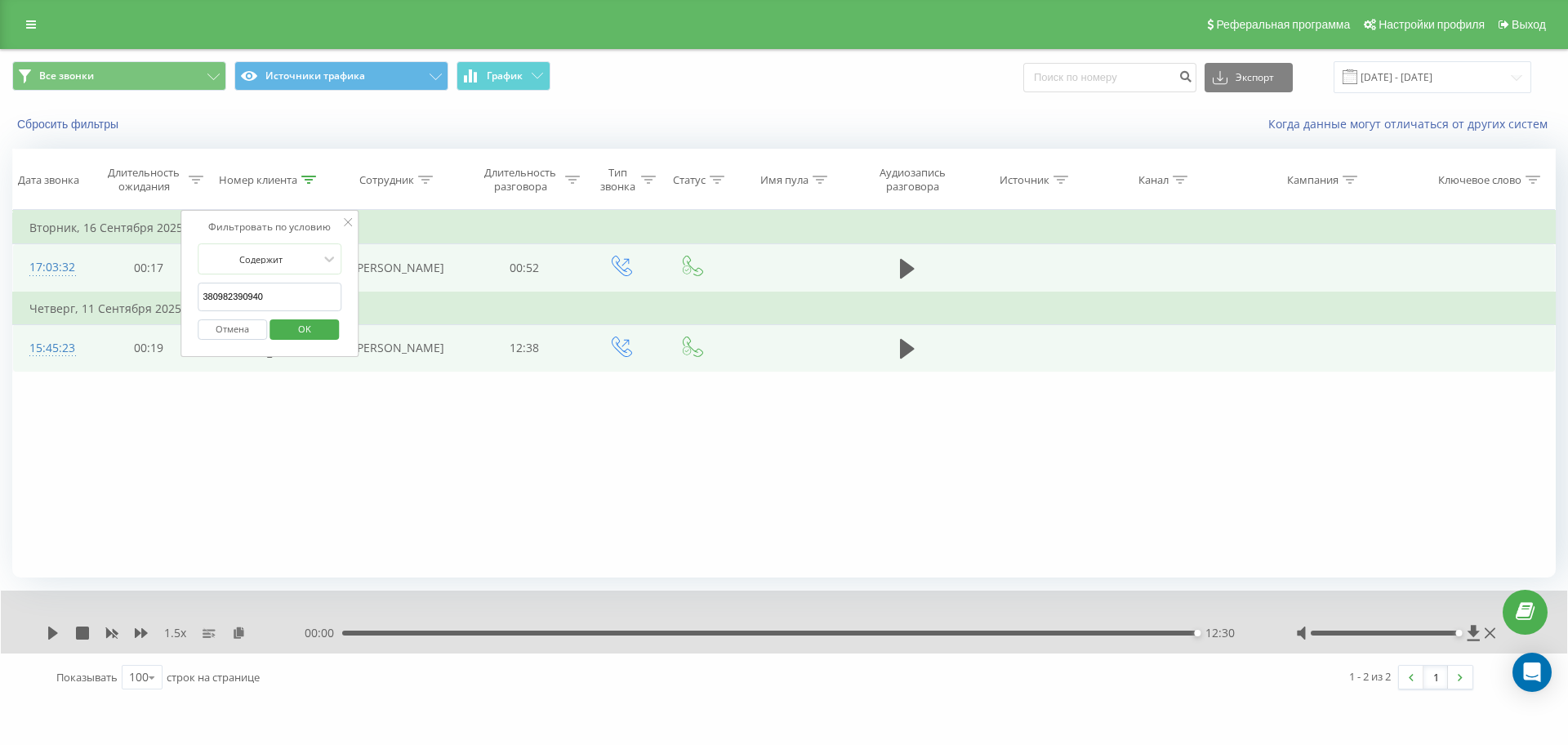
drag, startPoint x: 268, startPoint y: 301, endPoint x: 60, endPoint y: 291, distance: 208.2
click at [71, 293] on table "Фильтровать по условию Равно Отмена OK Фильтровать по условию Содержит 38098239…" at bounding box center [784, 291] width 1544 height 163
paste input "98300056"
click button "OK" at bounding box center [304, 329] width 70 height 20
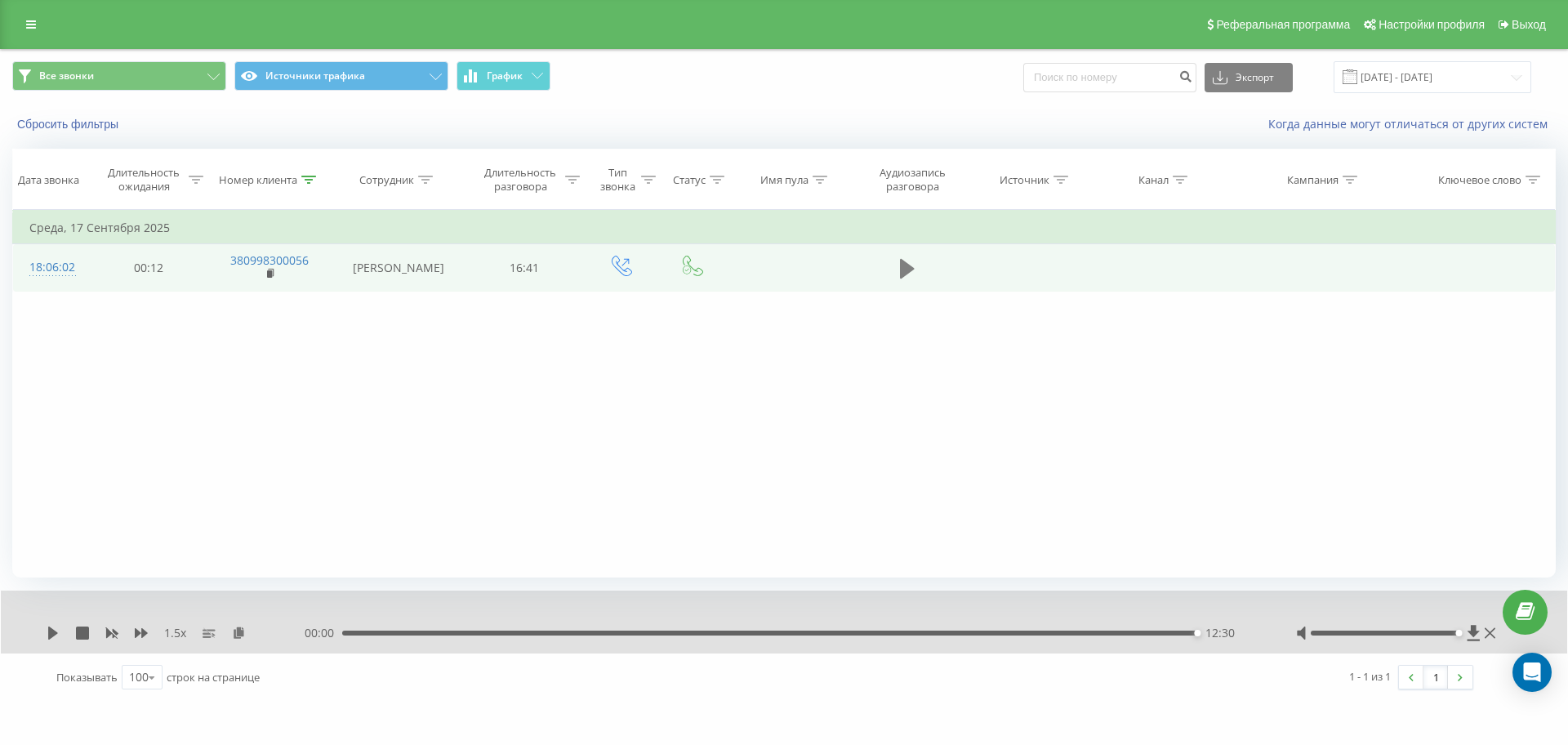
drag, startPoint x: 925, startPoint y: 269, endPoint x: 914, endPoint y: 268, distance: 11.0
click at [924, 269] on td at bounding box center [907, 268] width 114 height 47
click at [913, 268] on icon at bounding box center [907, 268] width 15 height 20
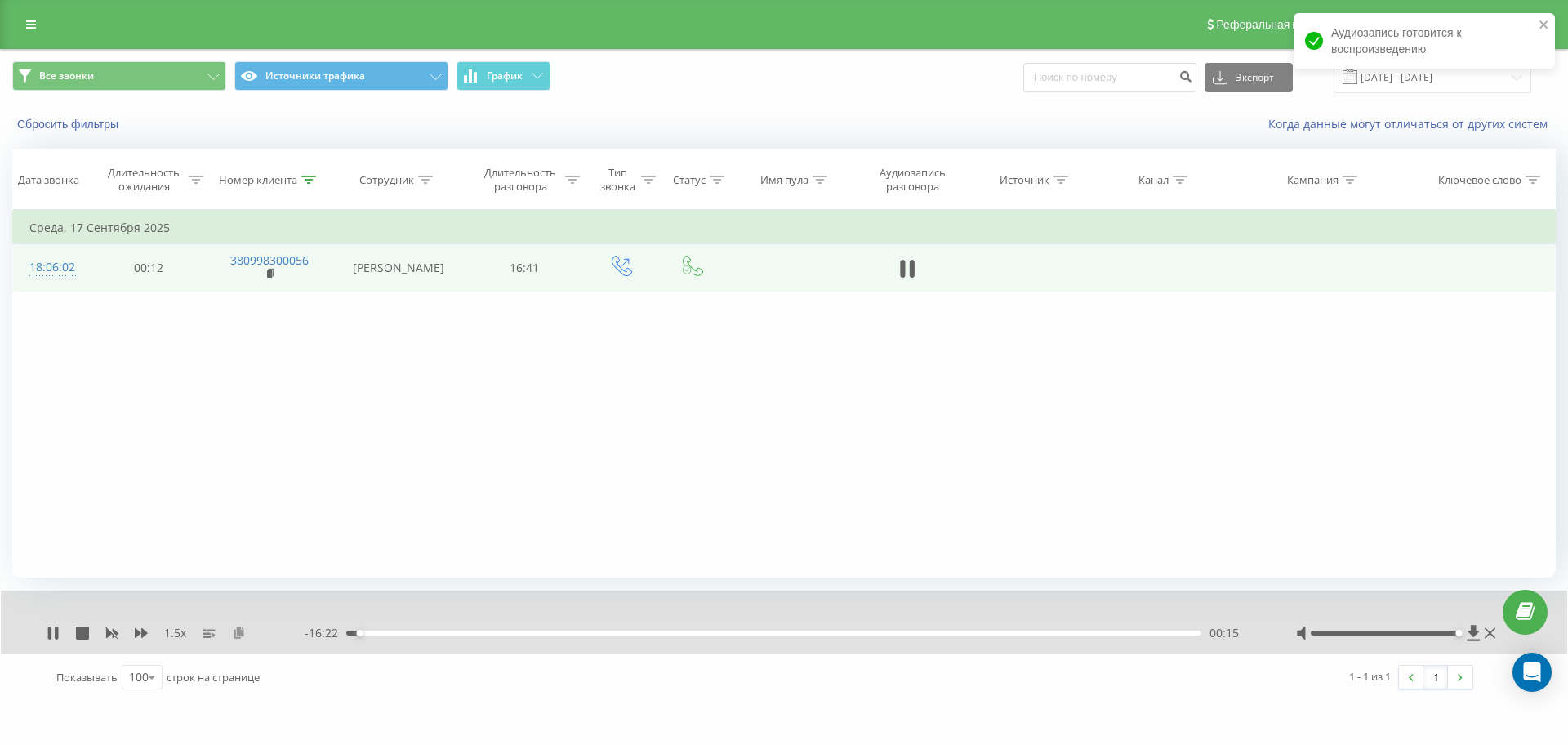
click at [237, 629] on icon at bounding box center [239, 632] width 14 height 11
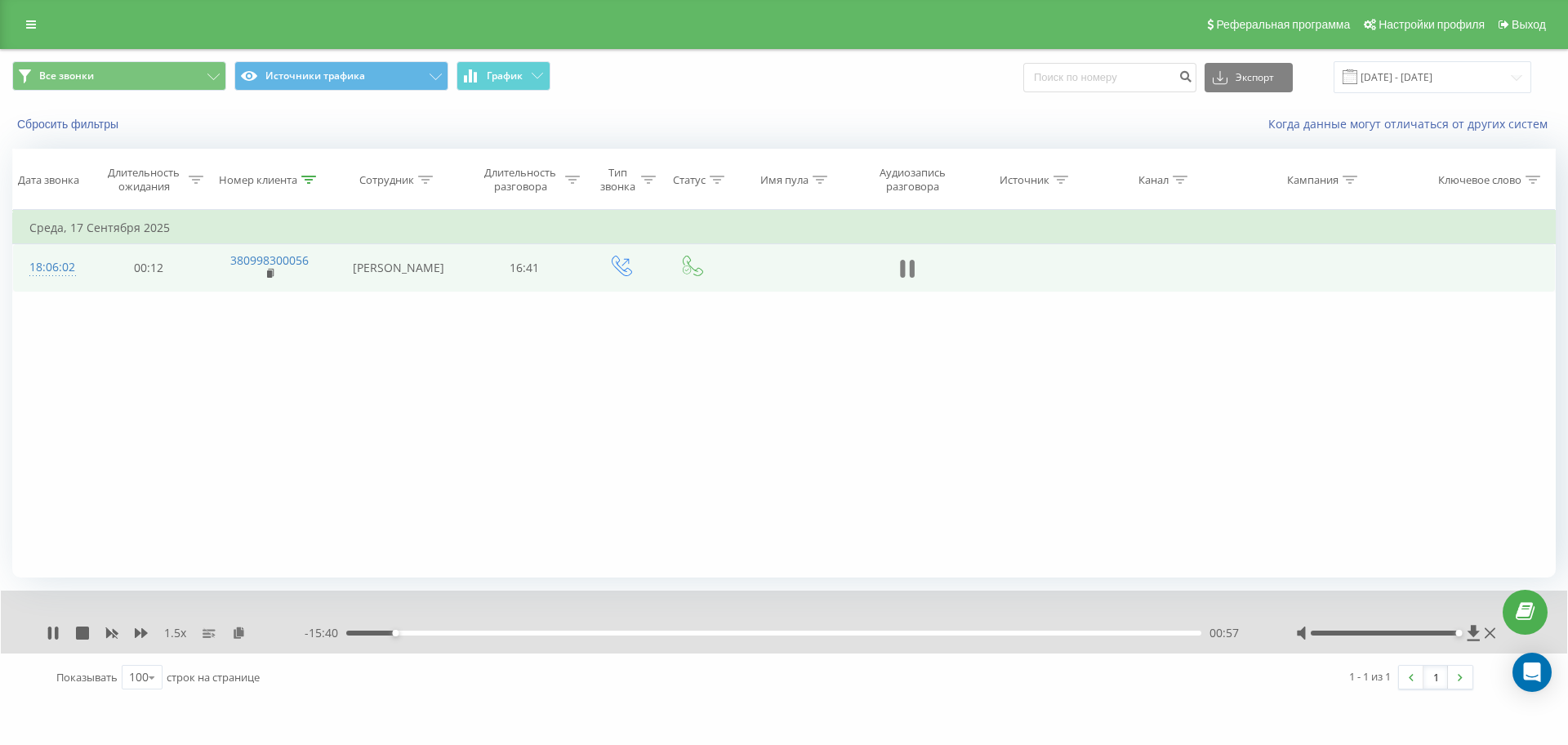
click at [899, 281] on button at bounding box center [908, 268] width 24 height 24
click at [321, 179] on div "Номер клиента" at bounding box center [270, 180] width 125 height 14
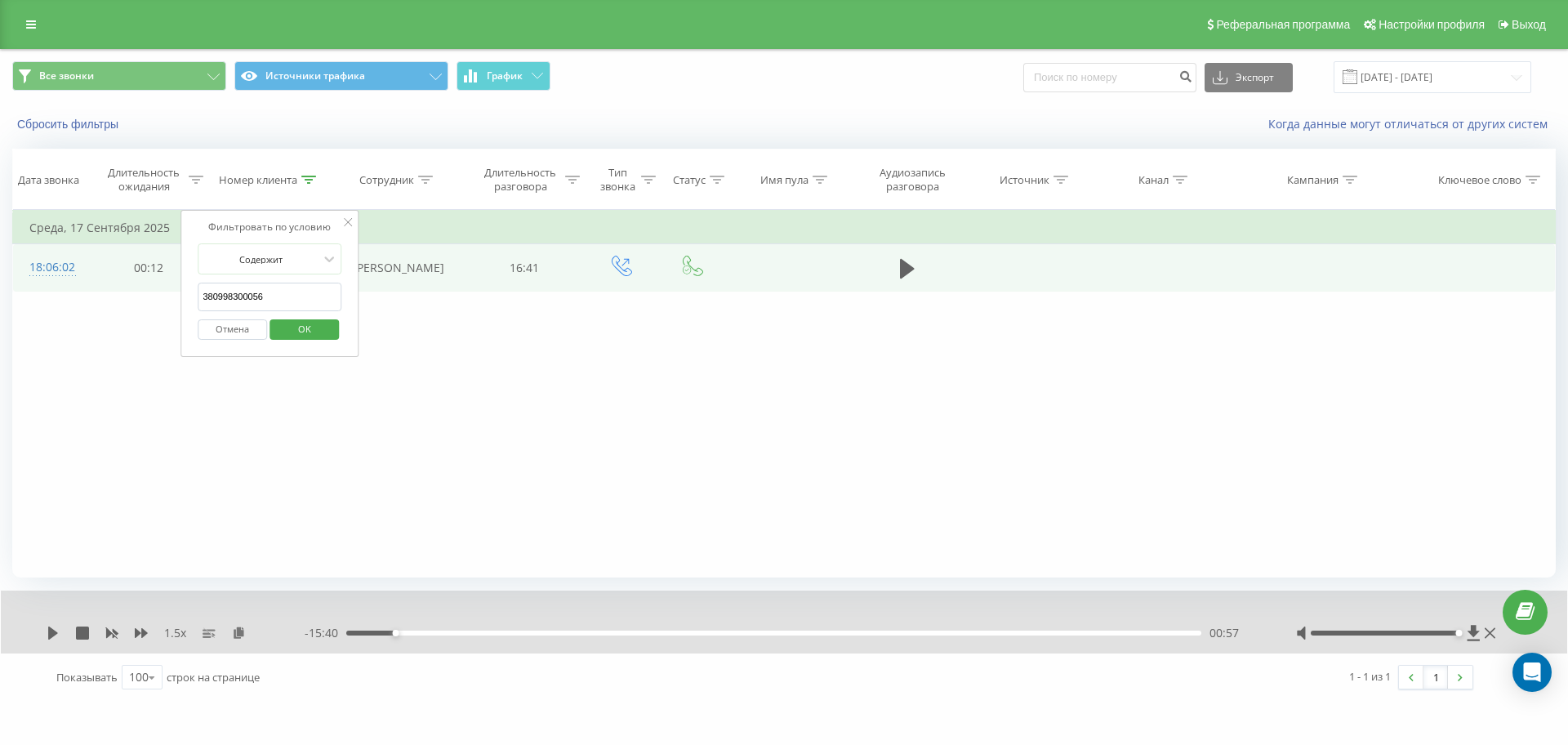
drag, startPoint x: 273, startPoint y: 295, endPoint x: 15, endPoint y: 295, distance: 258.0
click at [15, 295] on div "Фильтровать по условию Равно Отмена OK Фильтровать по условию Содержит 38099830…" at bounding box center [784, 394] width 1544 height 368
paste input "688496728"
type input "380688496728"
click button "OK" at bounding box center [304, 329] width 70 height 20
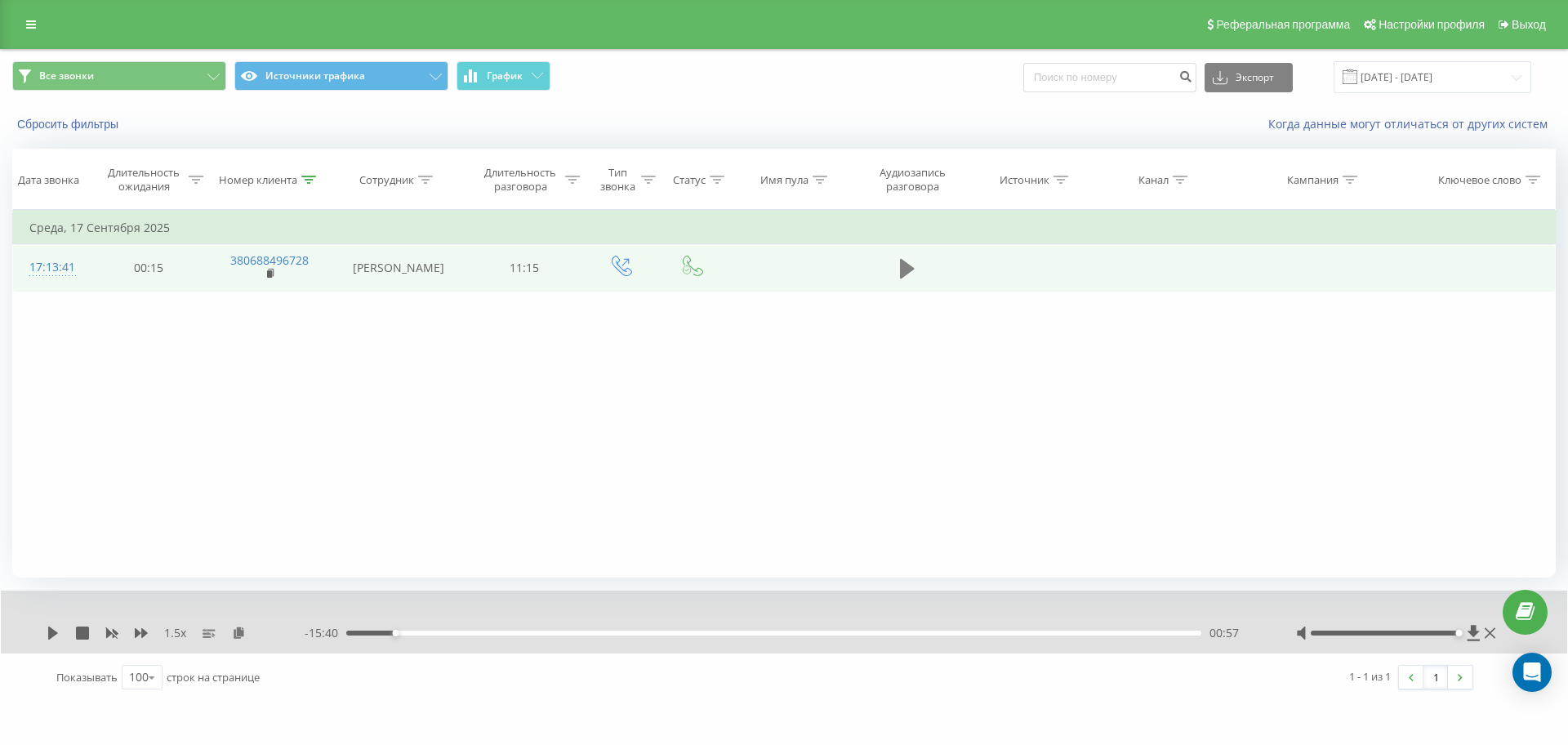
click at [908, 261] on icon at bounding box center [907, 268] width 15 height 23
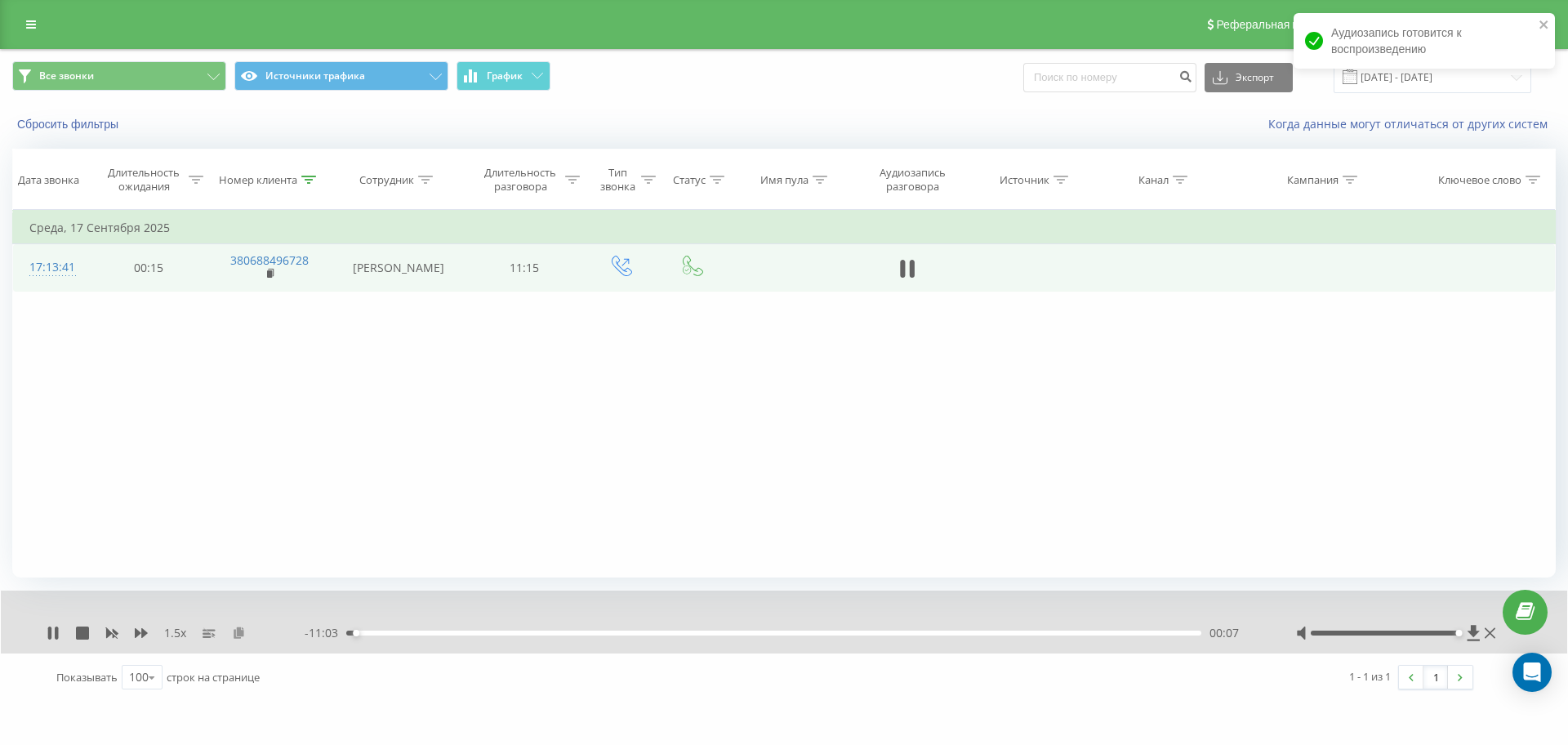
click at [241, 633] on icon at bounding box center [239, 632] width 14 height 11
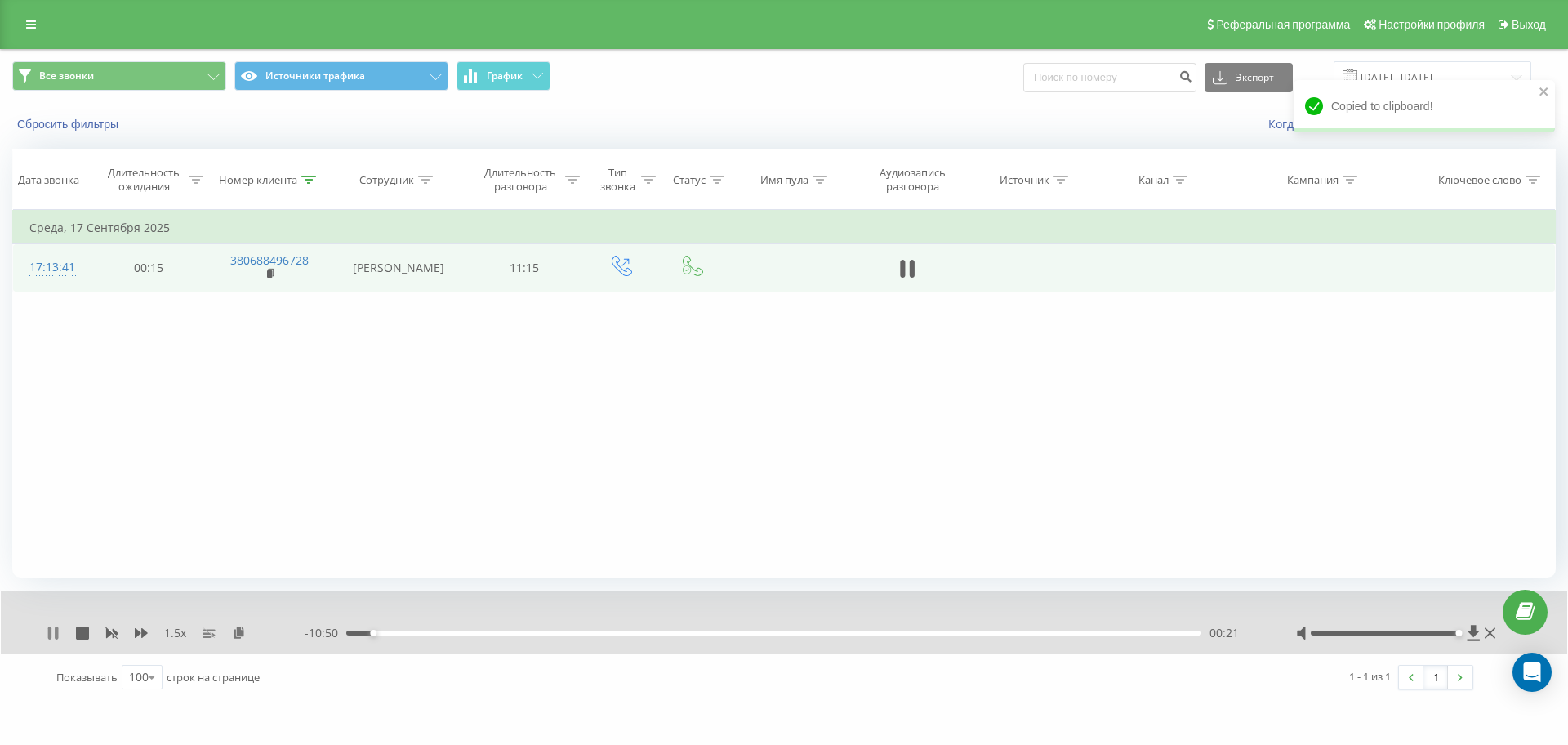
click at [49, 637] on icon at bounding box center [50, 633] width 3 height 13
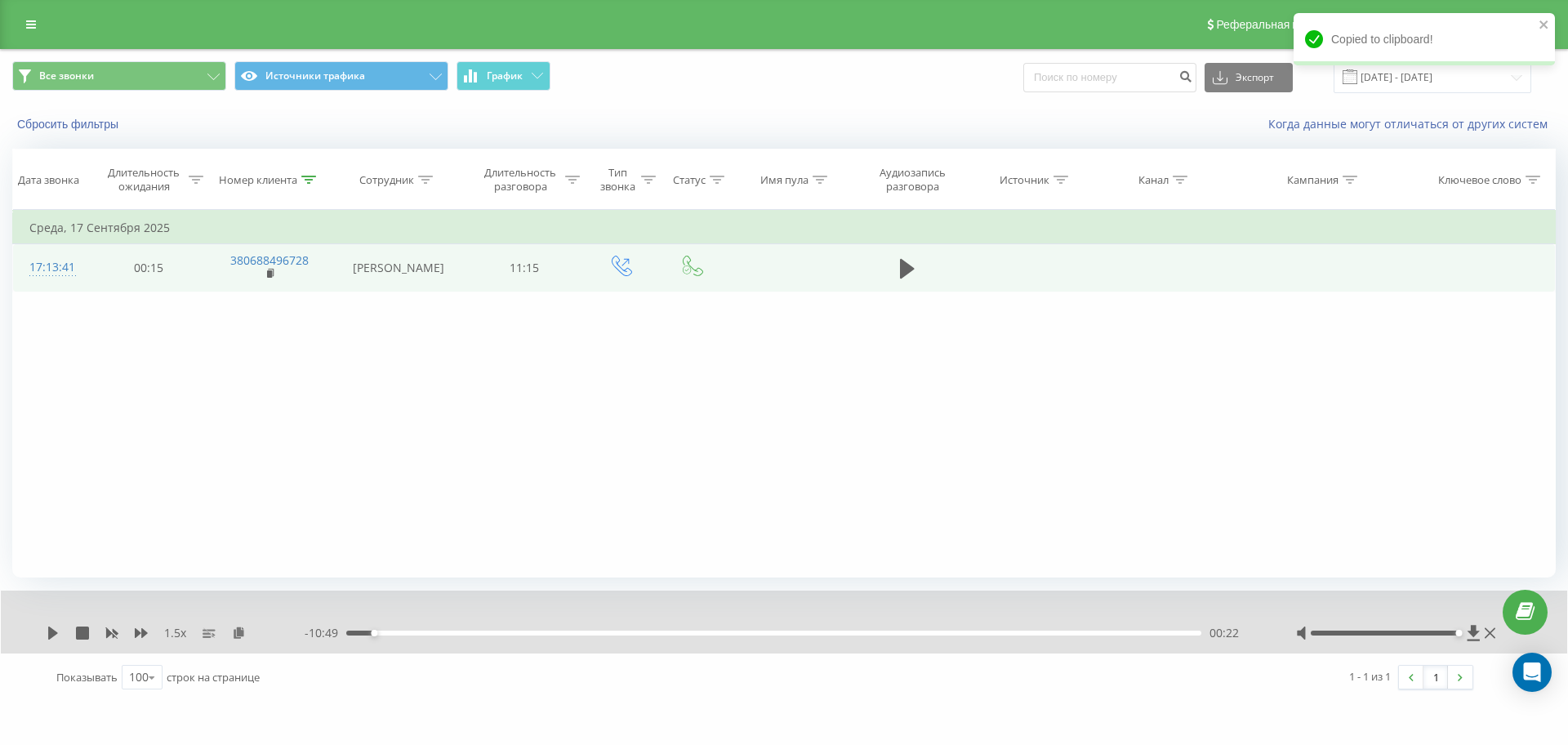
click at [364, 632] on div "00:22" at bounding box center [774, 633] width 855 height 5
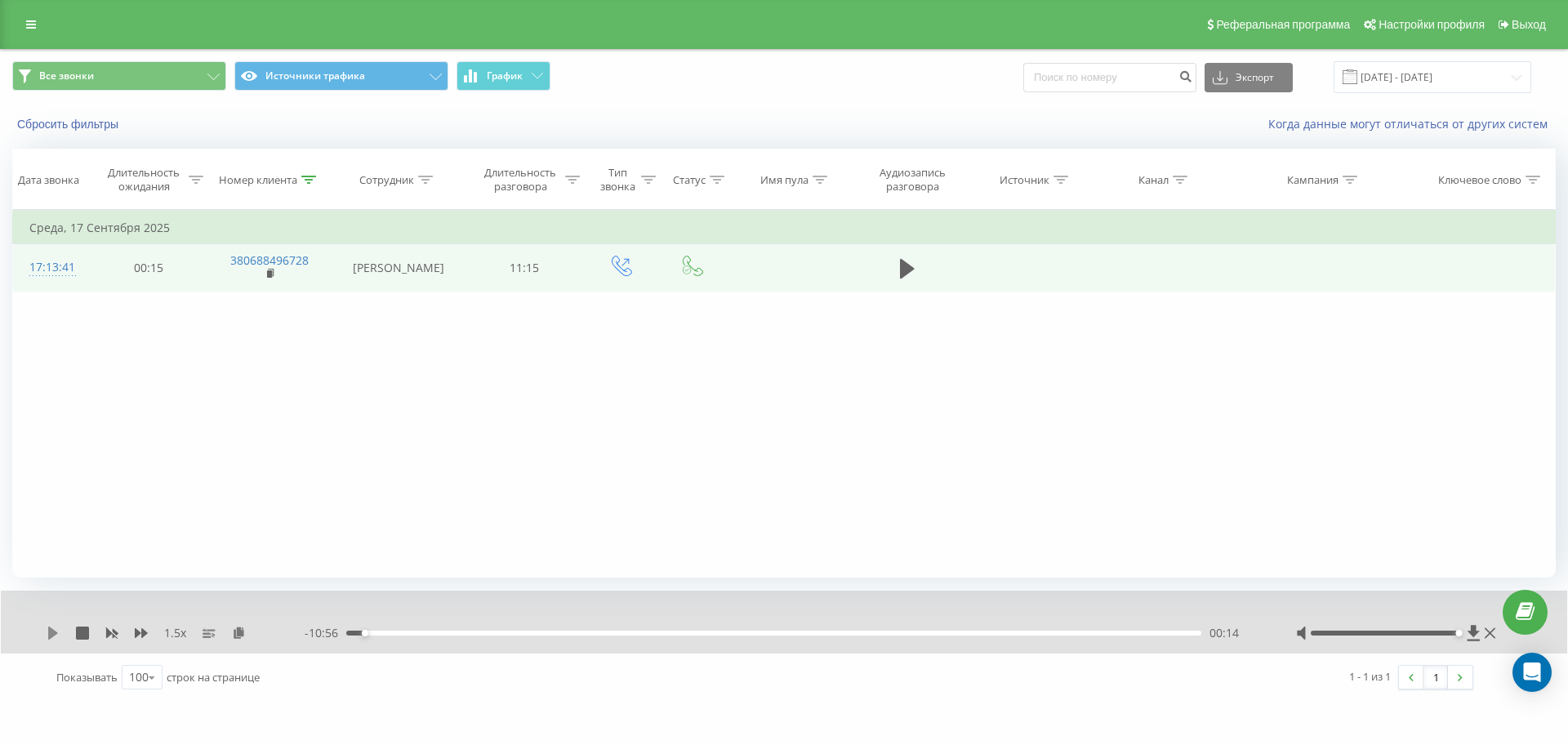
click at [50, 633] on icon at bounding box center [52, 633] width 10 height 13
click at [360, 633] on div "00:17" at bounding box center [774, 633] width 855 height 5
click at [357, 632] on div "00:08" at bounding box center [774, 633] width 855 height 5
click at [51, 632] on icon at bounding box center [50, 633] width 3 height 13
click at [57, 635] on icon at bounding box center [52, 633] width 13 height 13
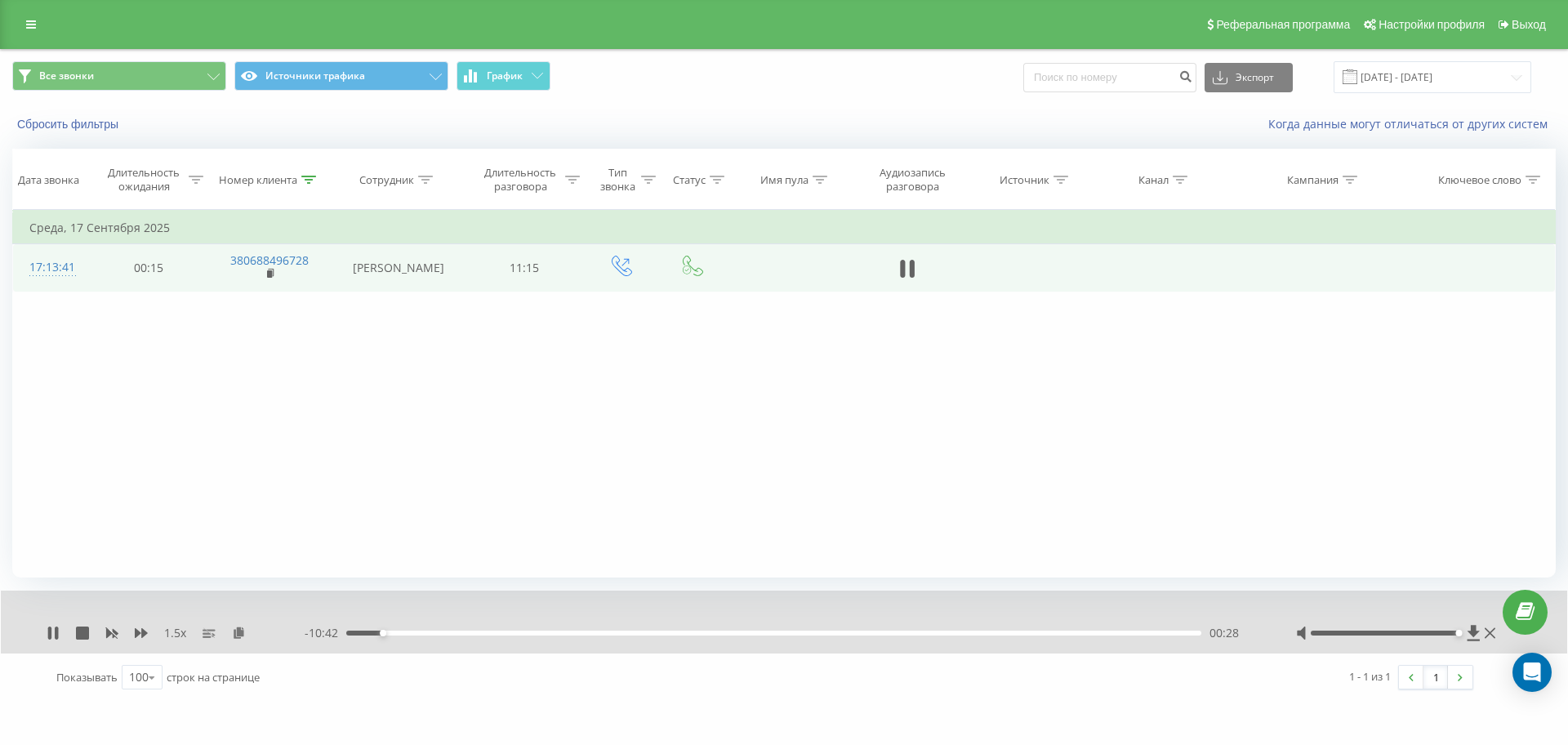
click at [349, 631] on div "00:28" at bounding box center [774, 633] width 855 height 5
click at [407, 632] on div "01:08" at bounding box center [774, 633] width 855 height 5
click at [395, 632] on div "00:39" at bounding box center [774, 633] width 855 height 5
click at [387, 632] on div "00:42" at bounding box center [774, 633] width 855 height 5
drag, startPoint x: 385, startPoint y: 632, endPoint x: 374, endPoint y: 629, distance: 11.4
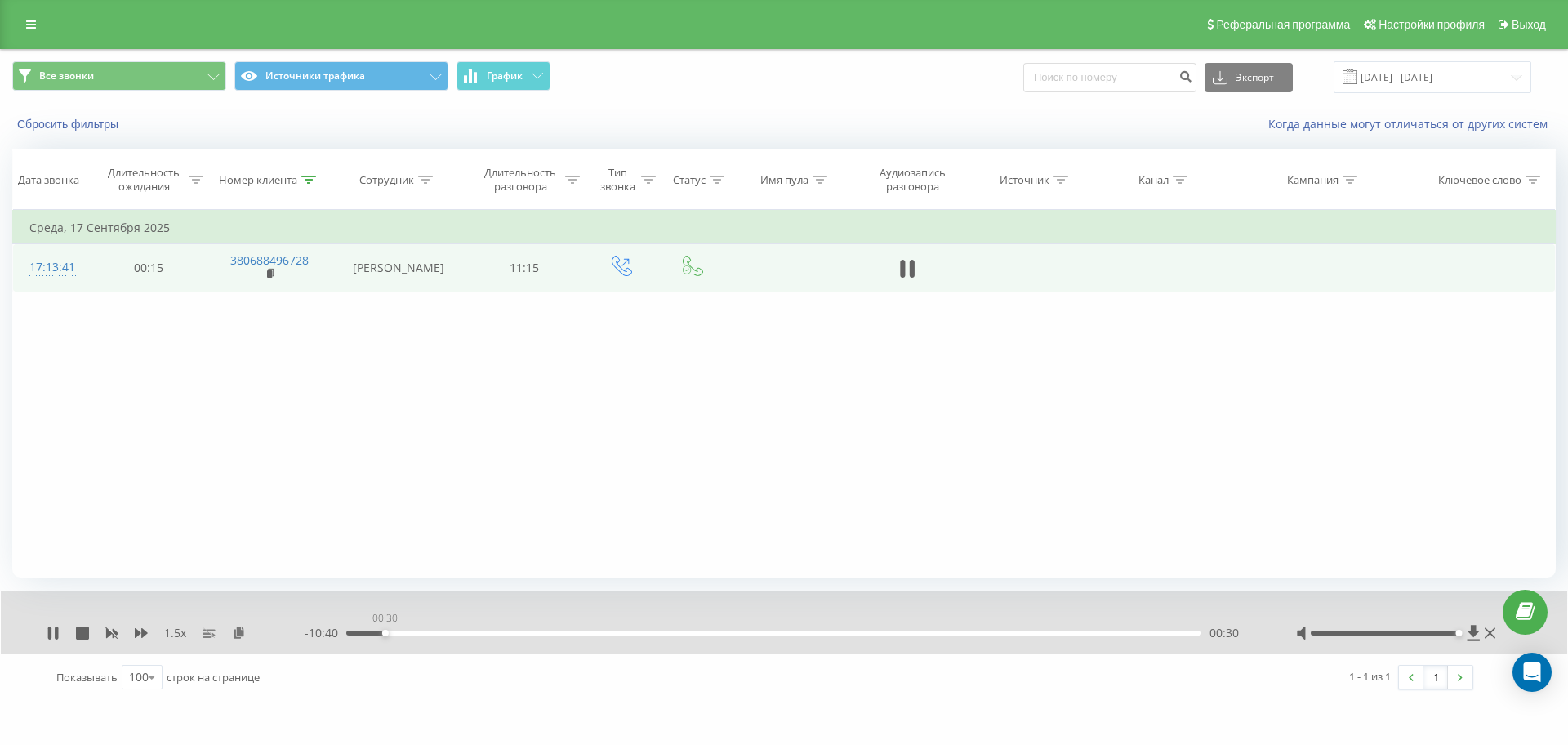
click at [382, 632] on div "00:30" at bounding box center [774, 633] width 855 height 5
click at [48, 626] on icon at bounding box center [52, 633] width 13 height 13
click at [47, 626] on icon at bounding box center [52, 633] width 13 height 13
click at [373, 633] on div "00:21" at bounding box center [774, 633] width 855 height 5
click at [138, 636] on icon at bounding box center [141, 633] width 13 height 13
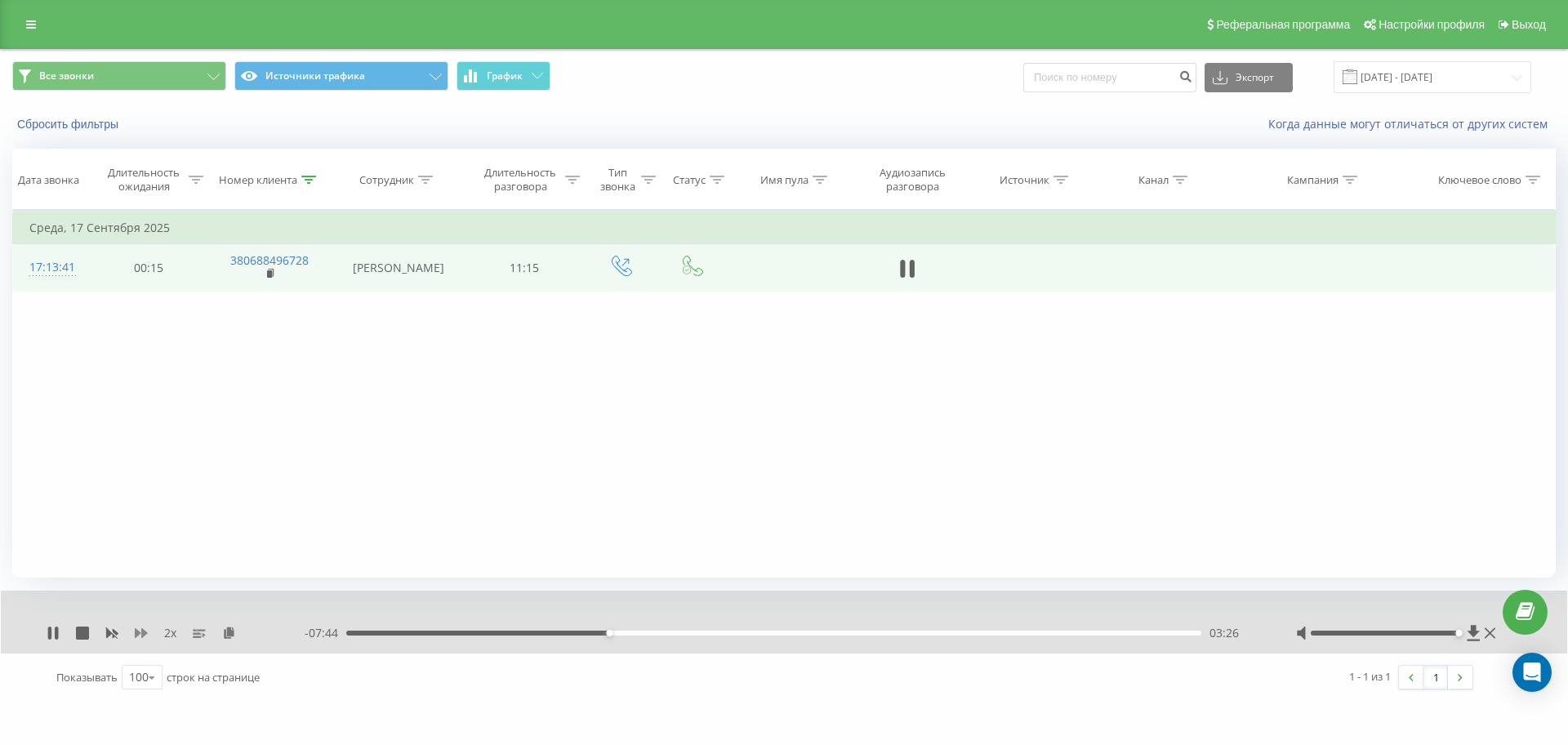
click at [138, 632] on icon at bounding box center [141, 633] width 13 height 10
click at [138, 630] on icon at bounding box center [141, 633] width 13 height 13
click at [139, 627] on icon at bounding box center [141, 633] width 13 height 13
click at [353, 633] on div "00:05" at bounding box center [774, 633] width 855 height 5
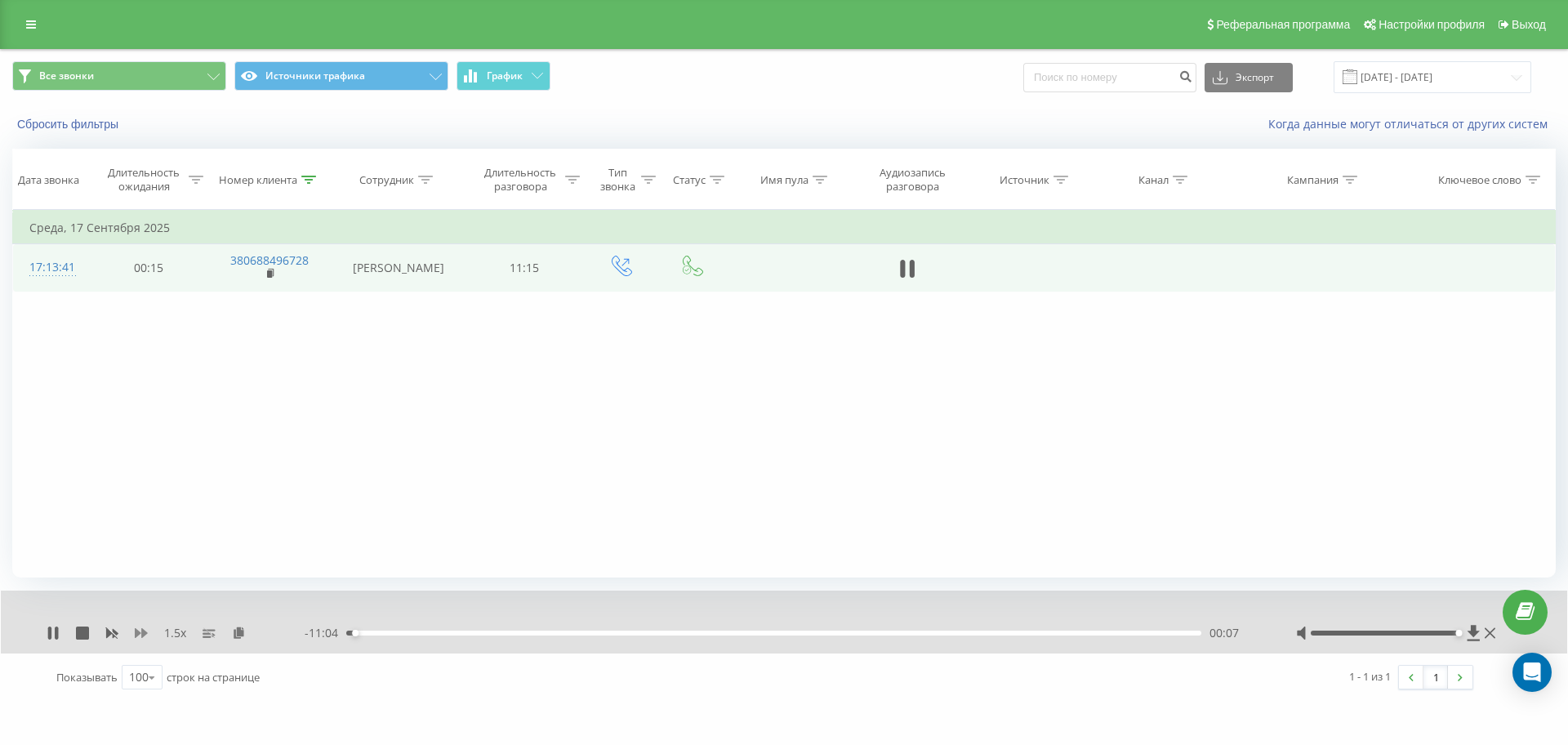
click at [146, 628] on icon at bounding box center [141, 633] width 13 height 13
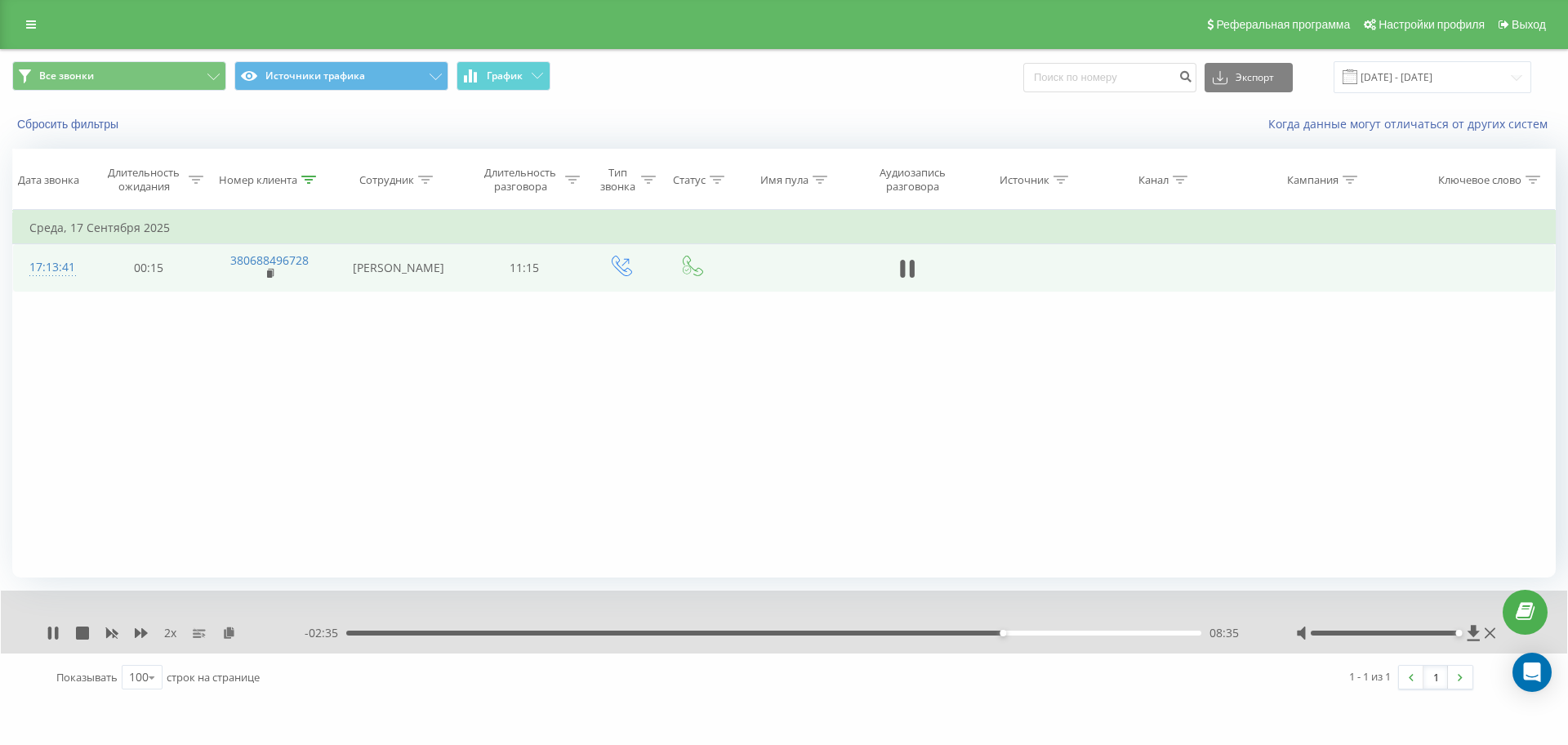
click at [980, 630] on div "- 02:35 08:35 08:35" at bounding box center [780, 633] width 950 height 17
click at [978, 633] on div "08:36" at bounding box center [774, 633] width 855 height 5
click at [113, 633] on icon at bounding box center [112, 633] width 12 height 10
click at [145, 635] on icon at bounding box center [141, 633] width 13 height 10
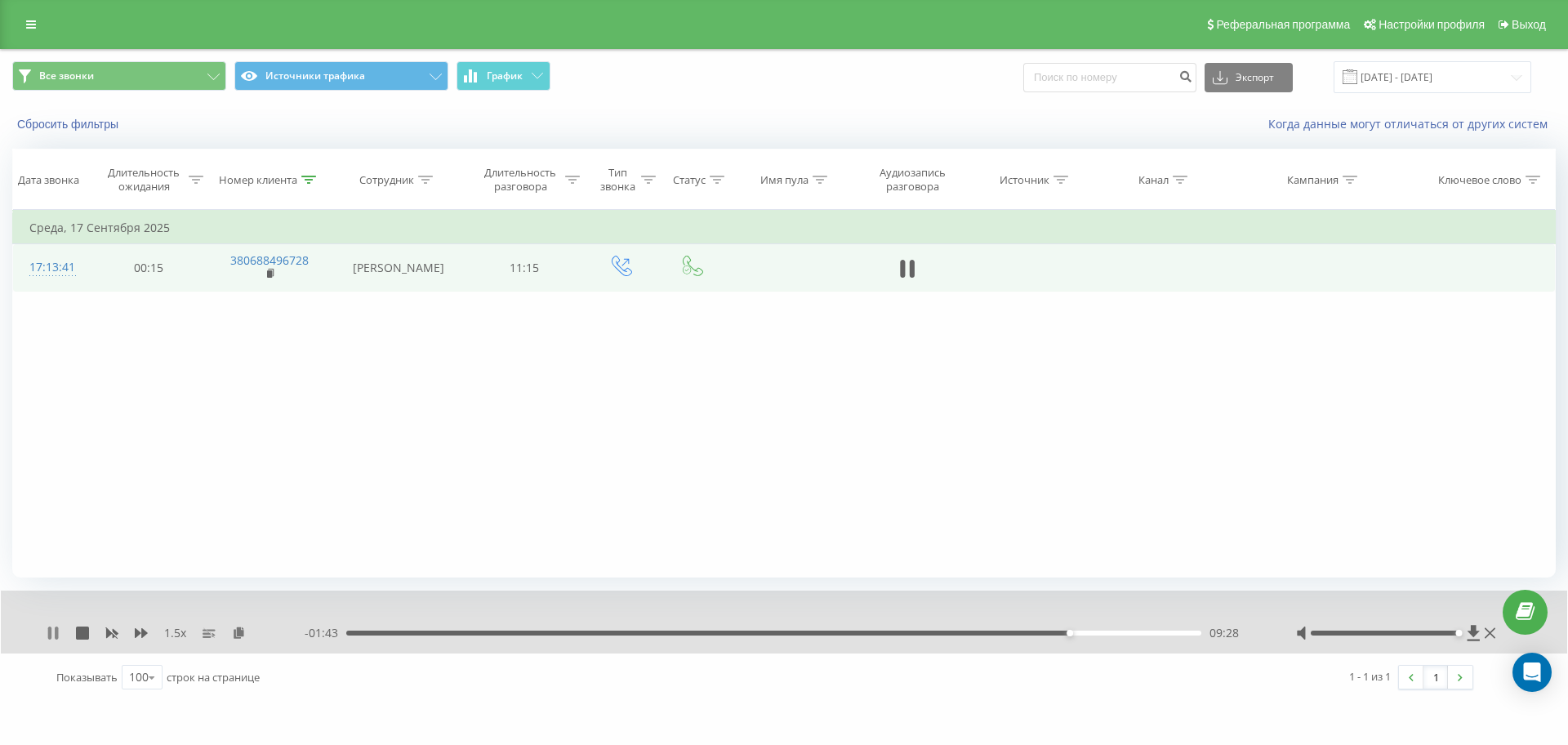
click at [50, 629] on icon at bounding box center [50, 633] width 3 height 13
click at [53, 635] on icon at bounding box center [52, 633] width 10 height 13
click at [902, 264] on icon at bounding box center [903, 268] width 5 height 18
click at [302, 176] on icon at bounding box center [308, 179] width 15 height 8
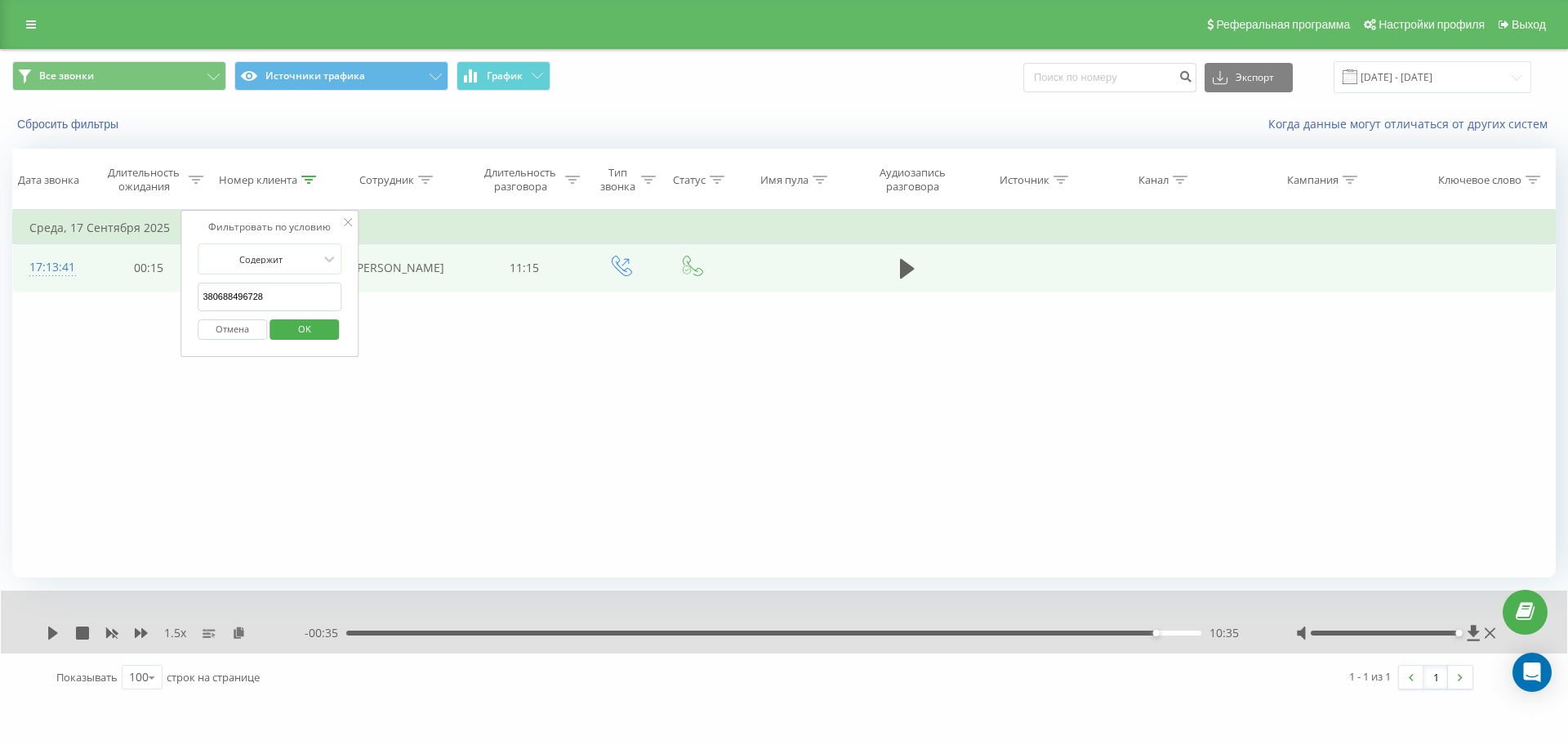
drag, startPoint x: 295, startPoint y: 285, endPoint x: 13, endPoint y: 295, distance: 282.2
click at [19, 295] on div "Фильтровать по условию Равно Отмена OK Фильтровать по условию Содержит 38068849…" at bounding box center [784, 394] width 1544 height 368
paste input "959410055"
click button "OK" at bounding box center [304, 329] width 70 height 20
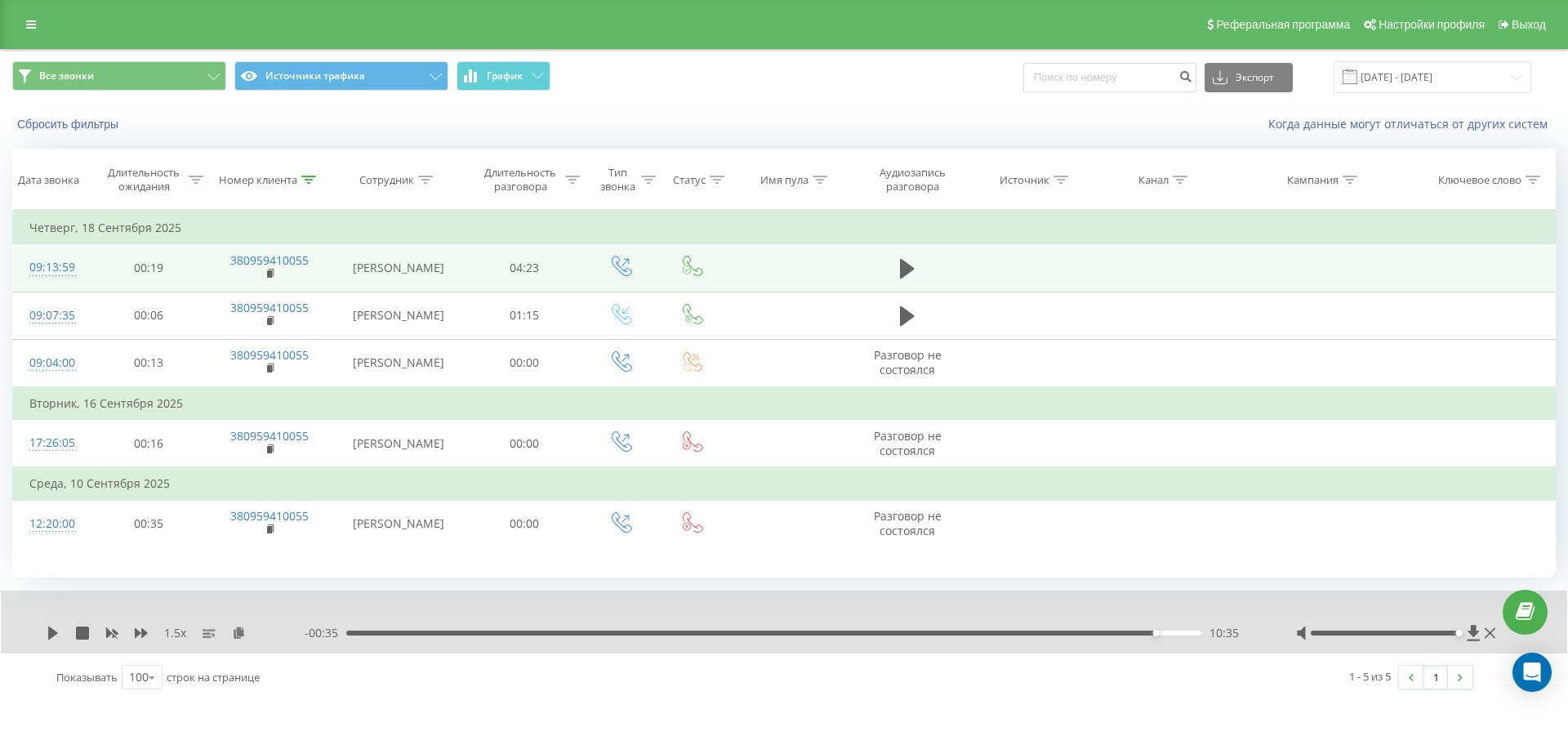
drag, startPoint x: 913, startPoint y: 270, endPoint x: 933, endPoint y: 275, distance: 20.6
click at [913, 272] on icon at bounding box center [907, 268] width 15 height 23
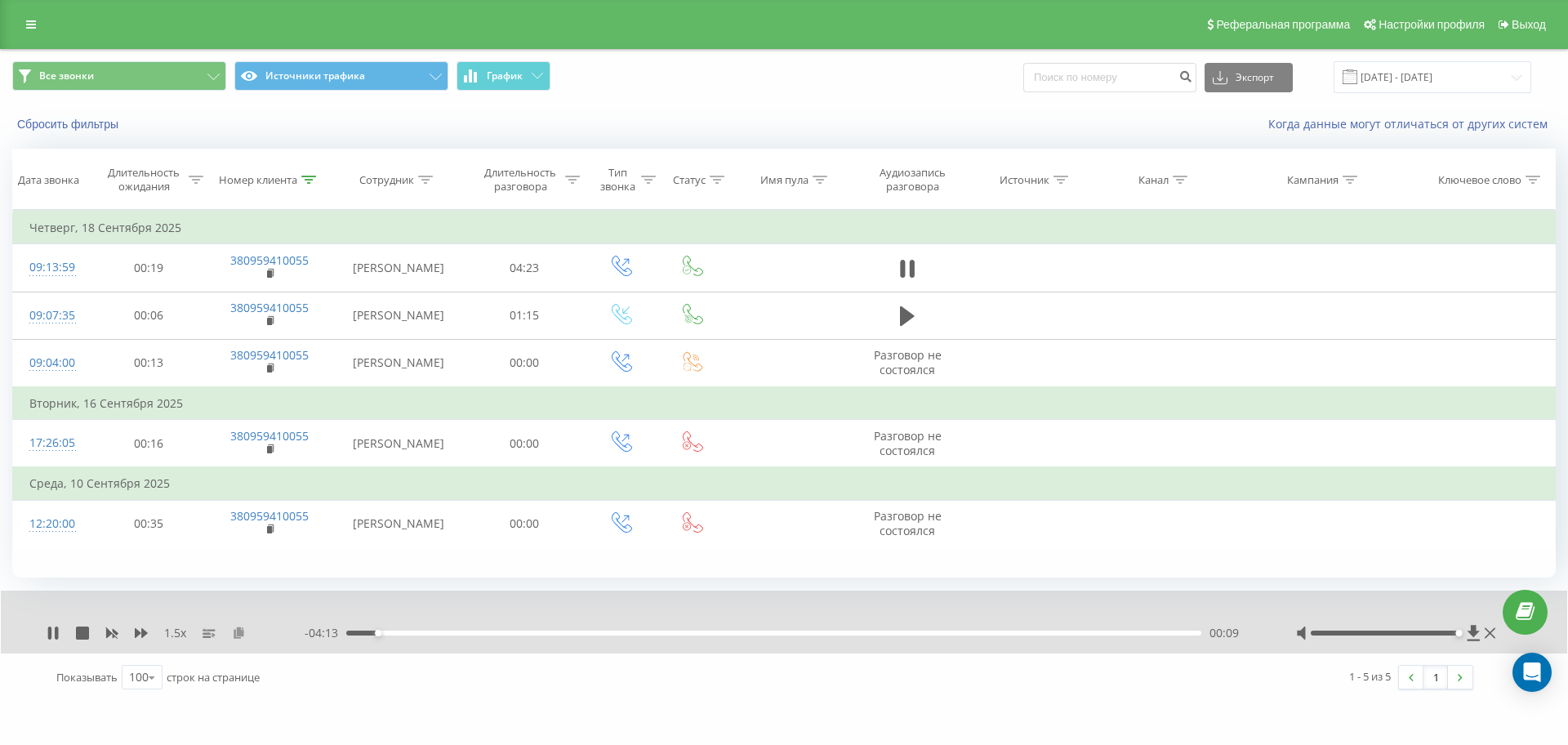
click at [235, 626] on icon at bounding box center [239, 632] width 14 height 11
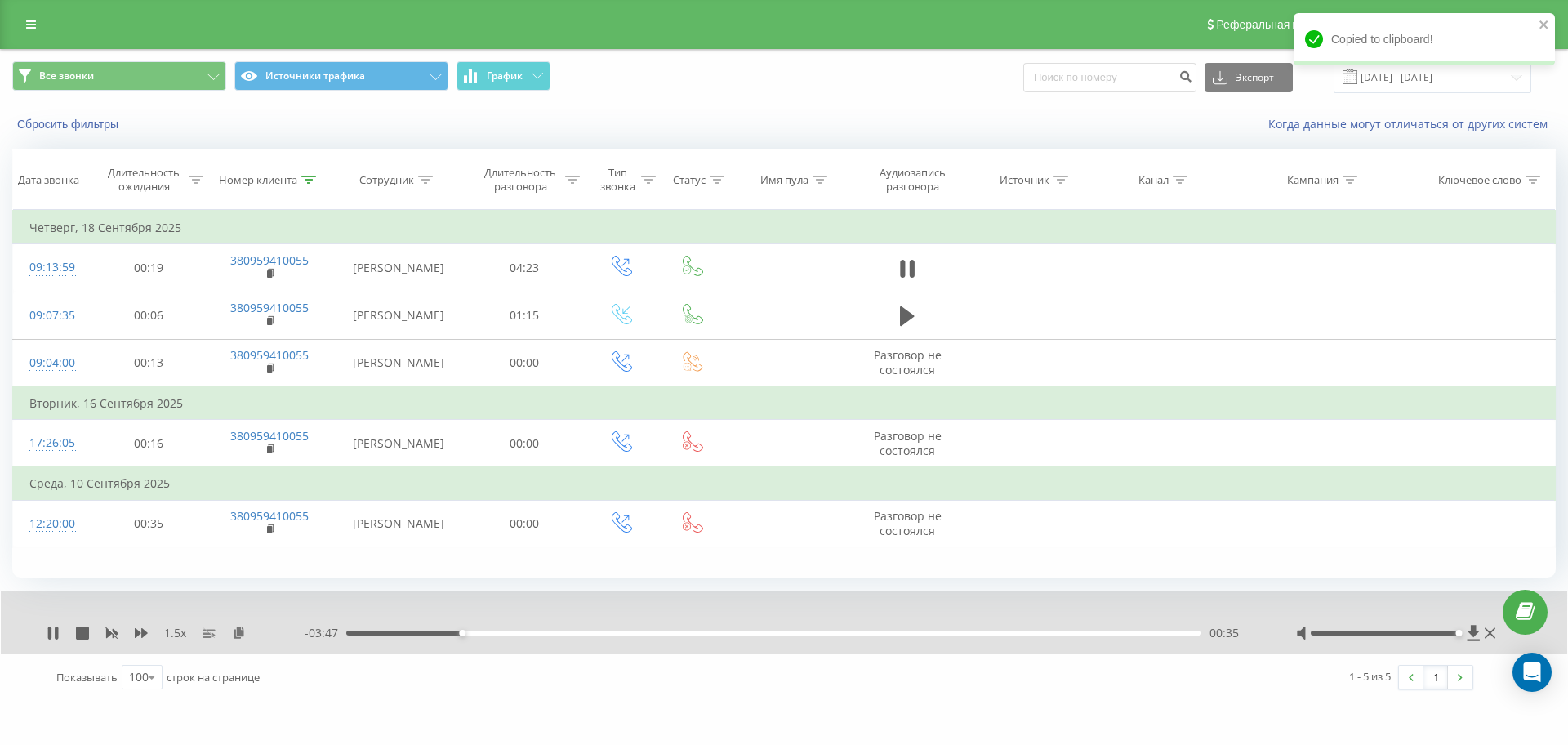
click at [362, 635] on div "00:35" at bounding box center [774, 633] width 855 height 5
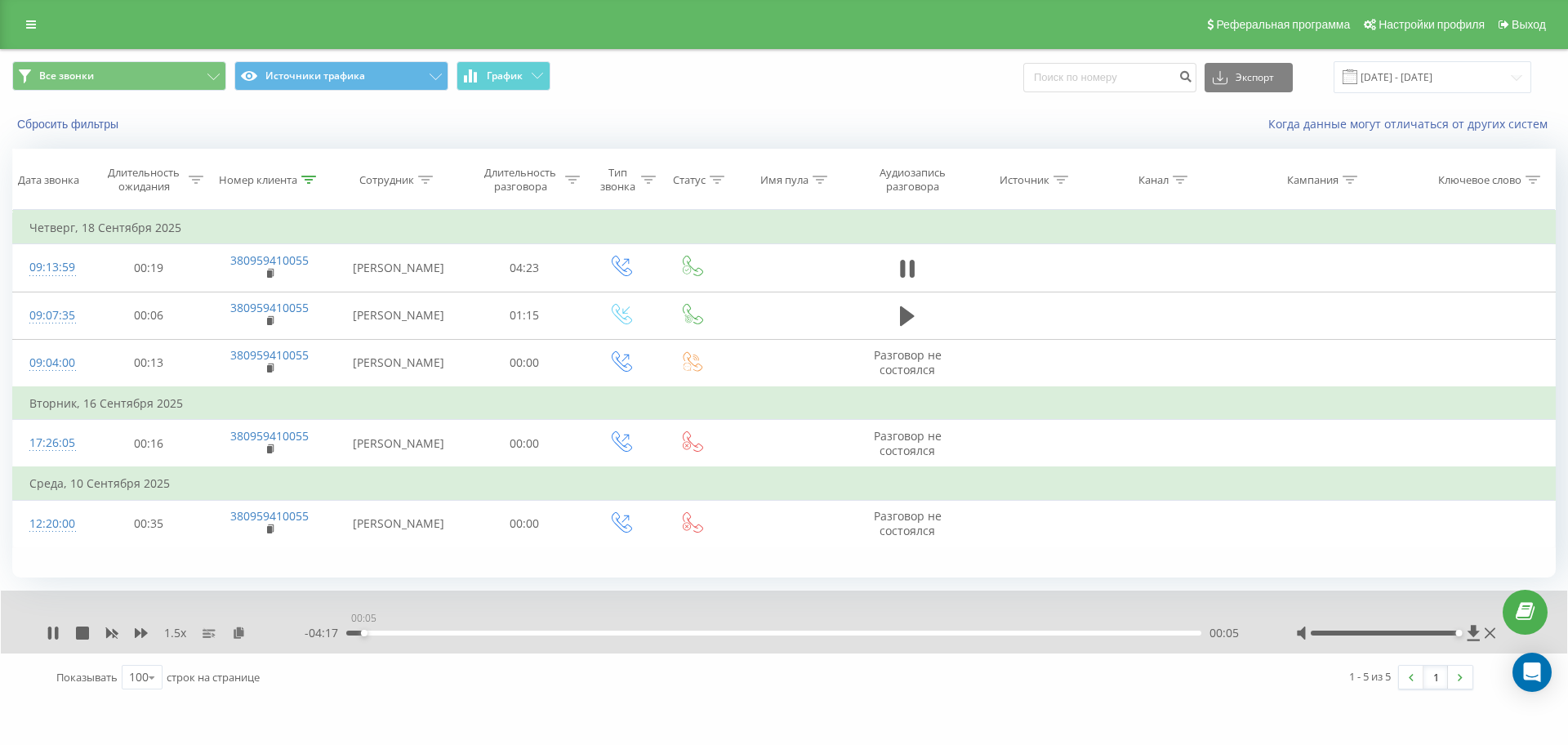
click at [362, 631] on div "00:05" at bounding box center [774, 633] width 855 height 5
click at [355, 633] on div "00:02" at bounding box center [774, 633] width 855 height 5
click at [147, 633] on icon at bounding box center [141, 633] width 13 height 10
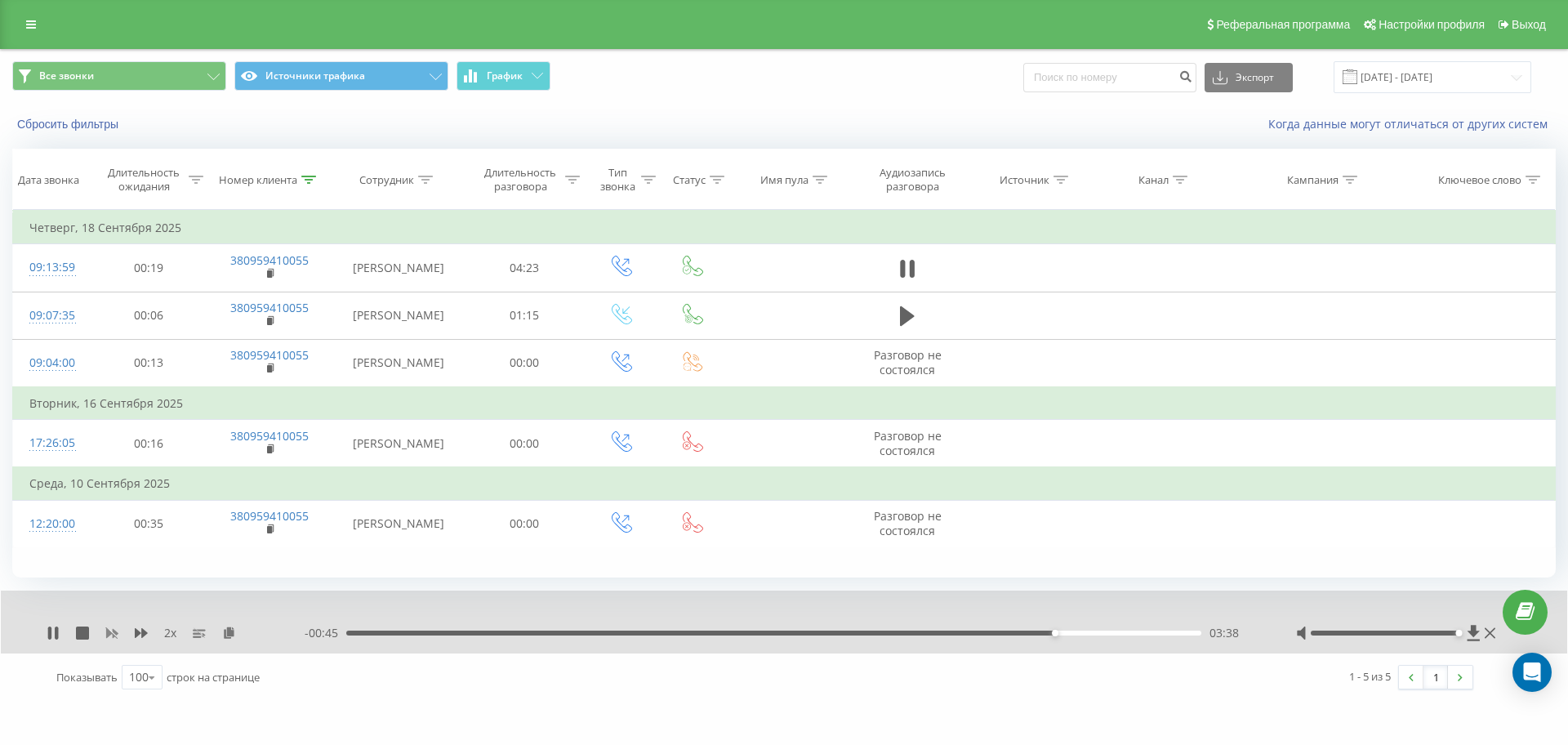
click at [116, 626] on icon at bounding box center [112, 633] width 13 height 13
click at [151, 633] on div "1 x" at bounding box center [175, 633] width 258 height 17
click at [145, 634] on icon at bounding box center [141, 633] width 13 height 10
click at [141, 634] on icon at bounding box center [141, 633] width 13 height 13
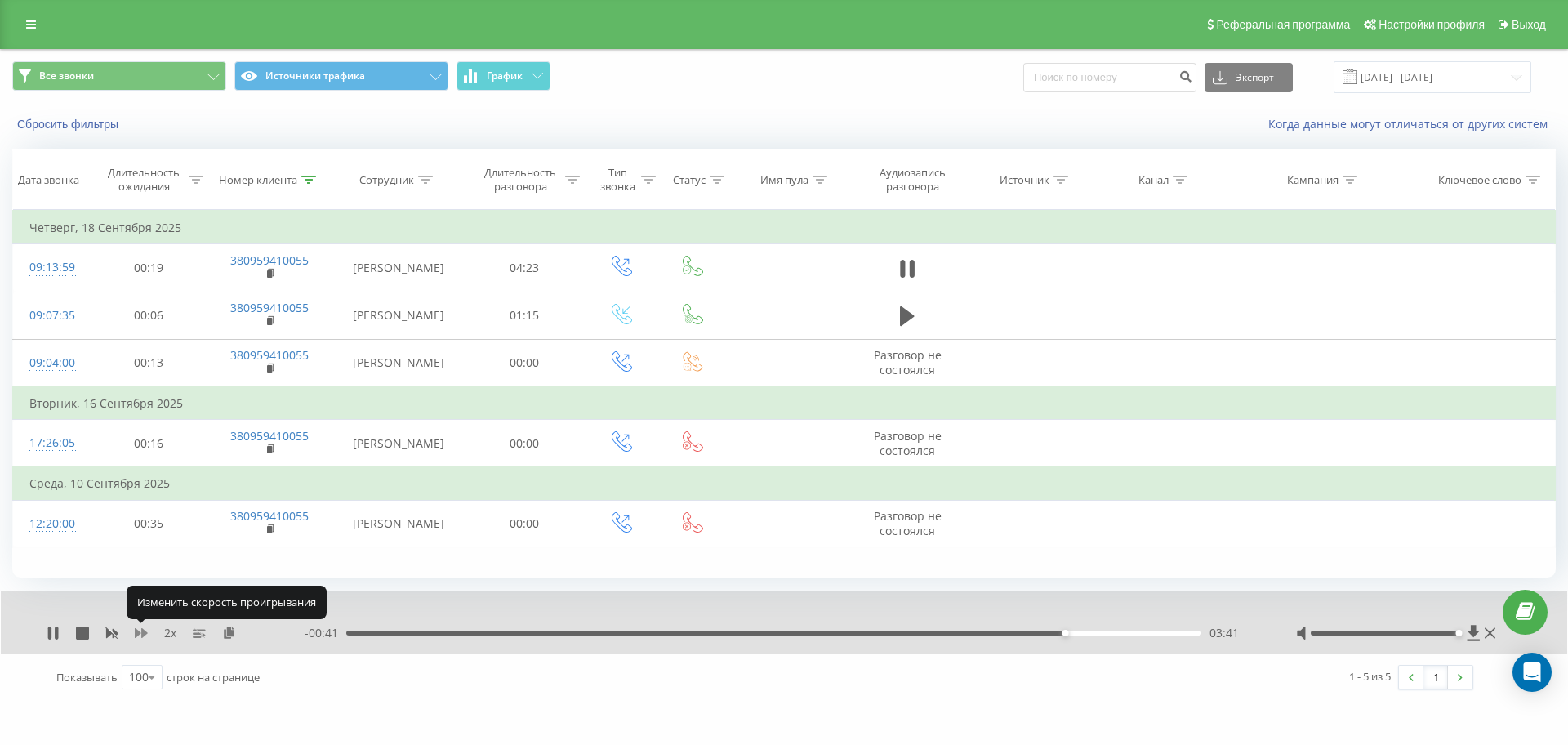
click at [141, 634] on icon at bounding box center [141, 633] width 13 height 13
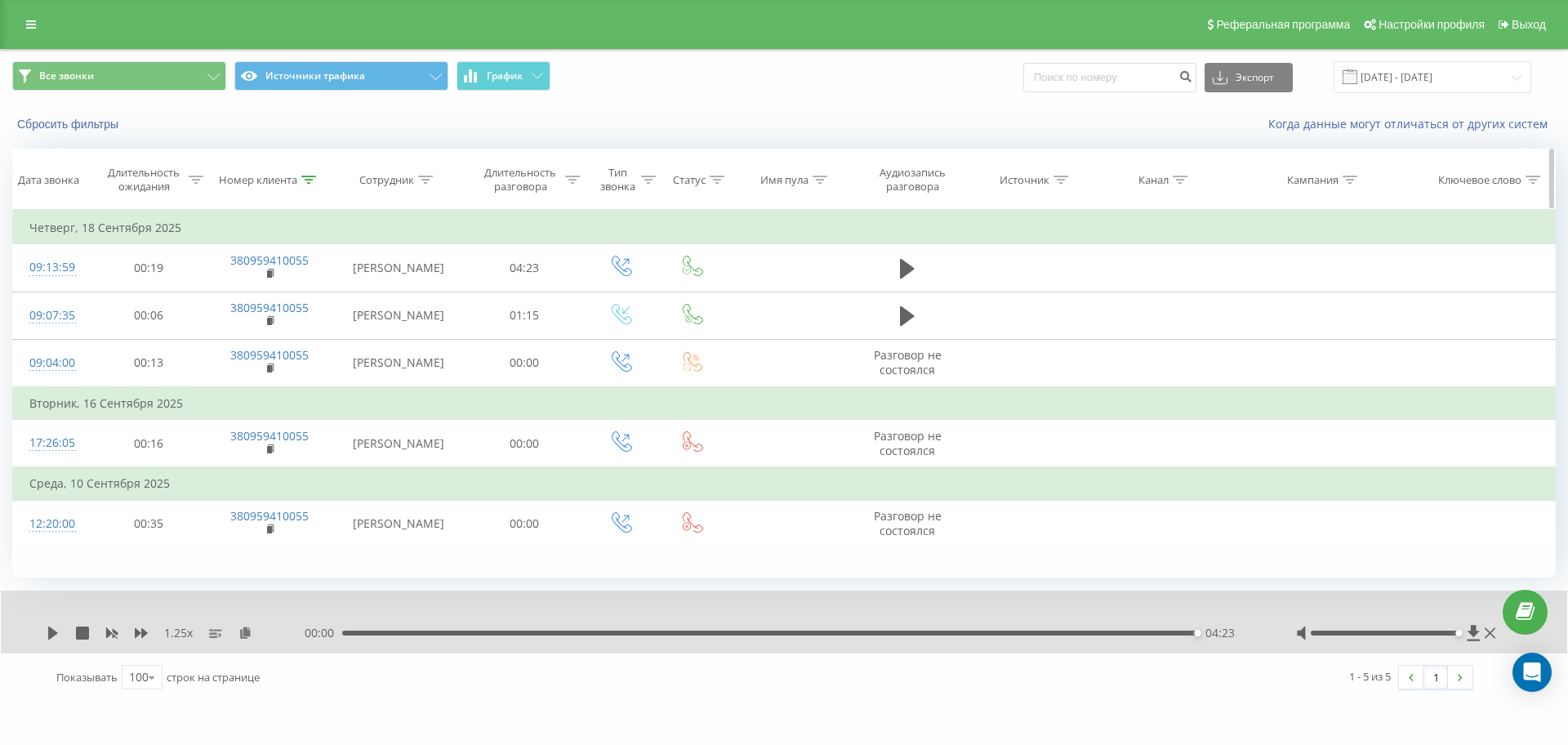
click at [315, 171] on th "Номер клиента" at bounding box center [270, 179] width 125 height 60
click at [315, 176] on icon at bounding box center [308, 179] width 15 height 8
drag, startPoint x: 99, startPoint y: 287, endPoint x: 0, endPoint y: 266, distance: 101.2
click at [0, 266] on div "Все звонки Источники трафика График Экспорт .csv .xls .xlsx [DATE] - [DATE] Сбр…" at bounding box center [784, 375] width 1568 height 653
paste input "93744609"
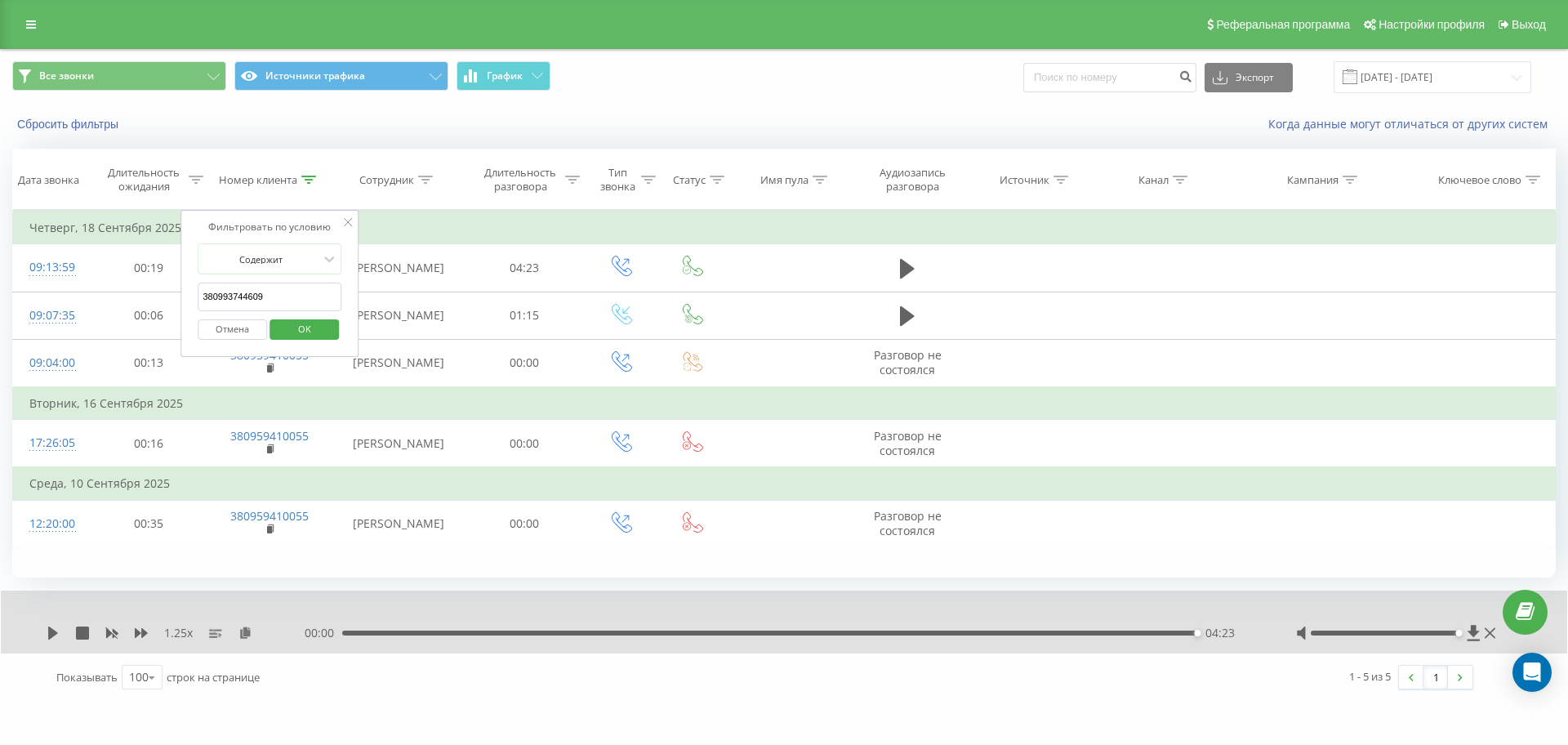
click button "OK" at bounding box center [304, 329] width 70 height 20
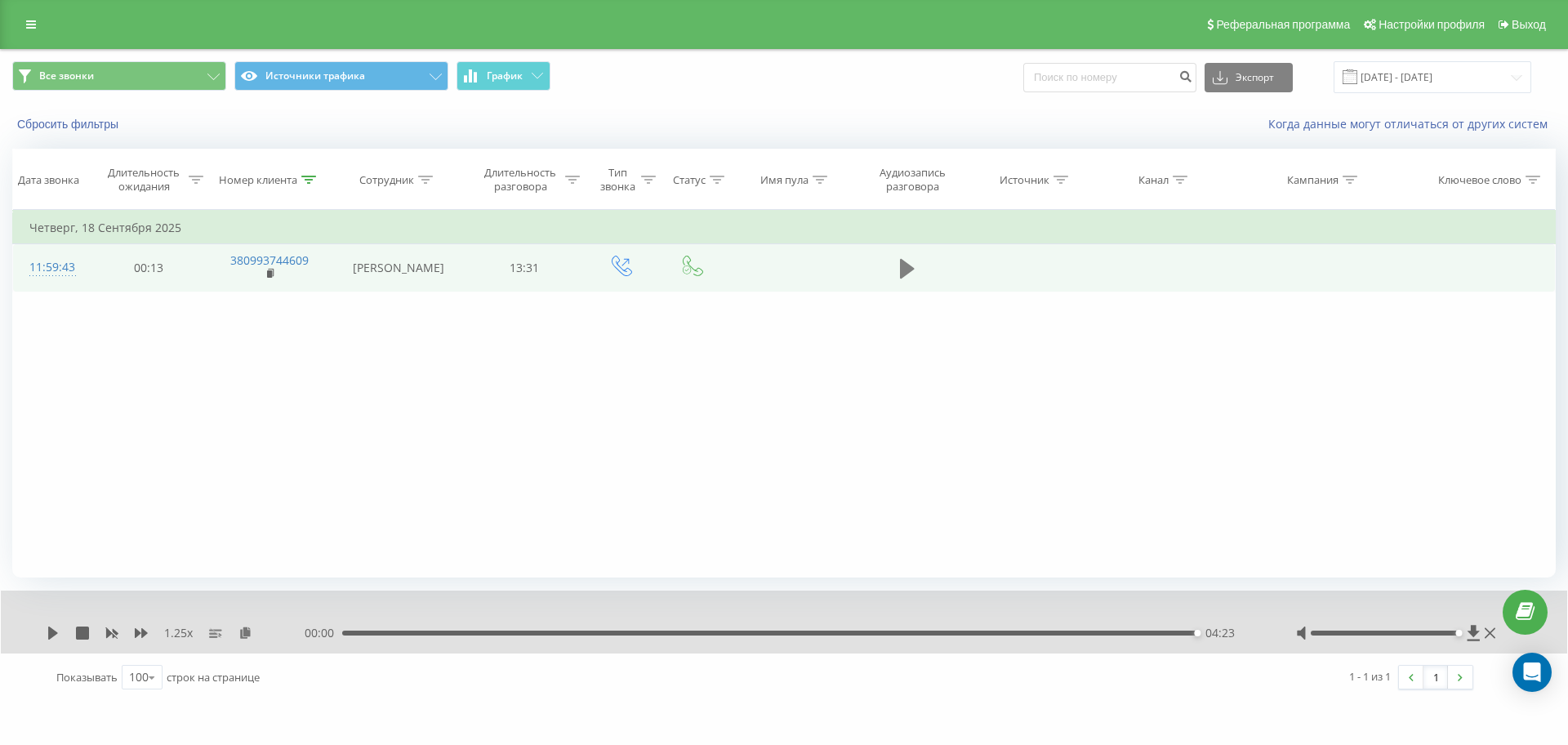
click at [912, 269] on icon at bounding box center [907, 268] width 15 height 20
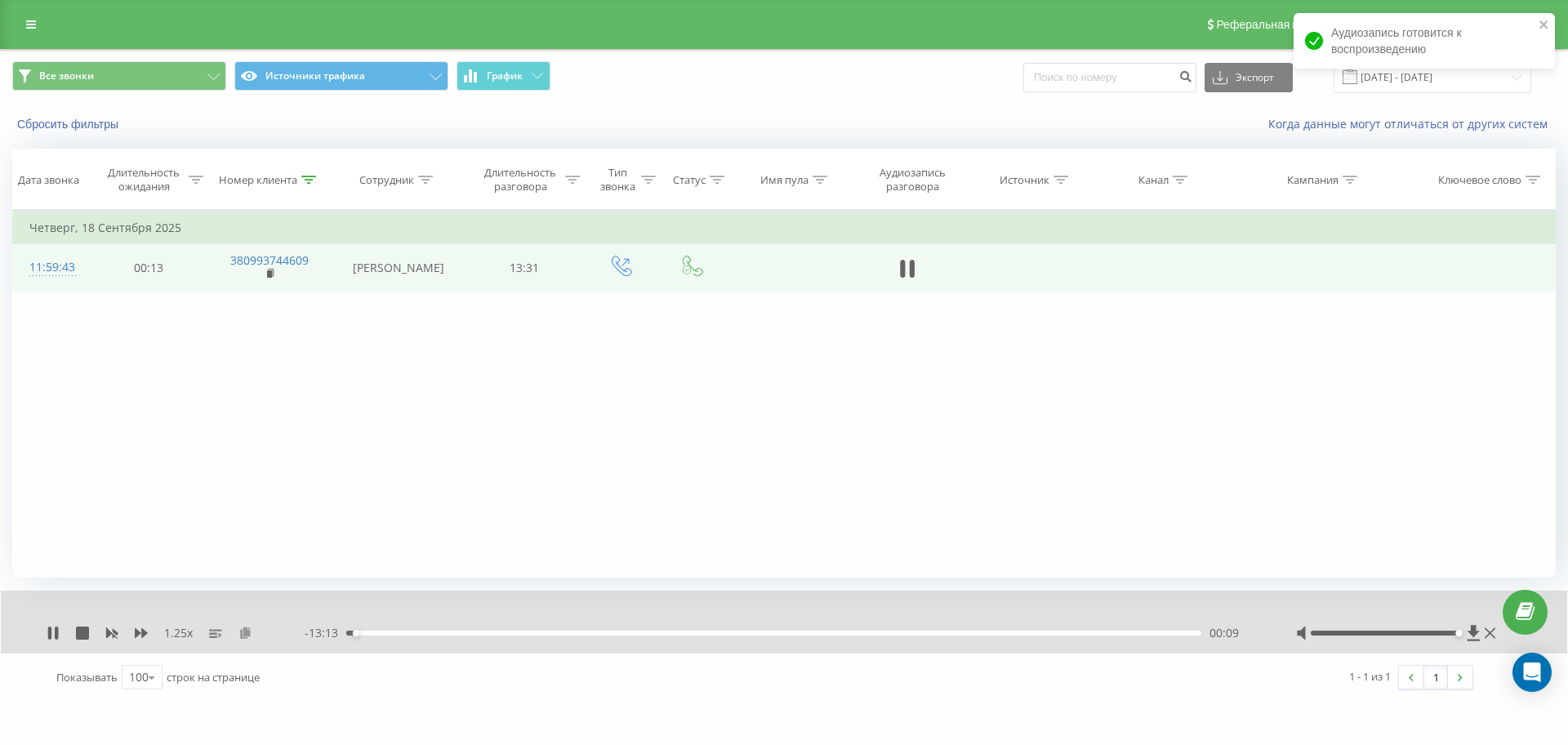
click at [248, 632] on icon at bounding box center [246, 632] width 14 height 11
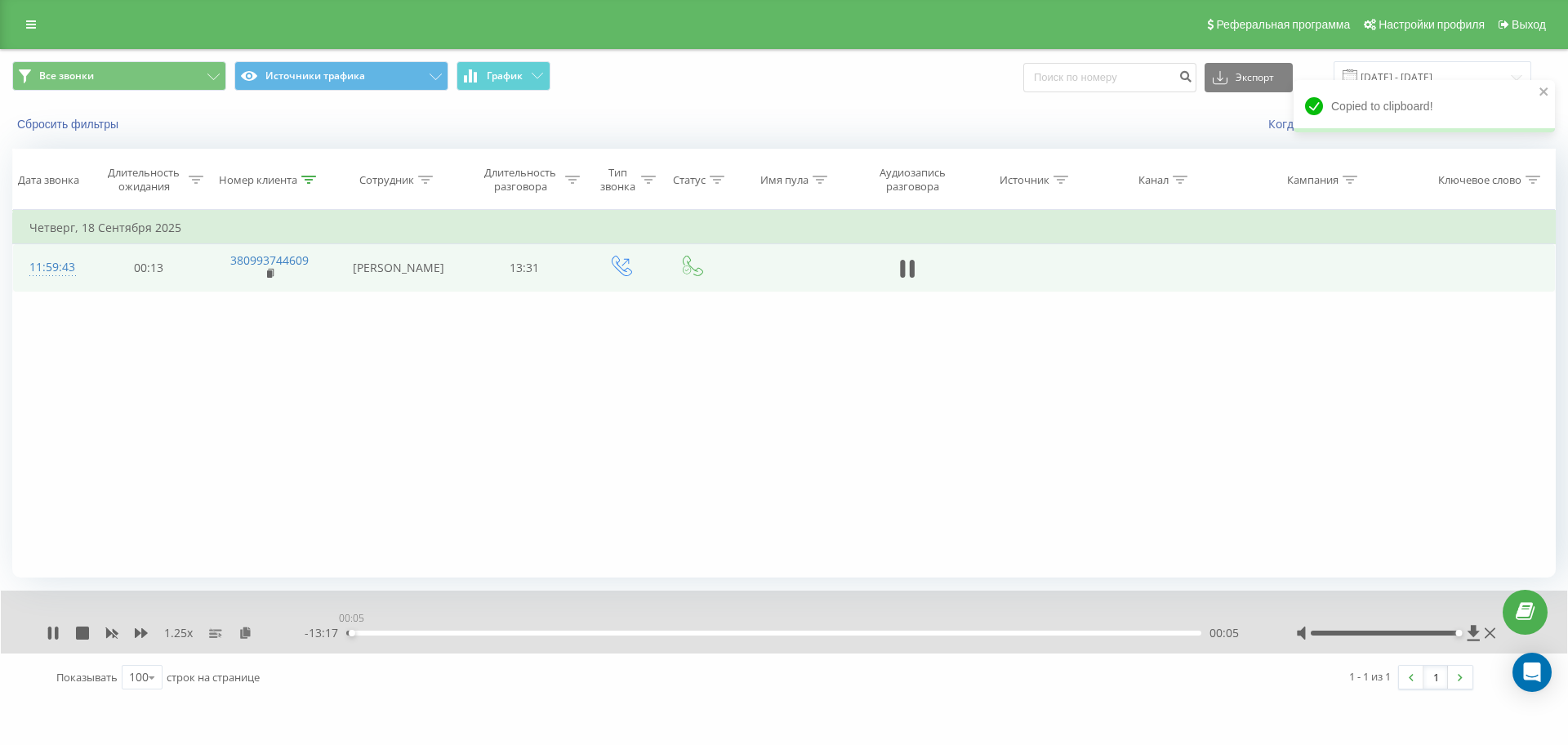
click at [351, 631] on div "00:05" at bounding box center [774, 633] width 855 height 5
click at [143, 629] on icon at bounding box center [141, 633] width 13 height 10
click at [145, 636] on icon at bounding box center [141, 633] width 13 height 13
click at [51, 636] on icon at bounding box center [50, 633] width 3 height 13
click at [51, 627] on icon at bounding box center [52, 633] width 13 height 13
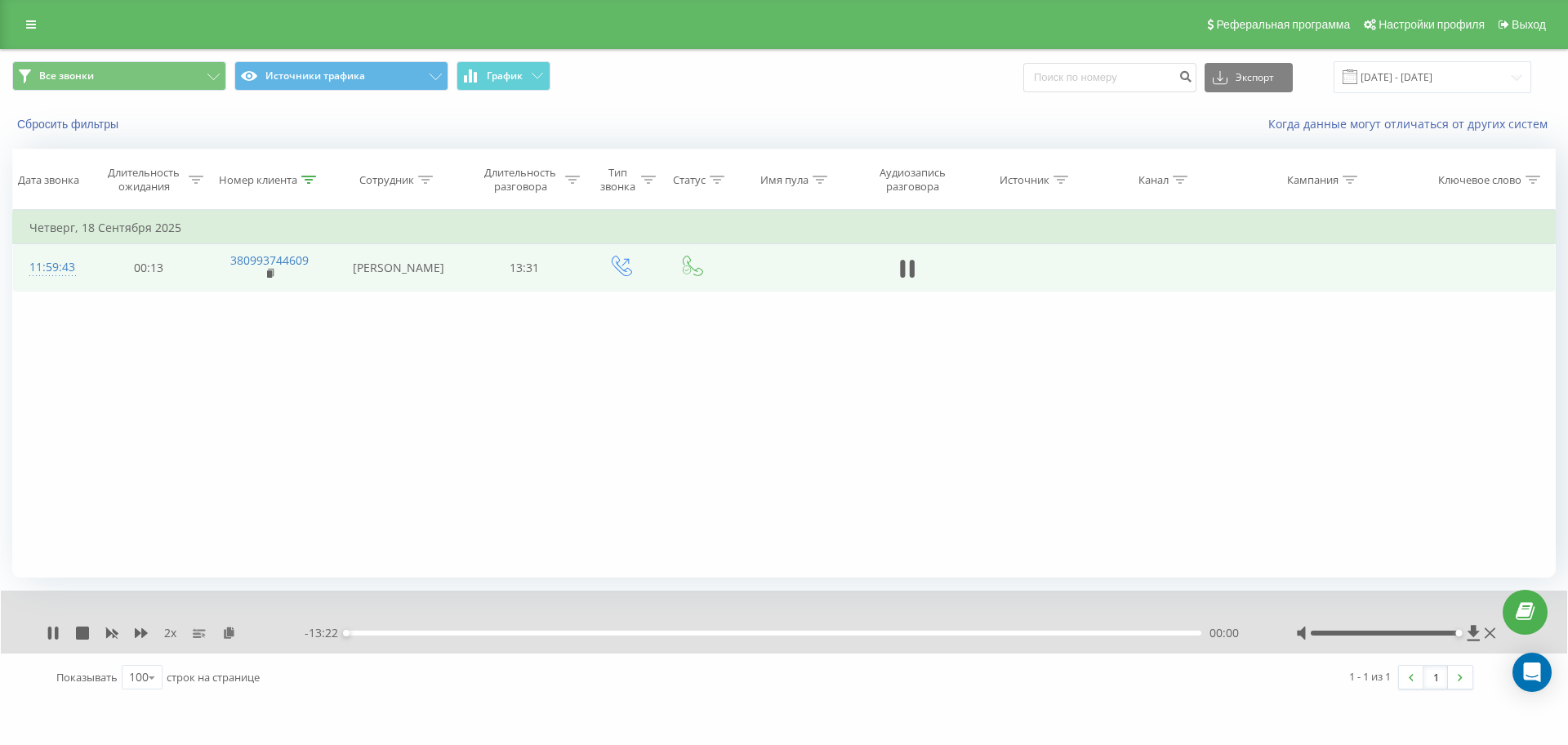
drag, startPoint x: 666, startPoint y: 635, endPoint x: 675, endPoint y: 634, distance: 9.1
click at [667, 635] on div "00:00" at bounding box center [774, 633] width 855 height 5
click at [51, 631] on icon at bounding box center [50, 633] width 3 height 13
click at [57, 626] on icon at bounding box center [52, 633] width 13 height 13
click at [57, 630] on icon at bounding box center [57, 633] width 3 height 13
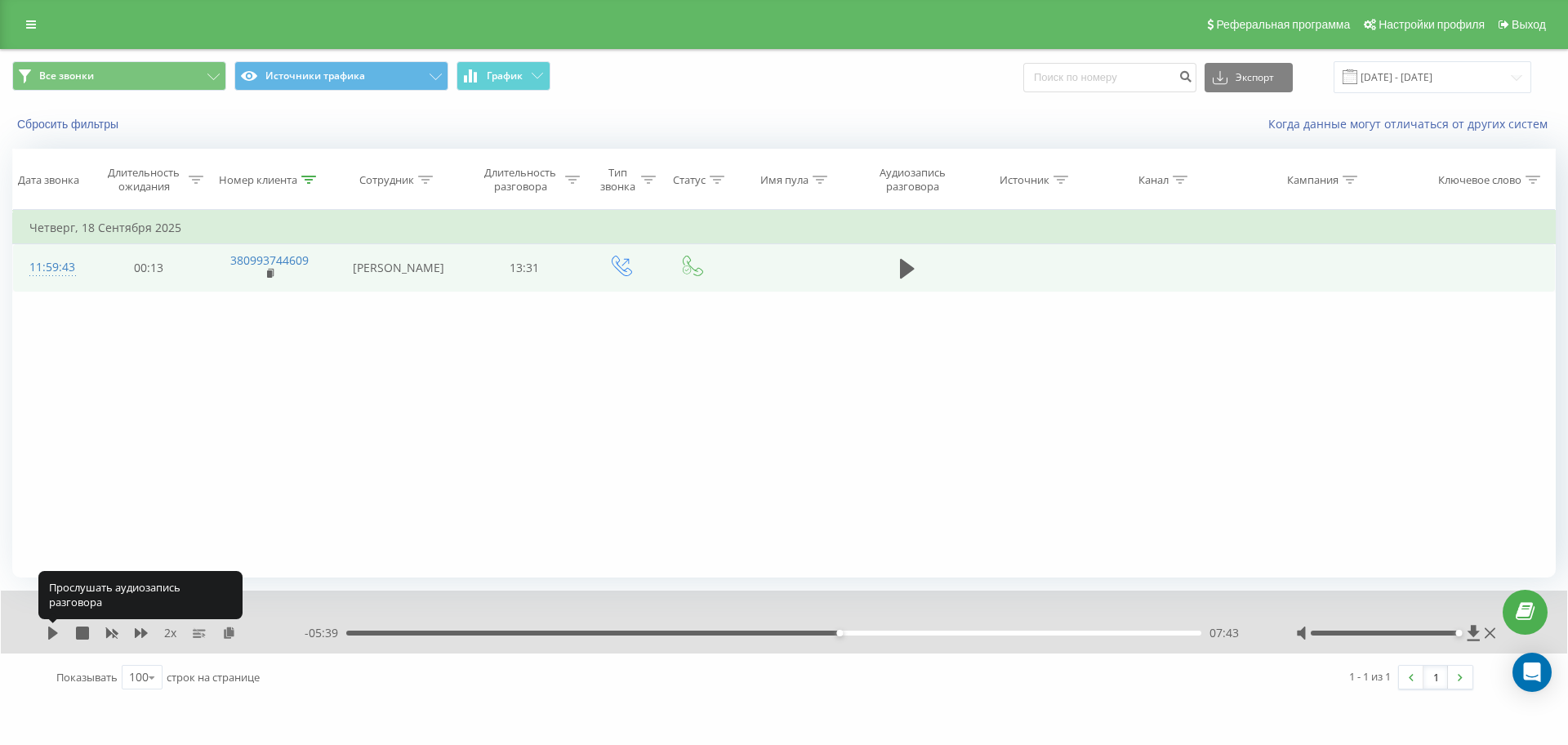
click at [57, 630] on icon at bounding box center [52, 633] width 13 height 13
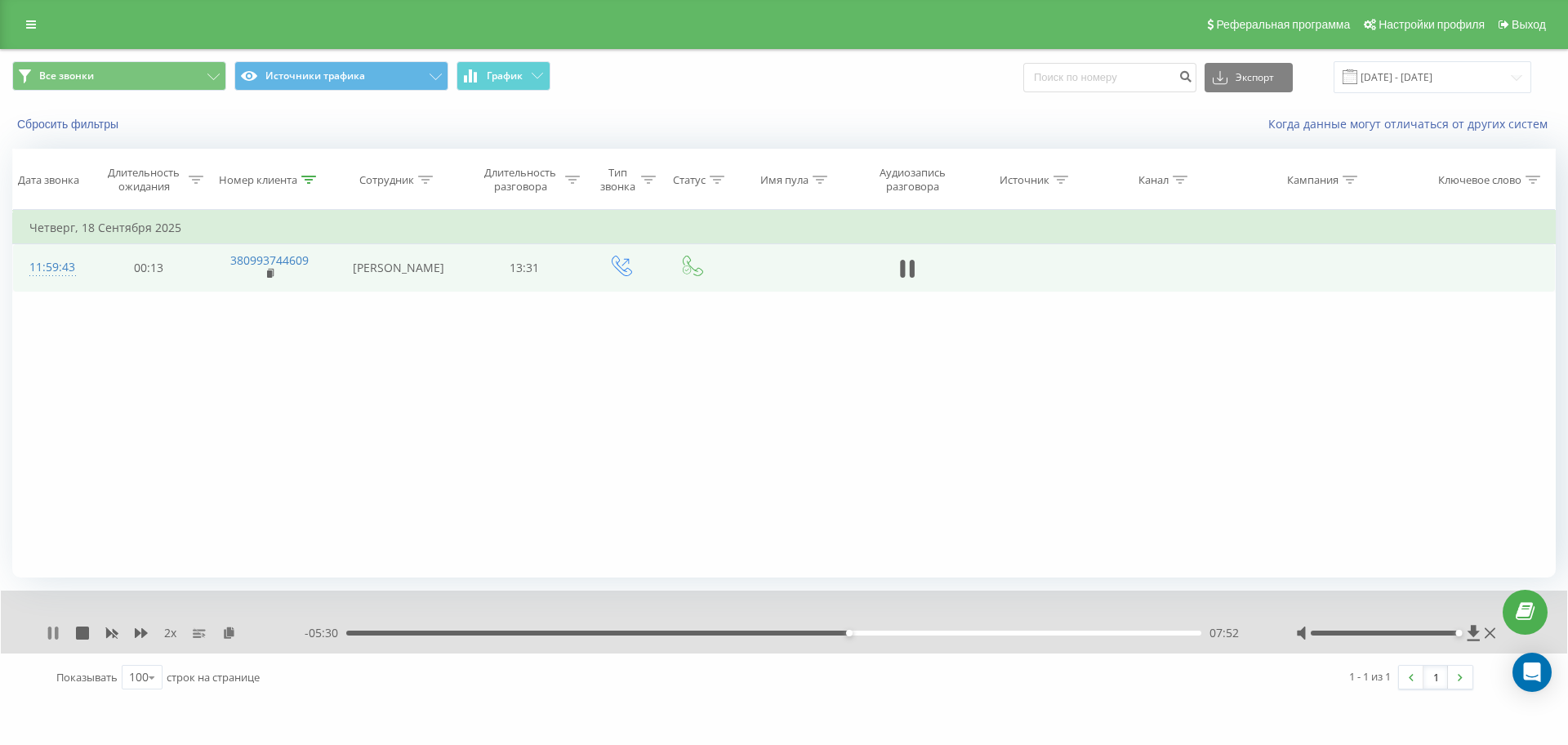
click at [48, 627] on icon at bounding box center [52, 633] width 13 height 13
click at [58, 632] on icon at bounding box center [52, 633] width 13 height 13
click at [49, 630] on icon at bounding box center [50, 633] width 3 height 13
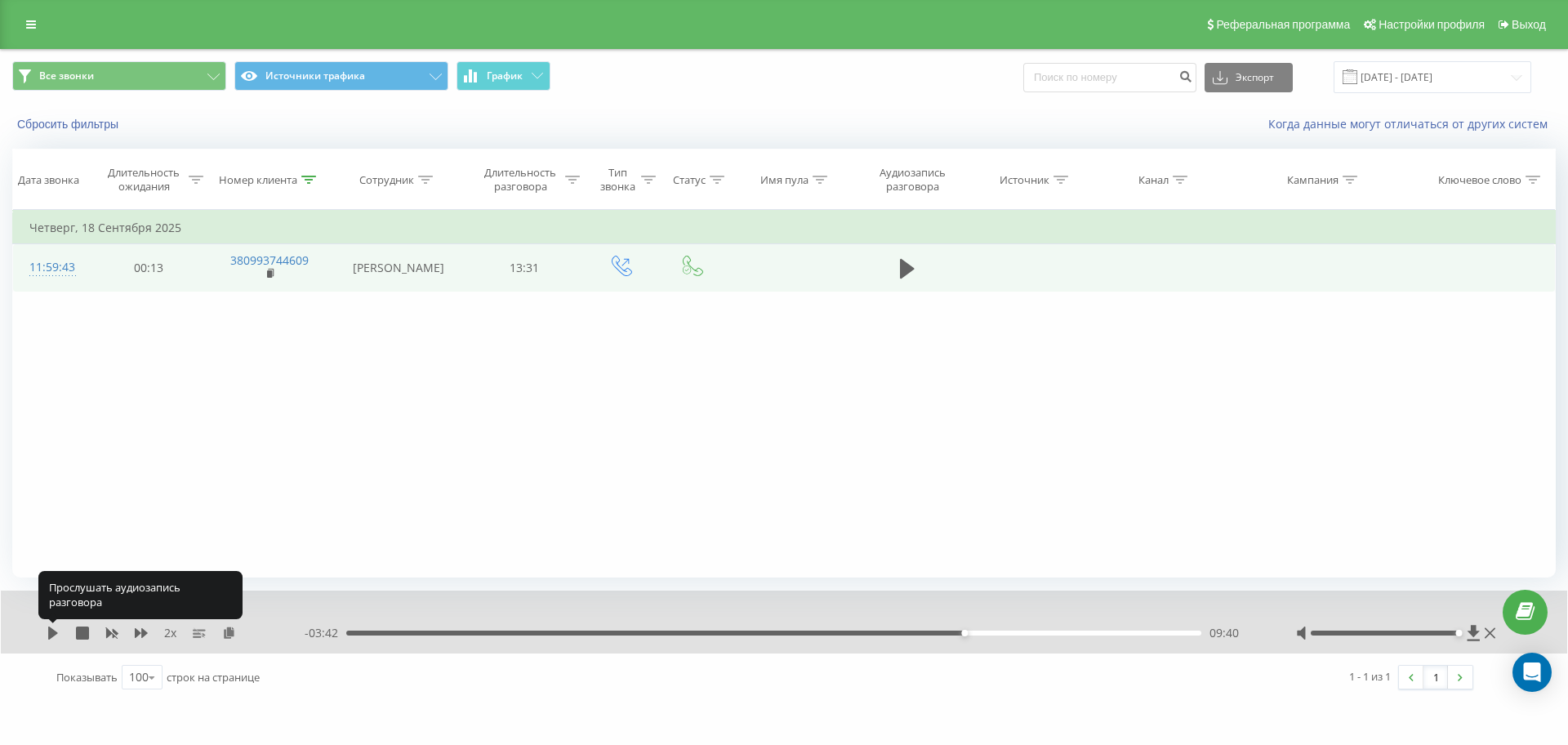
click at [49, 630] on icon at bounding box center [52, 633] width 10 height 13
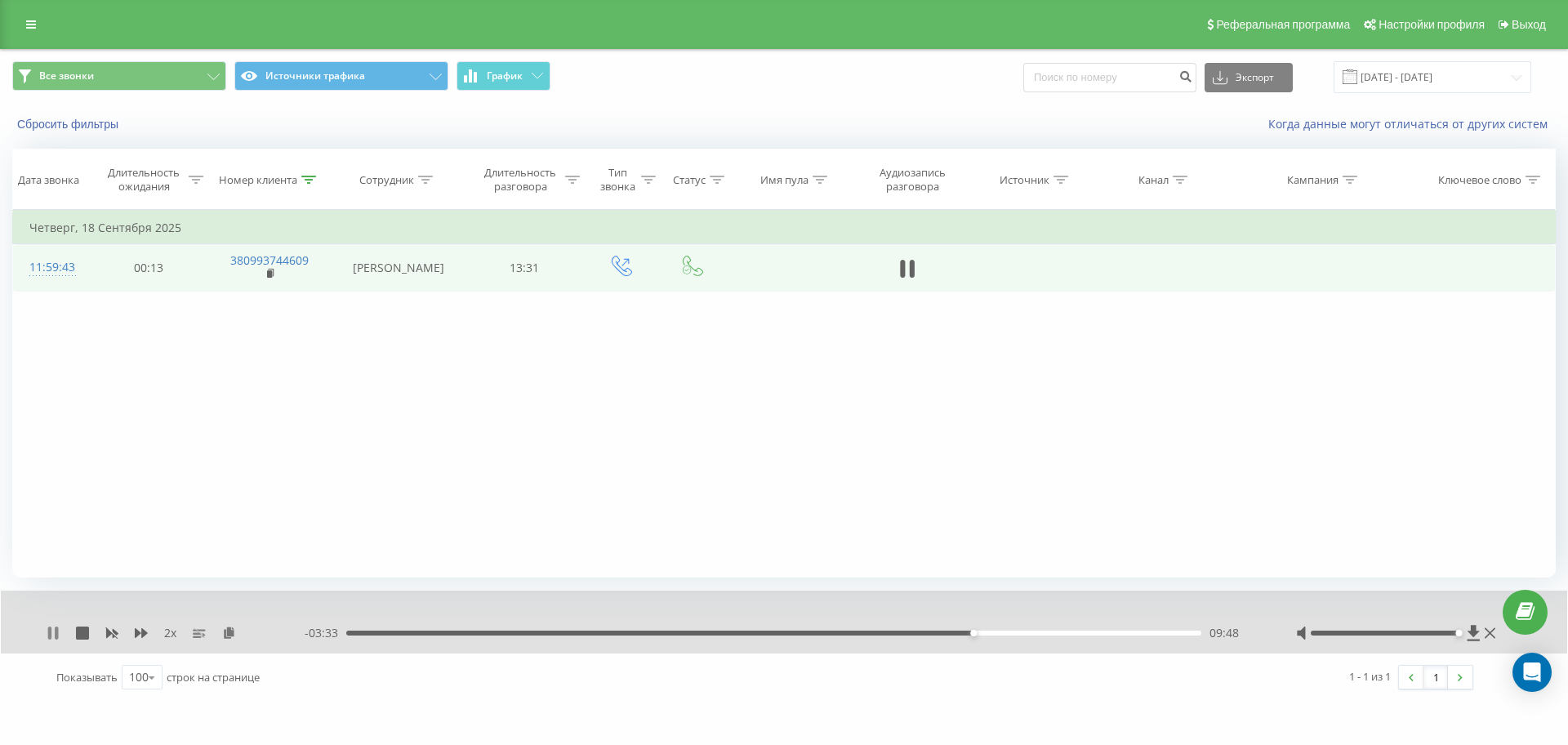
click at [51, 634] on icon at bounding box center [50, 633] width 3 height 13
click at [48, 635] on icon at bounding box center [52, 633] width 13 height 13
click at [142, 633] on icon at bounding box center [141, 633] width 13 height 10
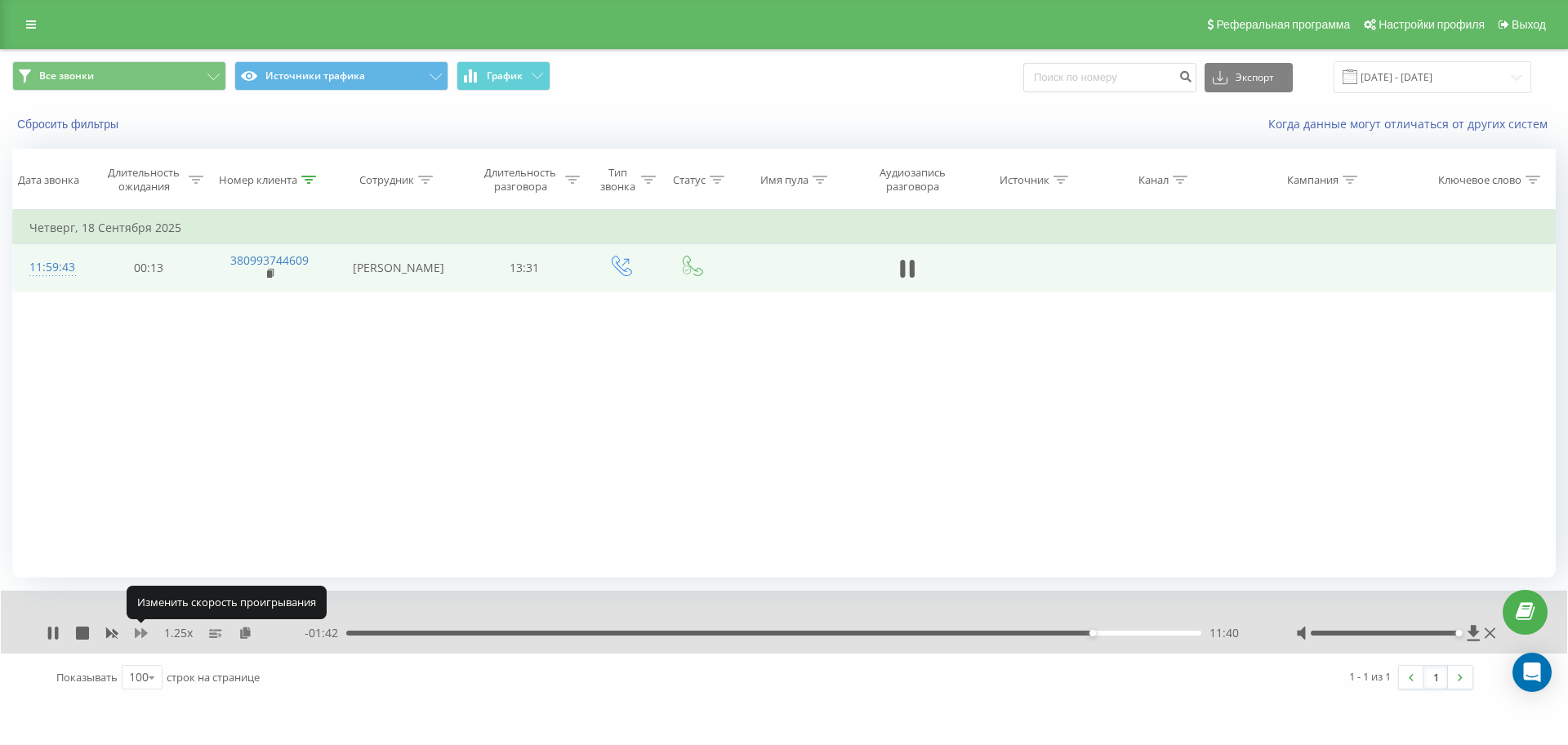
click at [142, 633] on icon at bounding box center [141, 633] width 13 height 10
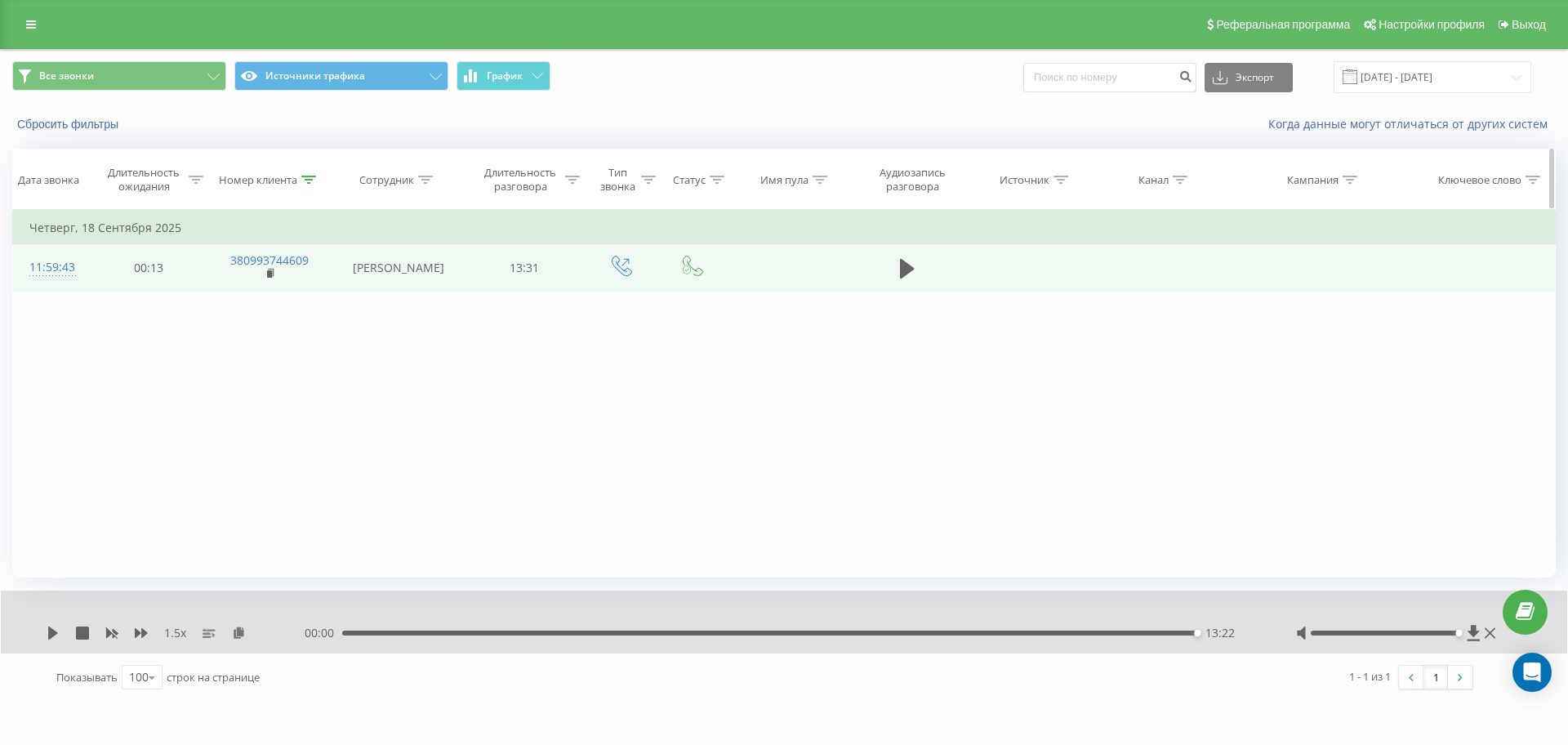
click at [314, 177] on icon at bounding box center [308, 179] width 15 height 8
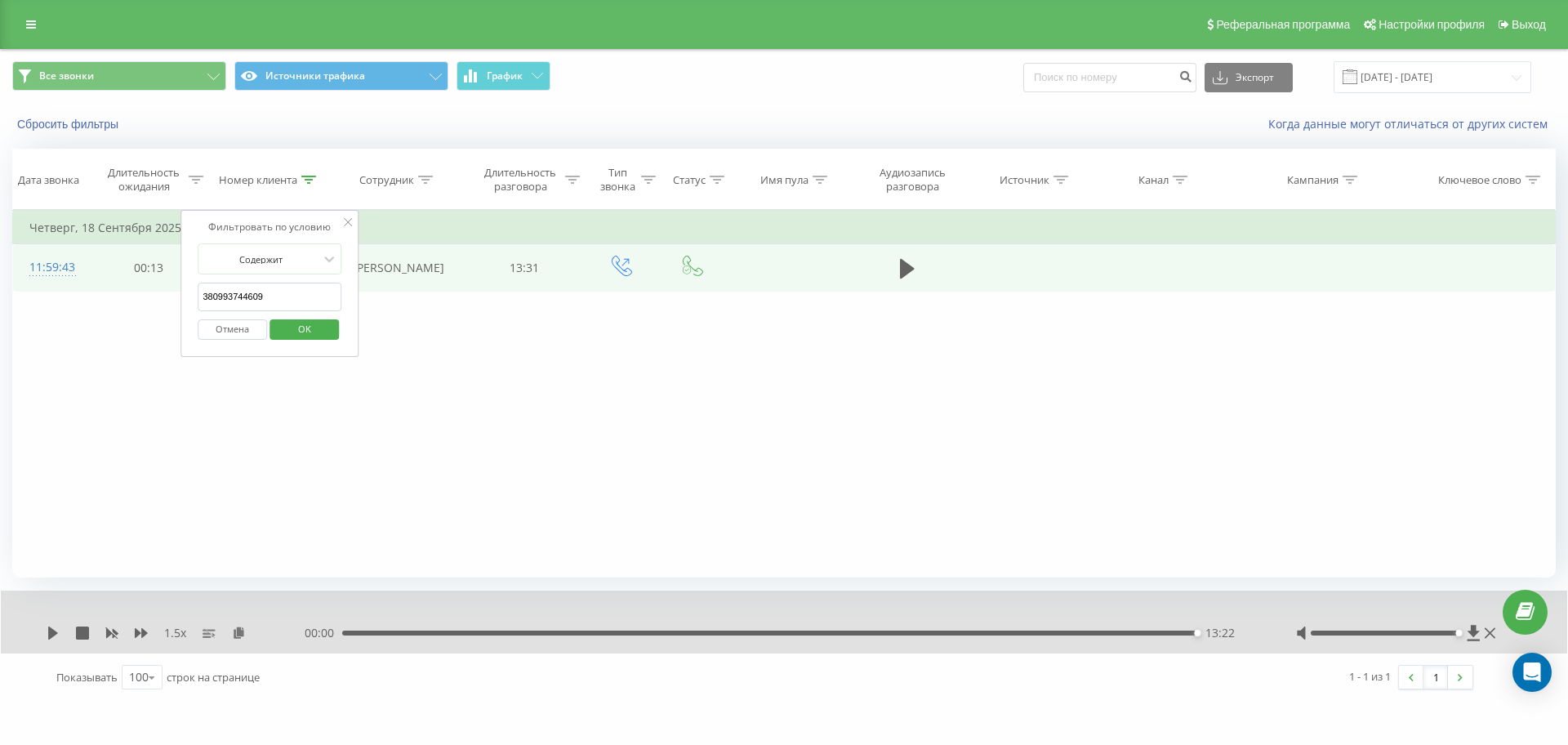
drag, startPoint x: 295, startPoint y: 295, endPoint x: 0, endPoint y: 294, distance: 295.0
click at [0, 294] on div "Все звонки Источники трафика График Экспорт .csv .xls .xlsx [DATE] - [DATE] Сбр…" at bounding box center [784, 375] width 1568 height 653
paste input "82446364"
click button "OK" at bounding box center [304, 329] width 70 height 20
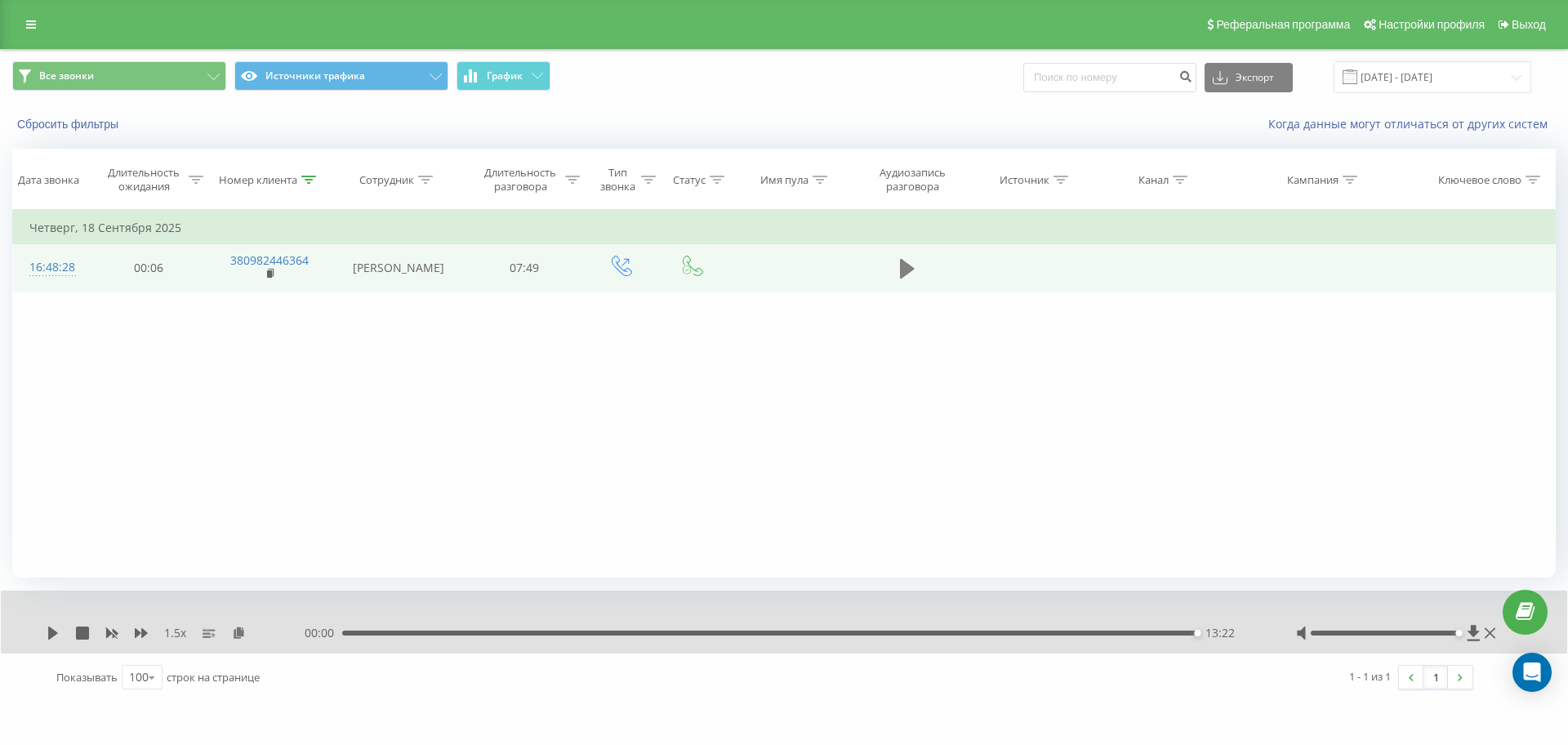
click at [909, 270] on icon at bounding box center [907, 268] width 15 height 20
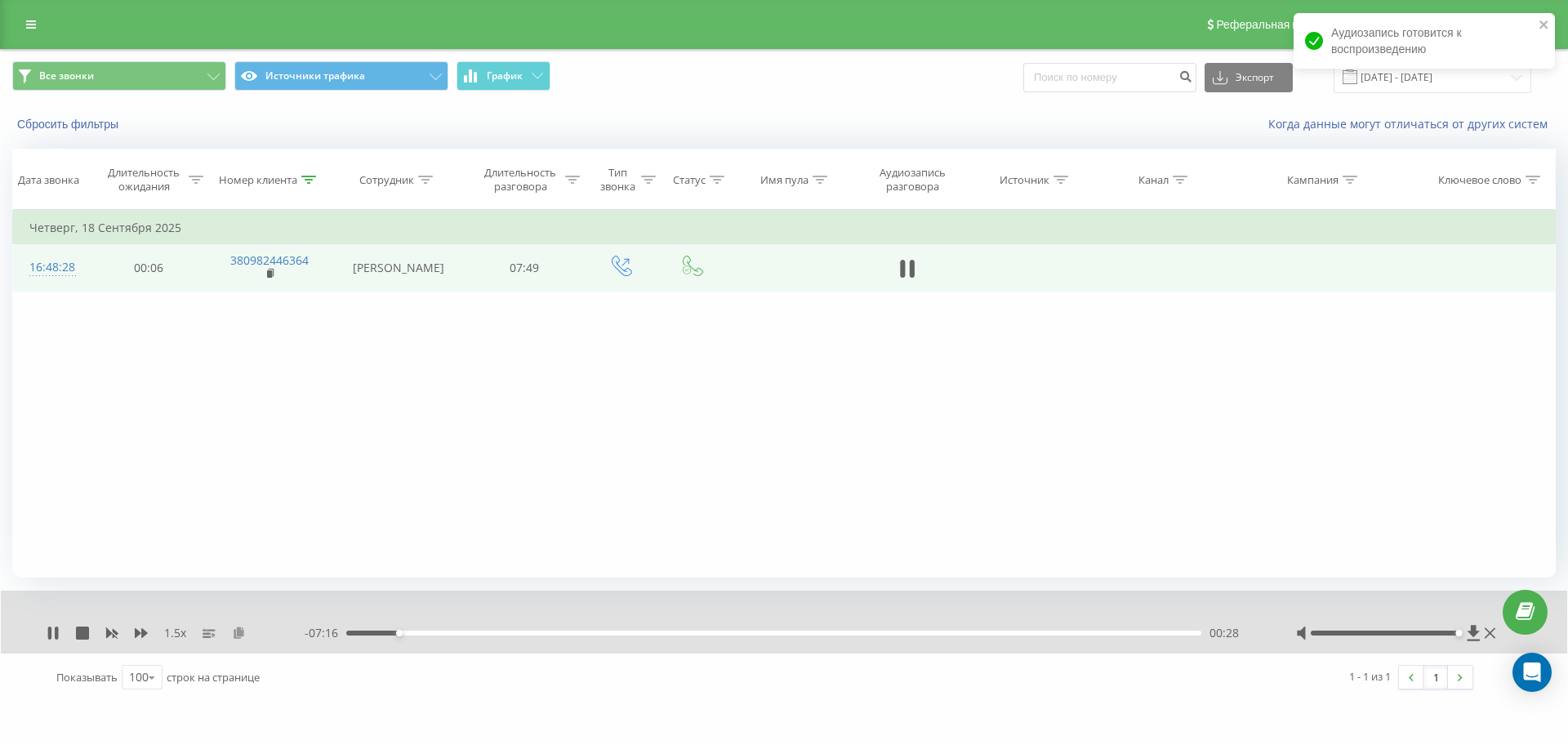
click at [237, 626] on icon at bounding box center [239, 632] width 14 height 11
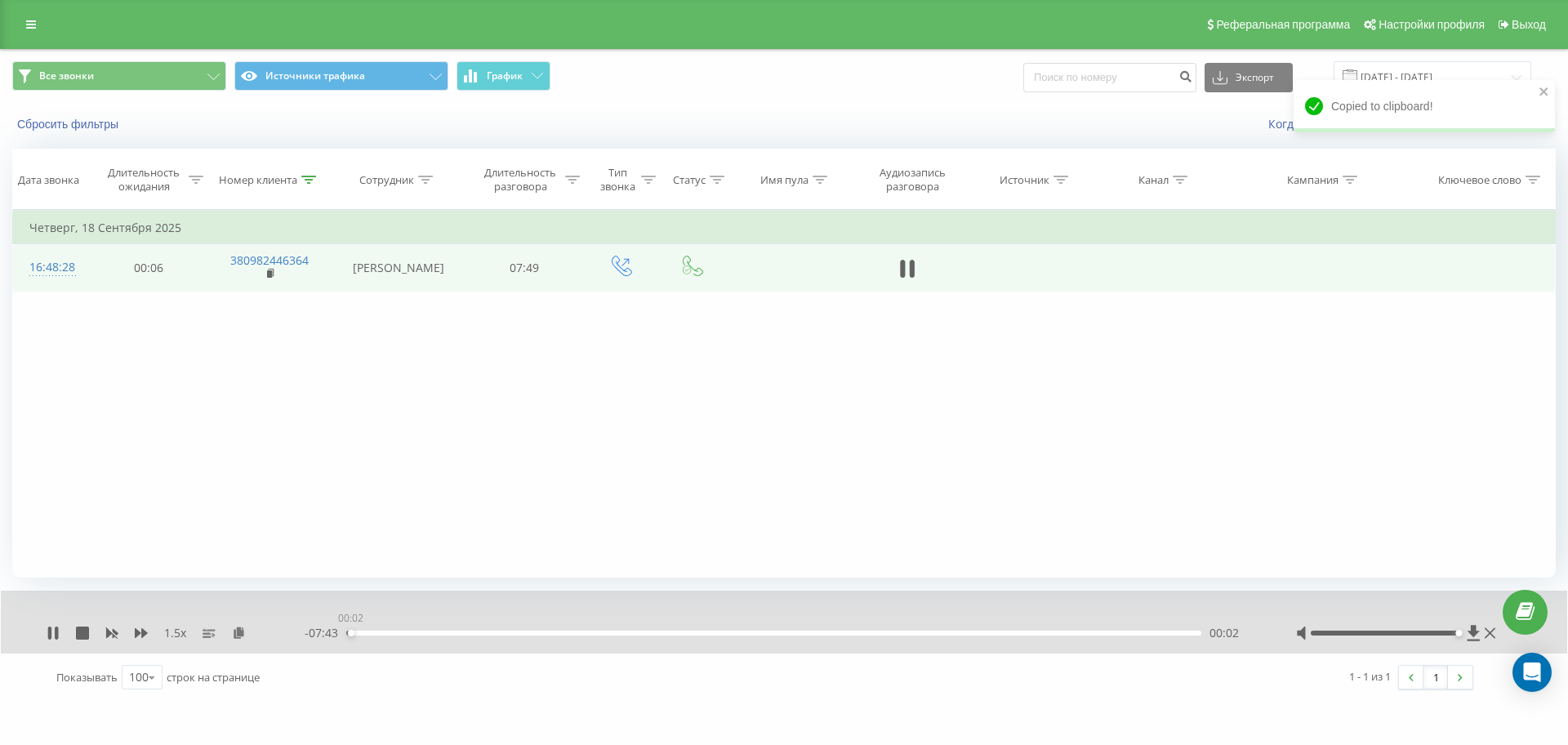
click at [350, 633] on div "00:02" at bounding box center [774, 633] width 855 height 5
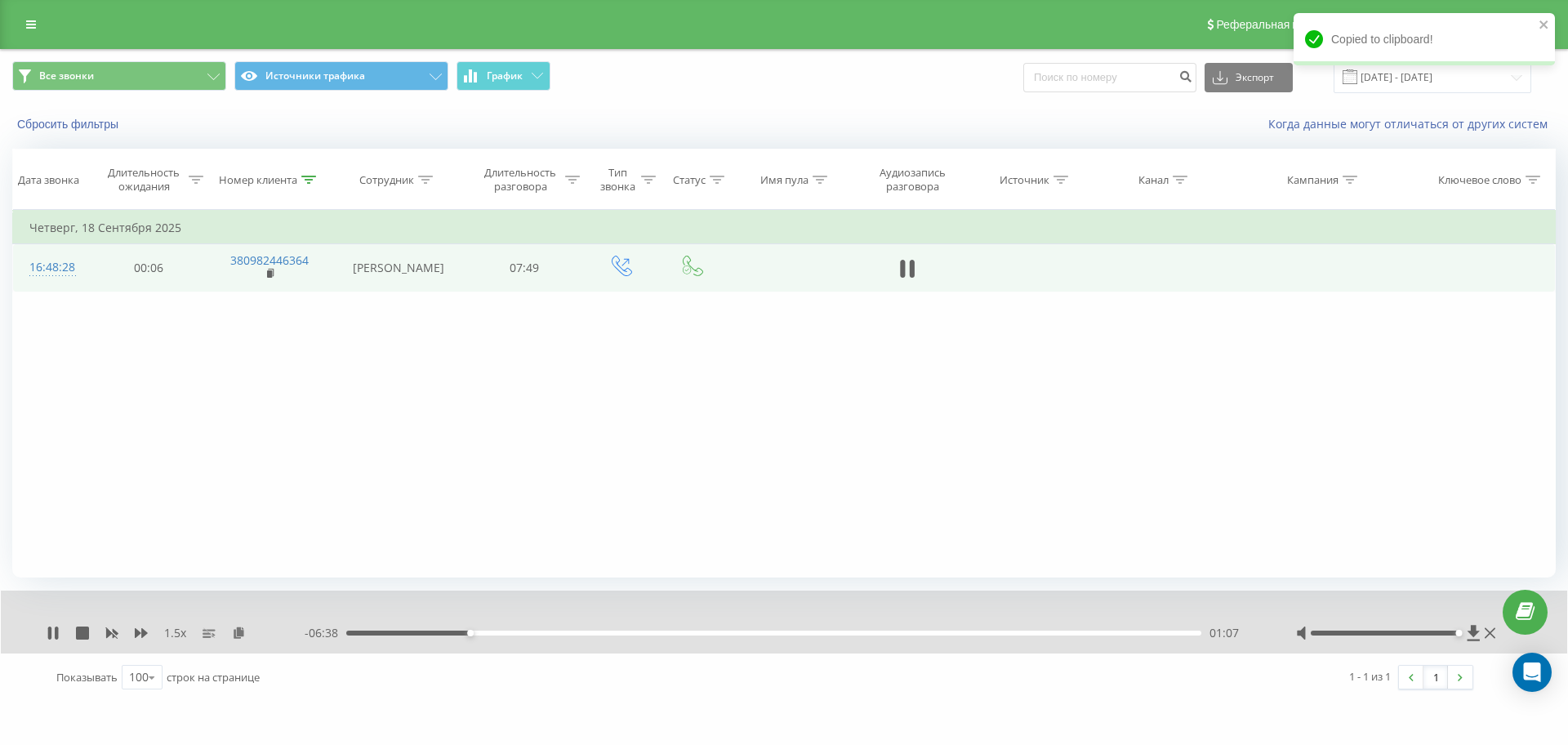
click at [379, 635] on div "01:07" at bounding box center [774, 633] width 855 height 5
click at [368, 633] on div "00:18" at bounding box center [774, 633] width 855 height 5
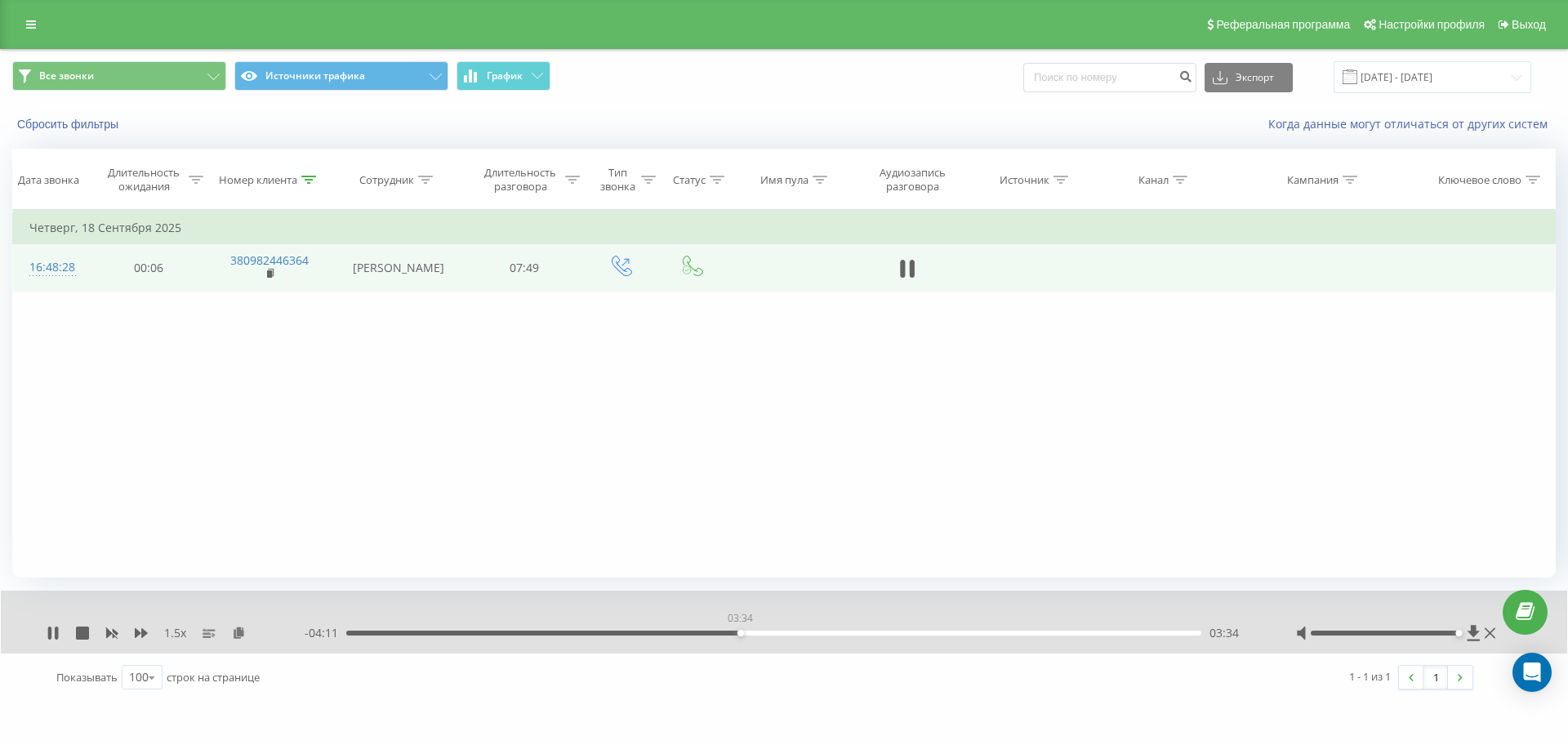
click at [740, 631] on div "03:34" at bounding box center [774, 633] width 855 height 5
click at [701, 631] on div "03:13" at bounding box center [774, 633] width 855 height 5
click at [142, 634] on icon at bounding box center [141, 633] width 13 height 10
click at [605, 625] on div "- 02:25 05:19 05:19" at bounding box center [780, 633] width 950 height 17
click at [602, 632] on div "05:20" at bounding box center [774, 633] width 855 height 5
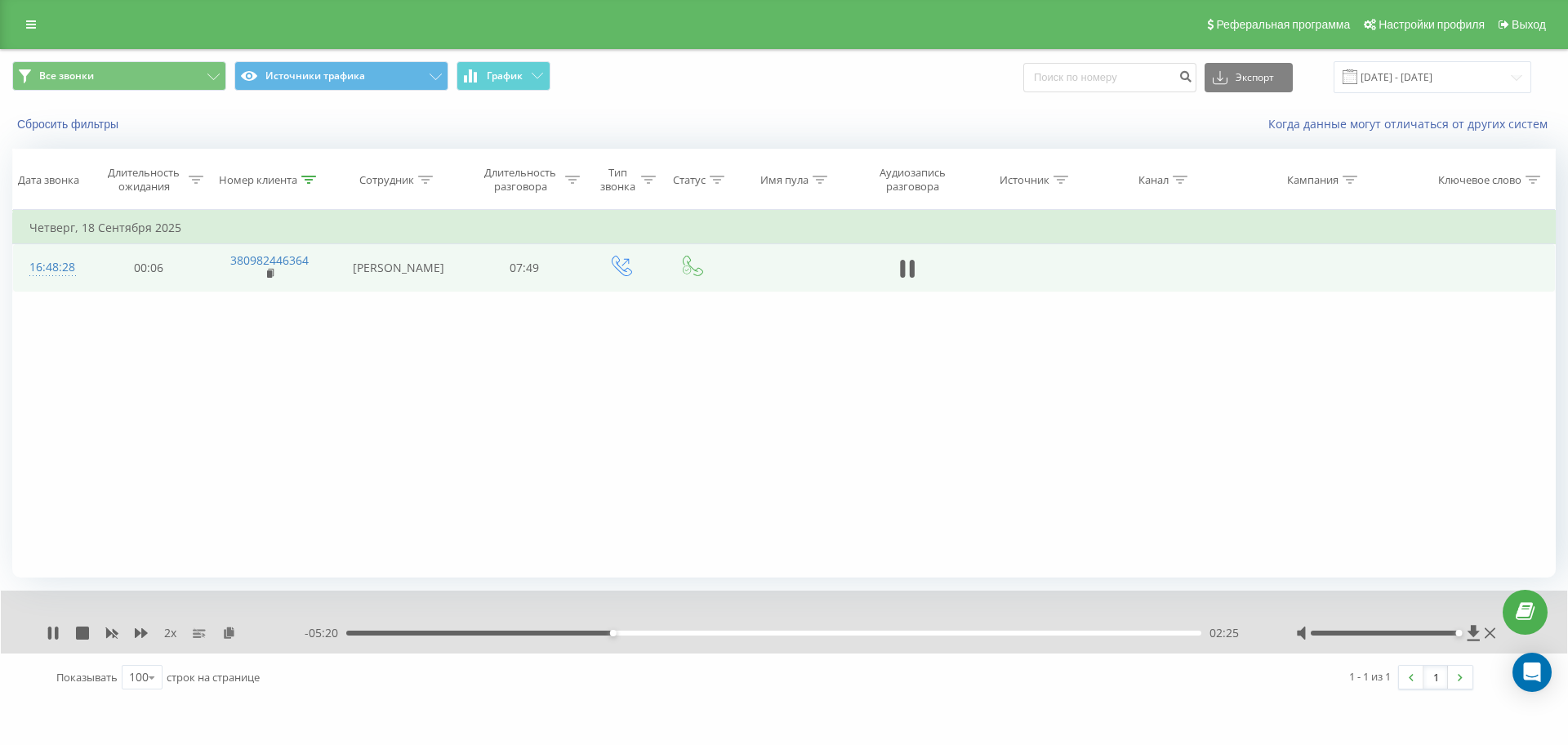
click at [592, 629] on div "- 05:20 02:25 02:25" at bounding box center [780, 633] width 950 height 17
click at [586, 633] on div "02:11" at bounding box center [774, 633] width 855 height 5
click at [862, 627] on div "- 02:51 04:54 04:54" at bounding box center [780, 633] width 950 height 17
click at [865, 633] on div "04:42" at bounding box center [774, 633] width 855 height 5
click at [846, 632] on div "04:32" at bounding box center [774, 633] width 855 height 5
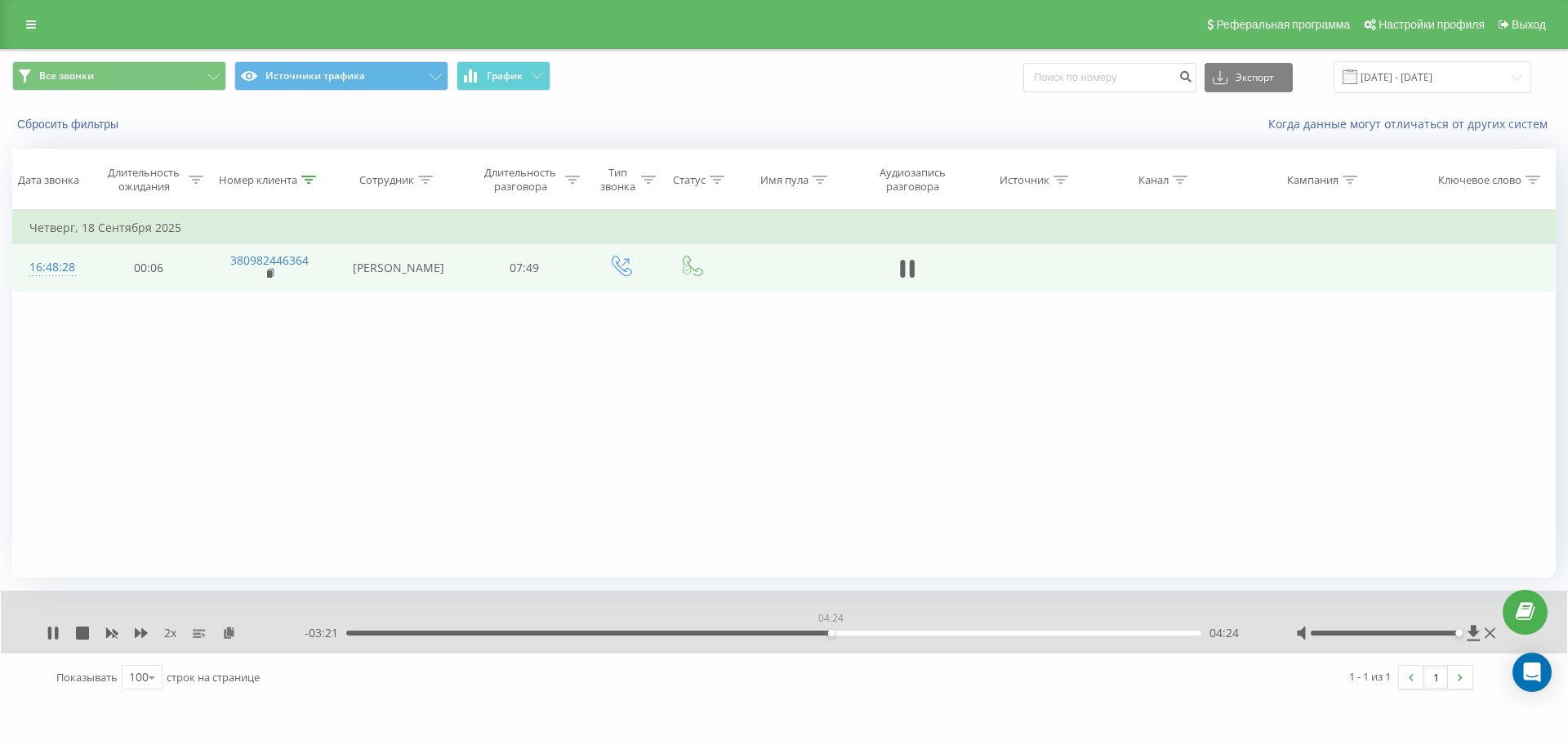
click at [831, 632] on div "04:24" at bounding box center [774, 633] width 855 height 5
click at [821, 631] on div "04:19" at bounding box center [774, 633] width 855 height 5
click at [46, 643] on div "2 x - 01:39 06:06 06:06" at bounding box center [784, 622] width 1566 height 63
click at [51, 630] on icon at bounding box center [50, 633] width 3 height 13
click at [52, 632] on icon at bounding box center [52, 633] width 10 height 13
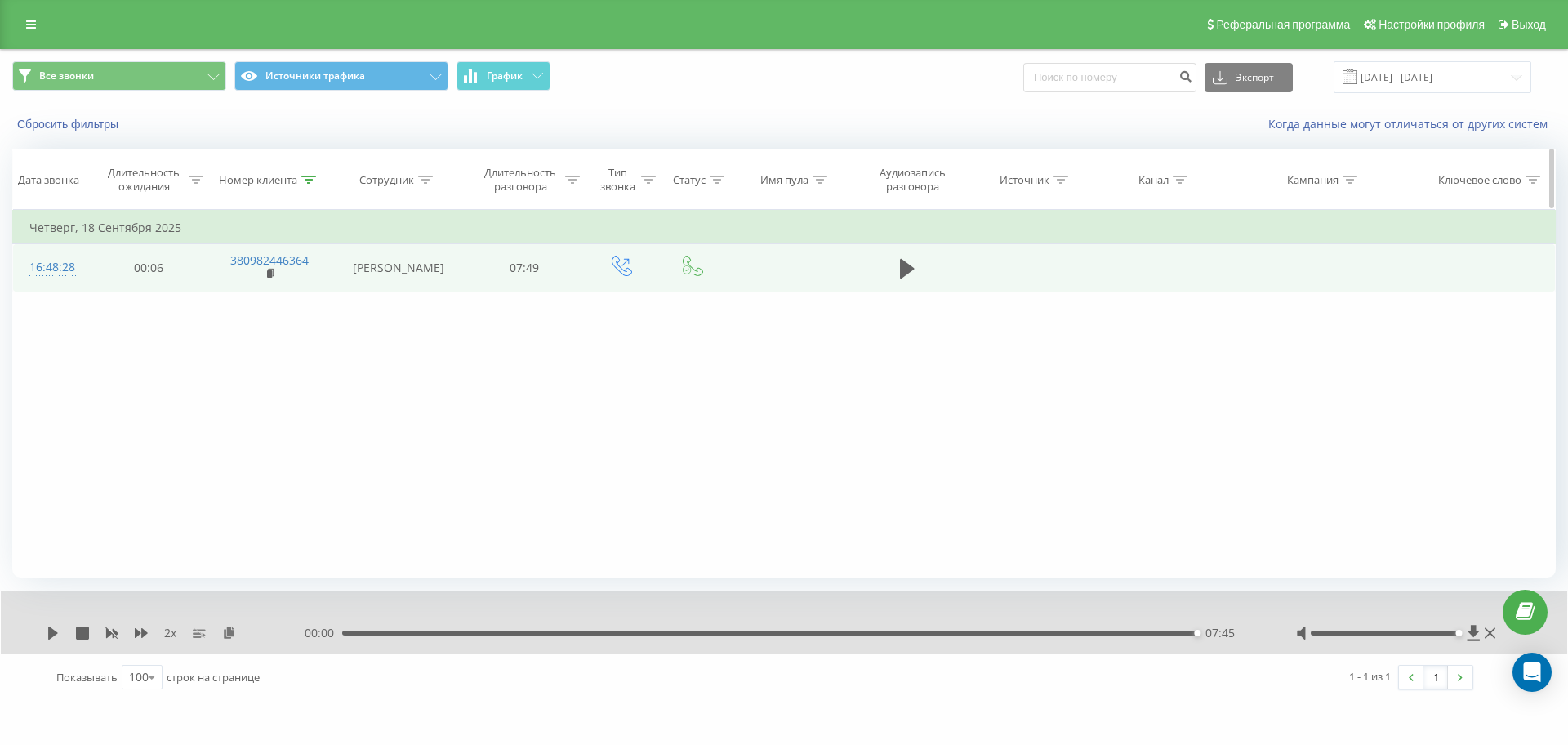
click at [303, 177] on icon at bounding box center [308, 179] width 15 height 8
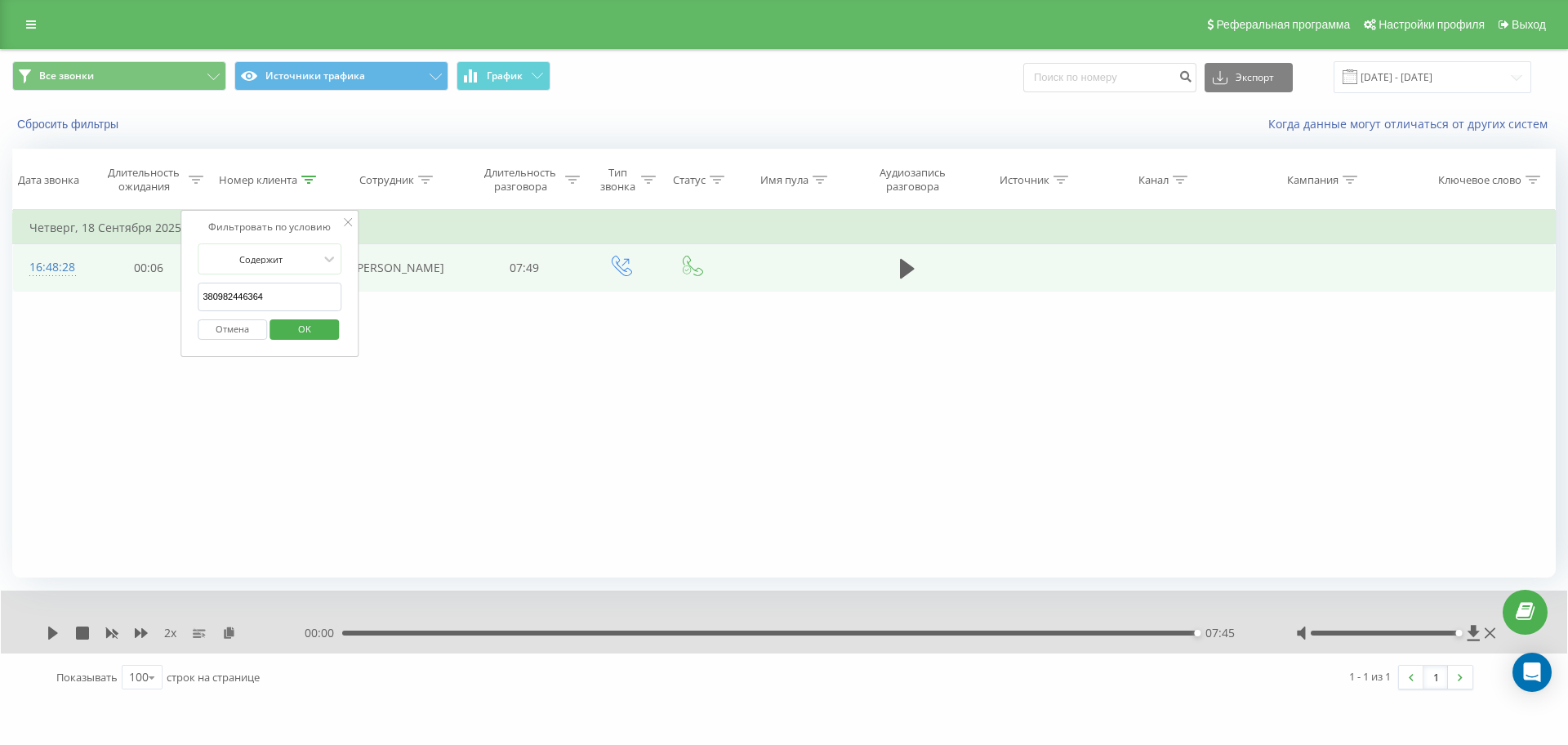
drag, startPoint x: 264, startPoint y: 299, endPoint x: 0, endPoint y: 264, distance: 266.3
click at [0, 264] on div "Все звонки Источники трафика График Экспорт .csv .xls .xlsx [DATE] - [DATE] Сбр…" at bounding box center [784, 375] width 1568 height 653
paste input "73224916"
click button "OK" at bounding box center [304, 329] width 70 height 20
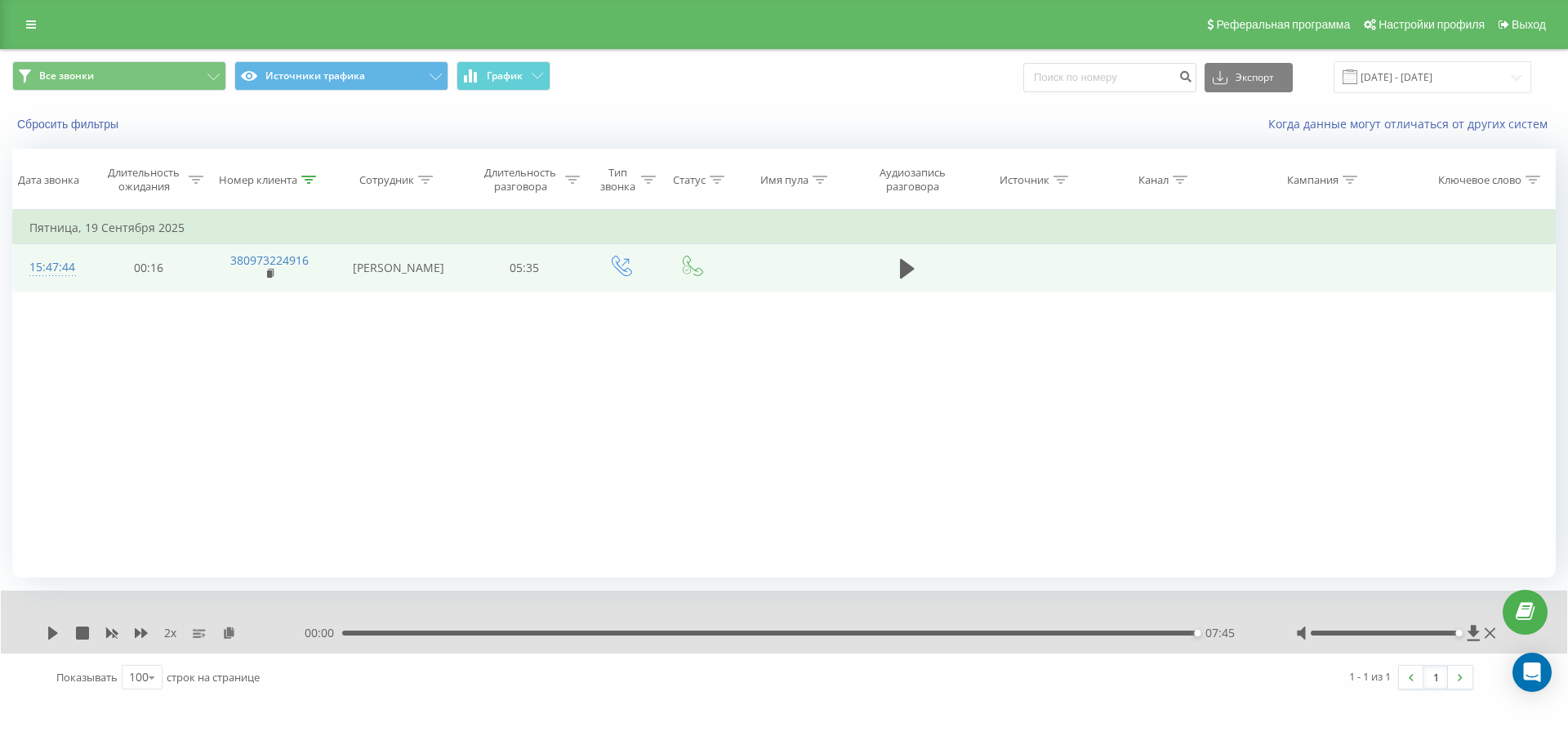
click at [890, 268] on td at bounding box center [907, 268] width 114 height 47
click at [902, 269] on icon at bounding box center [907, 268] width 15 height 20
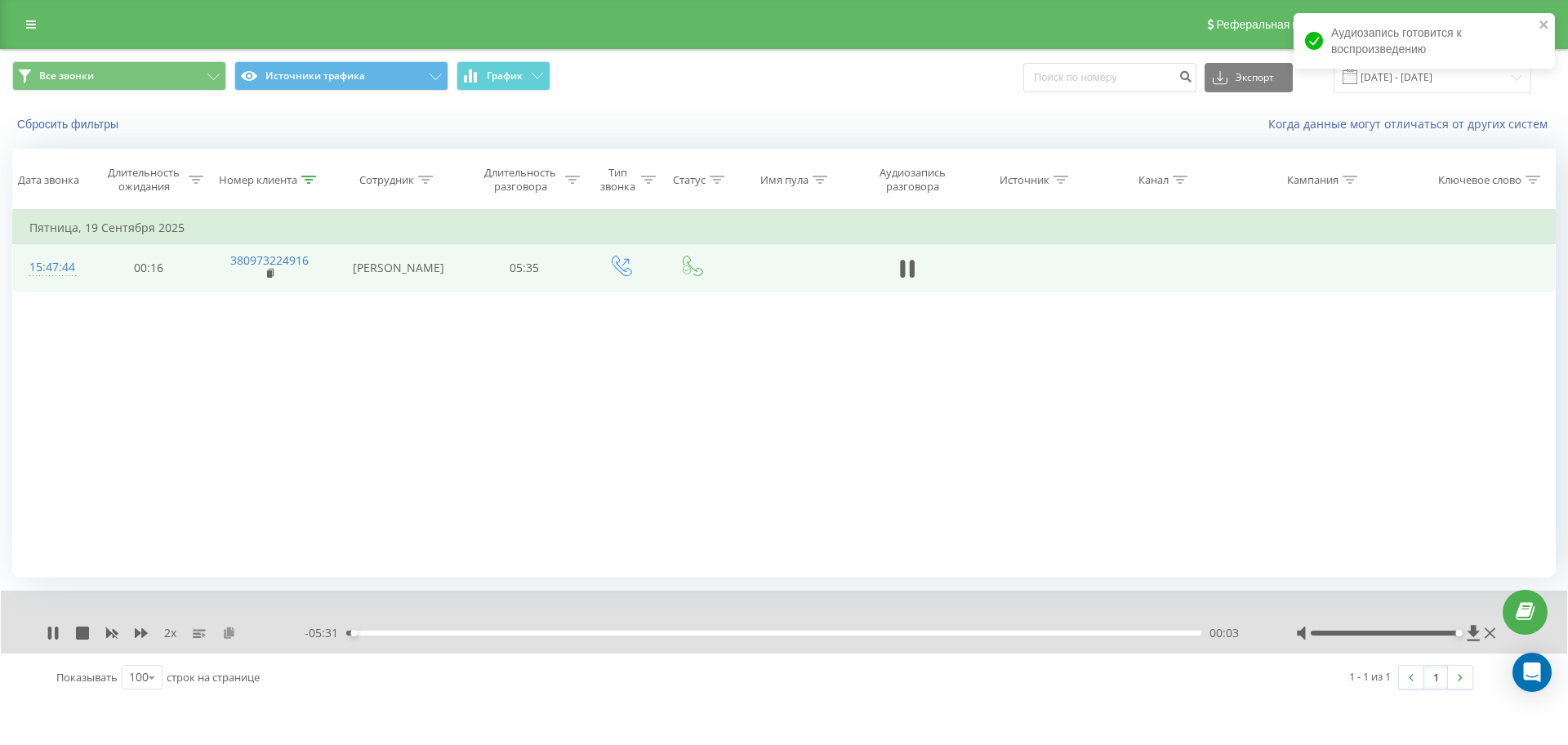
click at [227, 627] on icon at bounding box center [229, 632] width 14 height 11
click at [352, 632] on div "01:26" at bounding box center [774, 633] width 855 height 5
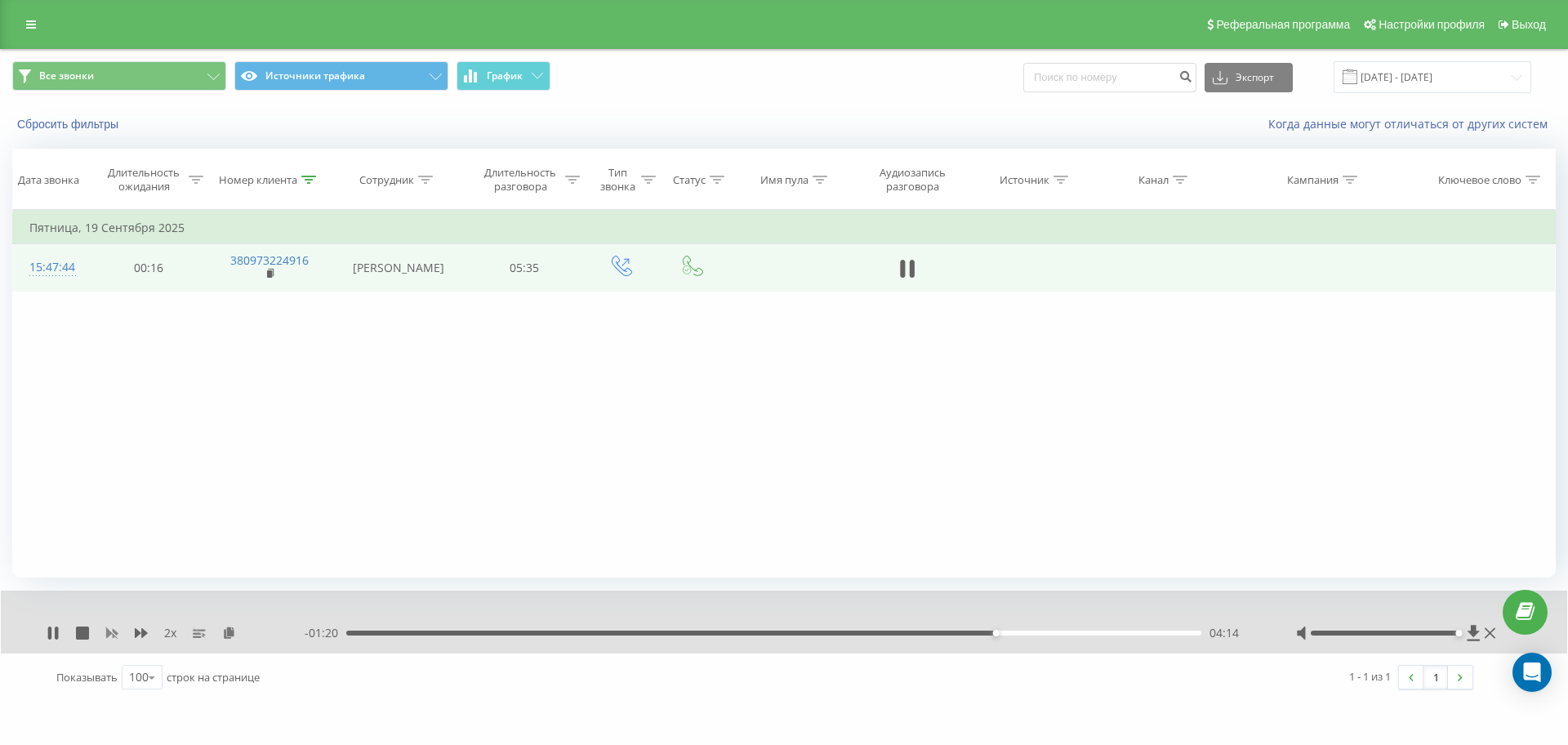
click at [116, 632] on icon at bounding box center [112, 633] width 12 height 10
click at [144, 637] on icon at bounding box center [141, 633] width 13 height 13
click at [966, 629] on div "00:00 05:35 05:35" at bounding box center [780, 633] width 950 height 17
click at [960, 629] on div "00:00 05:35 05:35" at bounding box center [780, 633] width 950 height 17
click at [959, 634] on div "05:35" at bounding box center [770, 633] width 855 height 5
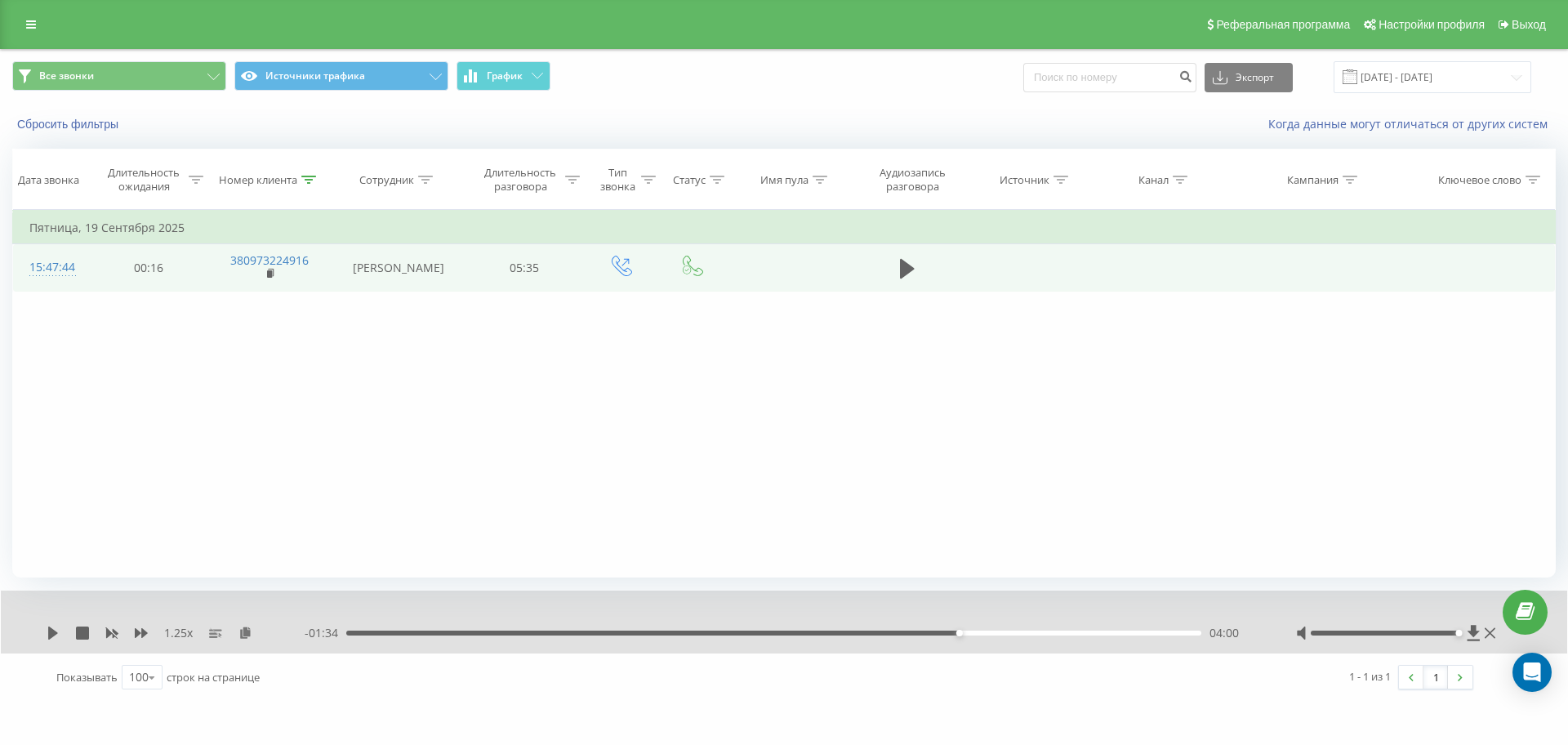
click at [57, 635] on icon at bounding box center [52, 633] width 13 height 13
click at [987, 633] on div "04:11" at bounding box center [774, 633] width 855 height 5
click at [939, 633] on div "04:11" at bounding box center [774, 633] width 855 height 5
click at [914, 632] on div "03:42" at bounding box center [774, 633] width 855 height 5
click at [1060, 631] on div "04:56" at bounding box center [774, 633] width 855 height 5
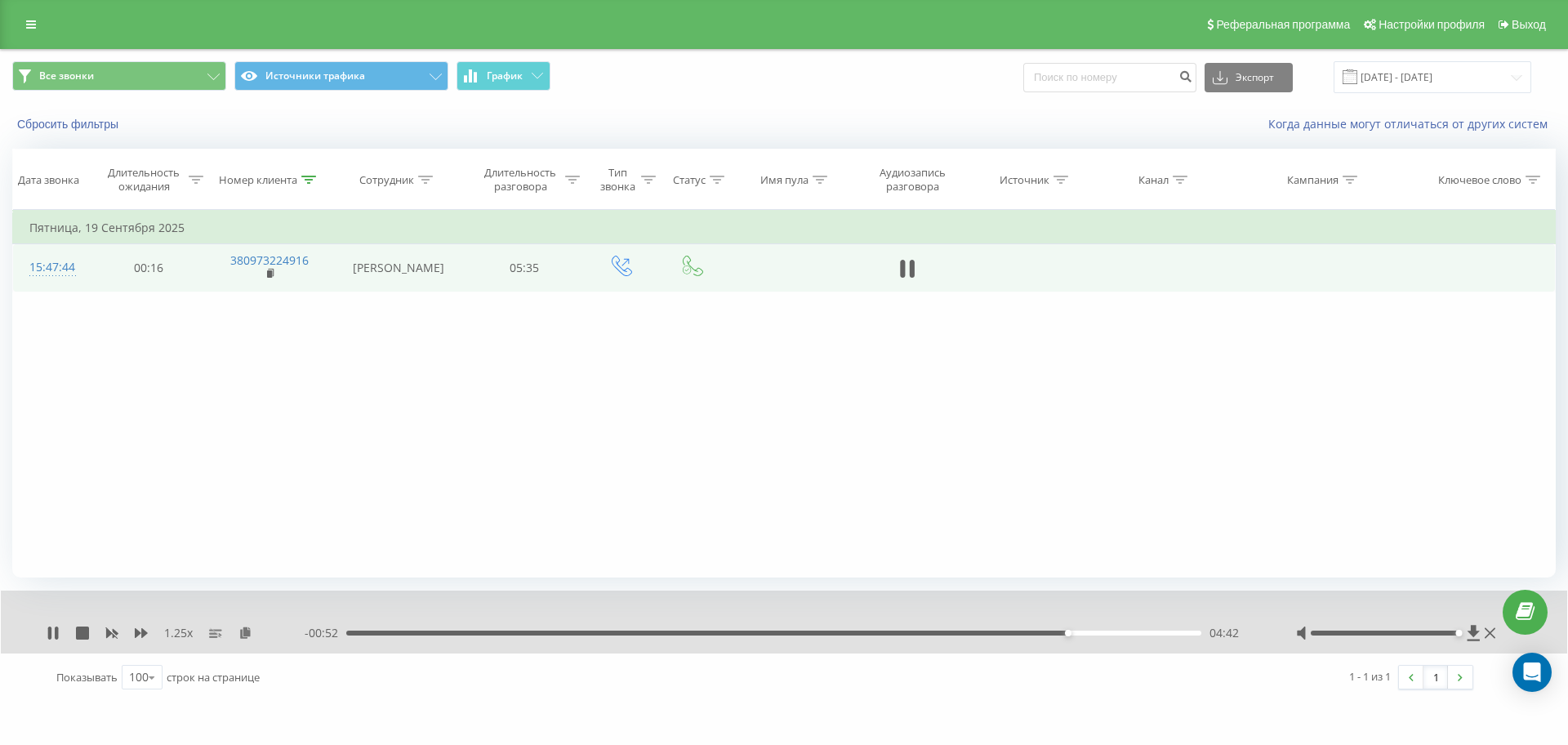
click at [1042, 631] on div "04:42" at bounding box center [774, 633] width 855 height 5
click at [55, 633] on icon at bounding box center [52, 633] width 13 height 13
click at [47, 633] on icon at bounding box center [52, 633] width 13 height 13
click at [1027, 633] on div "05:14" at bounding box center [774, 633] width 855 height 5
click at [1015, 631] on div "04:22" at bounding box center [774, 633] width 855 height 5
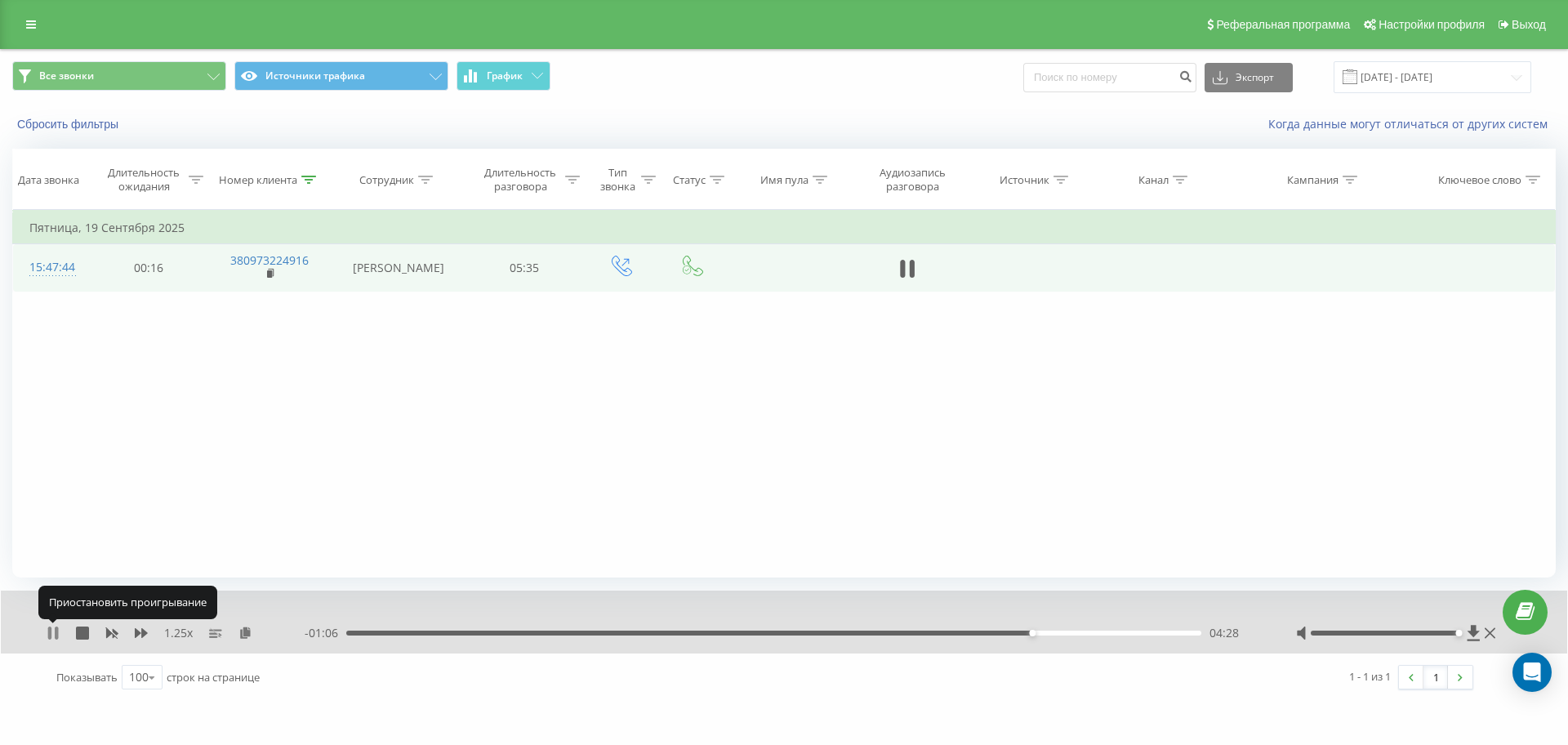
click at [51, 629] on icon at bounding box center [50, 633] width 3 height 13
click at [64, 631] on div "1.25 x" at bounding box center [175, 633] width 258 height 17
click at [52, 633] on icon at bounding box center [52, 633] width 10 height 13
click at [47, 635] on icon at bounding box center [52, 633] width 13 height 13
click at [310, 176] on icon at bounding box center [308, 179] width 15 height 8
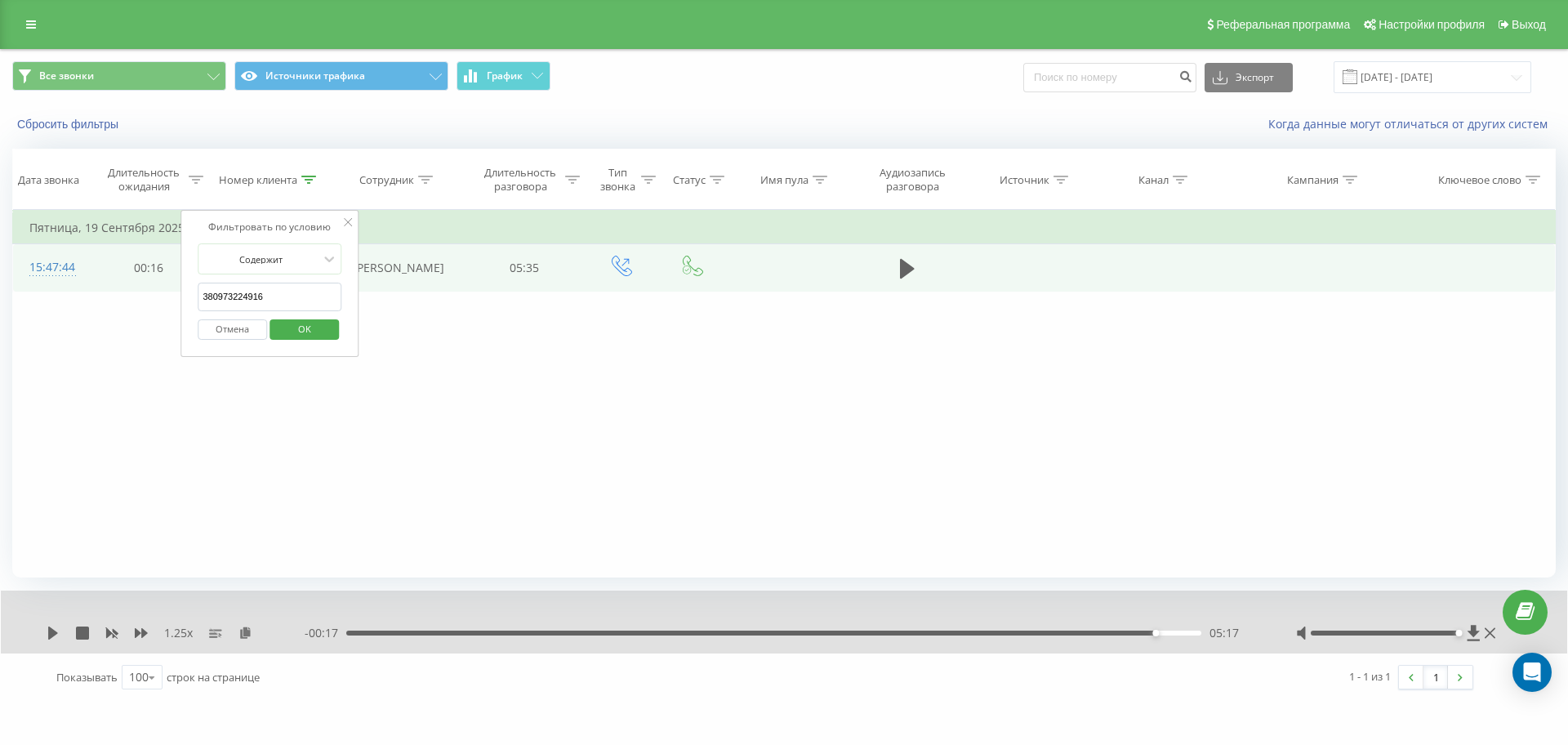
drag, startPoint x: 299, startPoint y: 285, endPoint x: 66, endPoint y: 291, distance: 233.1
click at [93, 288] on table "Фильтровать по условию Равно Отмена OK Фильтровать по условию Содержит 38097322…" at bounding box center [784, 251] width 1544 height 82
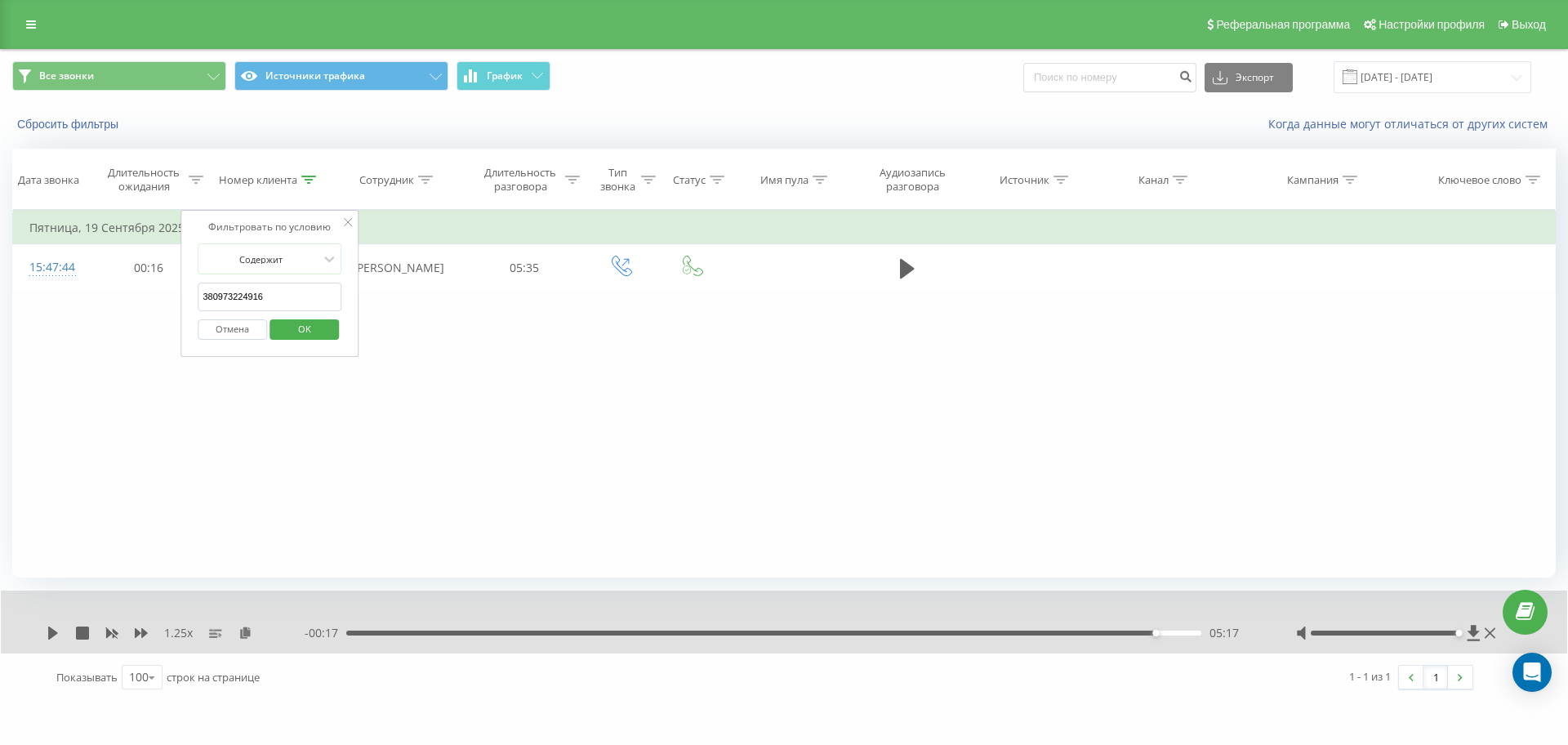
paste input "505486817"
click button "OK" at bounding box center [304, 329] width 70 height 20
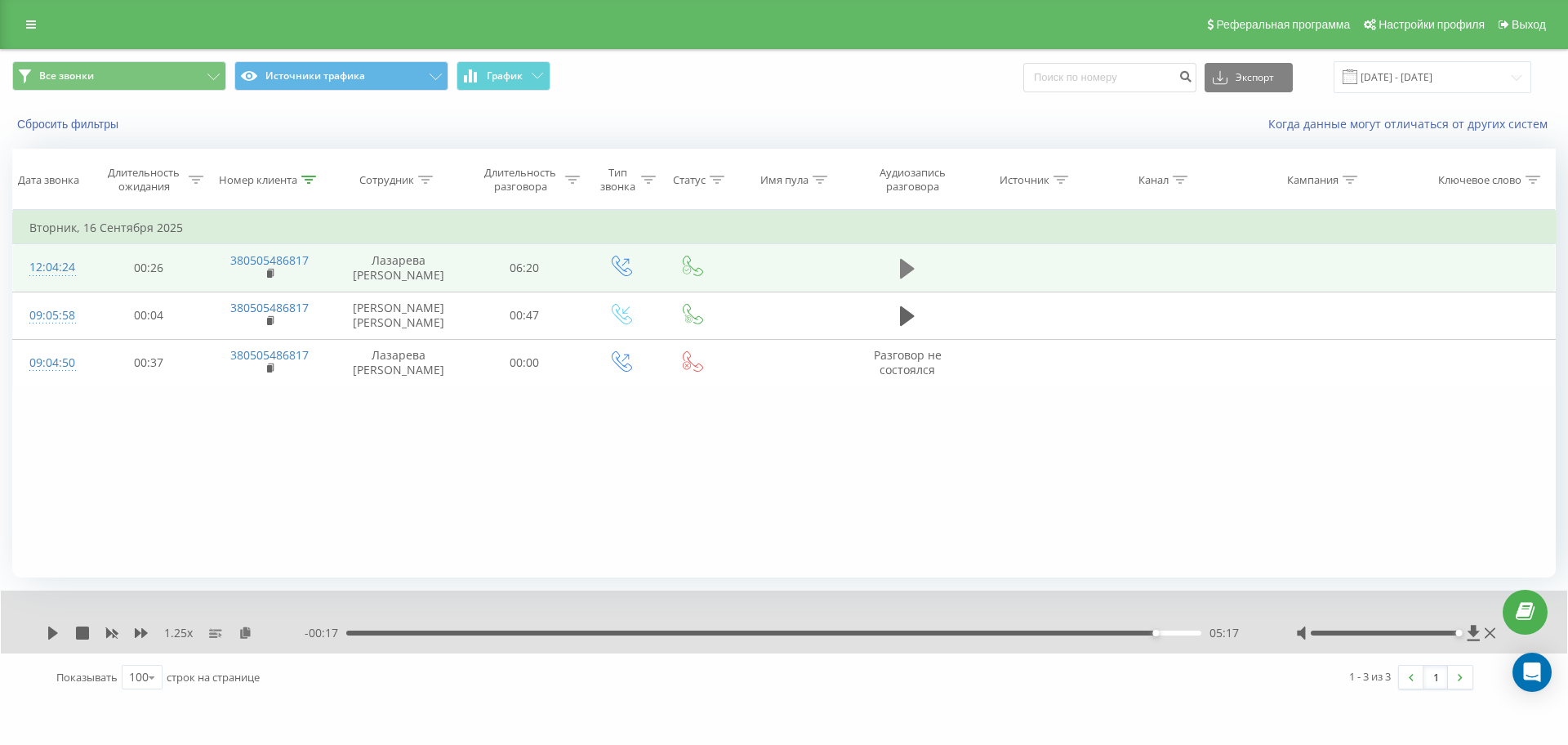
click at [898, 269] on button at bounding box center [908, 268] width 24 height 24
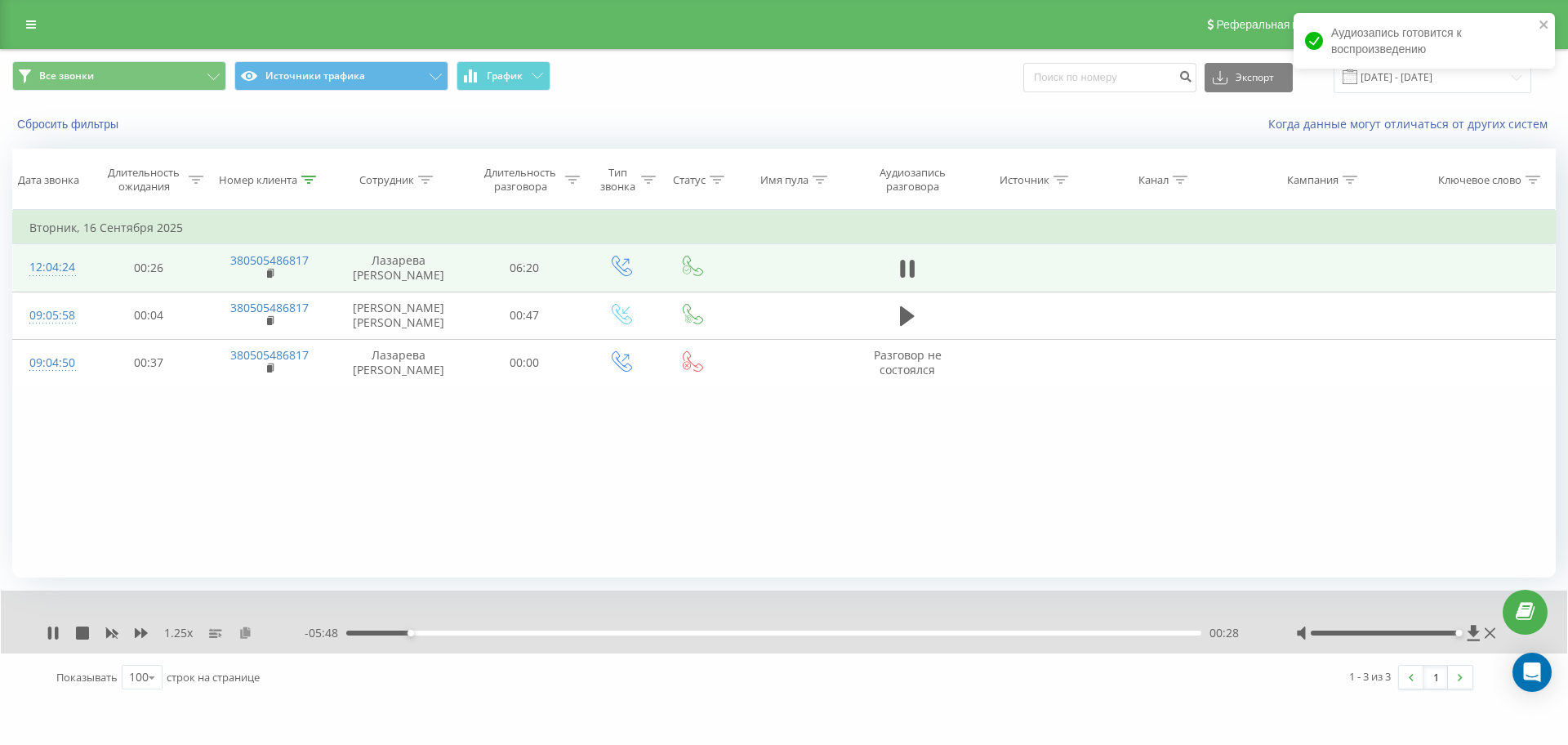
click at [243, 627] on icon at bounding box center [246, 632] width 14 height 11
click at [139, 633] on icon at bounding box center [141, 633] width 13 height 10
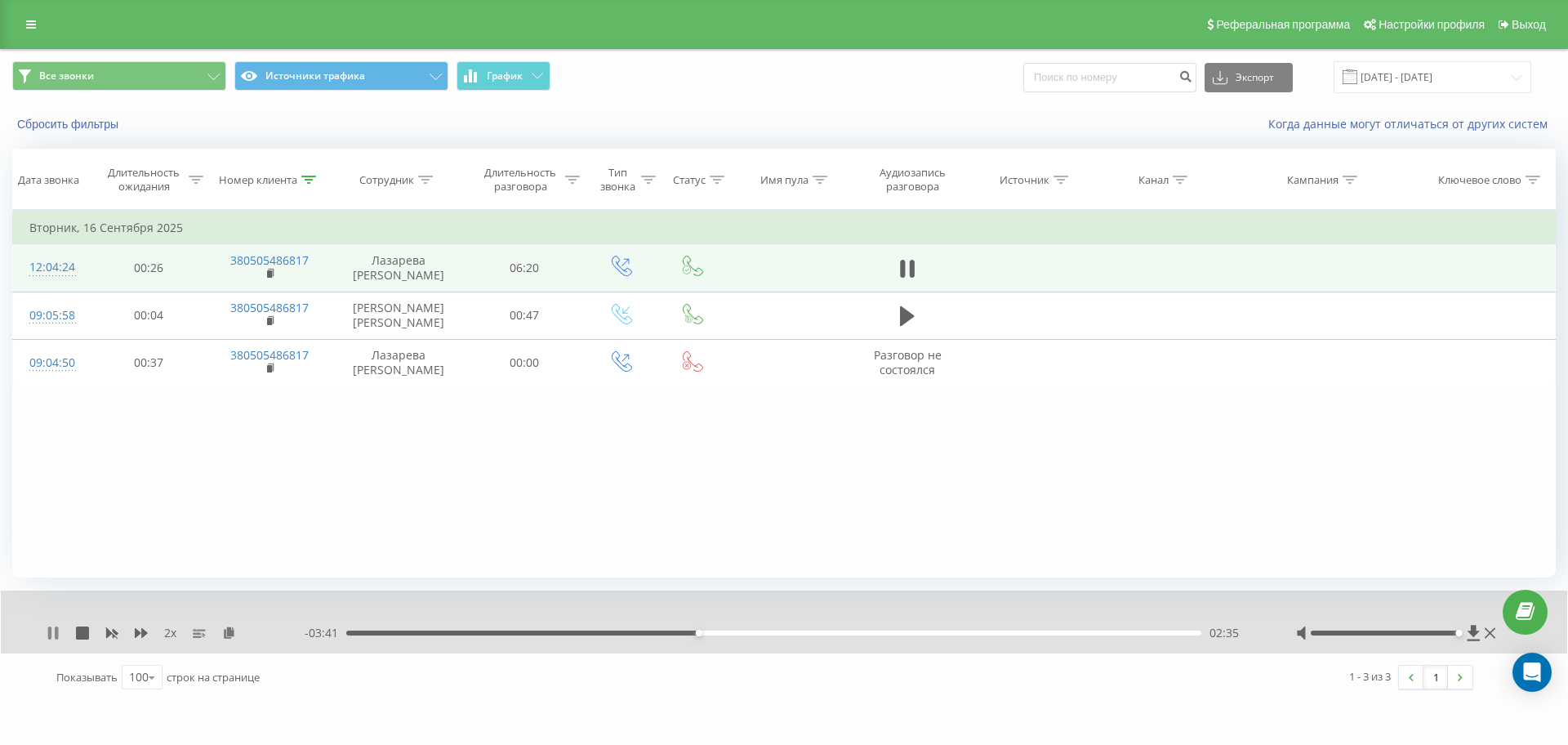
click at [48, 630] on icon at bounding box center [50, 633] width 3 height 13
click at [51, 632] on icon at bounding box center [52, 633] width 10 height 13
click at [686, 625] on div "- 03:19 02:56 02:56" at bounding box center [780, 633] width 950 height 17
click at [672, 632] on div "02:23" at bounding box center [774, 633] width 855 height 5
click at [747, 633] on div "03:05" at bounding box center [774, 633] width 855 height 5
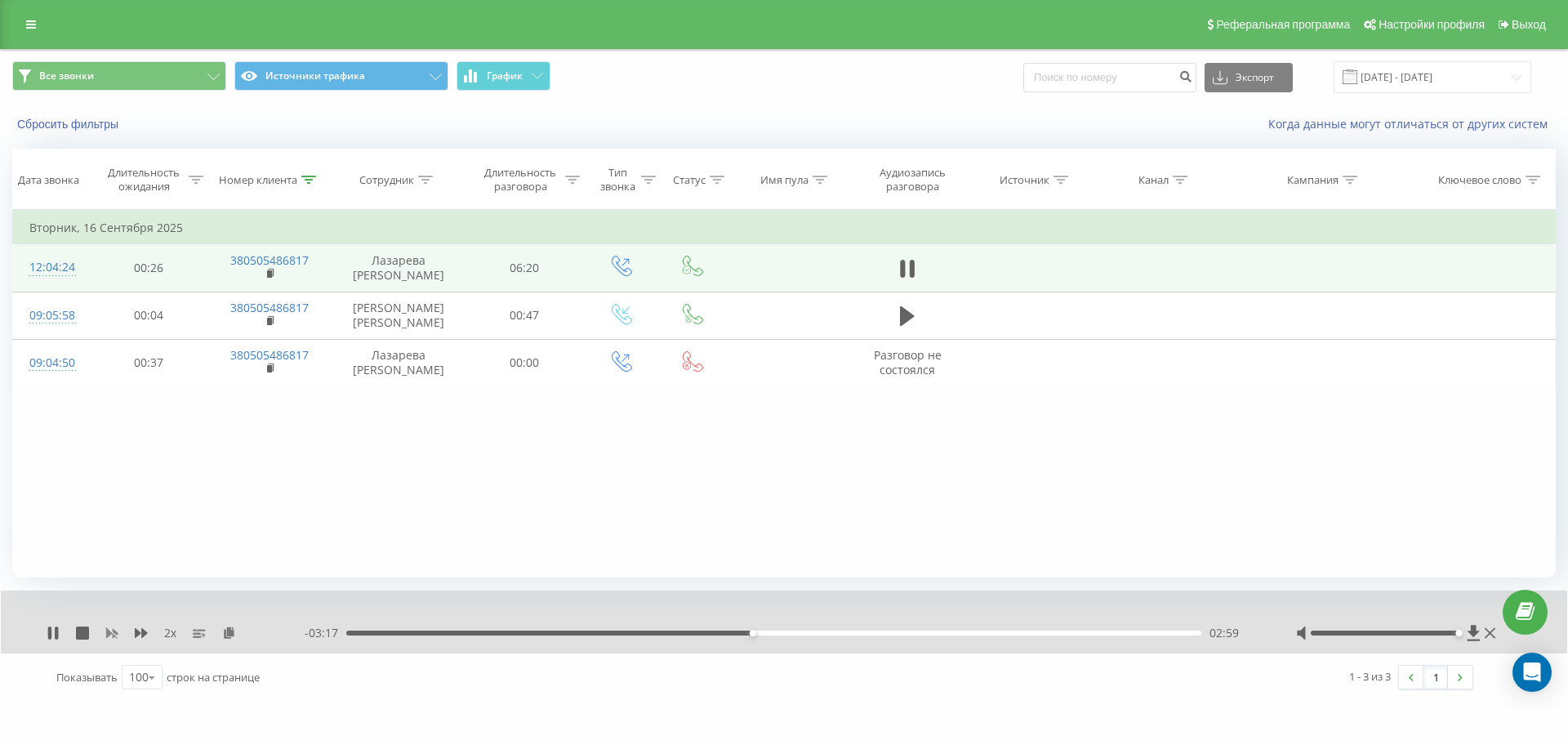
click at [114, 633] on icon at bounding box center [112, 633] width 12 height 10
click at [744, 633] on div "03:00" at bounding box center [774, 633] width 855 height 5
click at [129, 633] on div "1 x" at bounding box center [175, 633] width 258 height 17
click at [132, 633] on div "1 x" at bounding box center [175, 633] width 258 height 17
click at [137, 630] on icon at bounding box center [141, 633] width 13 height 10
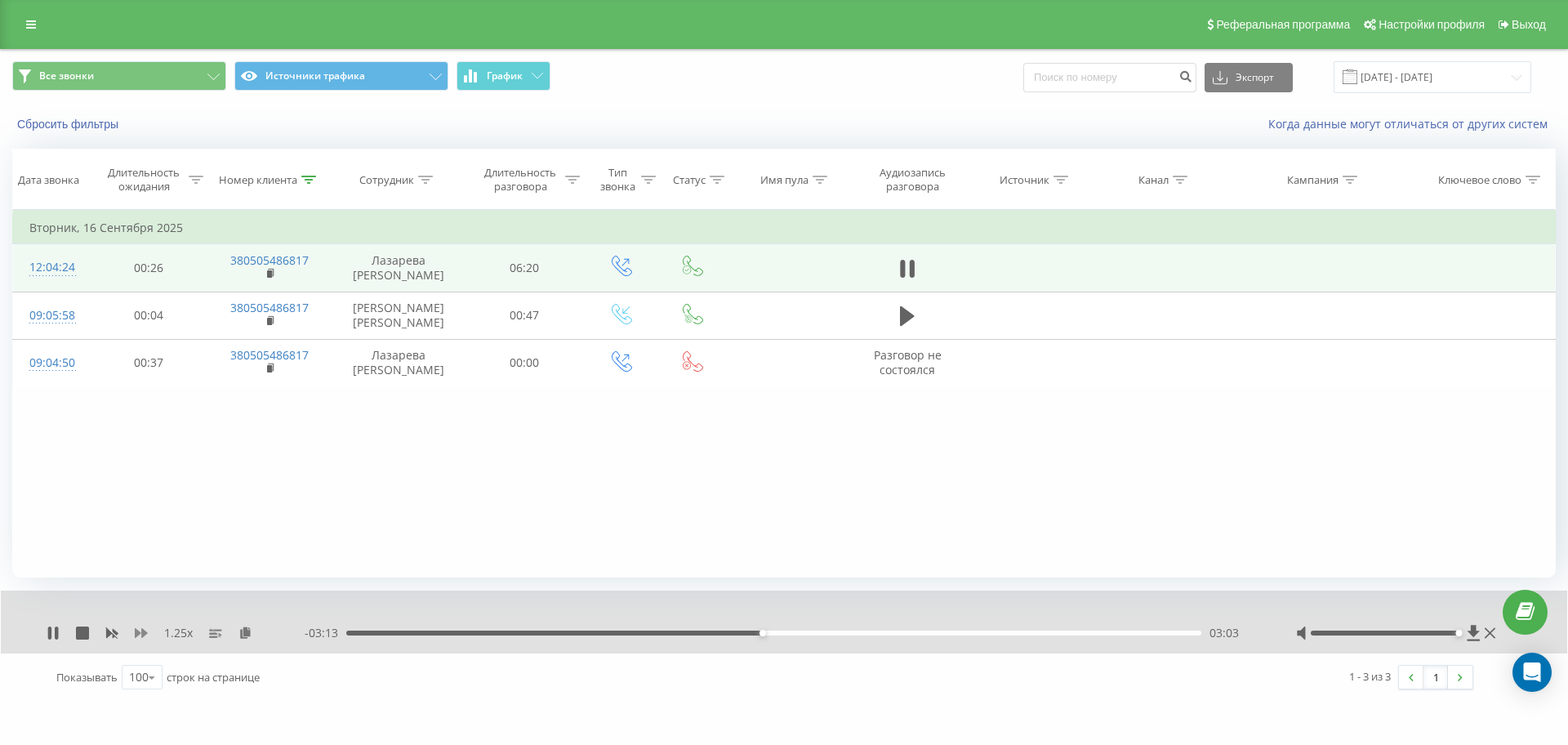
click at [138, 630] on icon at bounding box center [141, 633] width 13 height 10
click at [138, 631] on icon at bounding box center [141, 633] width 13 height 10
click at [49, 634] on icon at bounding box center [50, 633] width 3 height 13
click at [53, 632] on icon at bounding box center [52, 633] width 10 height 13
click at [46, 633] on icon at bounding box center [52, 633] width 13 height 13
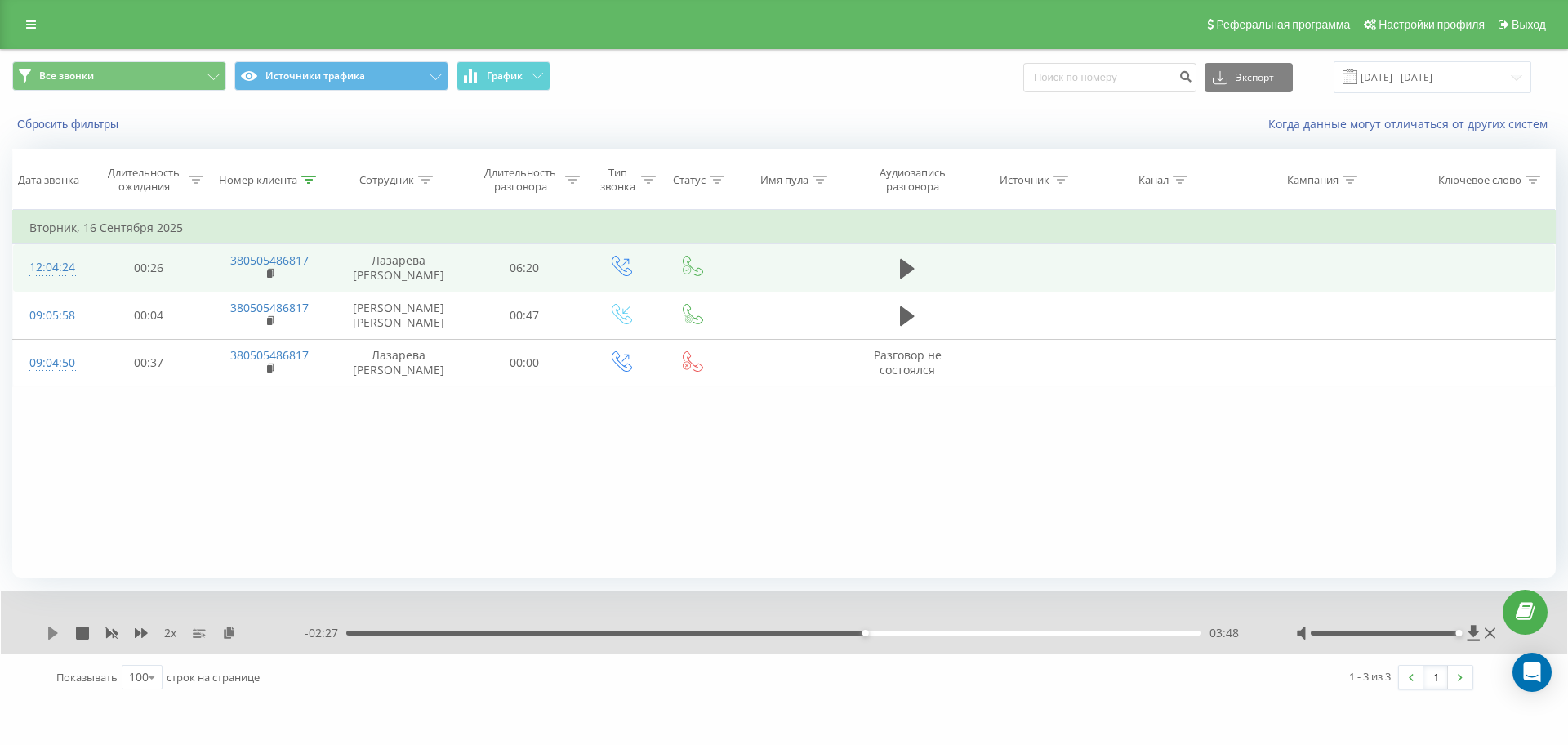
click at [51, 629] on icon at bounding box center [52, 633] width 10 height 13
click at [916, 633] on div "06:16" at bounding box center [770, 633] width 855 height 5
click at [53, 630] on icon at bounding box center [52, 633] width 13 height 13
click at [310, 178] on icon at bounding box center [308, 179] width 15 height 8
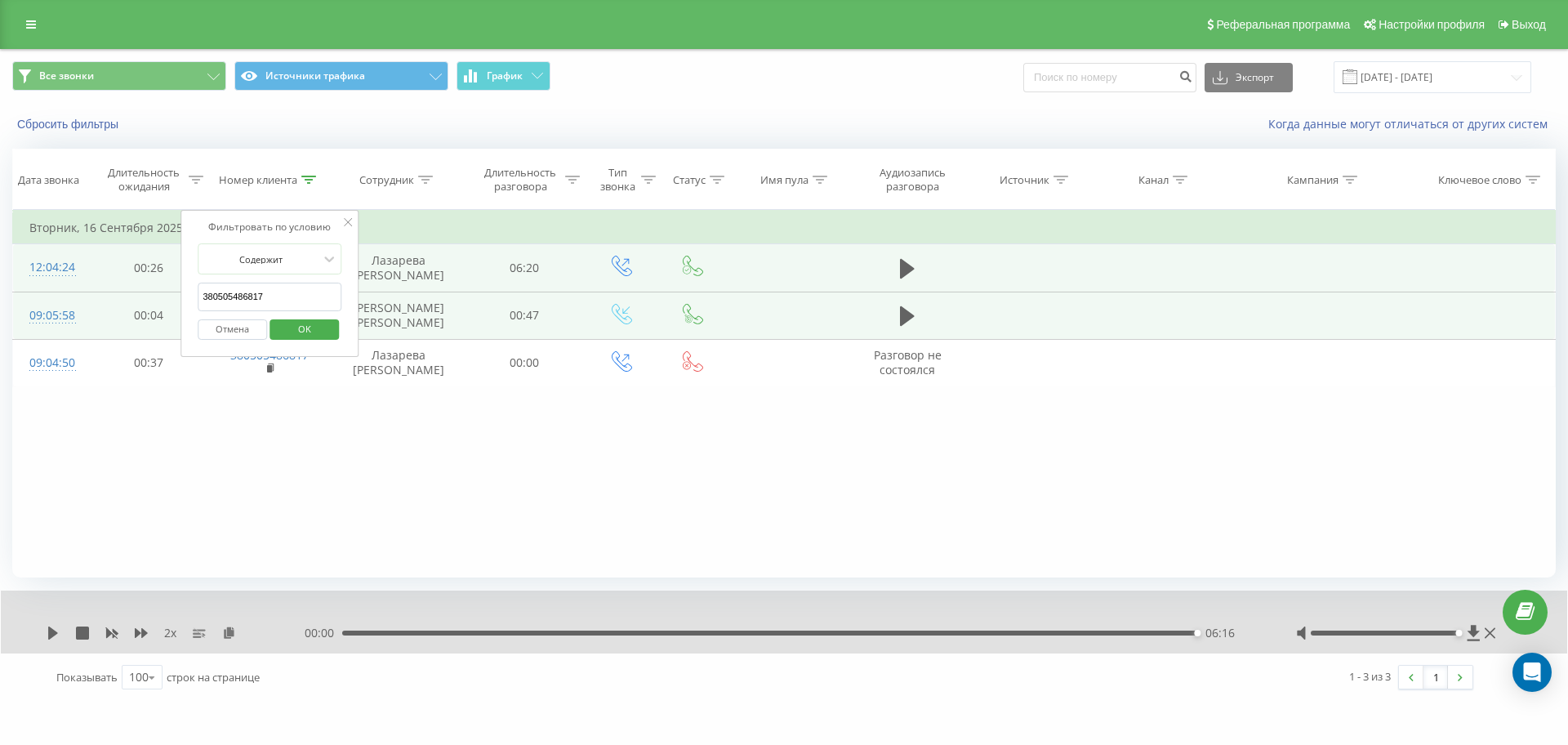
drag, startPoint x: 171, startPoint y: 305, endPoint x: 37, endPoint y: 310, distance: 134.1
click at [38, 310] on table "Фильтровать по условию Равно Отмена OK Фильтровать по условию Содержит 38050548…" at bounding box center [784, 298] width 1544 height 177
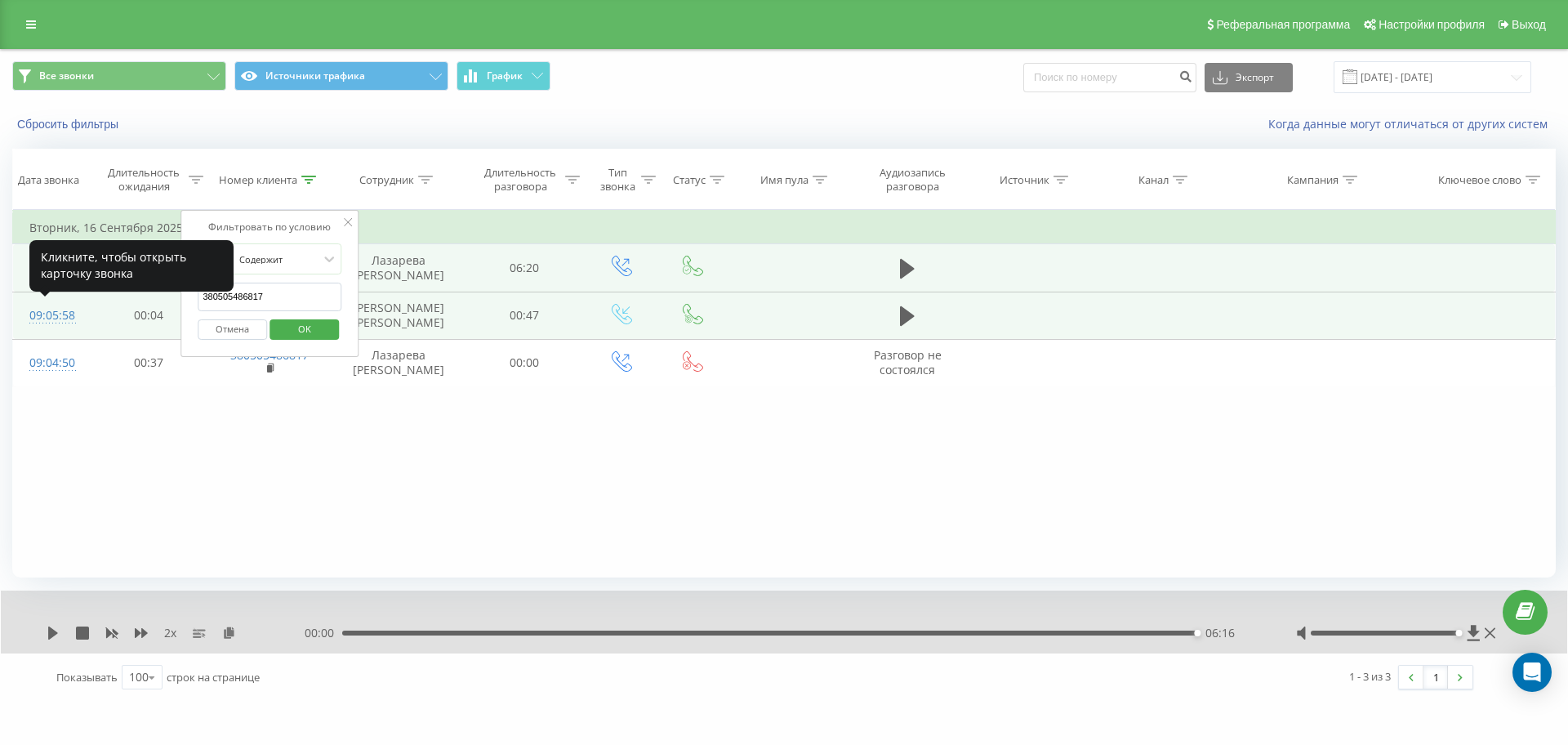
paste input "969861933"
click button "OK" at bounding box center [304, 329] width 70 height 20
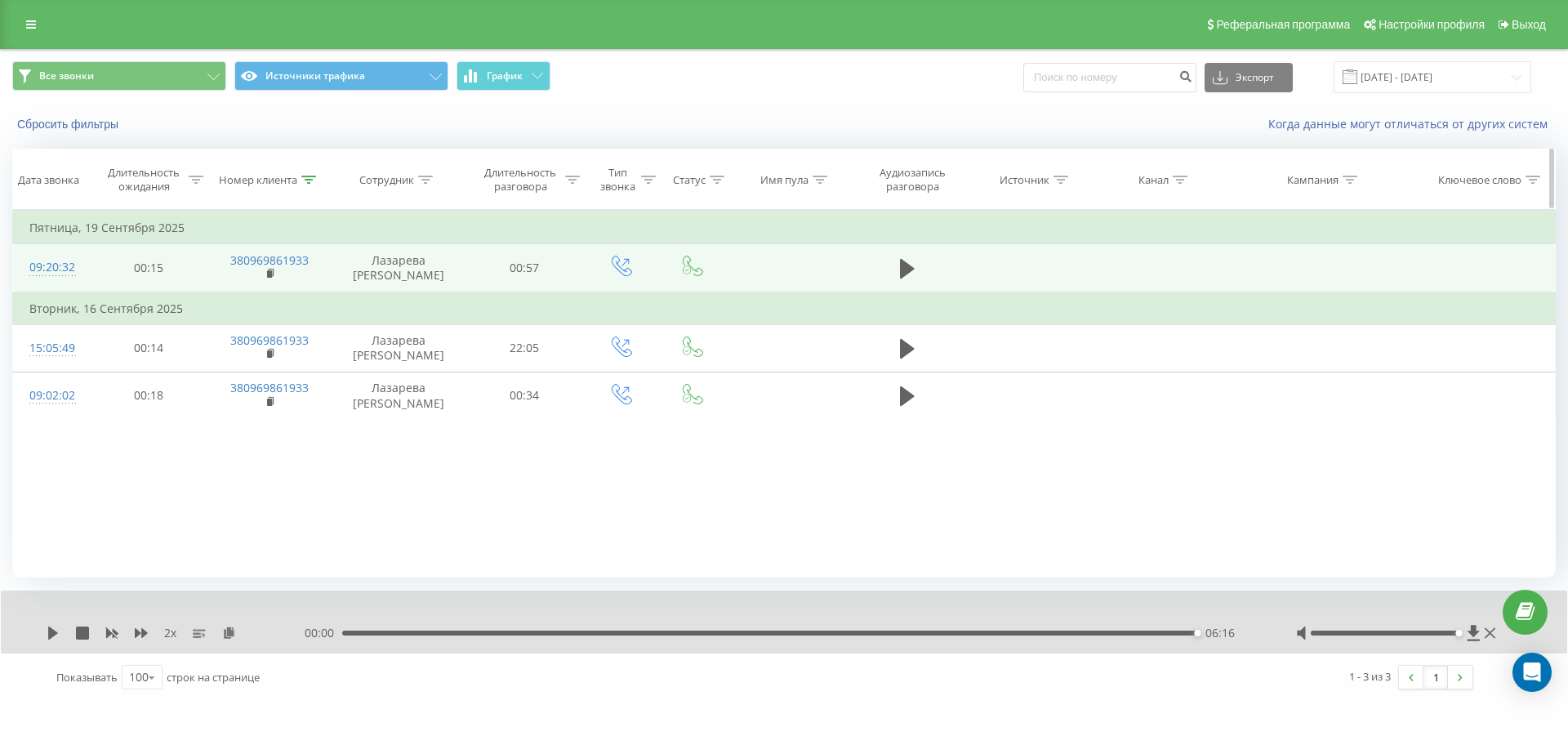
click at [309, 182] on icon at bounding box center [308, 179] width 15 height 8
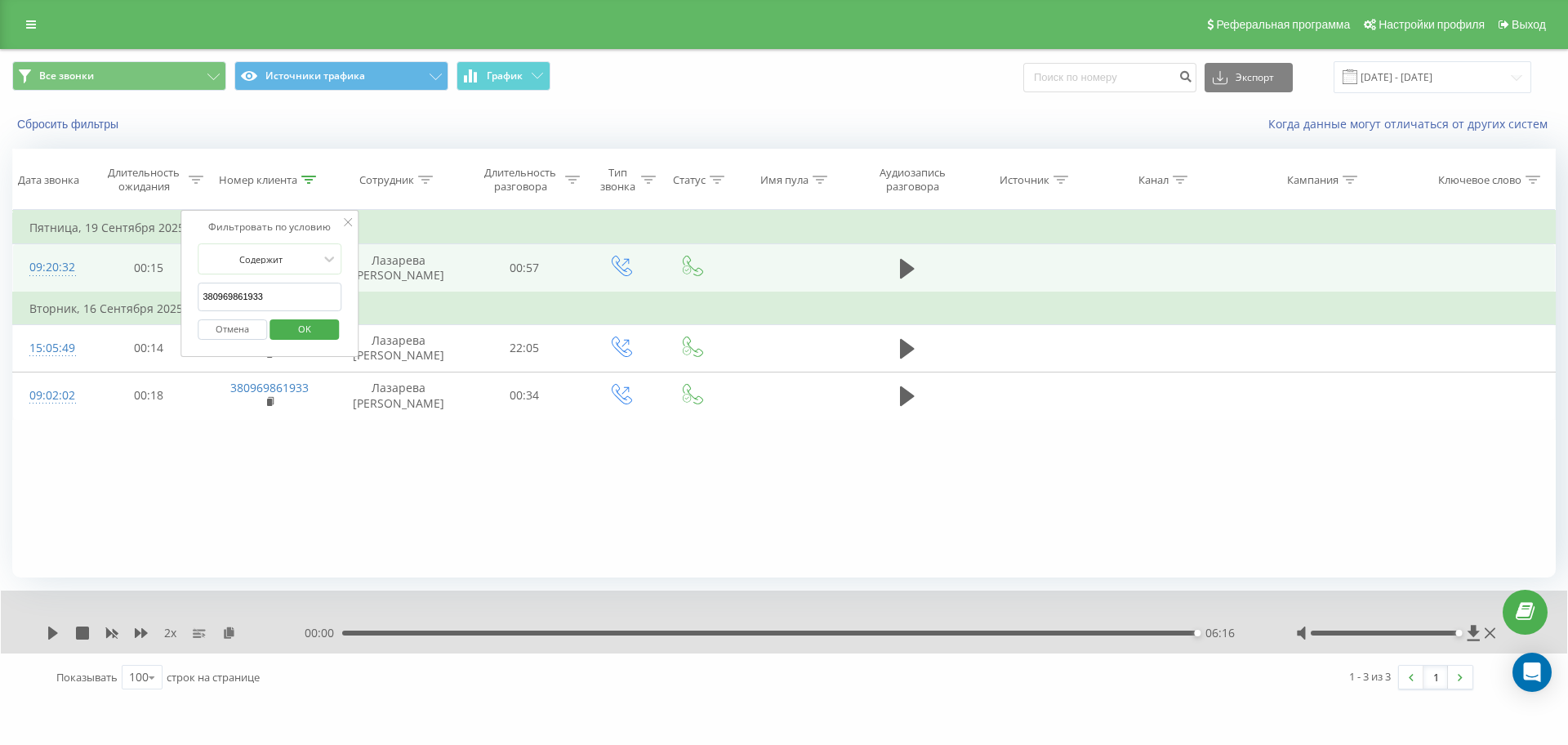
drag, startPoint x: 98, startPoint y: 295, endPoint x: 10, endPoint y: 295, distance: 88.0
click at [36, 295] on table "Фильтровать по условию Равно Отмена OK Фильтровать по условию Содержит 38096986…" at bounding box center [784, 315] width 1544 height 210
paste input "671154169"
type input "380671154169"
click button "OK" at bounding box center [304, 329] width 70 height 20
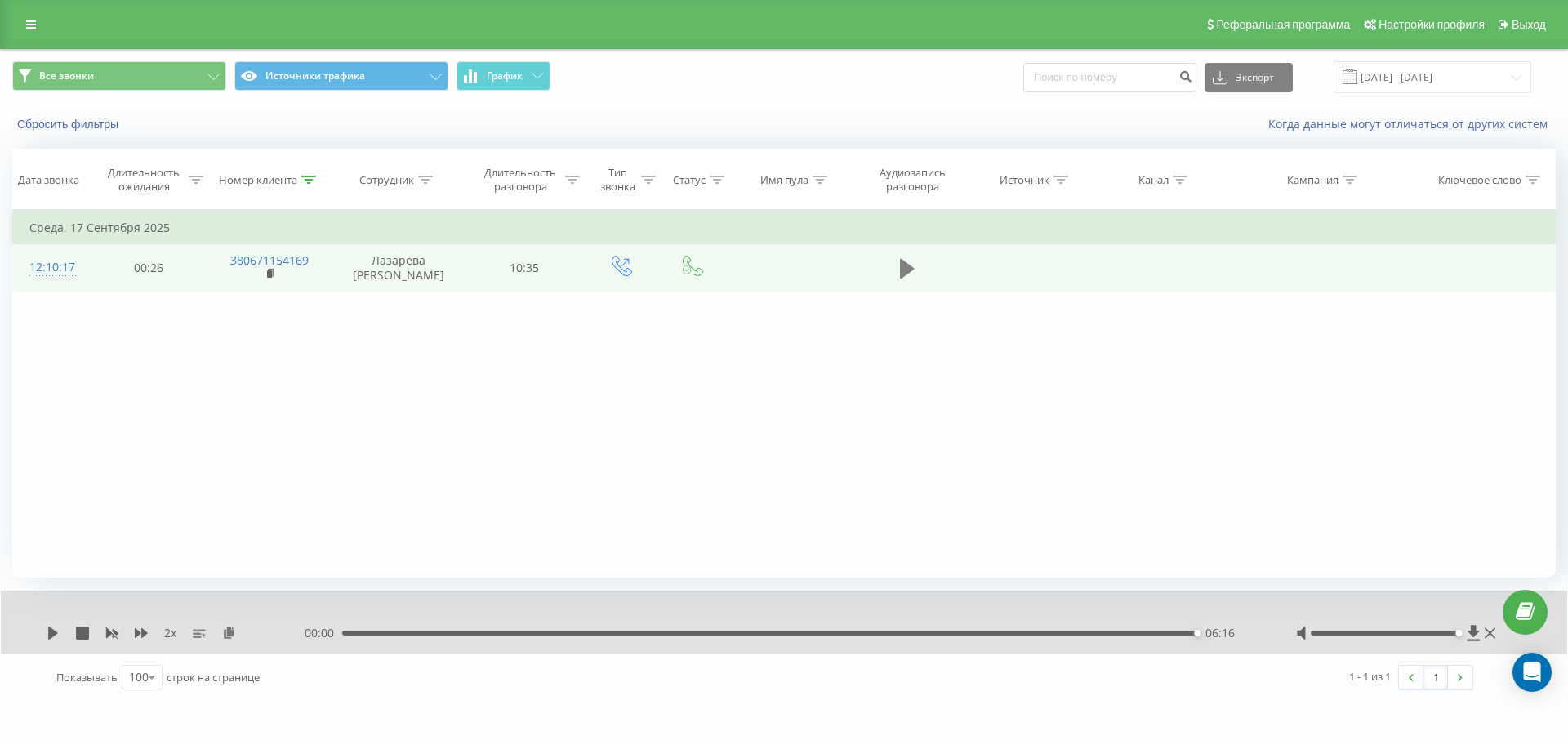
click at [911, 267] on icon at bounding box center [907, 268] width 15 height 23
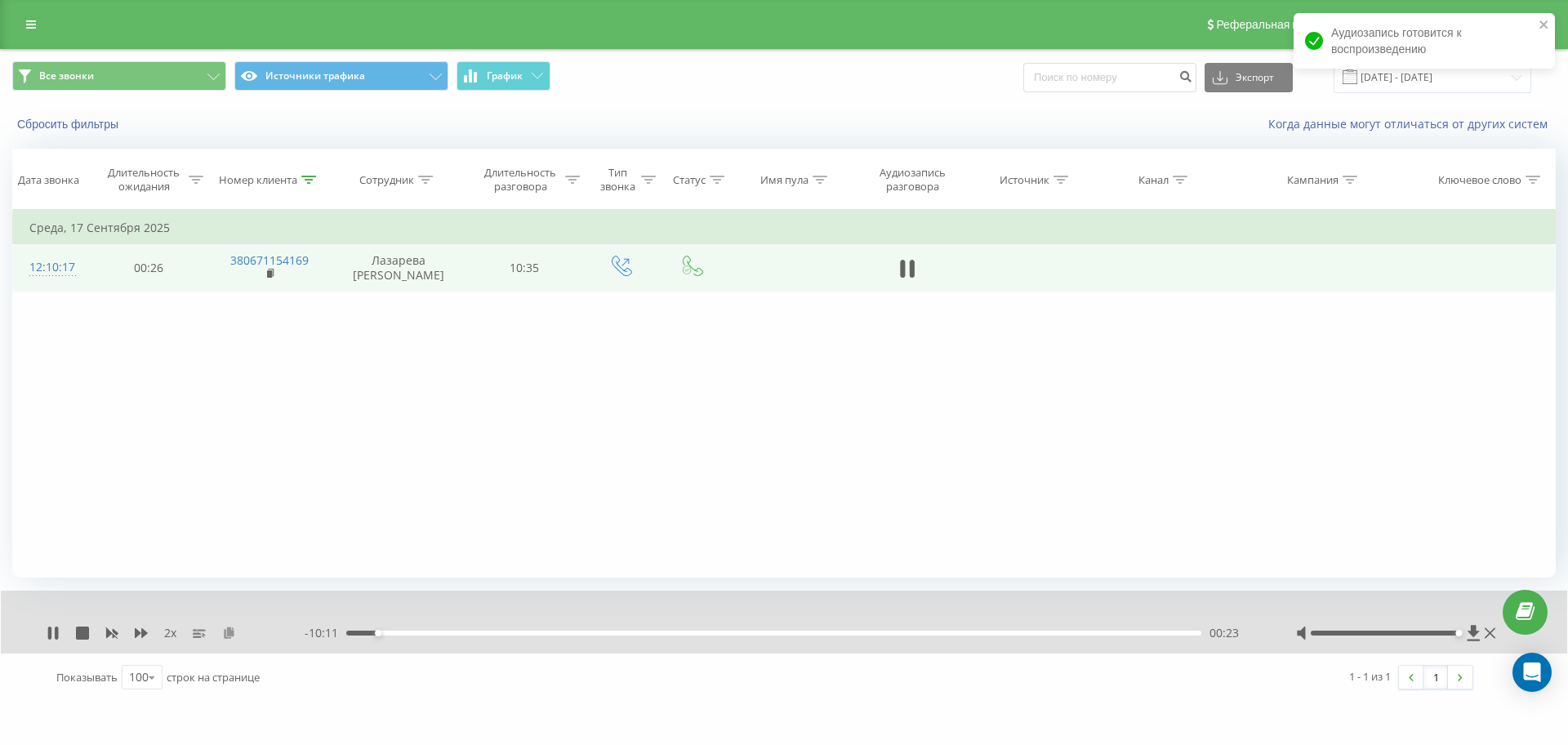
click at [233, 633] on icon at bounding box center [229, 632] width 14 height 11
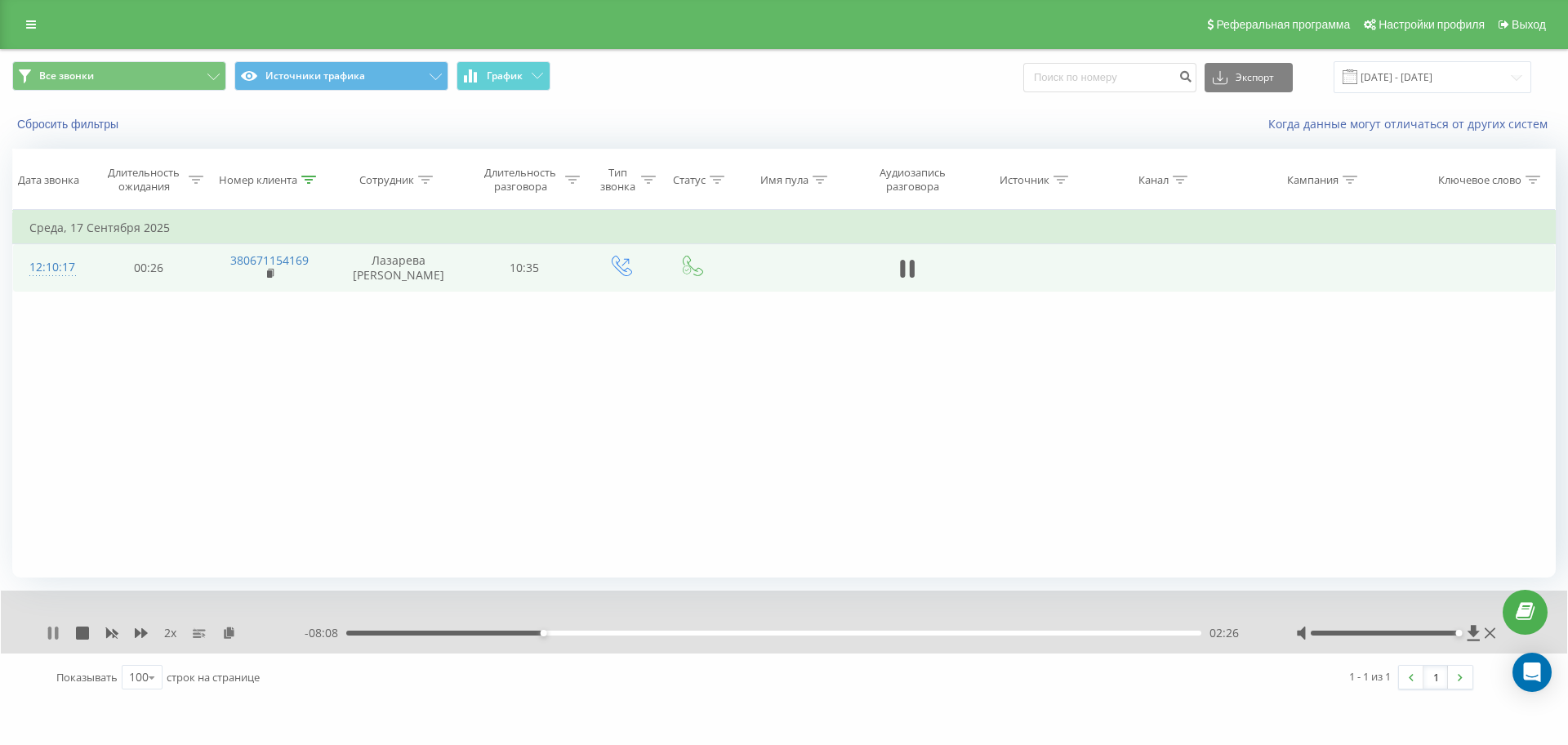
click at [53, 630] on icon at bounding box center [52, 633] width 13 height 13
click at [48, 634] on icon at bounding box center [52, 633] width 13 height 13
click at [49, 629] on icon at bounding box center [50, 633] width 3 height 13
click at [51, 633] on icon at bounding box center [52, 633] width 10 height 13
click at [54, 635] on icon at bounding box center [52, 633] width 13 height 13
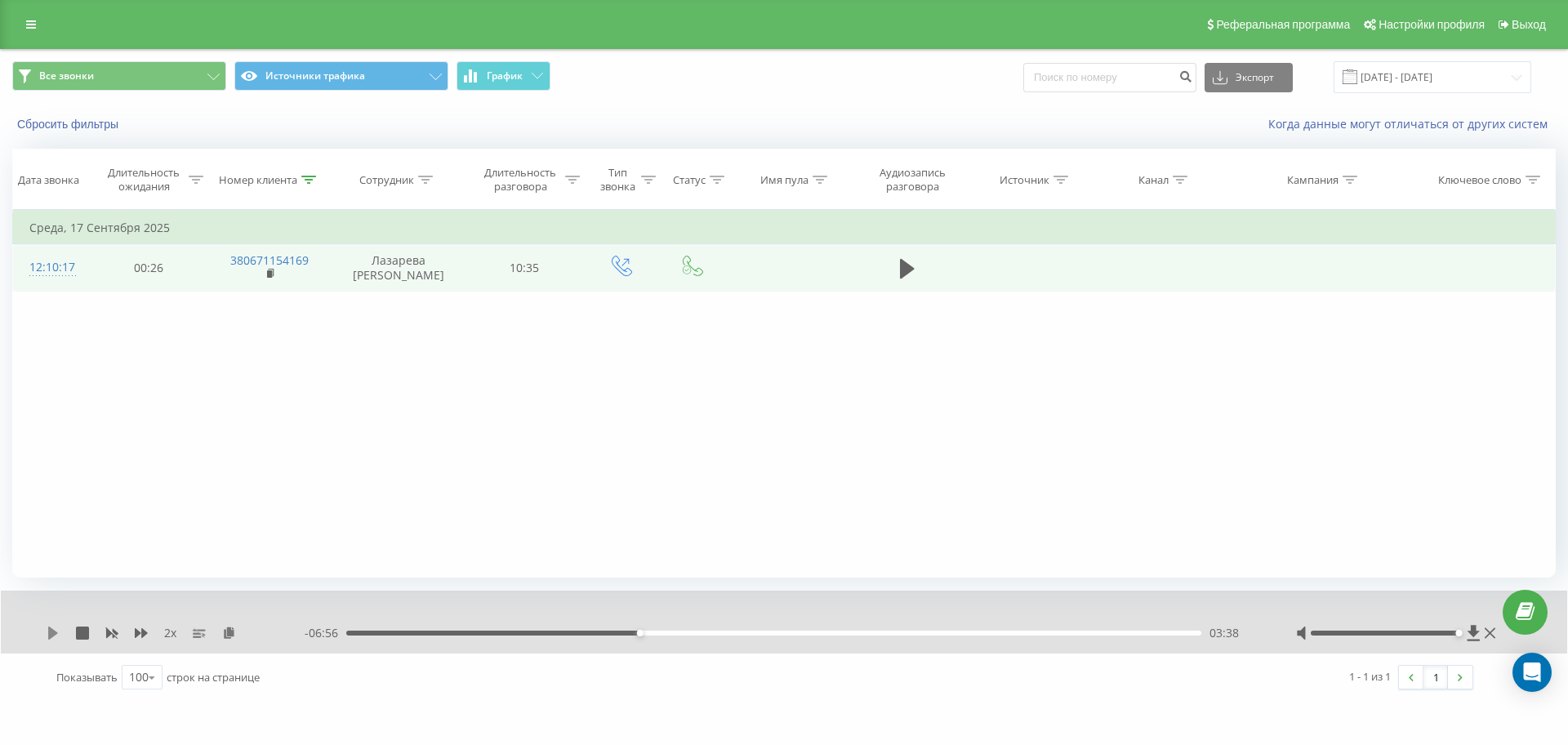
click at [52, 626] on icon at bounding box center [52, 633] width 13 height 13
click at [51, 626] on icon at bounding box center [52, 633] width 13 height 13
click at [53, 633] on icon at bounding box center [52, 633] width 10 height 13
click at [54, 636] on icon at bounding box center [52, 633] width 13 height 13
